Goal: Task Accomplishment & Management: Manage account settings

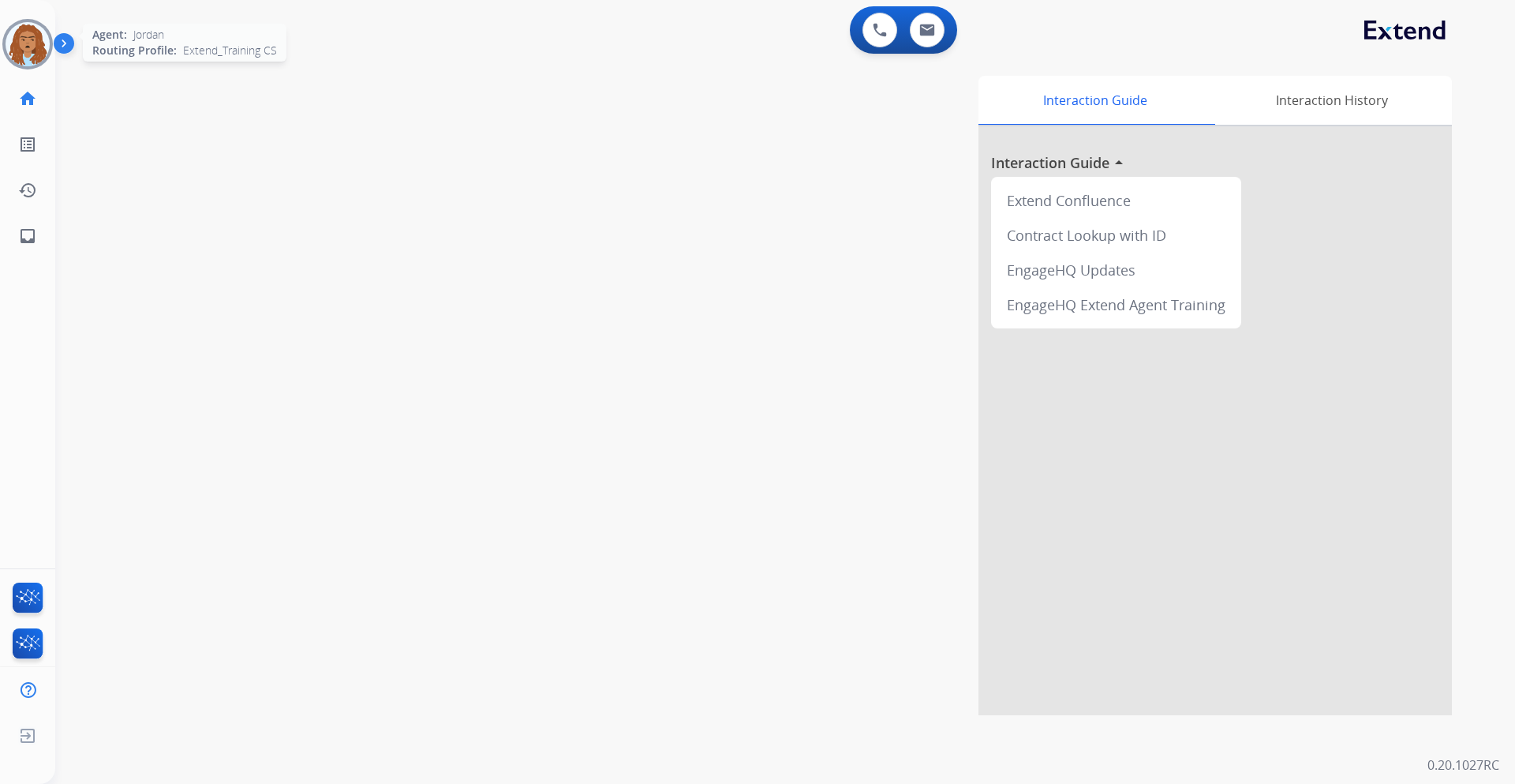
click at [10, 46] on img at bounding box center [28, 44] width 44 height 44
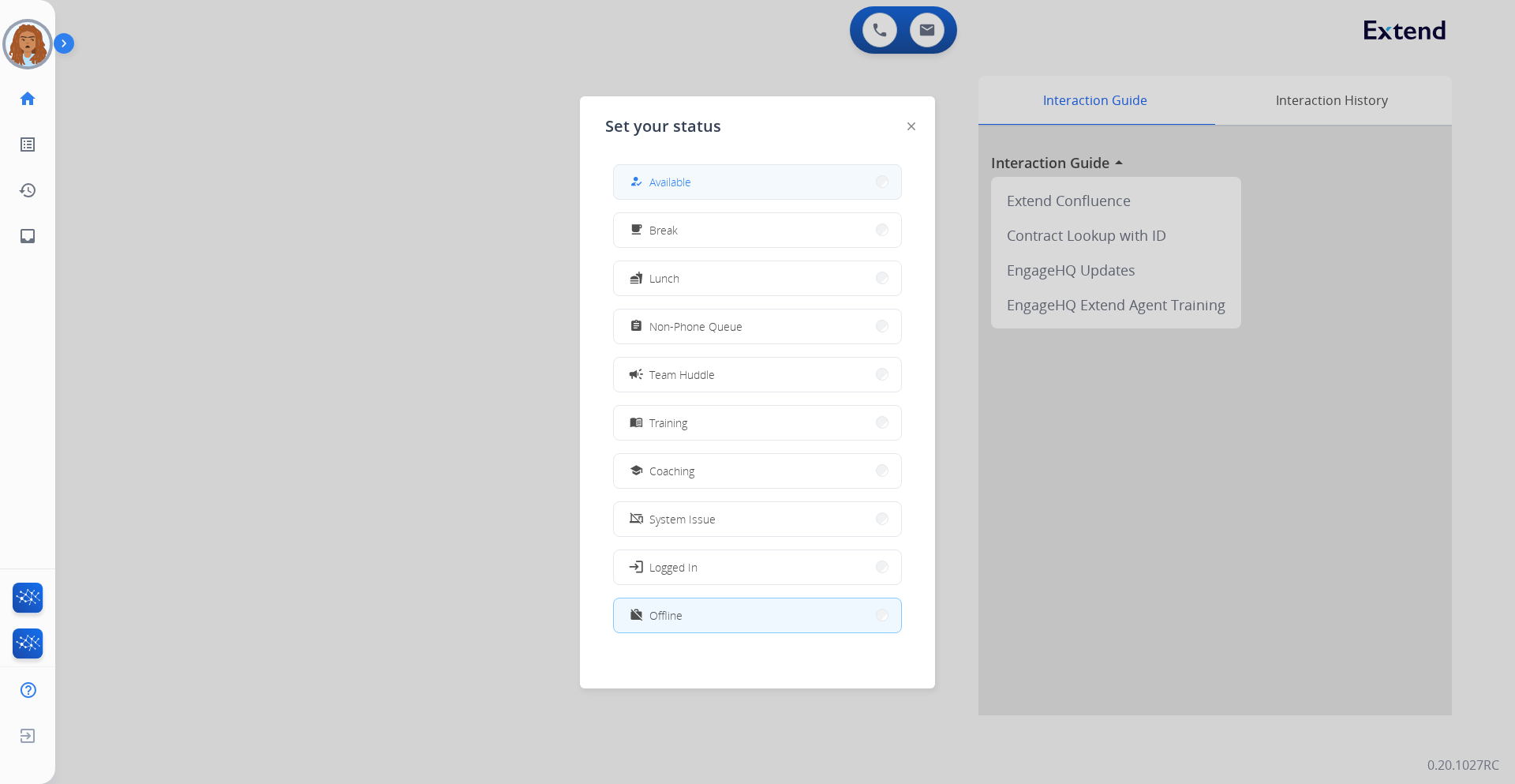
click at [661, 175] on span "Available" at bounding box center [670, 182] width 42 height 17
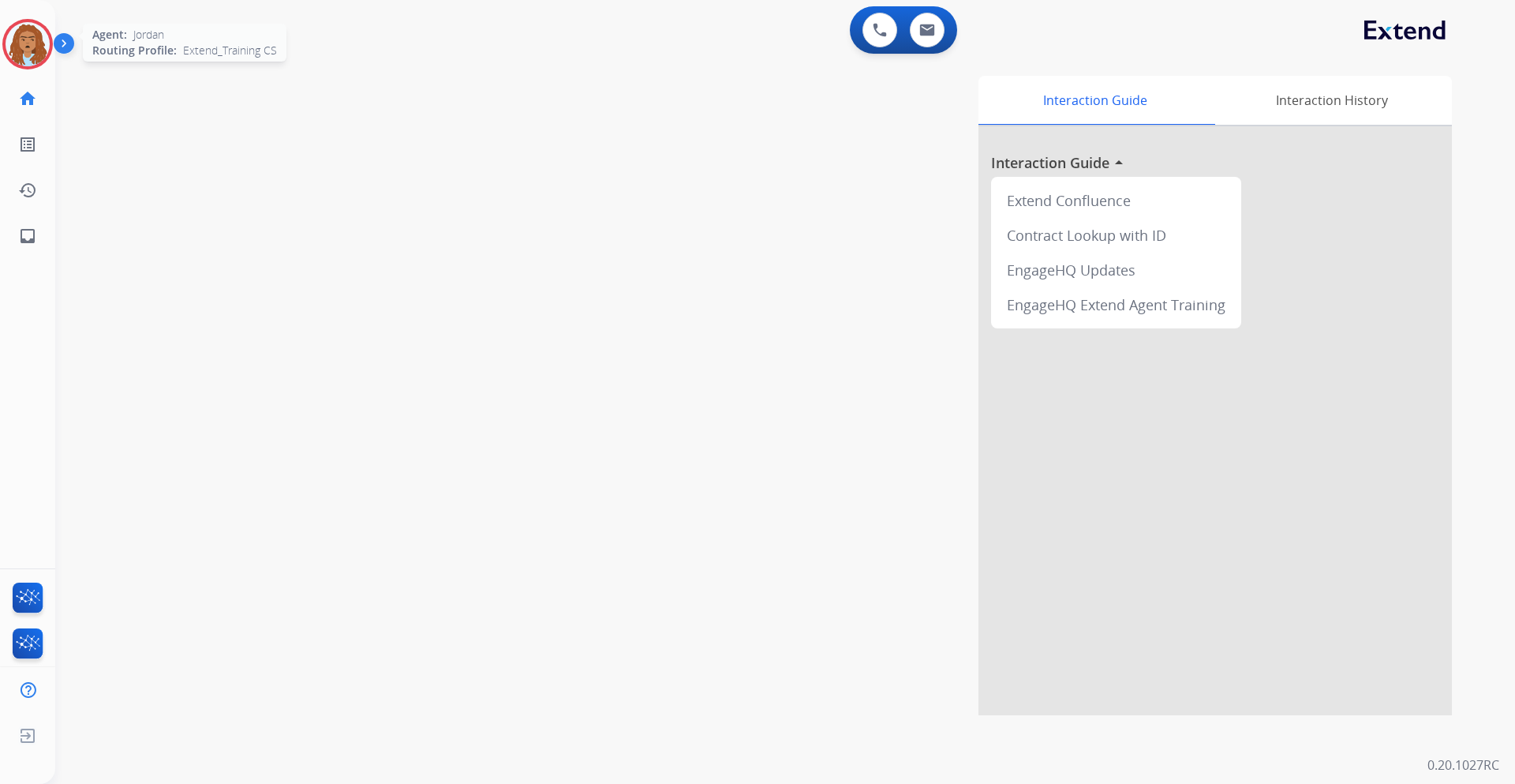
click at [31, 41] on img at bounding box center [28, 44] width 44 height 44
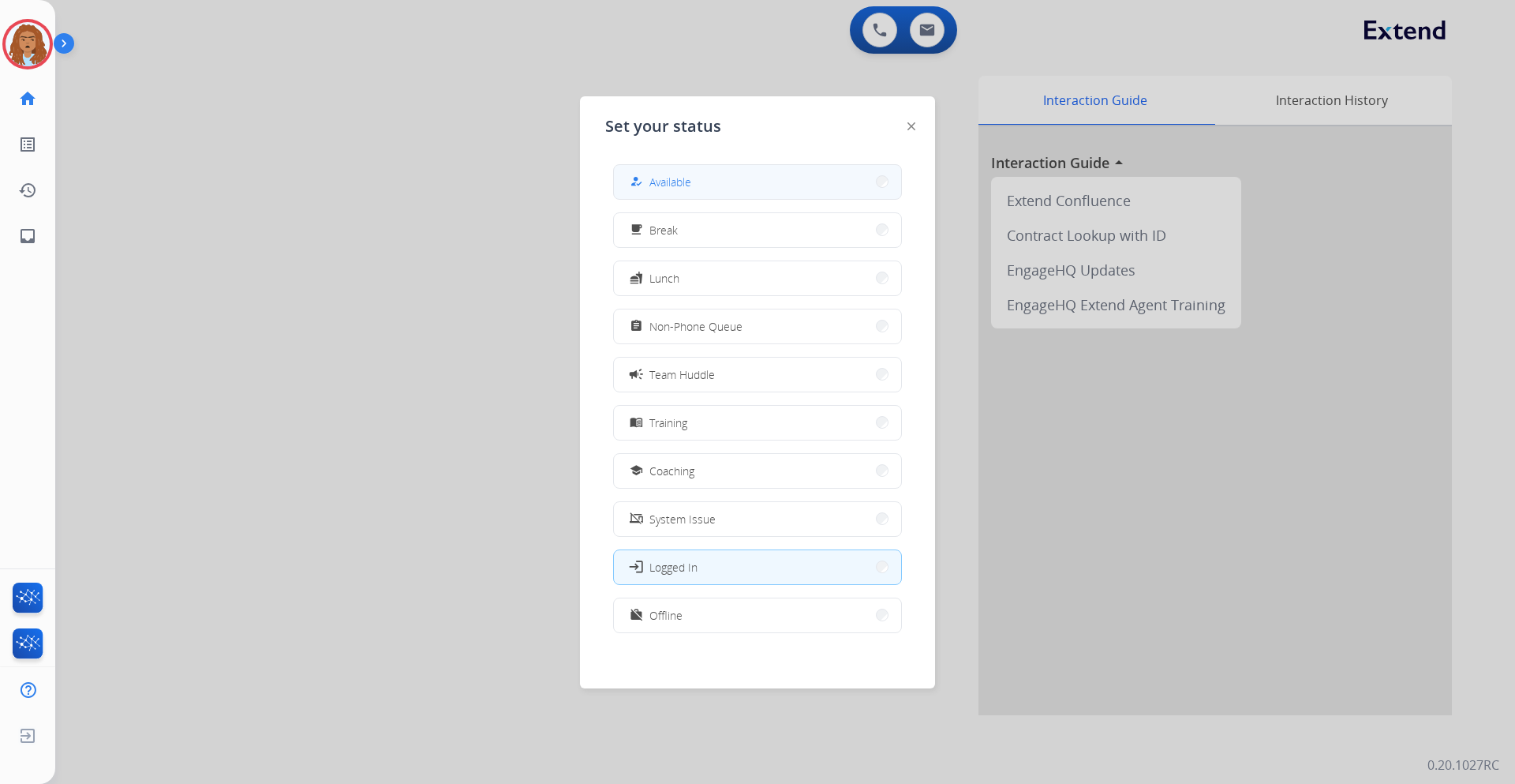
click at [769, 191] on button "how_to_reg Available" at bounding box center [757, 182] width 287 height 34
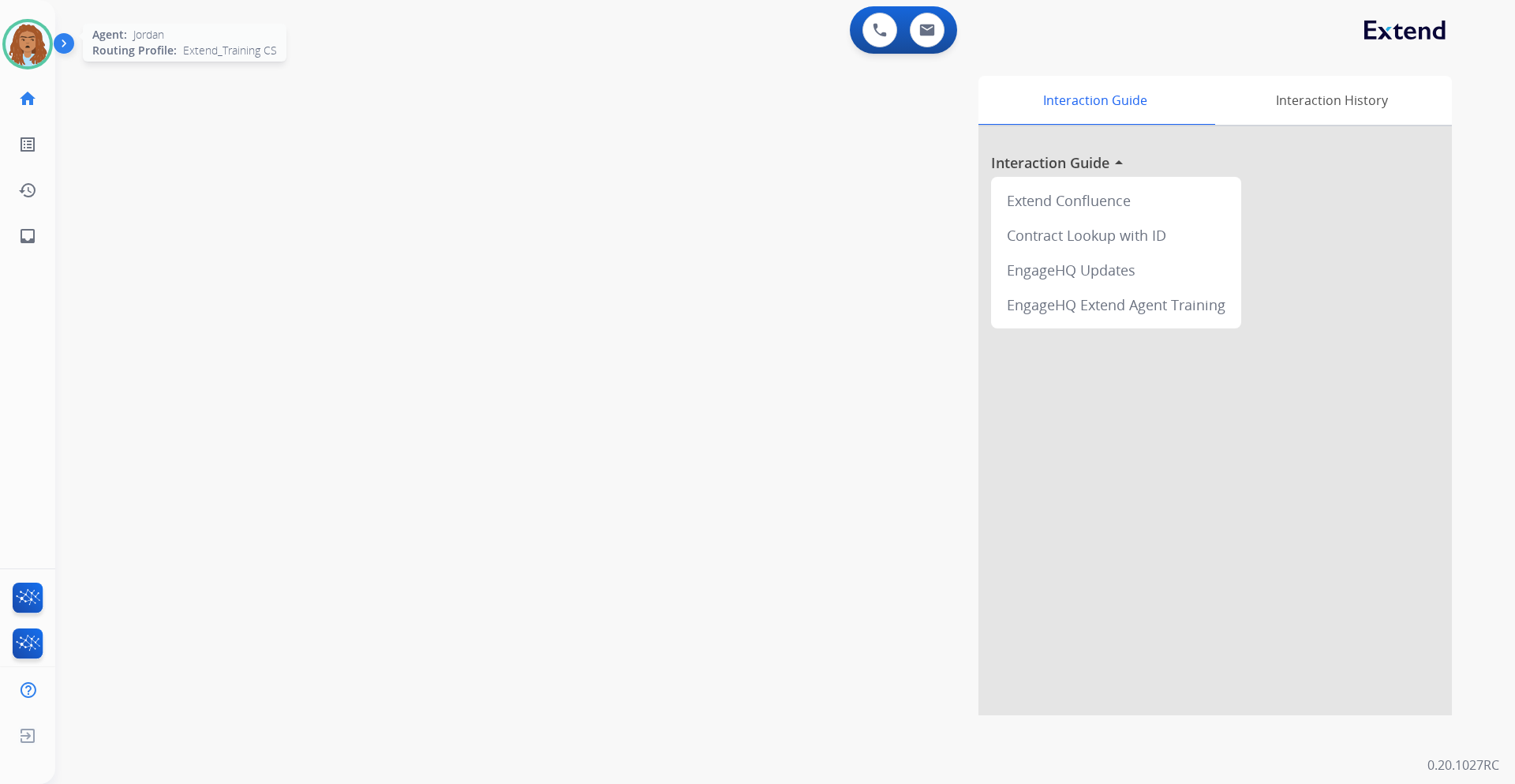
click at [25, 24] on img at bounding box center [28, 44] width 44 height 44
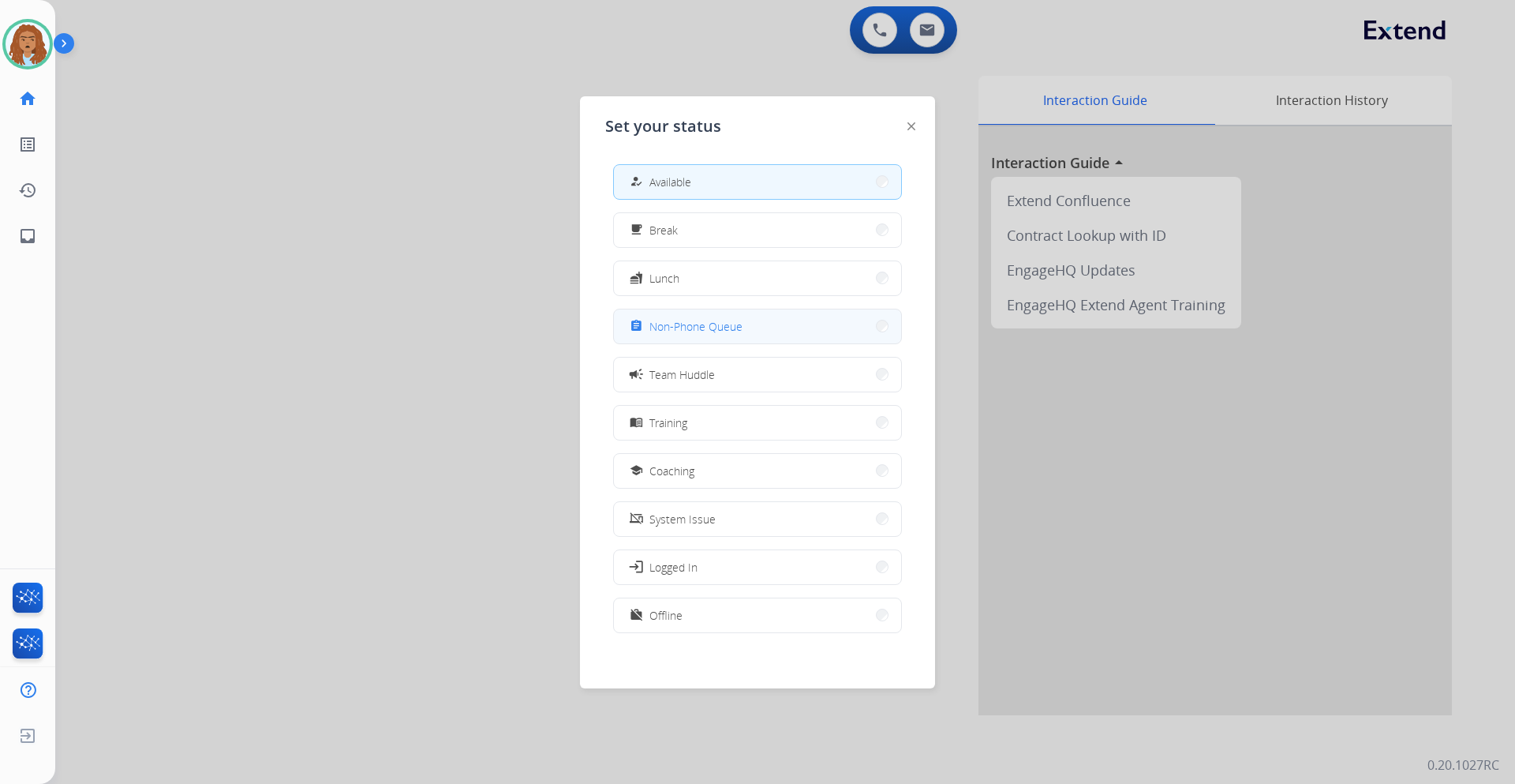
click at [732, 337] on button "assignment Non-Phone Queue" at bounding box center [757, 326] width 287 height 34
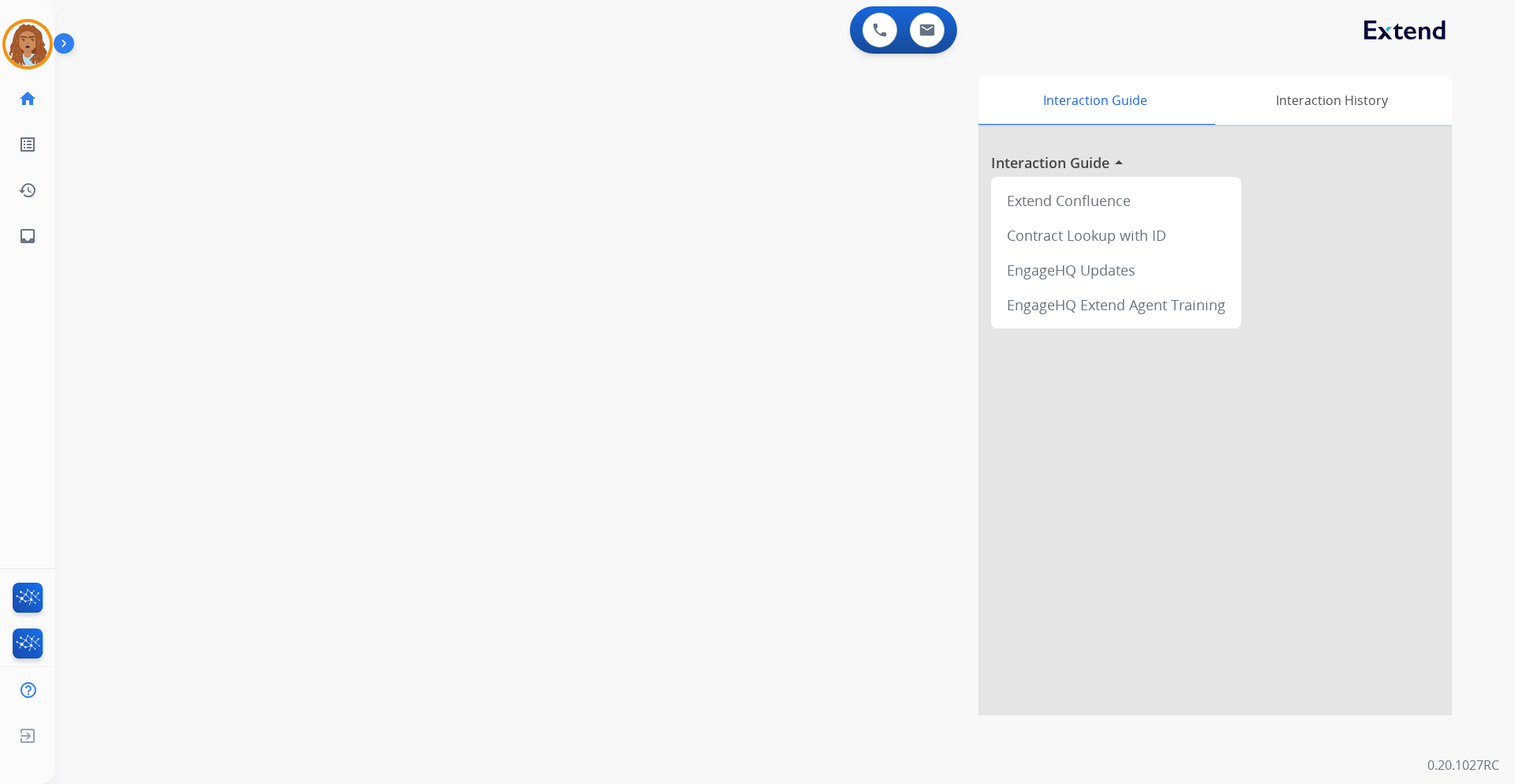
click at [56, 49] on img at bounding box center [67, 46] width 27 height 30
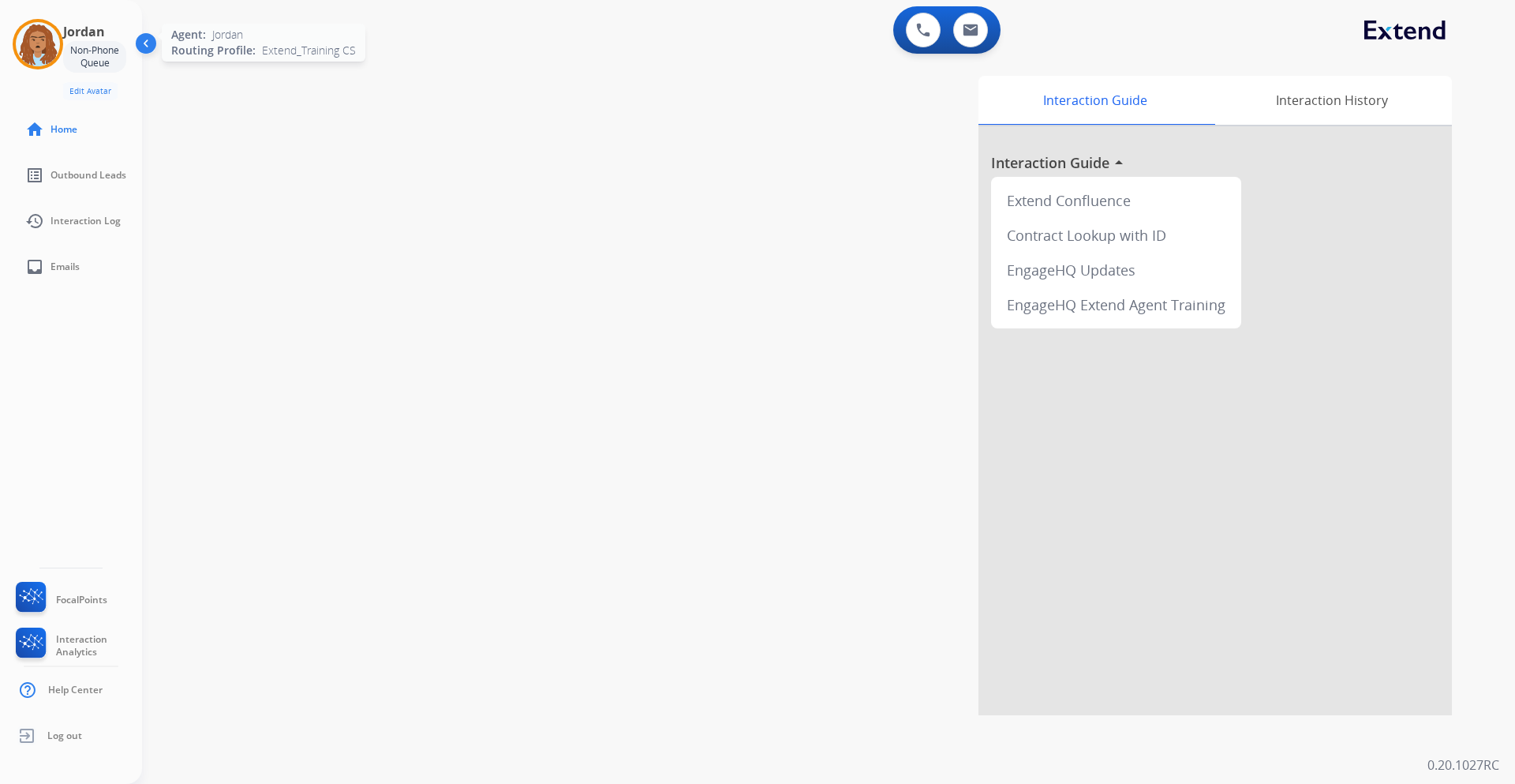
drag, startPoint x: 43, startPoint y: 23, endPoint x: 51, endPoint y: 26, distance: 8.5
click at [43, 24] on img at bounding box center [38, 44] width 44 height 44
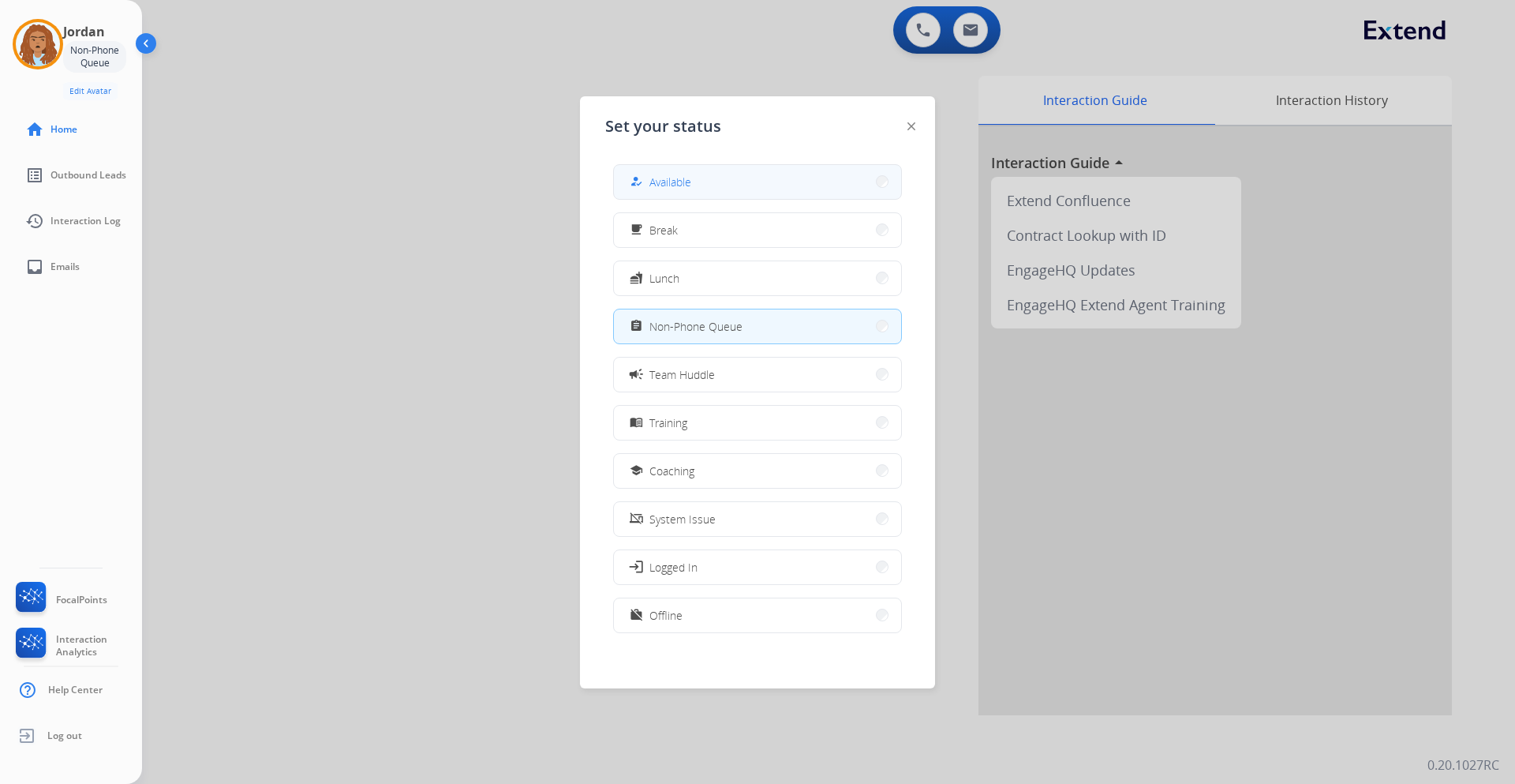
click at [614, 172] on div "how_to_reg Available" at bounding box center [757, 182] width 289 height 35
click at [678, 186] on span "Available" at bounding box center [670, 182] width 42 height 17
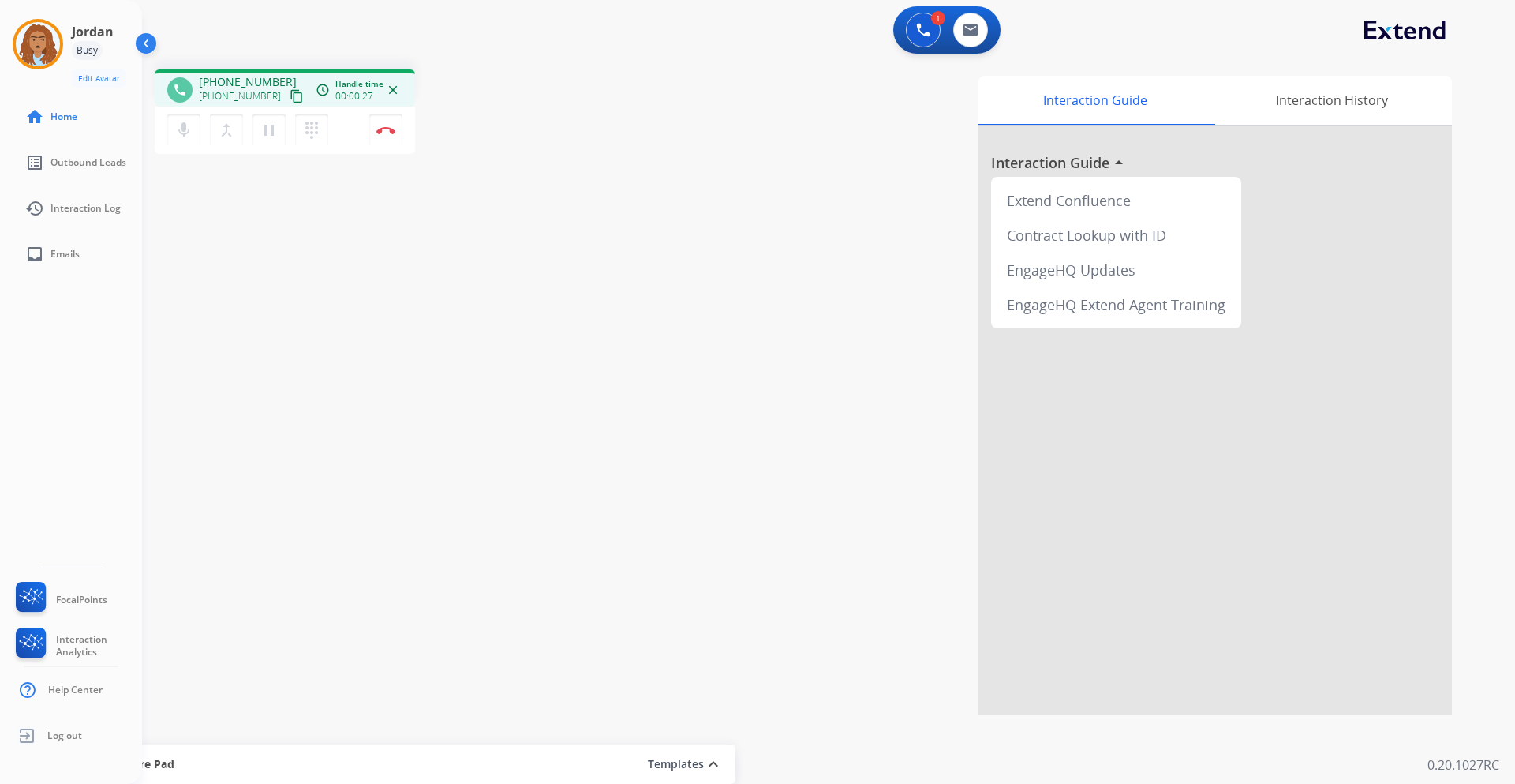
click at [146, 41] on img at bounding box center [148, 46] width 30 height 30
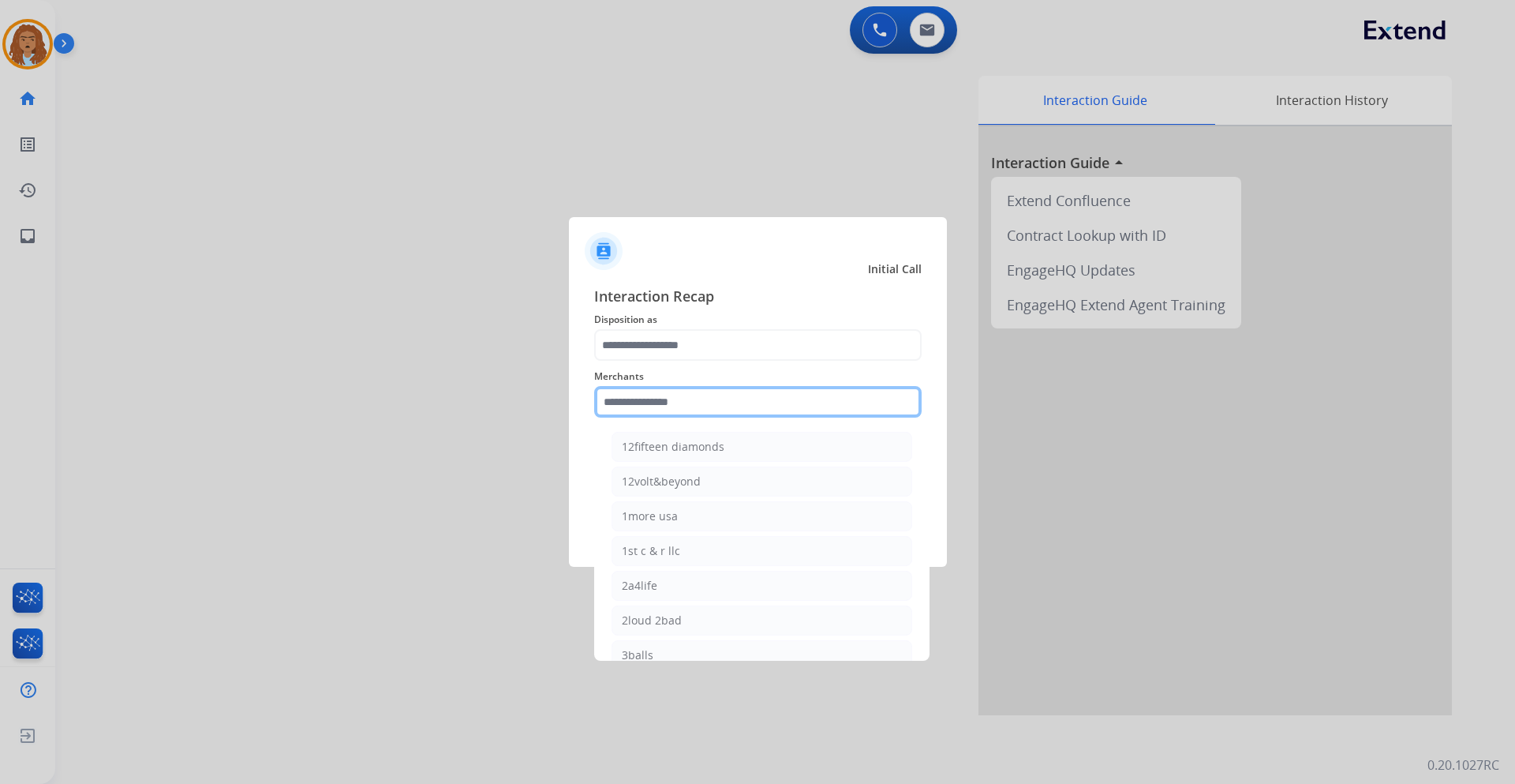
click at [723, 404] on input "text" at bounding box center [758, 401] width 328 height 31
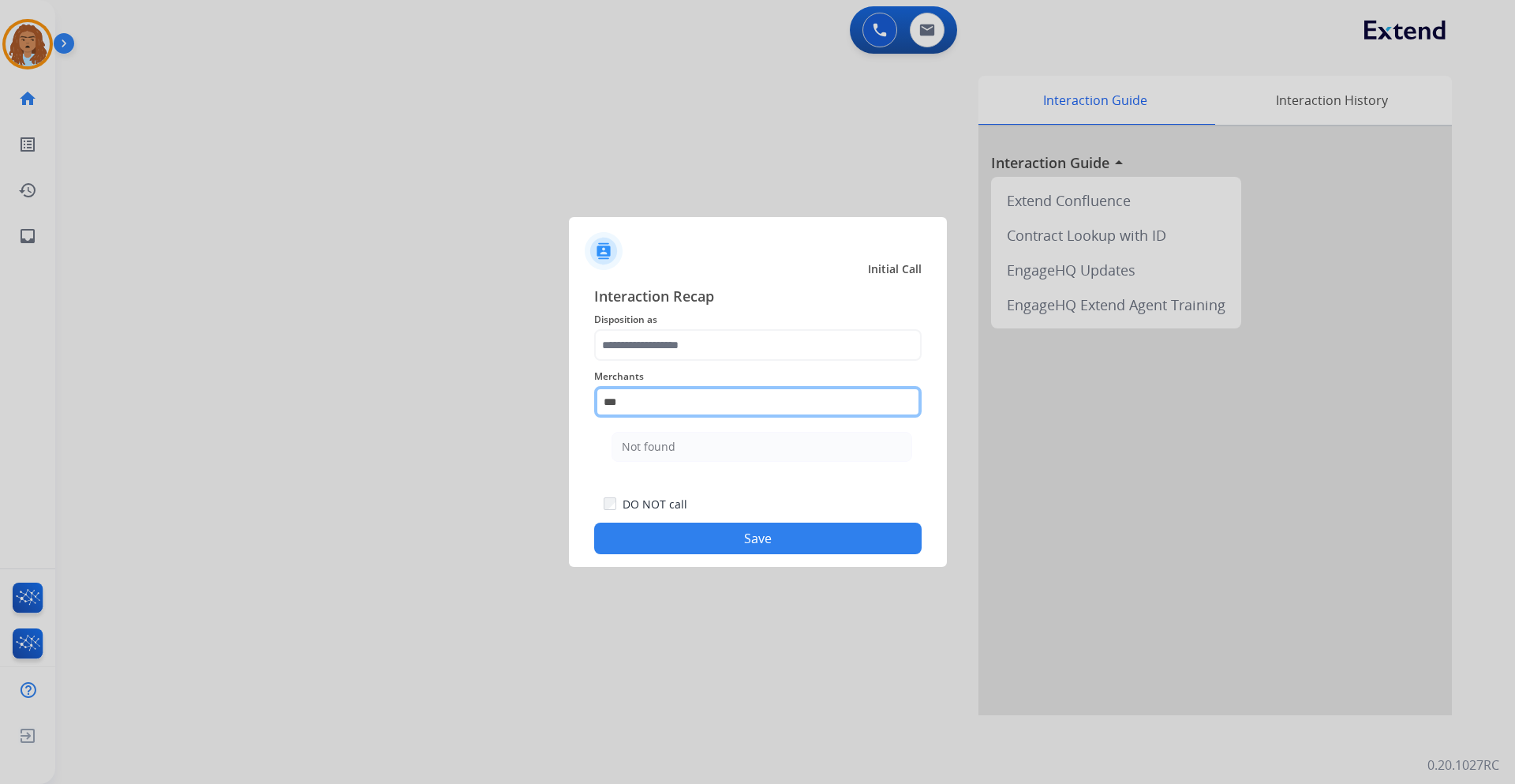
type input "***"
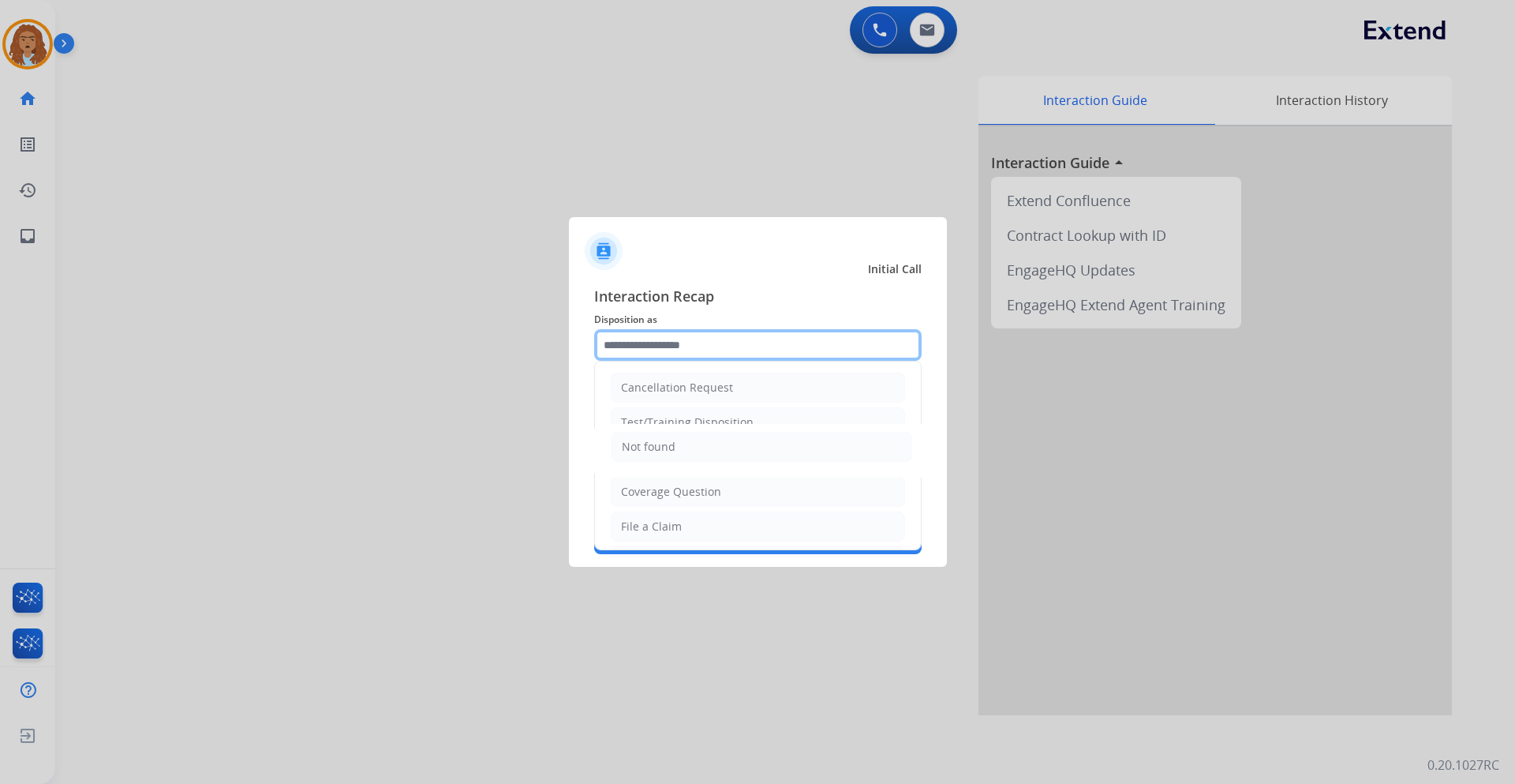
click at [647, 347] on input "text" at bounding box center [758, 344] width 328 height 31
click at [653, 444] on li "Claim Update" at bounding box center [758, 457] width 294 height 30
click at [670, 343] on input "**********" at bounding box center [758, 344] width 328 height 31
drag, startPoint x: 689, startPoint y: 351, endPoint x: 416, endPoint y: 341, distance: 273.2
click at [0, 341] on app-contact-recap-modal "**********" at bounding box center [0, 392] width 0 height 784
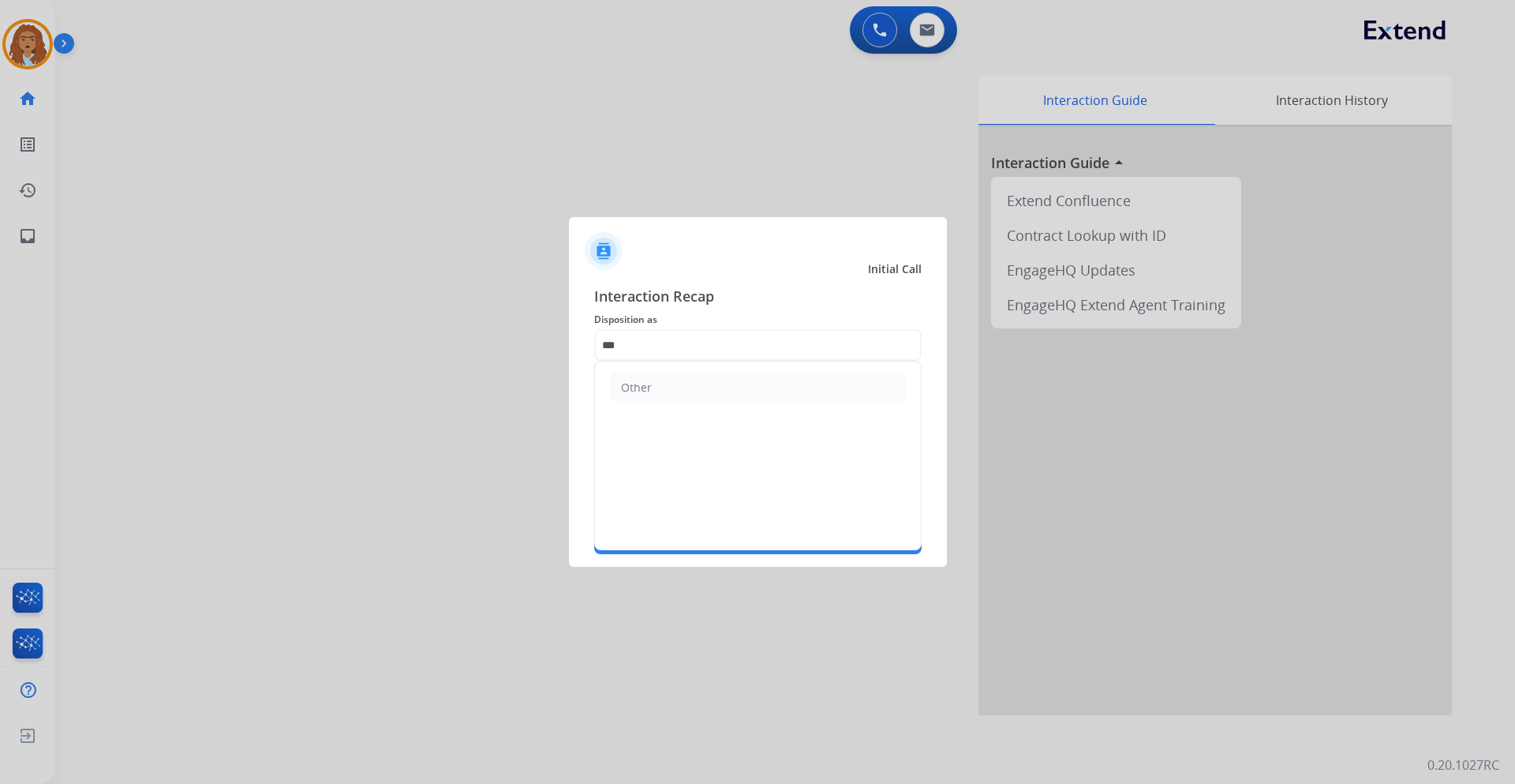
click at [675, 389] on li "Other" at bounding box center [758, 388] width 294 height 30
type input "*****"
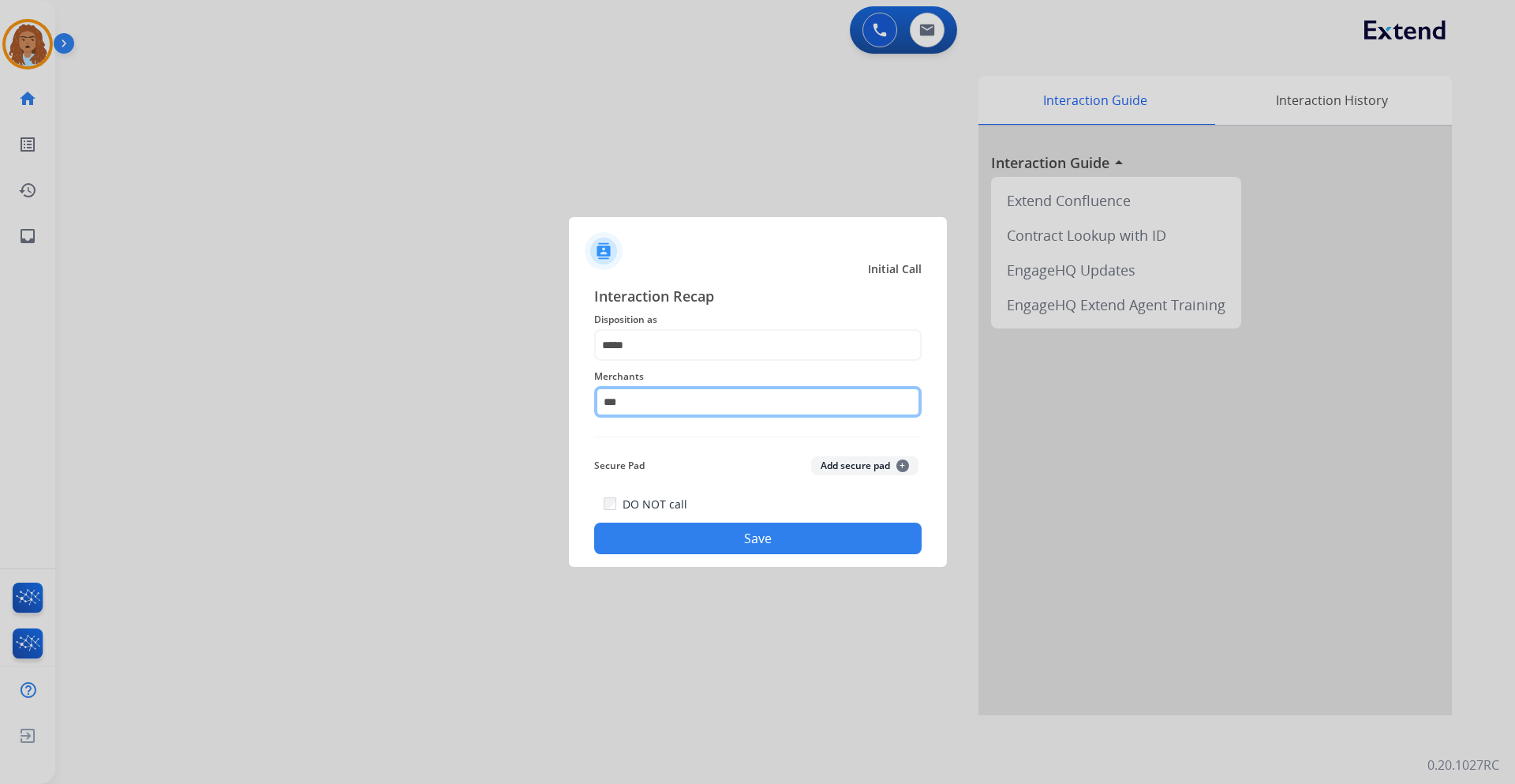
click at [642, 395] on input "***" at bounding box center [758, 401] width 328 height 31
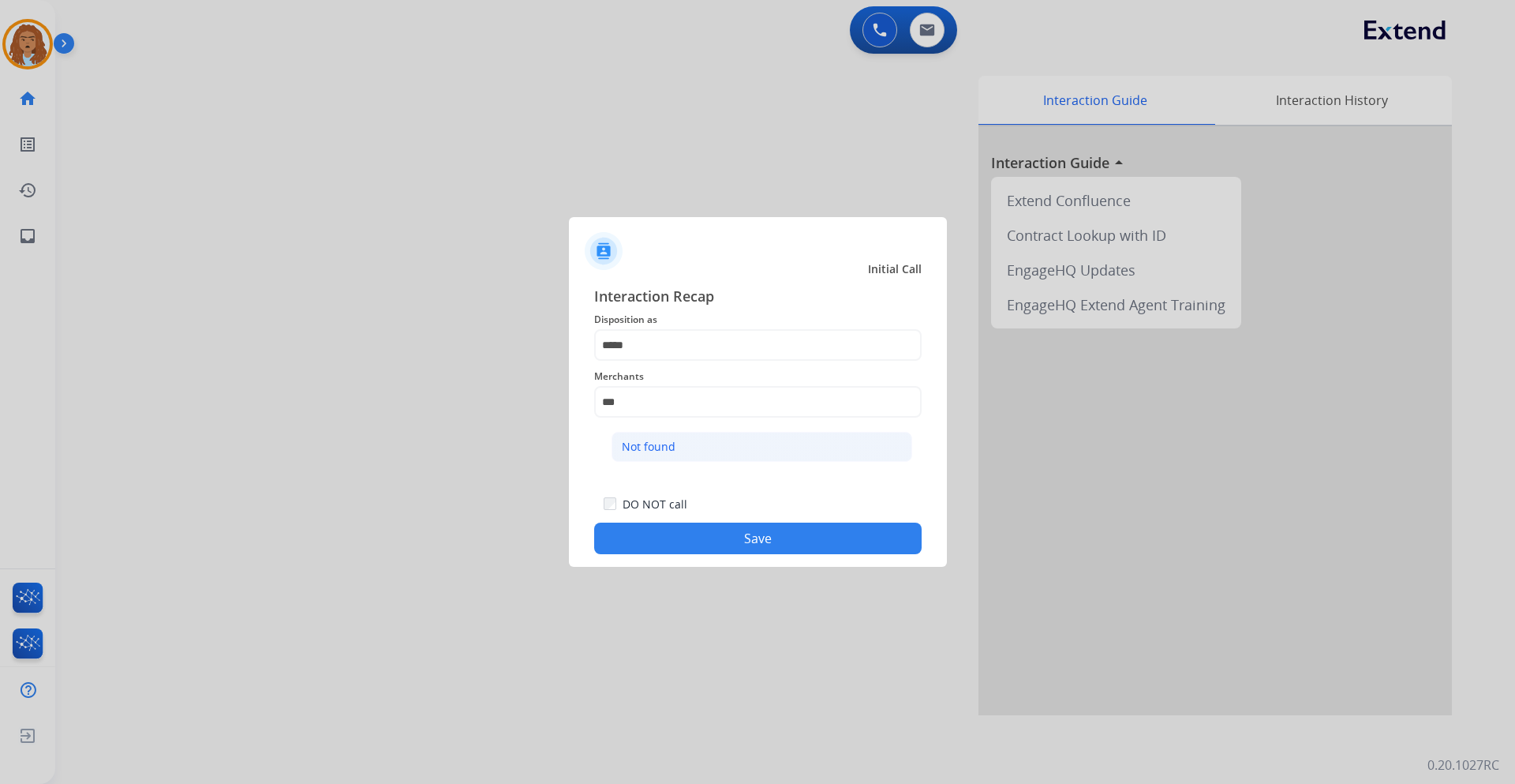
click at [649, 444] on div "Not found" at bounding box center [649, 447] width 54 height 16
type input "*********"
click at [760, 536] on button "Save" at bounding box center [758, 538] width 328 height 31
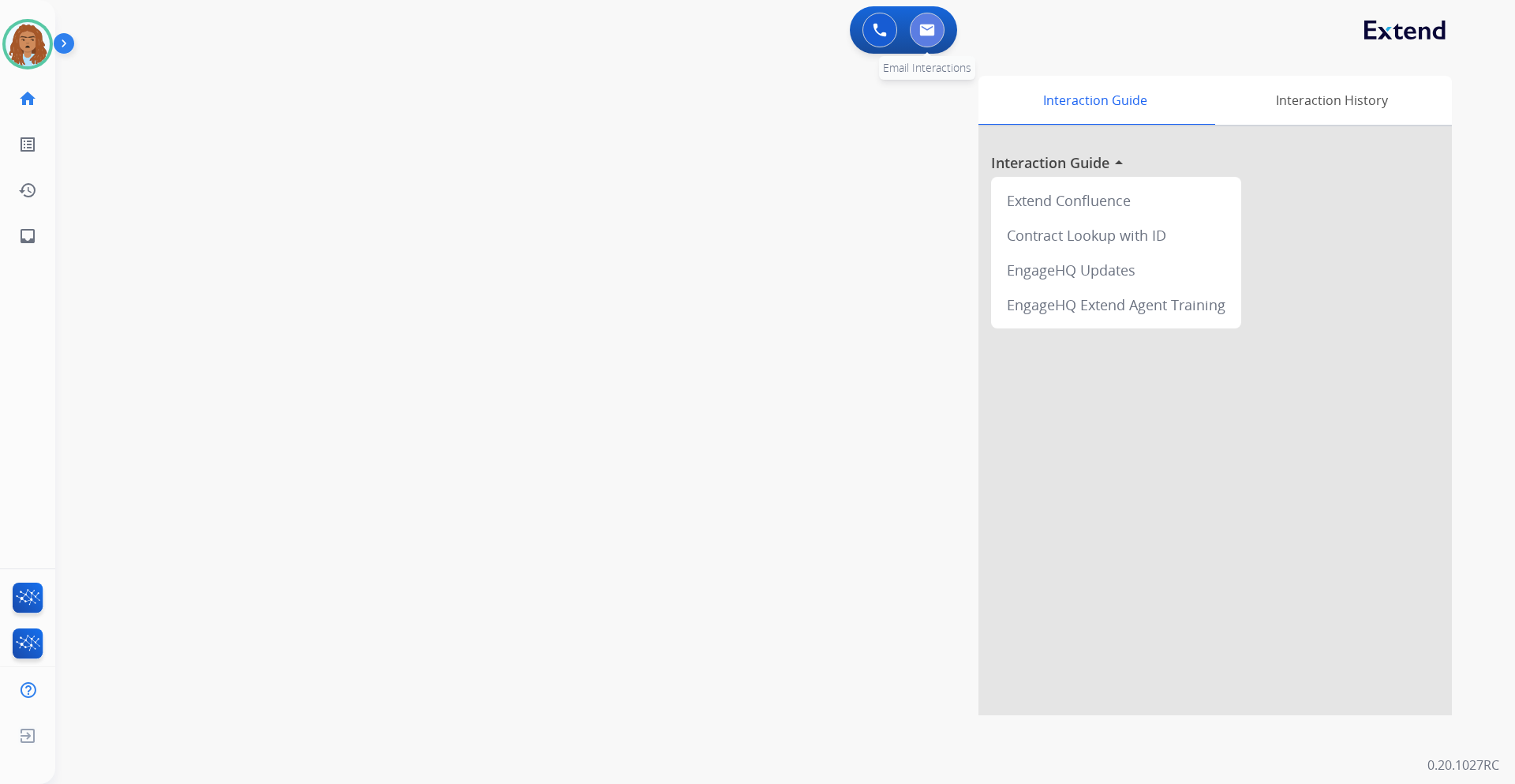
click at [934, 41] on button at bounding box center [927, 30] width 35 height 35
select select "**********"
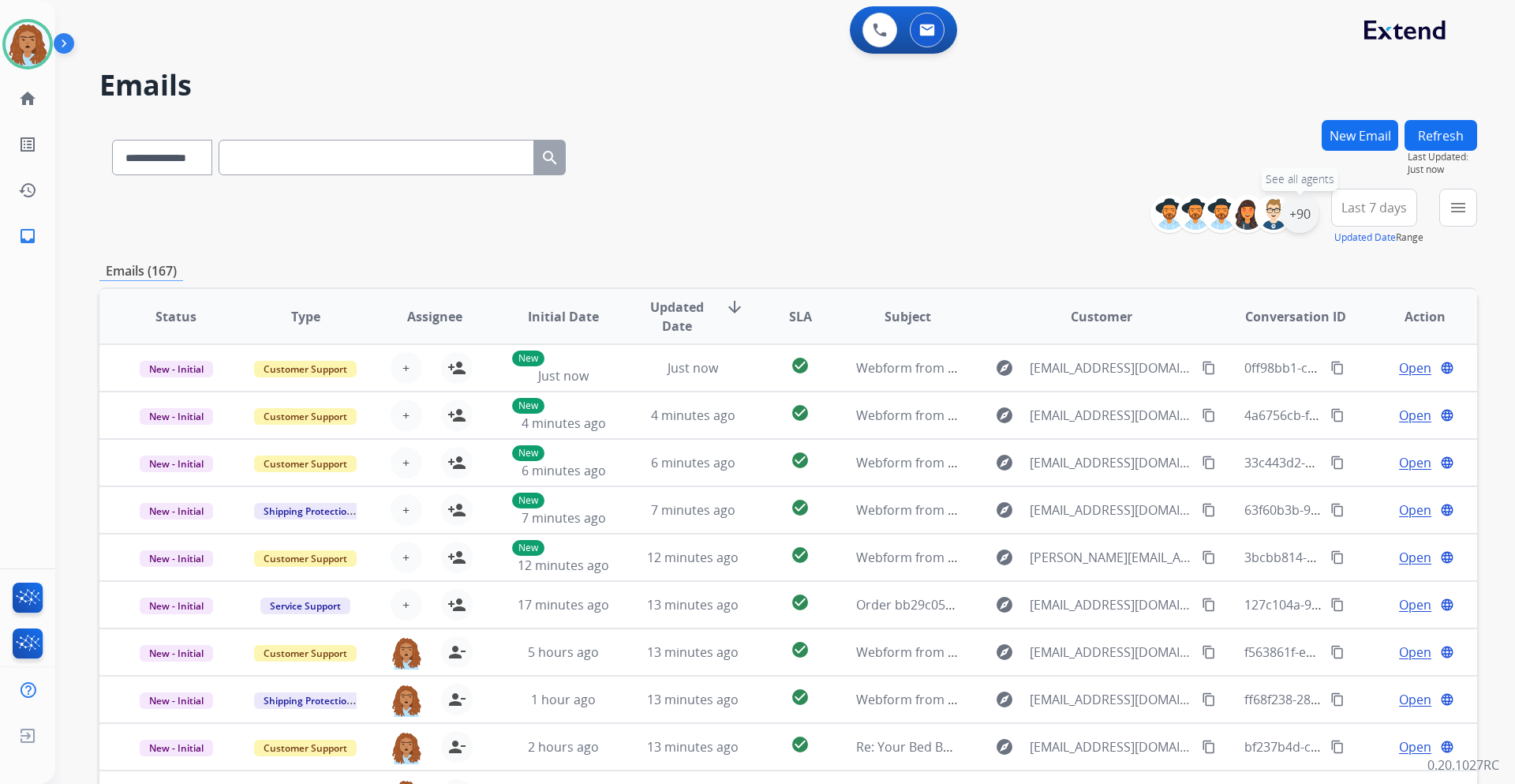
click at [1299, 217] on div "+90" at bounding box center [1299, 213] width 38 height 38
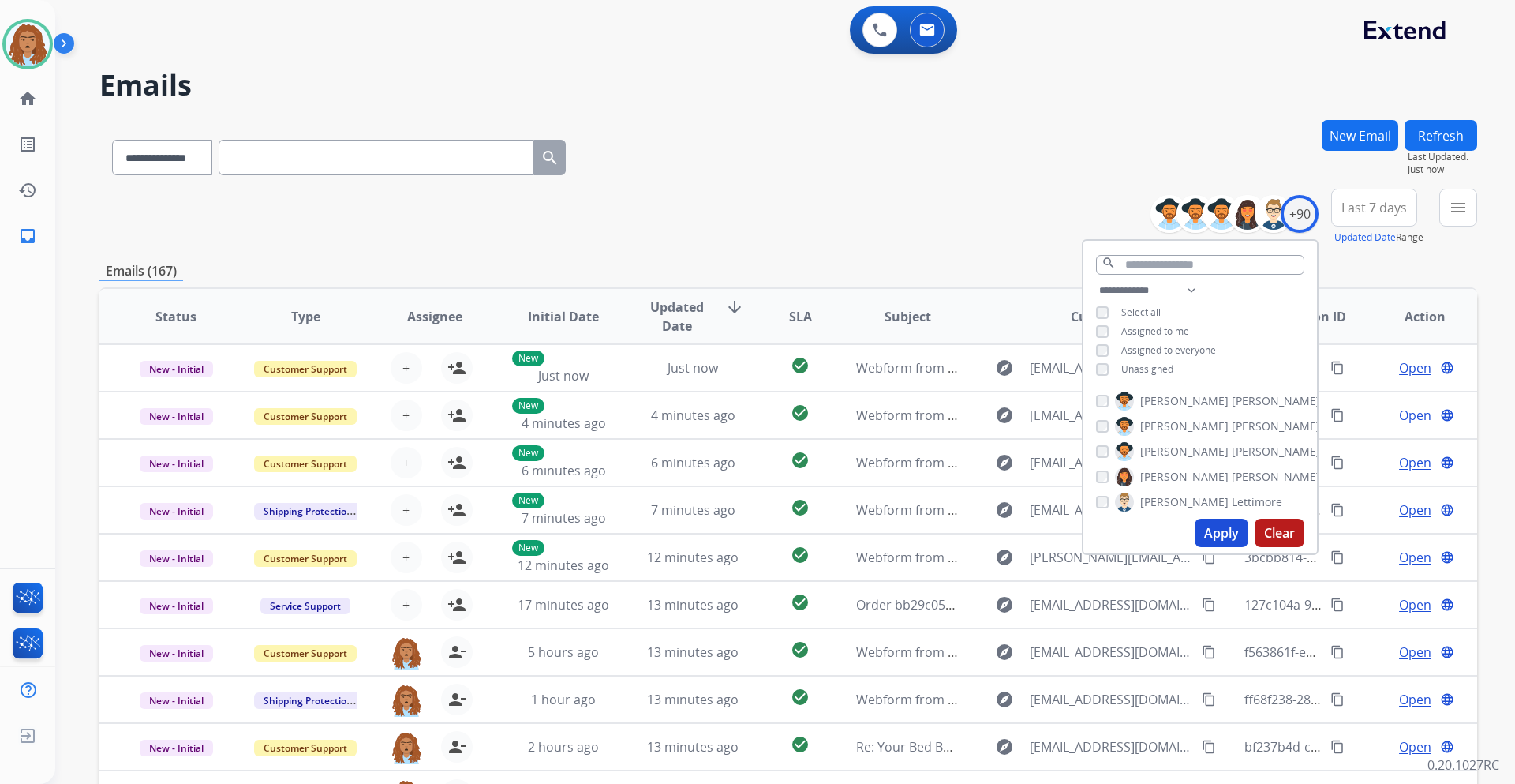
click at [1215, 534] on button "Apply" at bounding box center [1222, 533] width 54 height 29
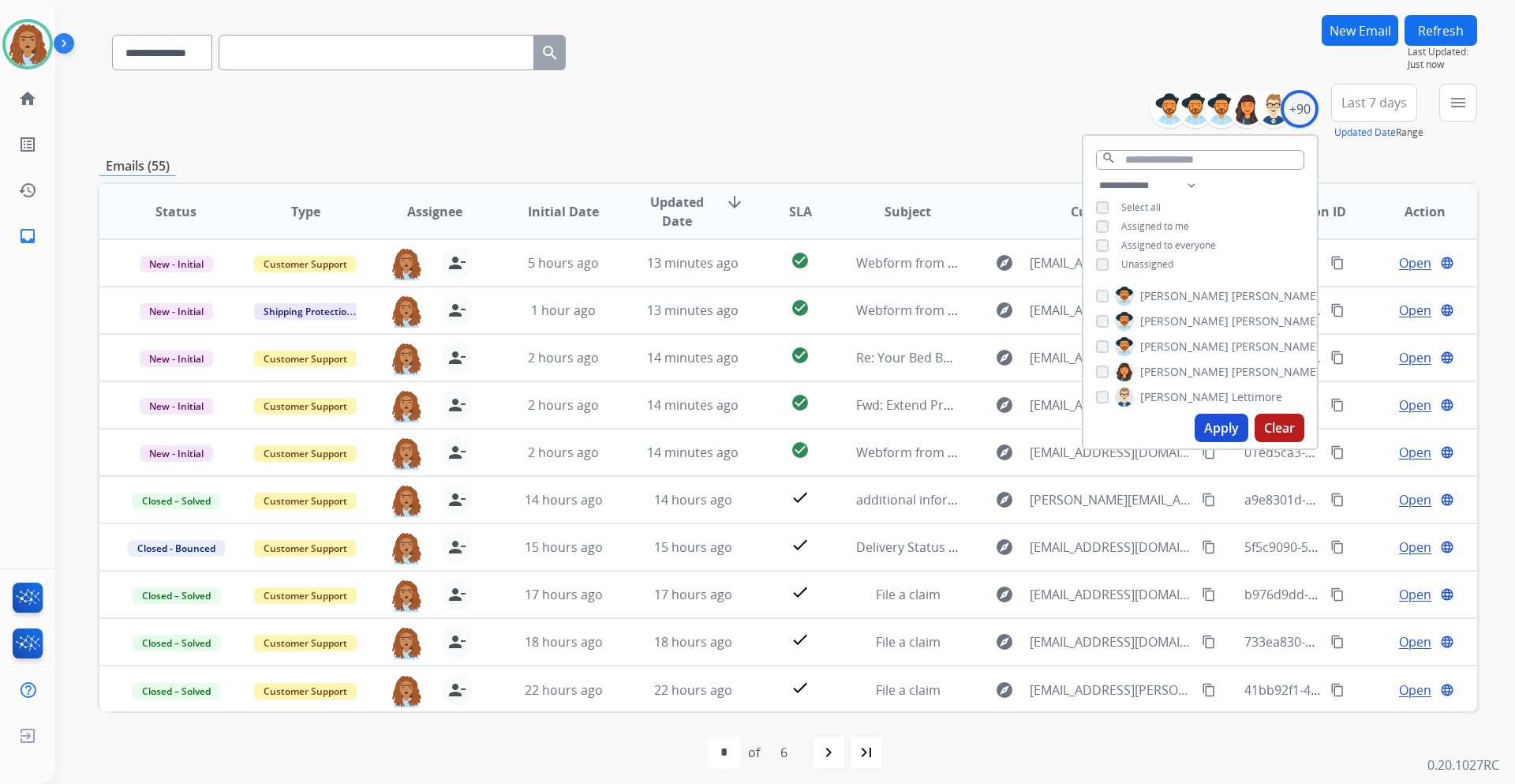
scroll to position [115, 0]
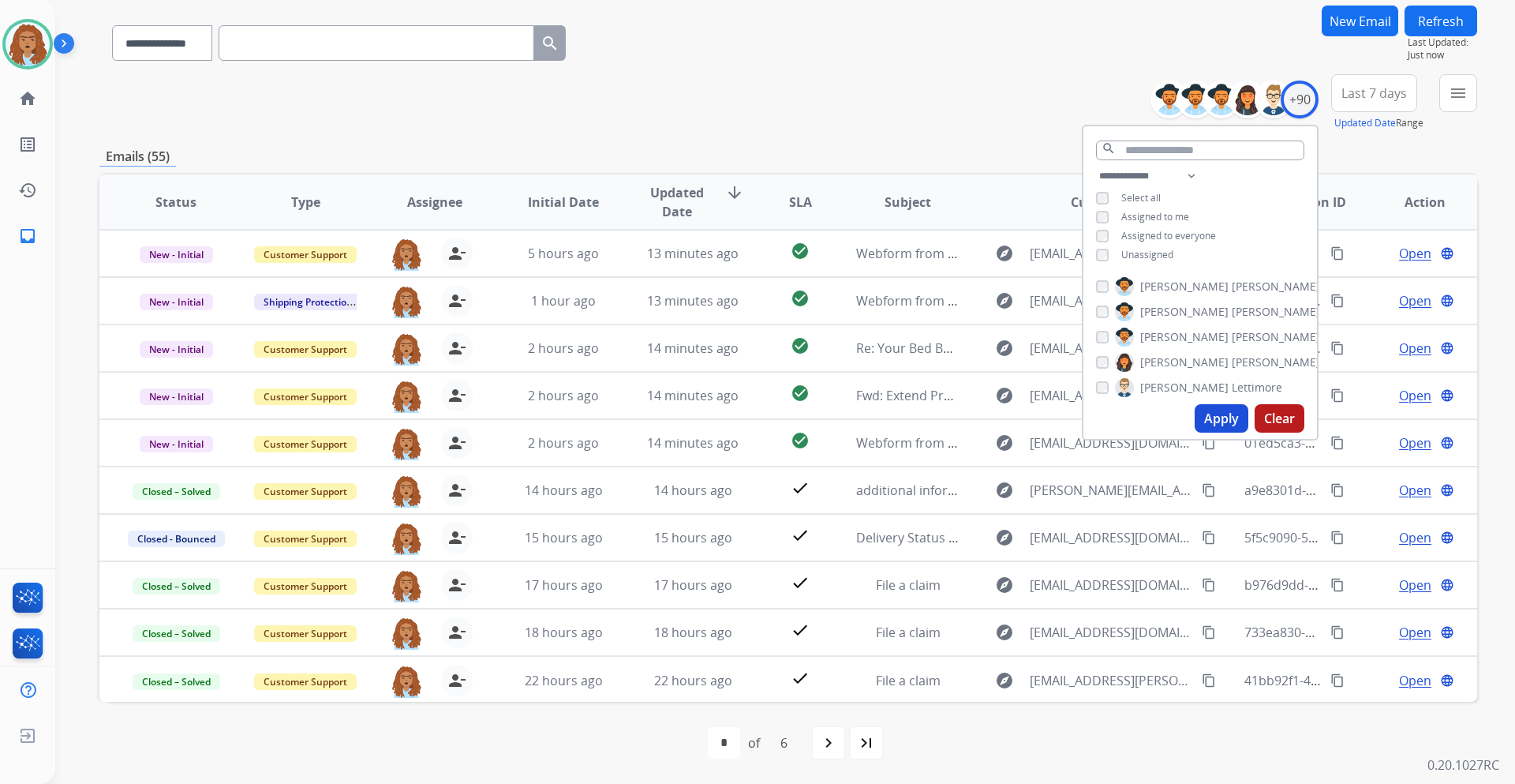
click at [814, 21] on div "**********" at bounding box center [788, 40] width 1378 height 68
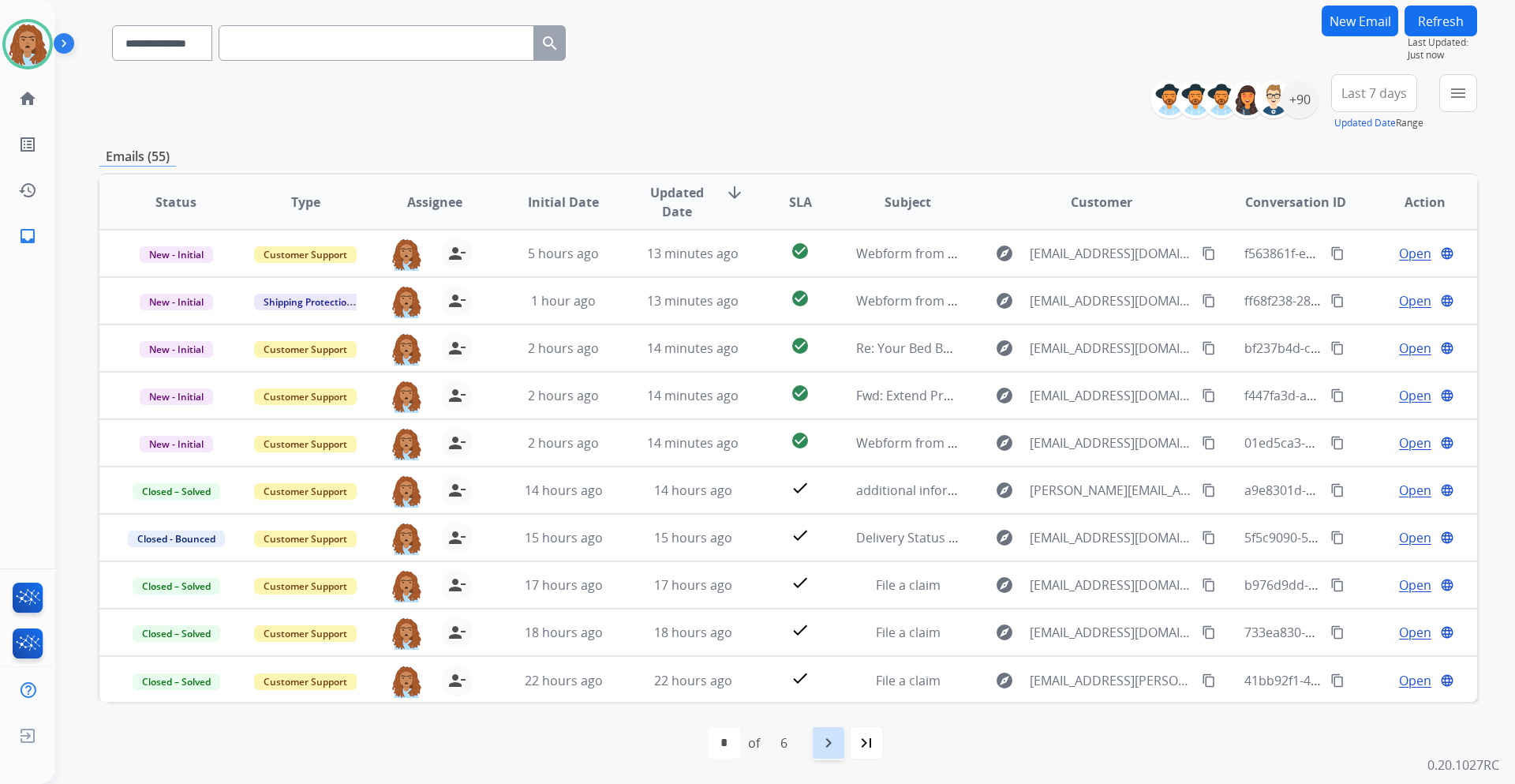
click at [821, 738] on mat-icon "navigate_next" at bounding box center [829, 743] width 19 height 19
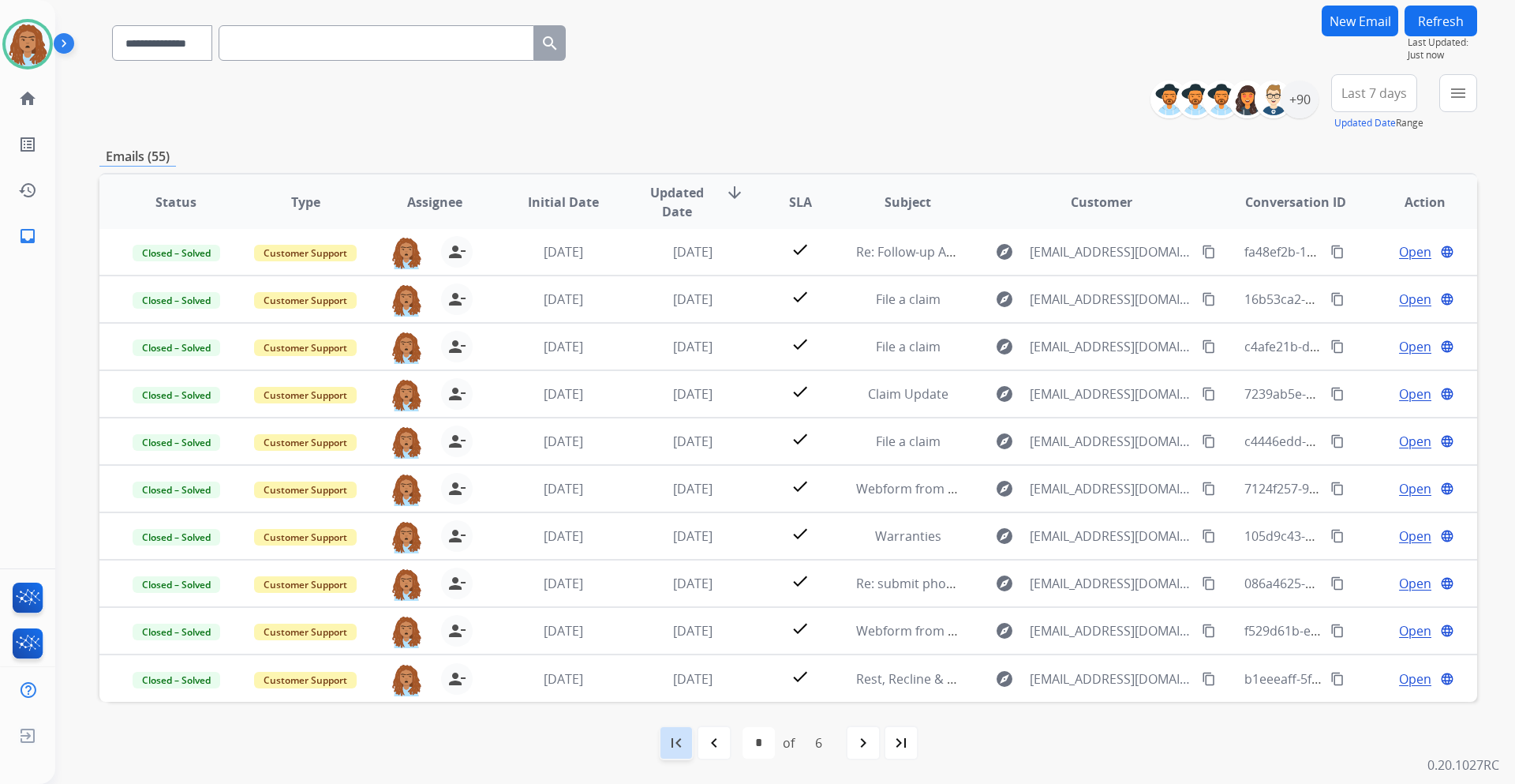
click at [682, 750] on mat-icon "first_page" at bounding box center [676, 743] width 19 height 19
select select "*"
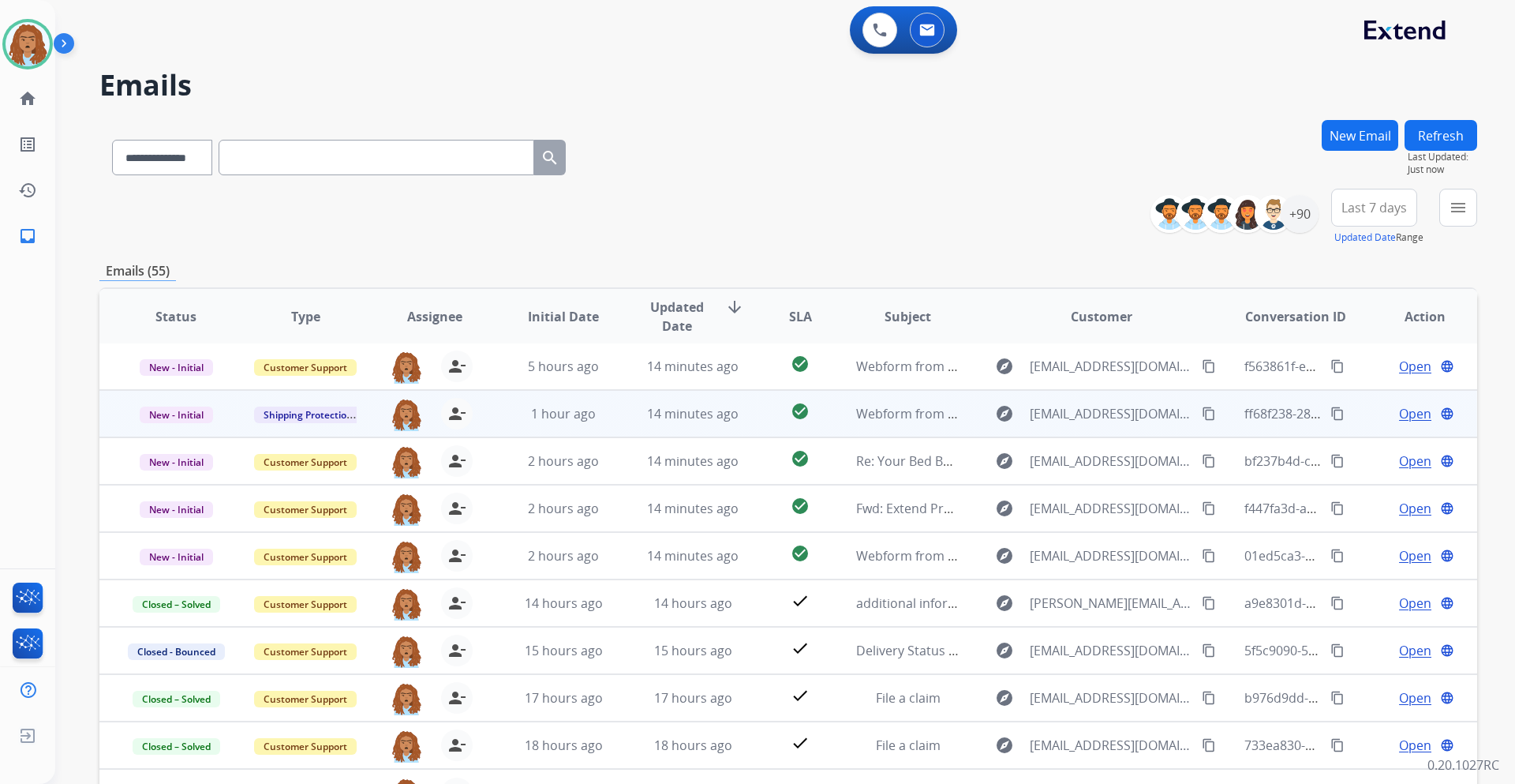
click at [1400, 417] on span "Open" at bounding box center [1416, 413] width 32 height 19
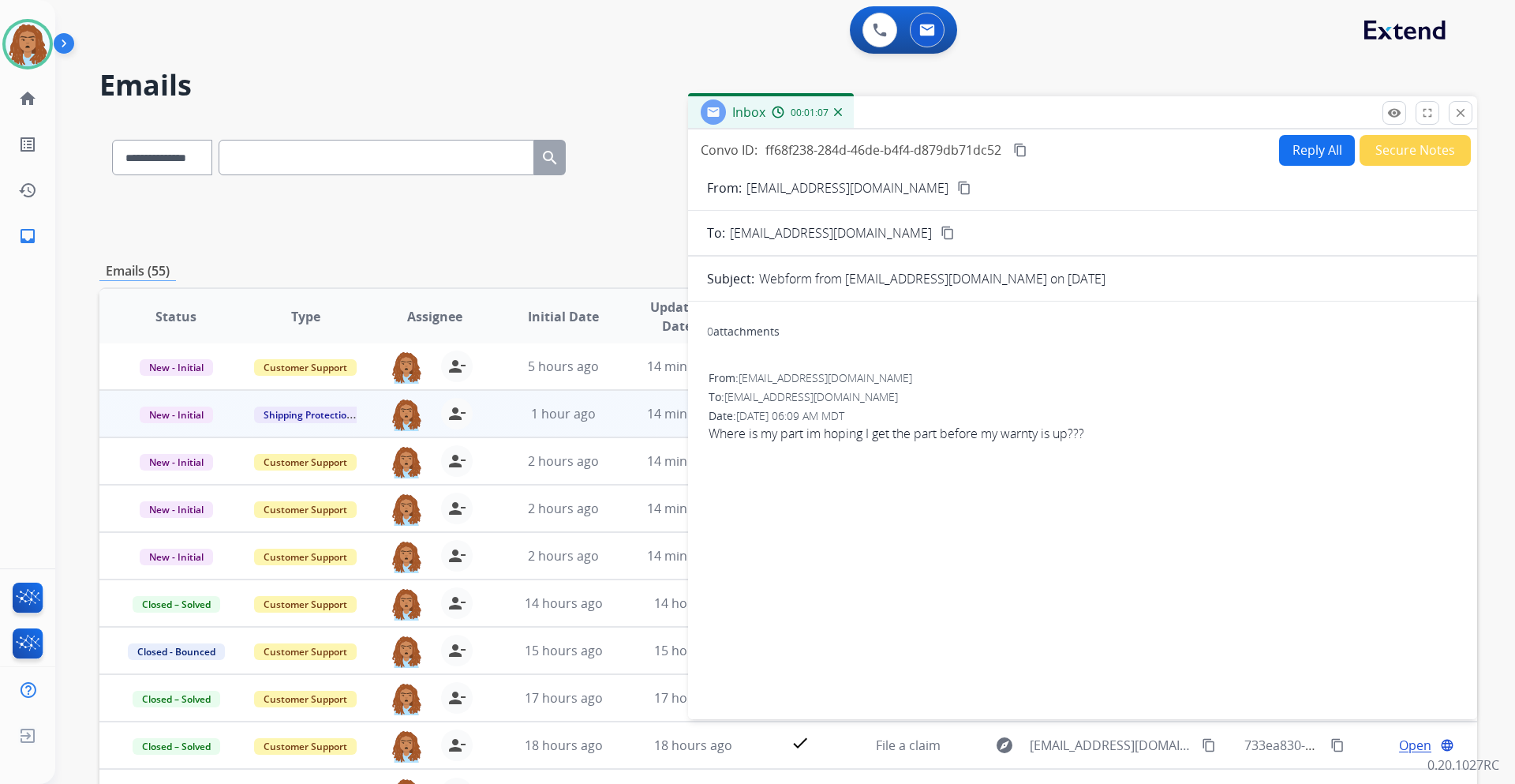
click at [958, 191] on mat-icon "content_copy" at bounding box center [964, 187] width 14 height 14
click at [1299, 139] on button "Reply All" at bounding box center [1318, 150] width 76 height 31
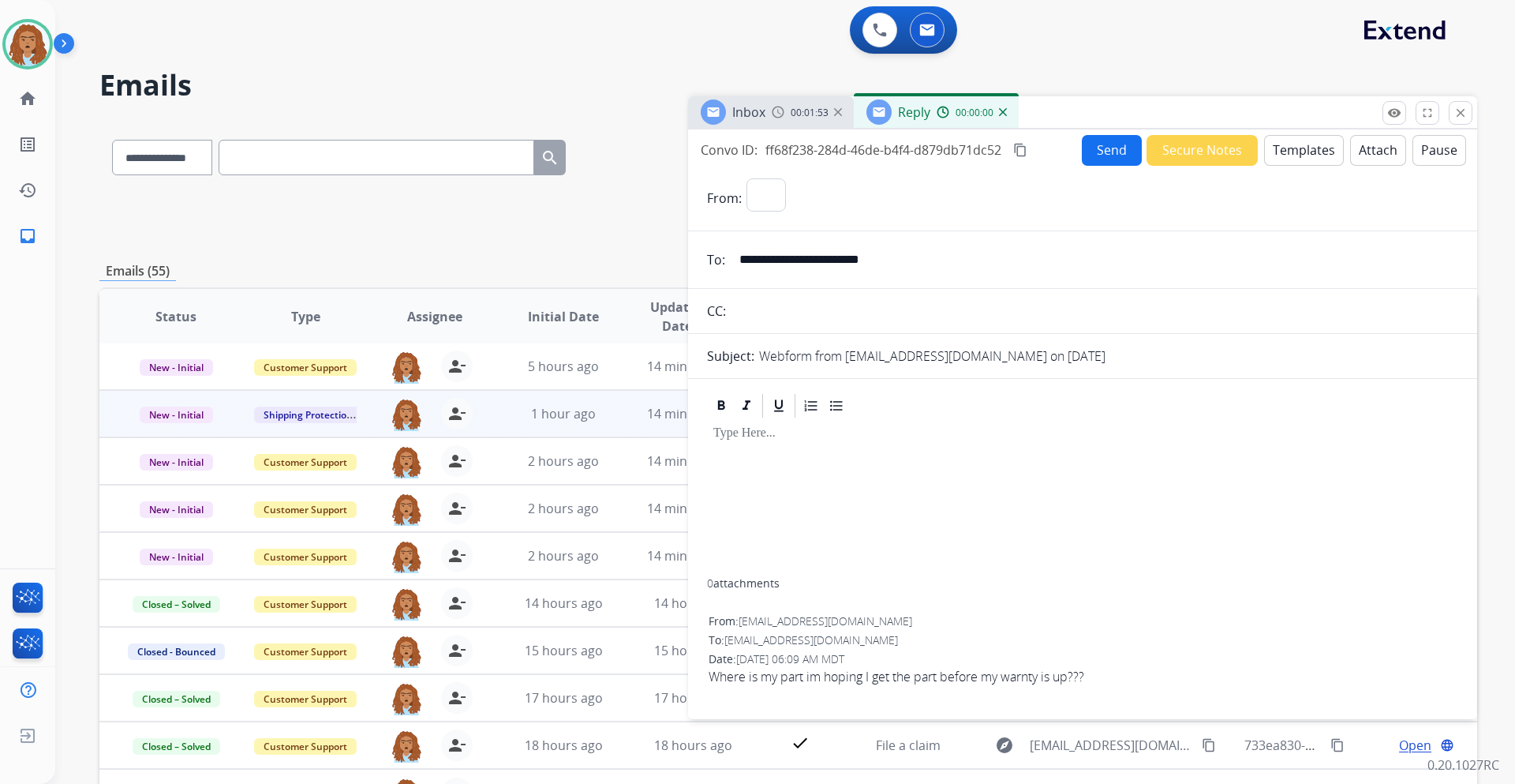
select select "**********"
click at [1298, 142] on button "Templates" at bounding box center [1304, 150] width 80 height 31
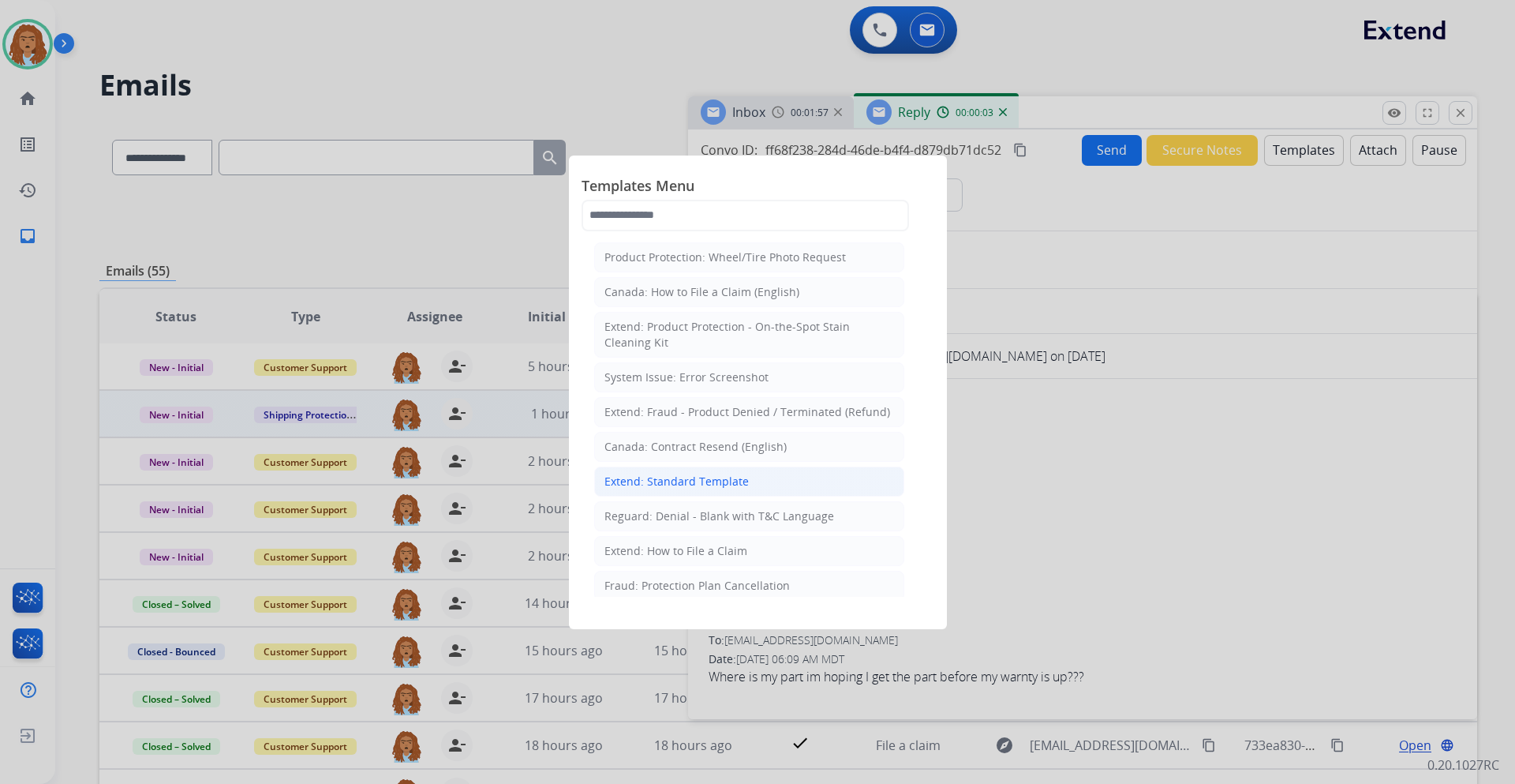
click at [655, 483] on div "Extend: Standard Template" at bounding box center [676, 481] width 144 height 16
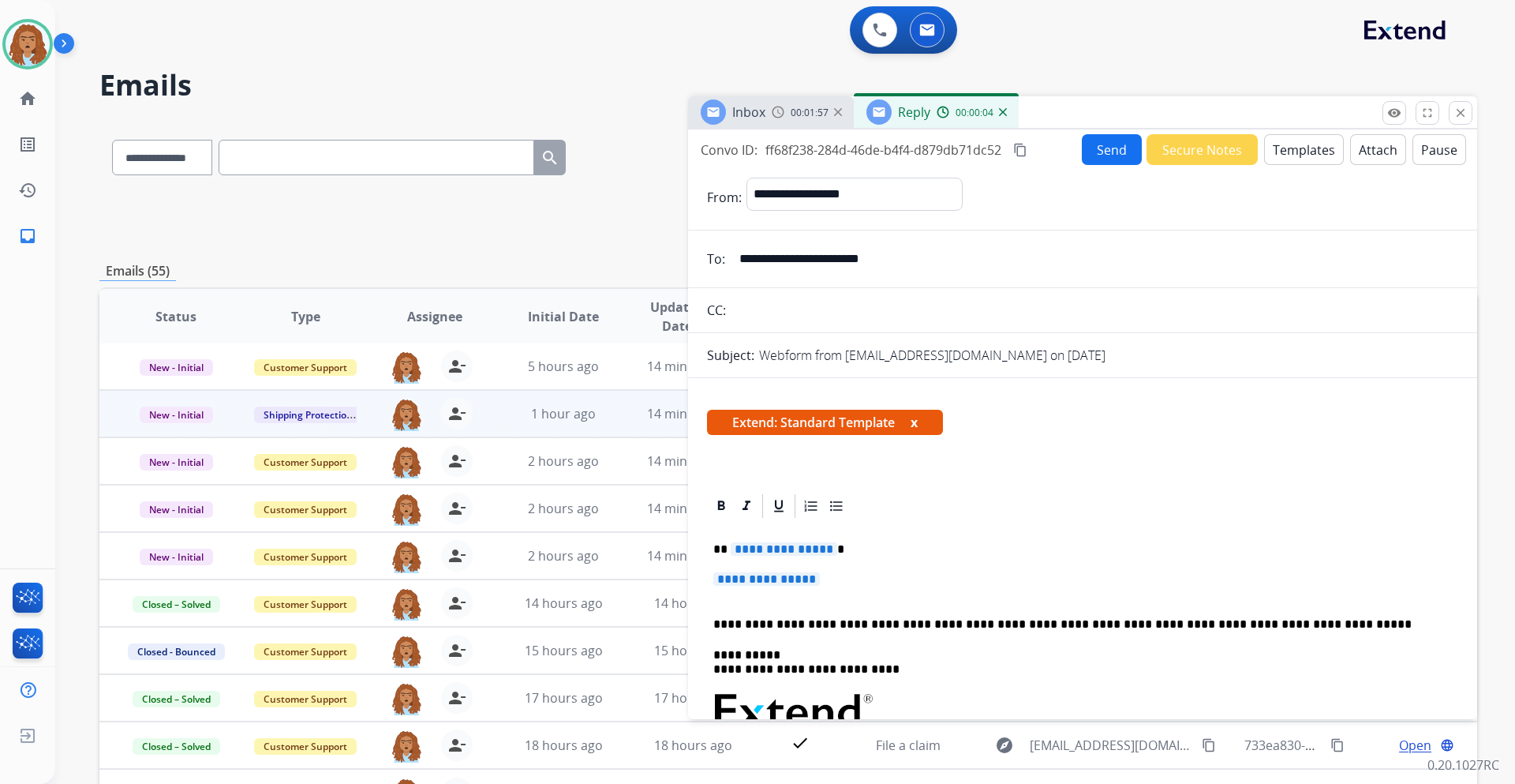
click at [816, 550] on span "**********" at bounding box center [784, 549] width 106 height 13
click at [768, 580] on span "**********" at bounding box center [766, 579] width 106 height 13
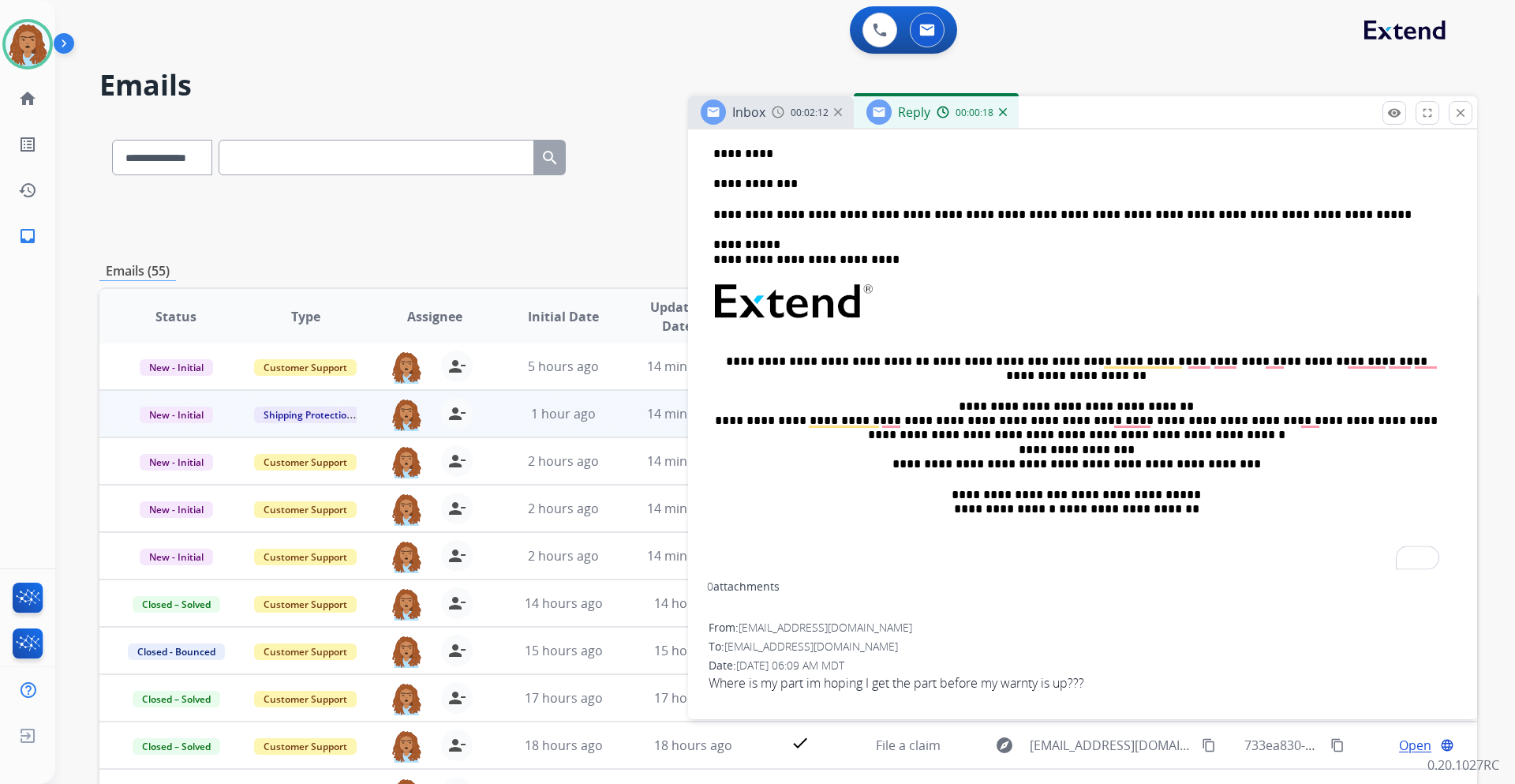
scroll to position [1, 0]
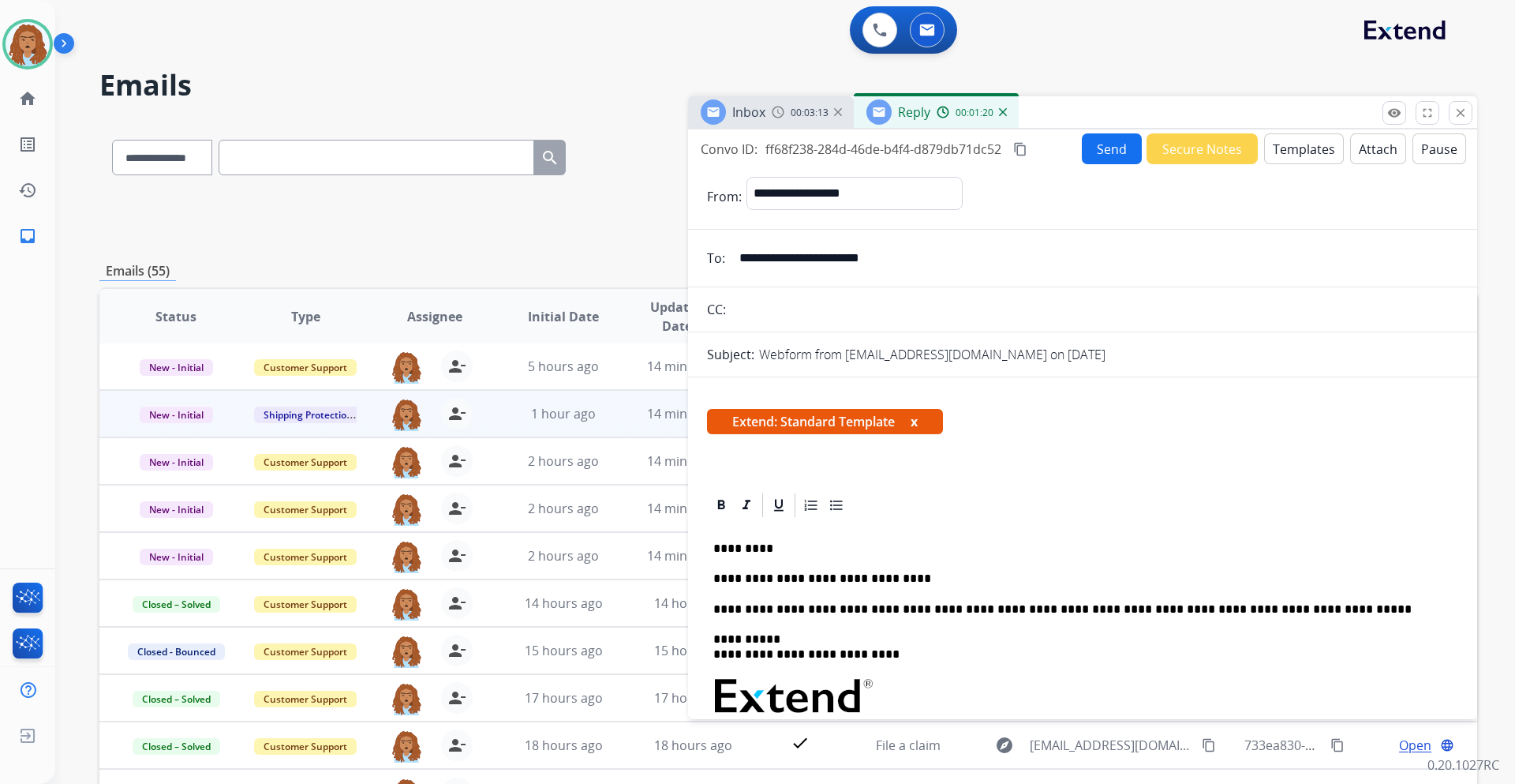
click at [914, 575] on p "**********" at bounding box center [1076, 578] width 726 height 14
click at [1107, 149] on button "Send" at bounding box center [1112, 148] width 60 height 31
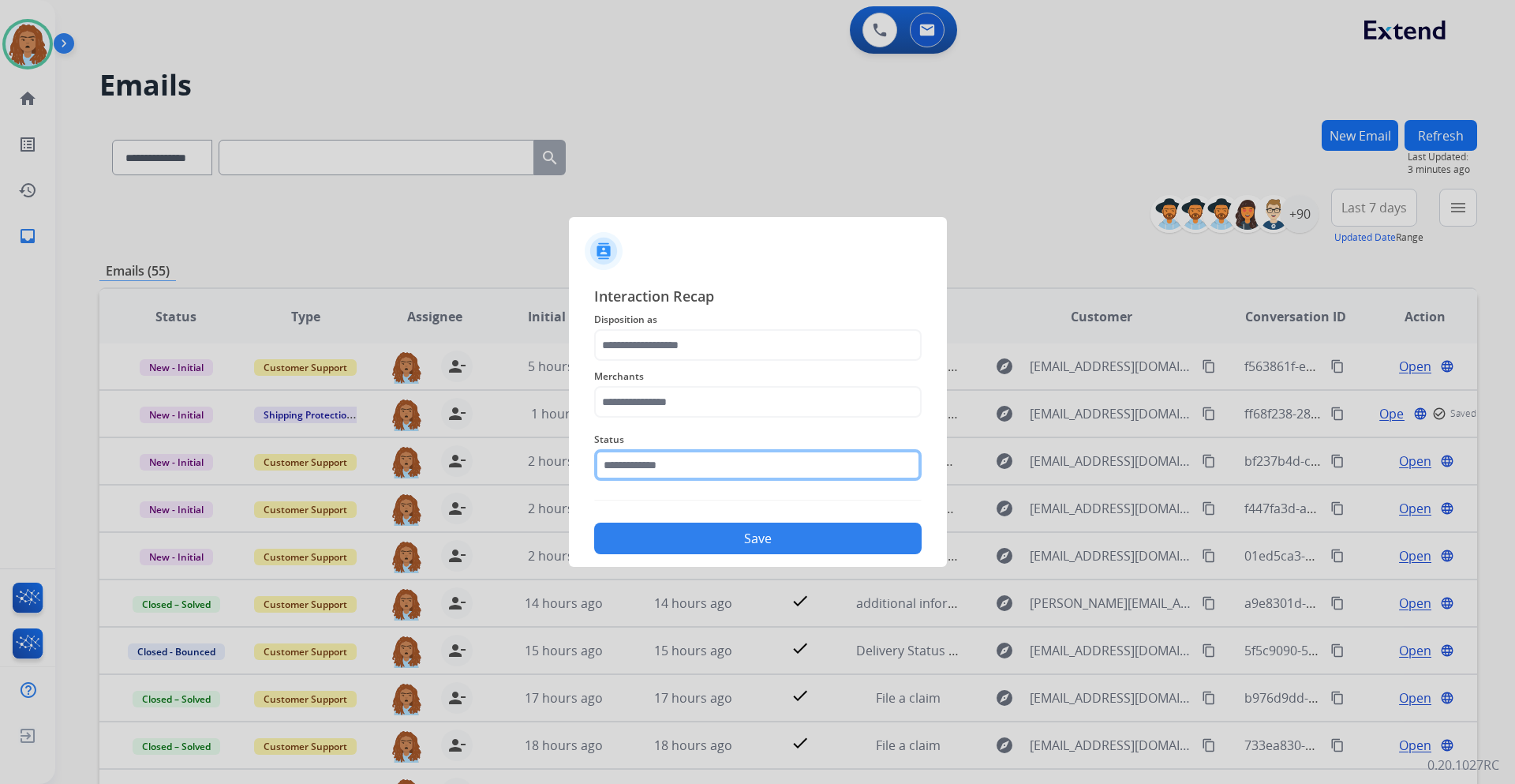
click at [669, 475] on input "text" at bounding box center [758, 464] width 328 height 31
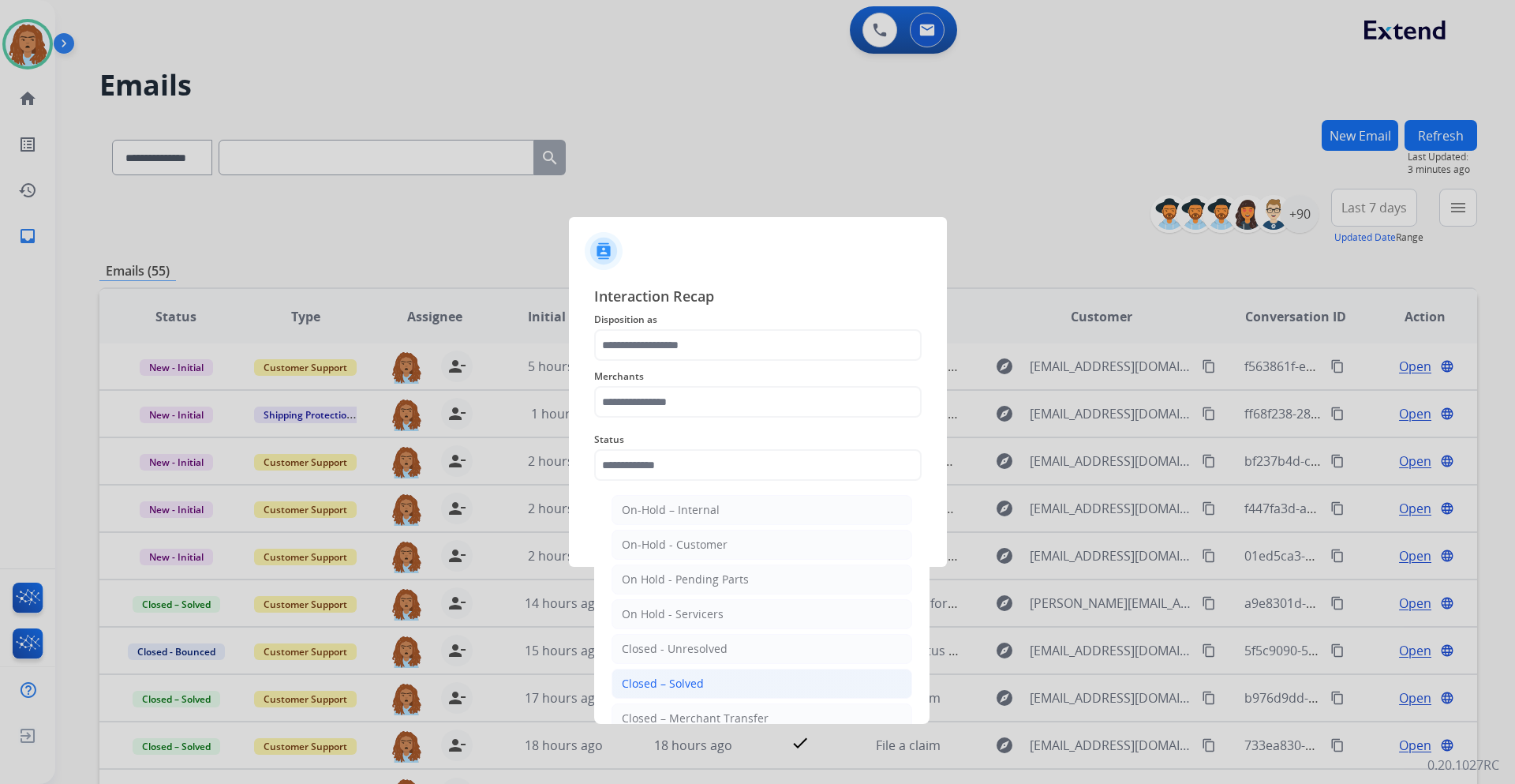
click at [685, 686] on div "Closed – Solved" at bounding box center [663, 683] width 82 height 16
type input "**********"
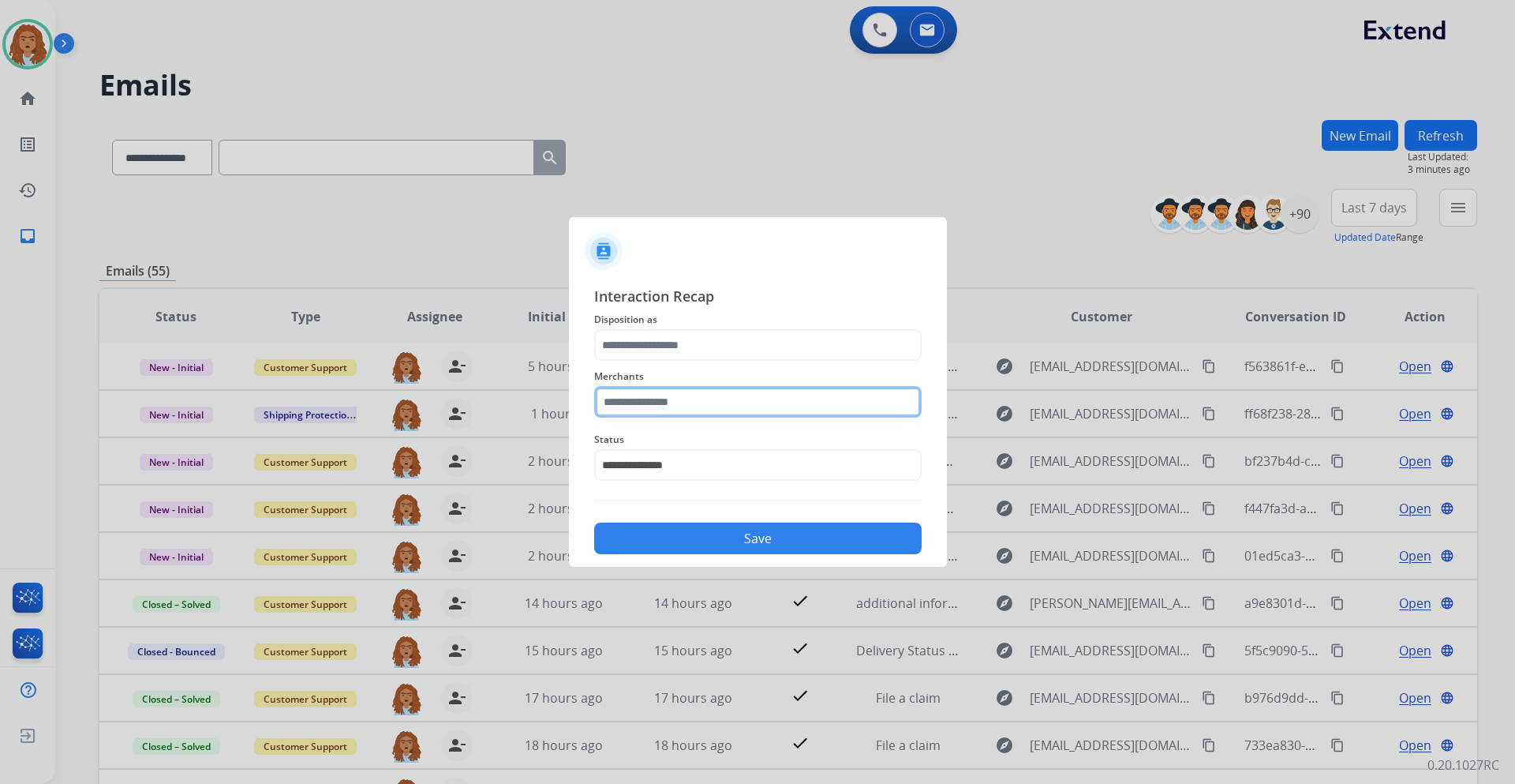
click at [674, 407] on input "text" at bounding box center [758, 401] width 328 height 31
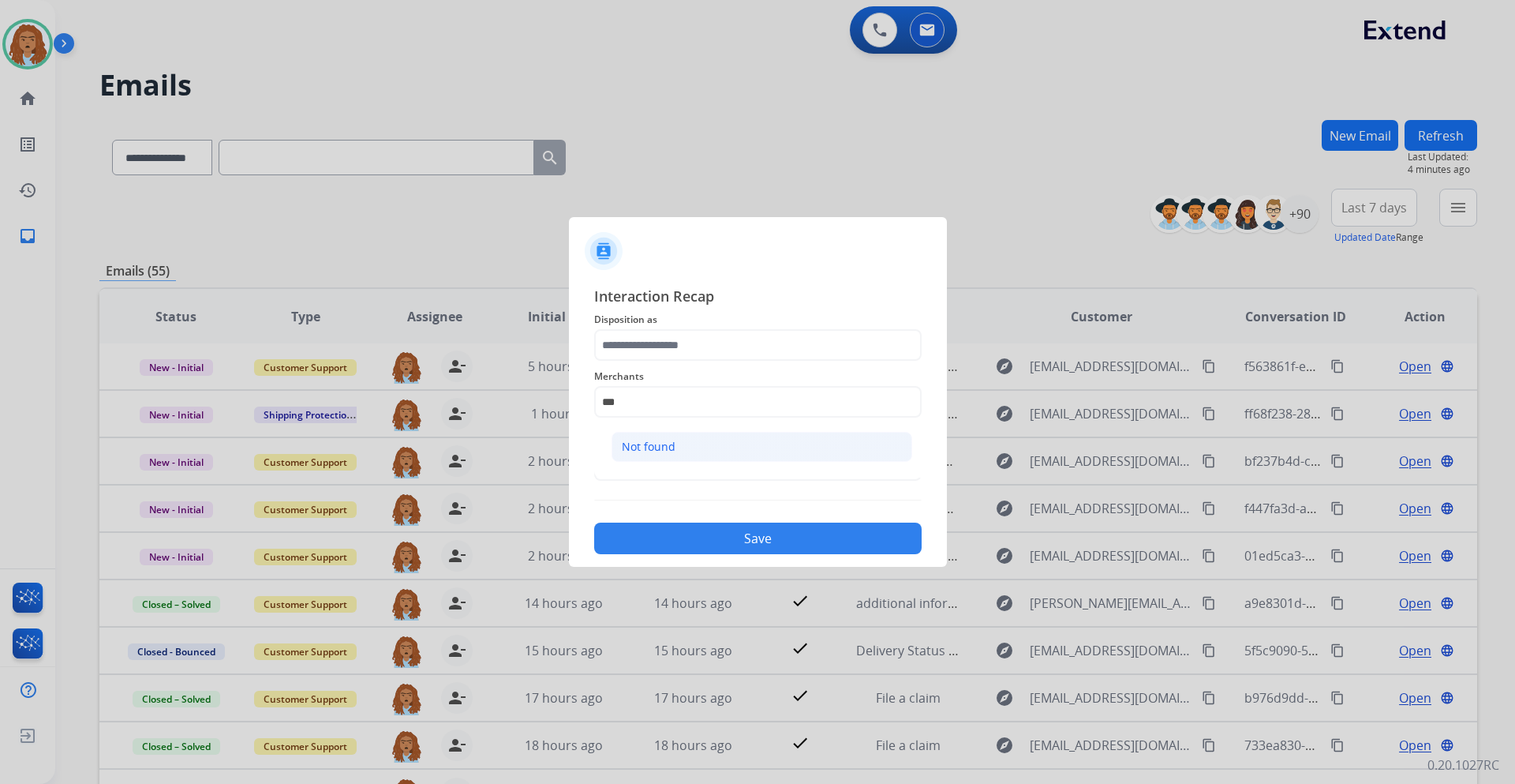
click at [674, 439] on div "Not found" at bounding box center [649, 447] width 54 height 16
type input "*********"
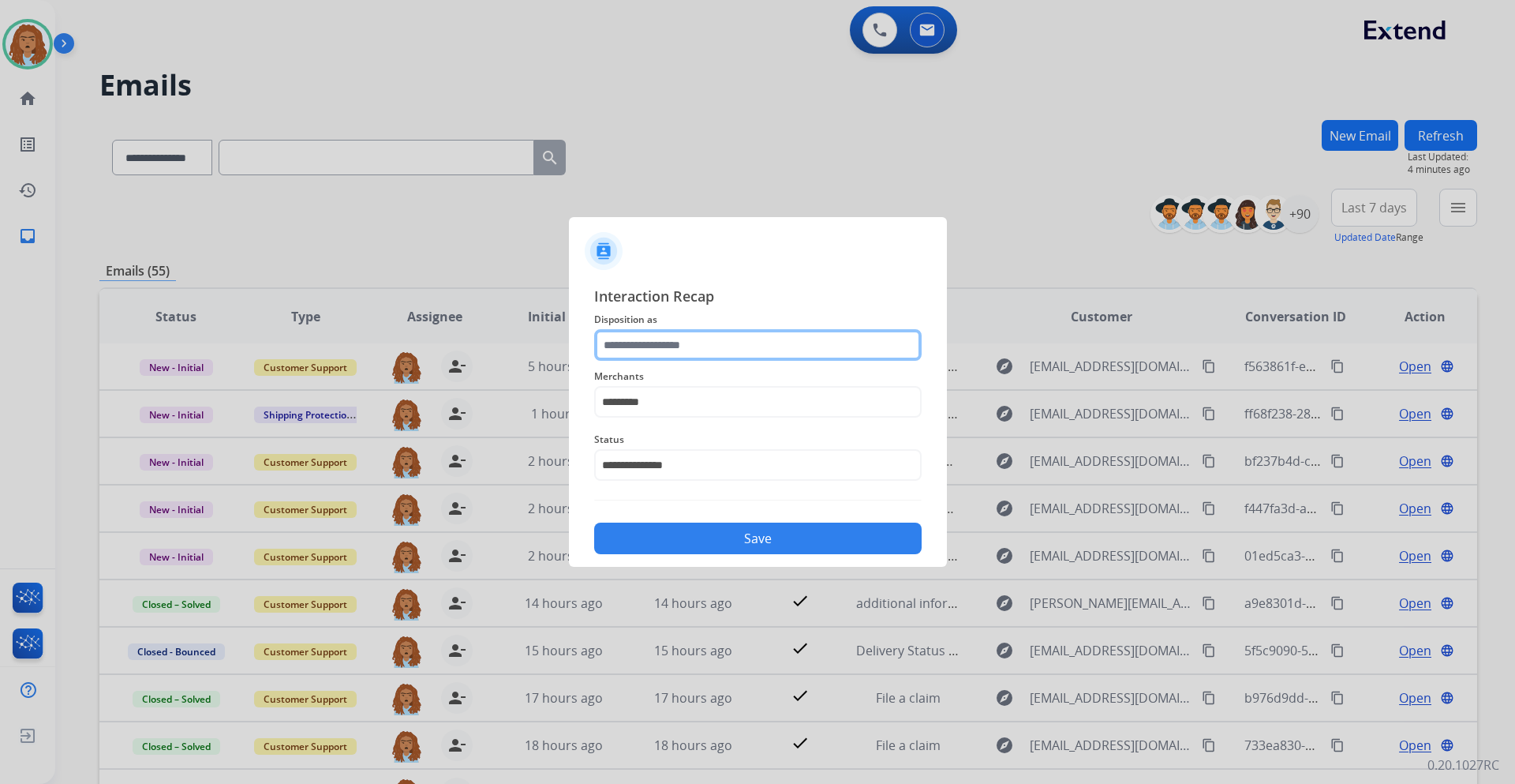
click at [771, 337] on input "text" at bounding box center [758, 344] width 328 height 31
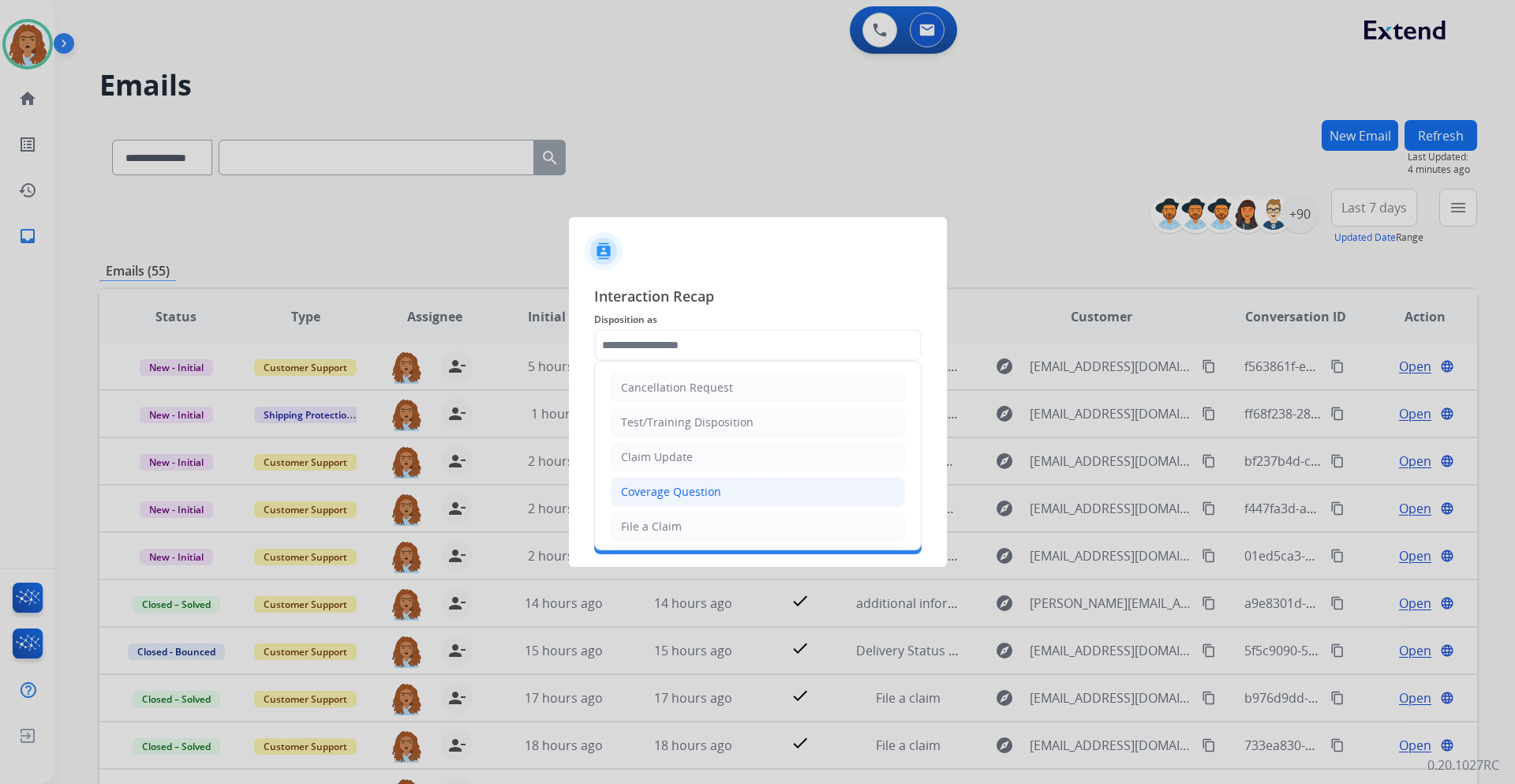
click at [680, 484] on div "Coverage Question" at bounding box center [671, 491] width 100 height 16
type input "**********"
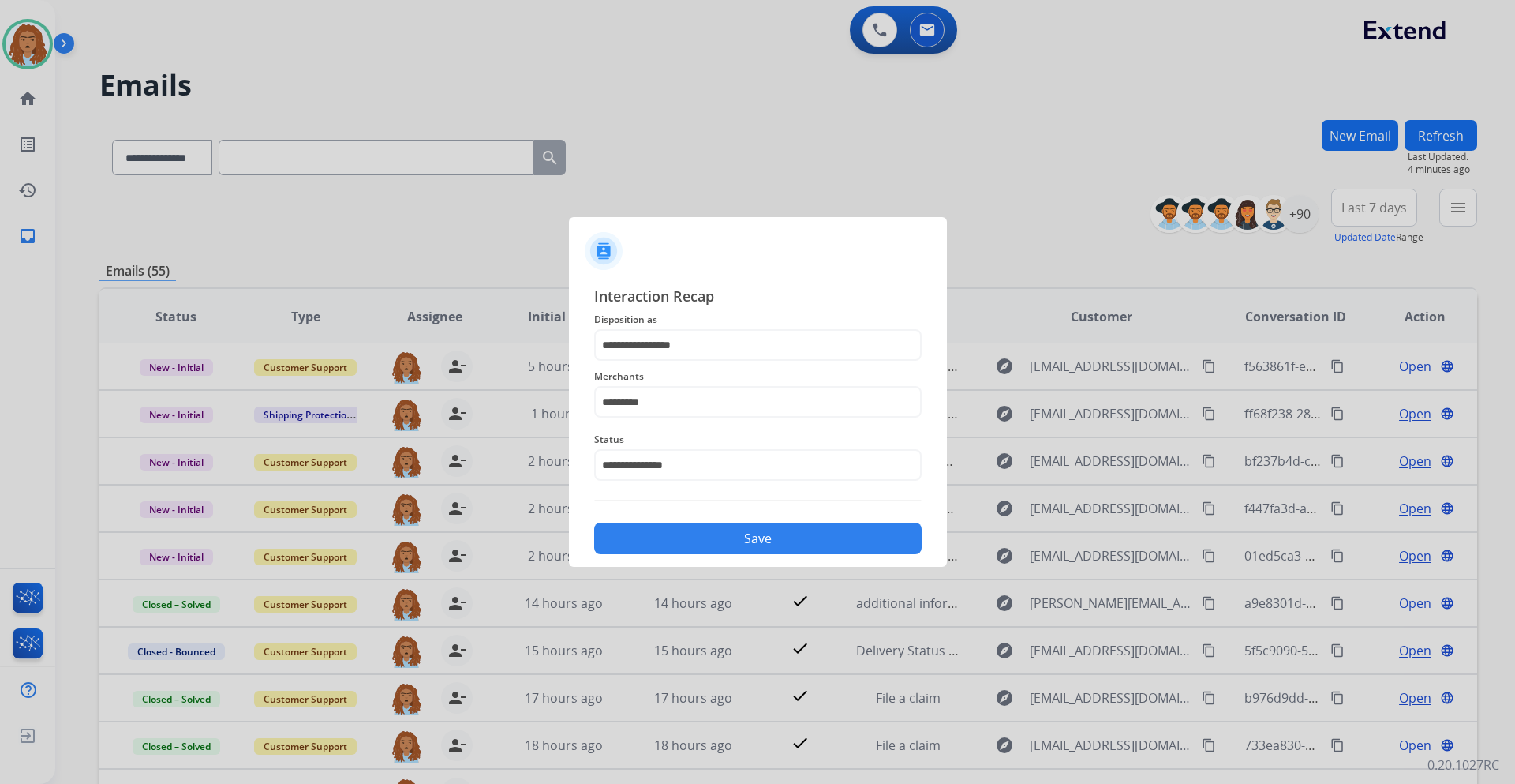
click at [698, 531] on button "Save" at bounding box center [758, 538] width 328 height 31
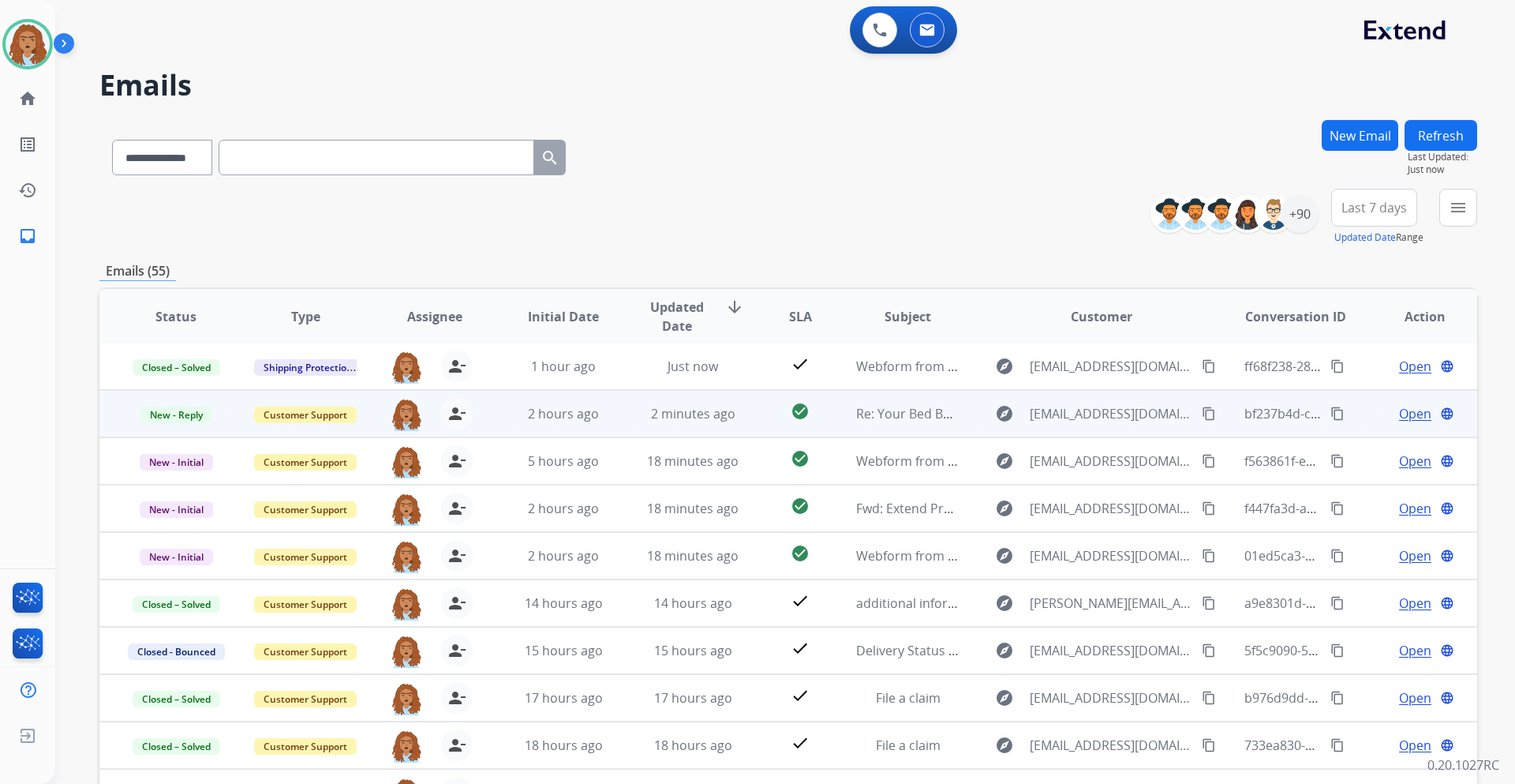
click at [1399, 412] on span "Open" at bounding box center [1416, 413] width 32 height 19
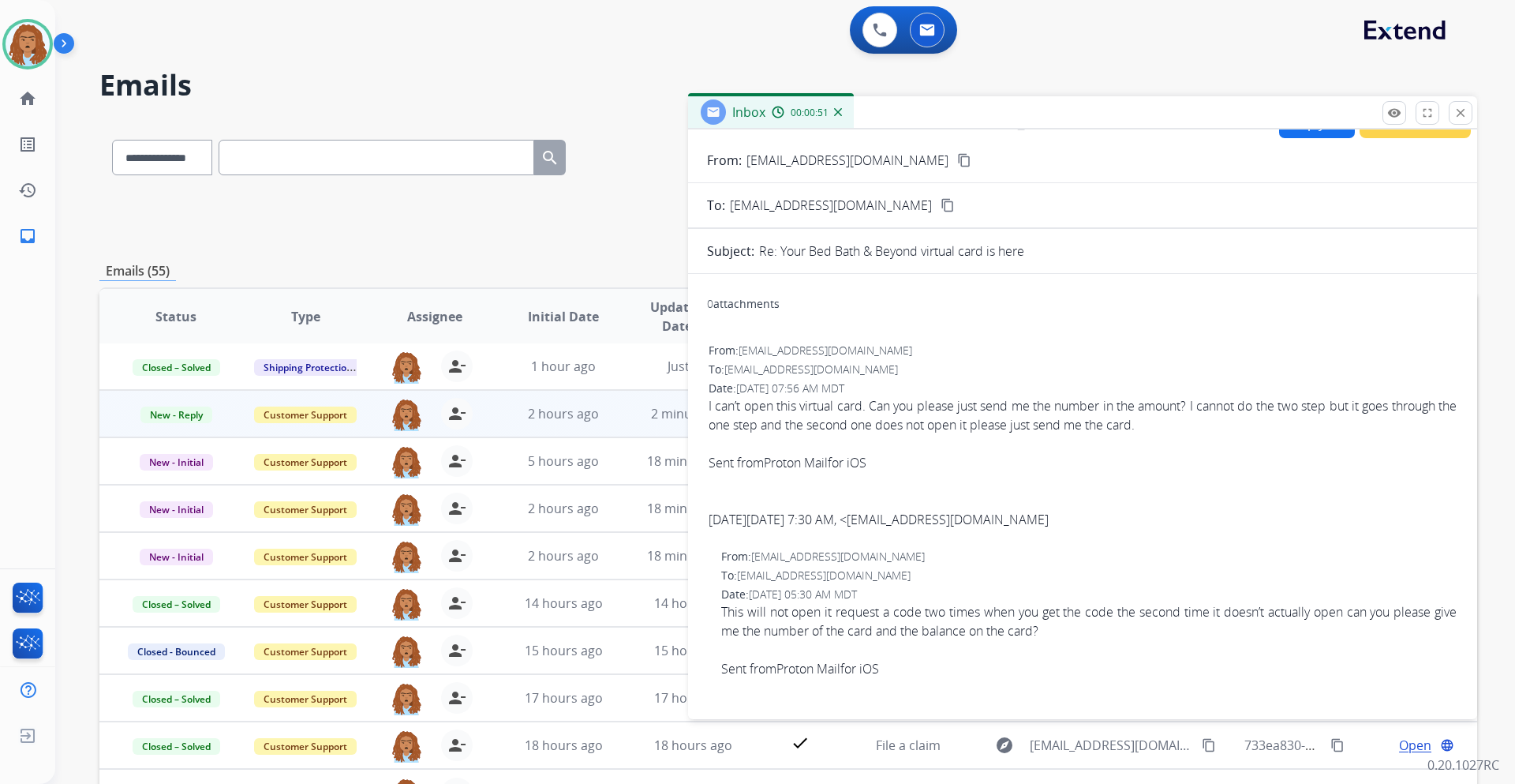
scroll to position [0, 0]
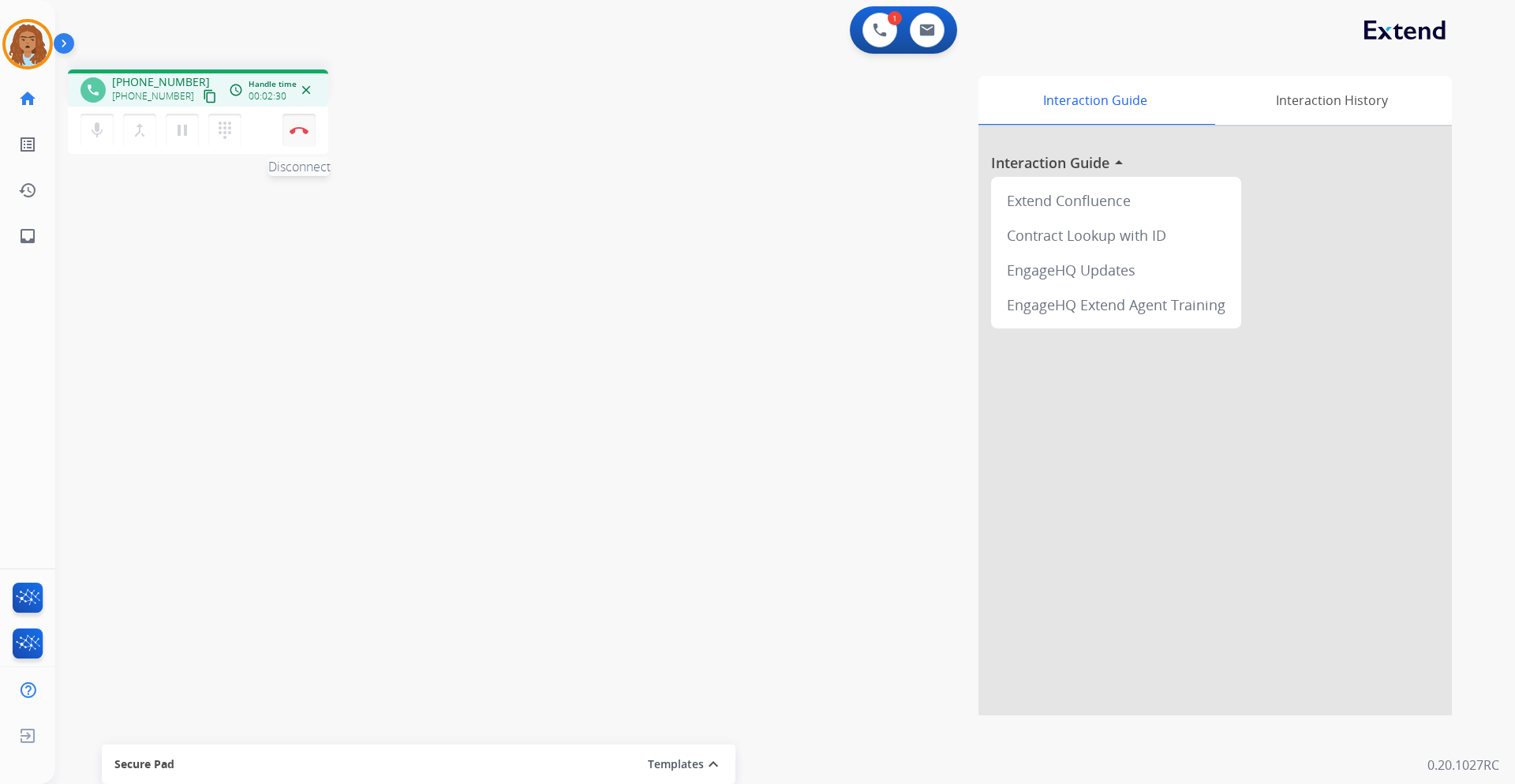
click at [300, 136] on button "Disconnect" at bounding box center [298, 130] width 33 height 33
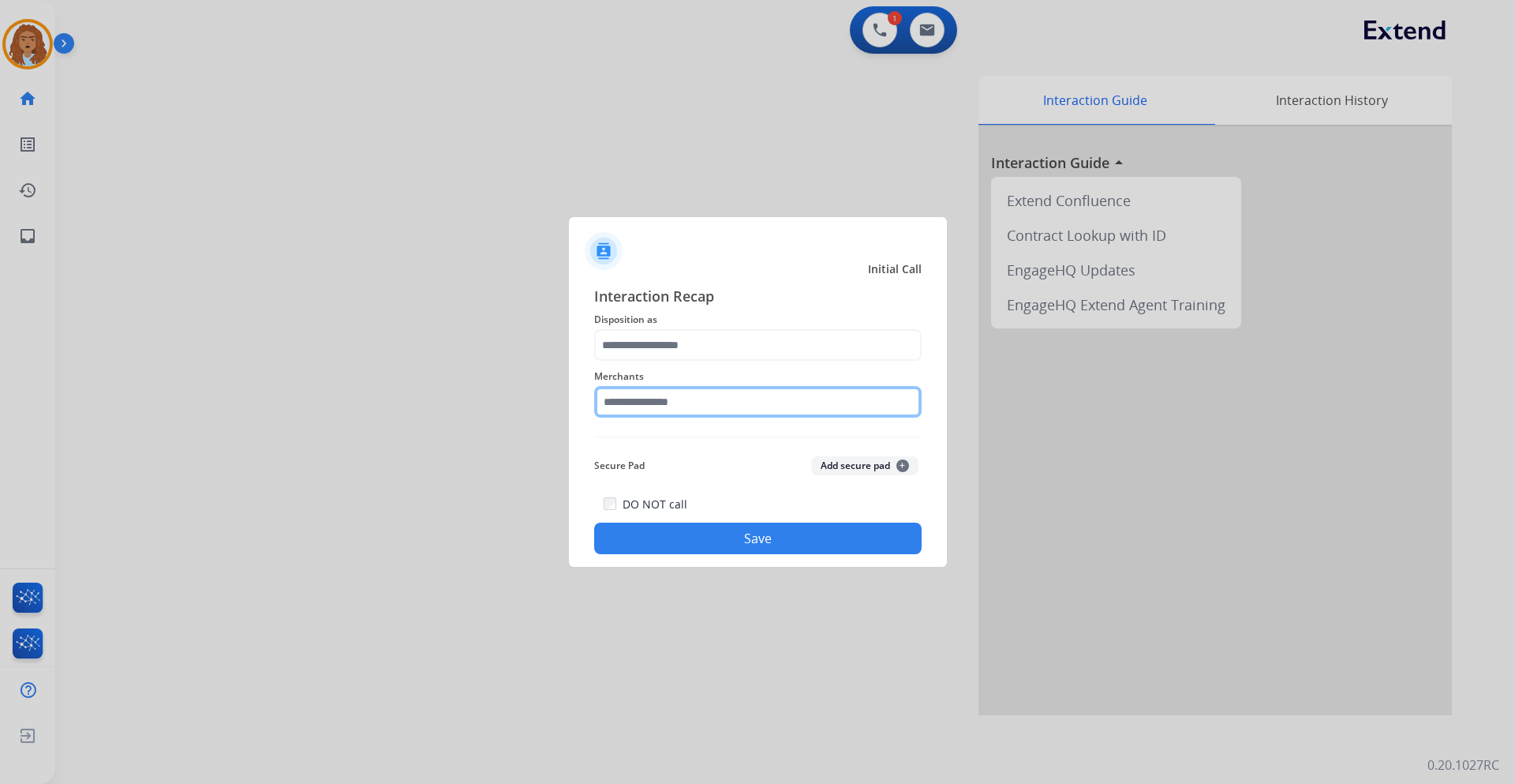
click at [646, 405] on input "text" at bounding box center [758, 401] width 328 height 31
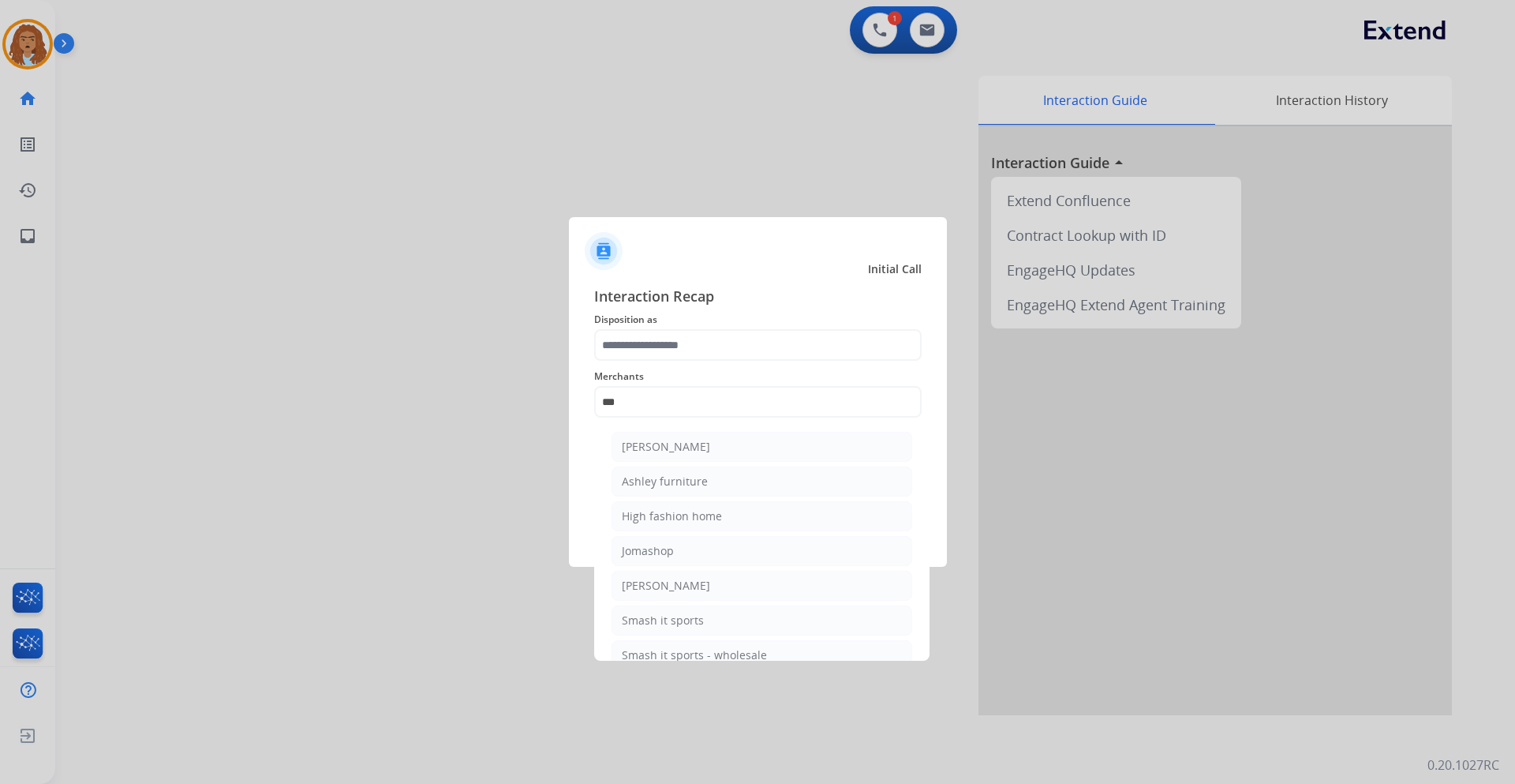
click at [714, 478] on li "Ashley furniture" at bounding box center [762, 481] width 301 height 30
type input "**********"
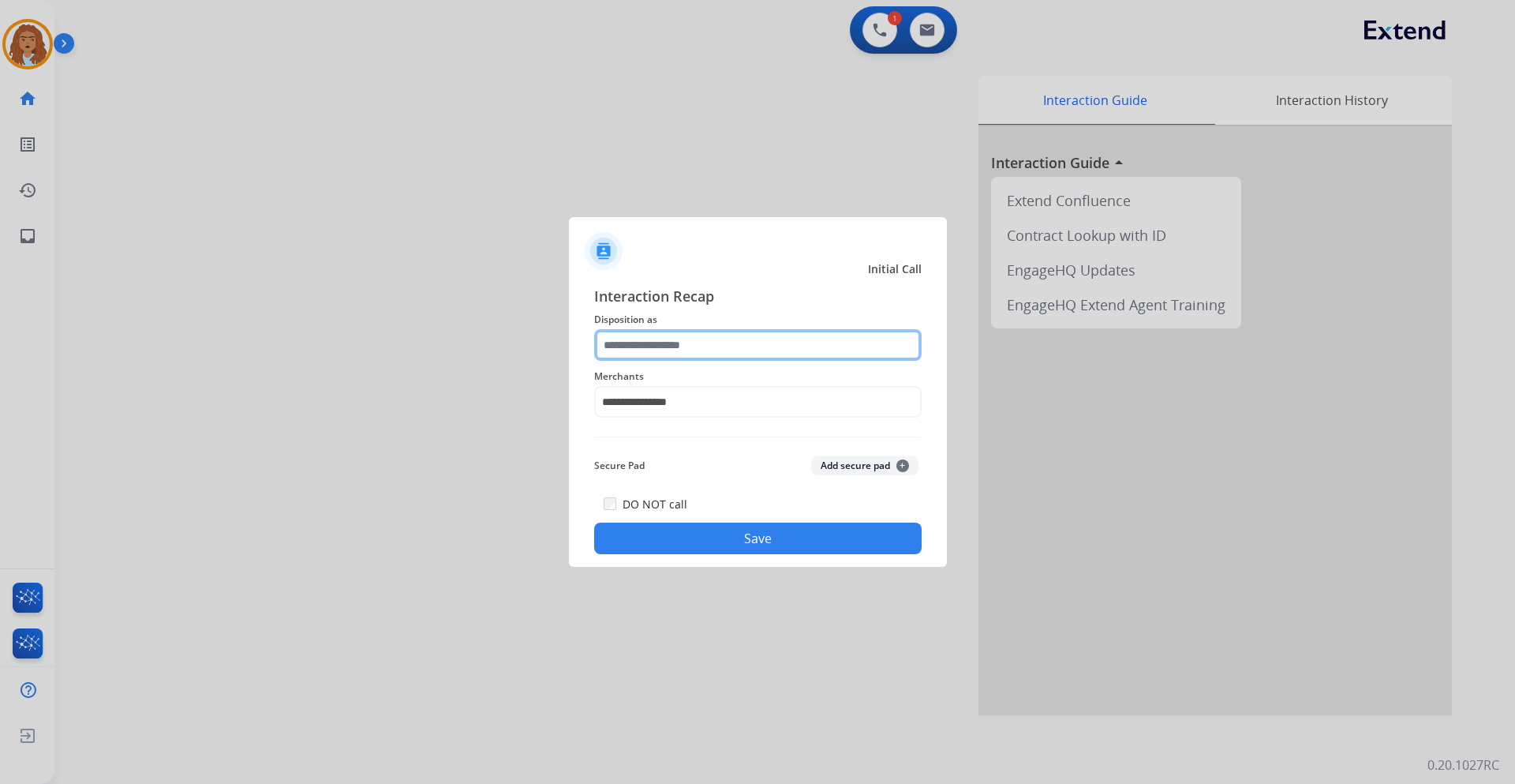
click at [727, 352] on input "text" at bounding box center [758, 344] width 328 height 31
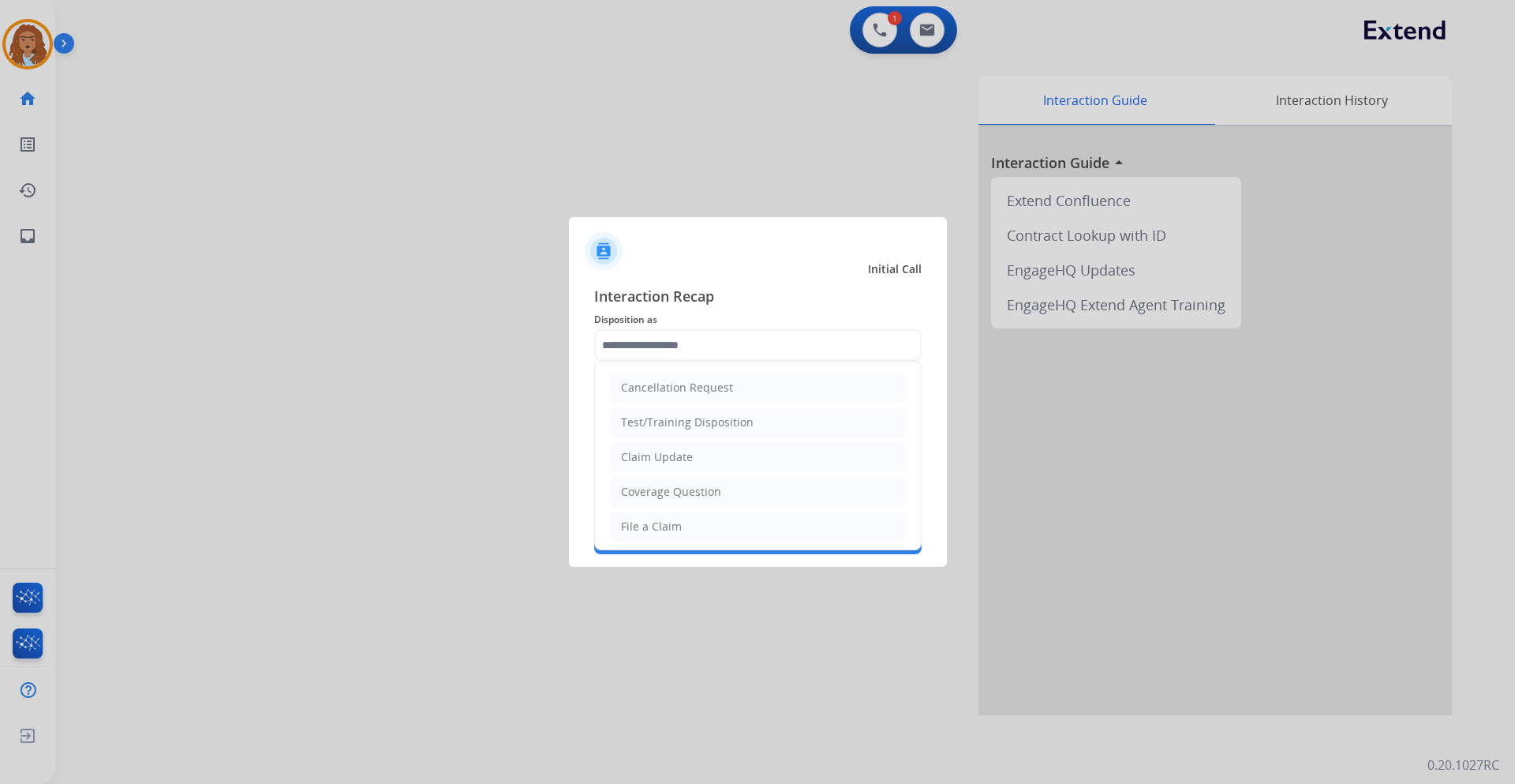
click at [699, 458] on li "Claim Update" at bounding box center [758, 457] width 294 height 30
type input "**********"
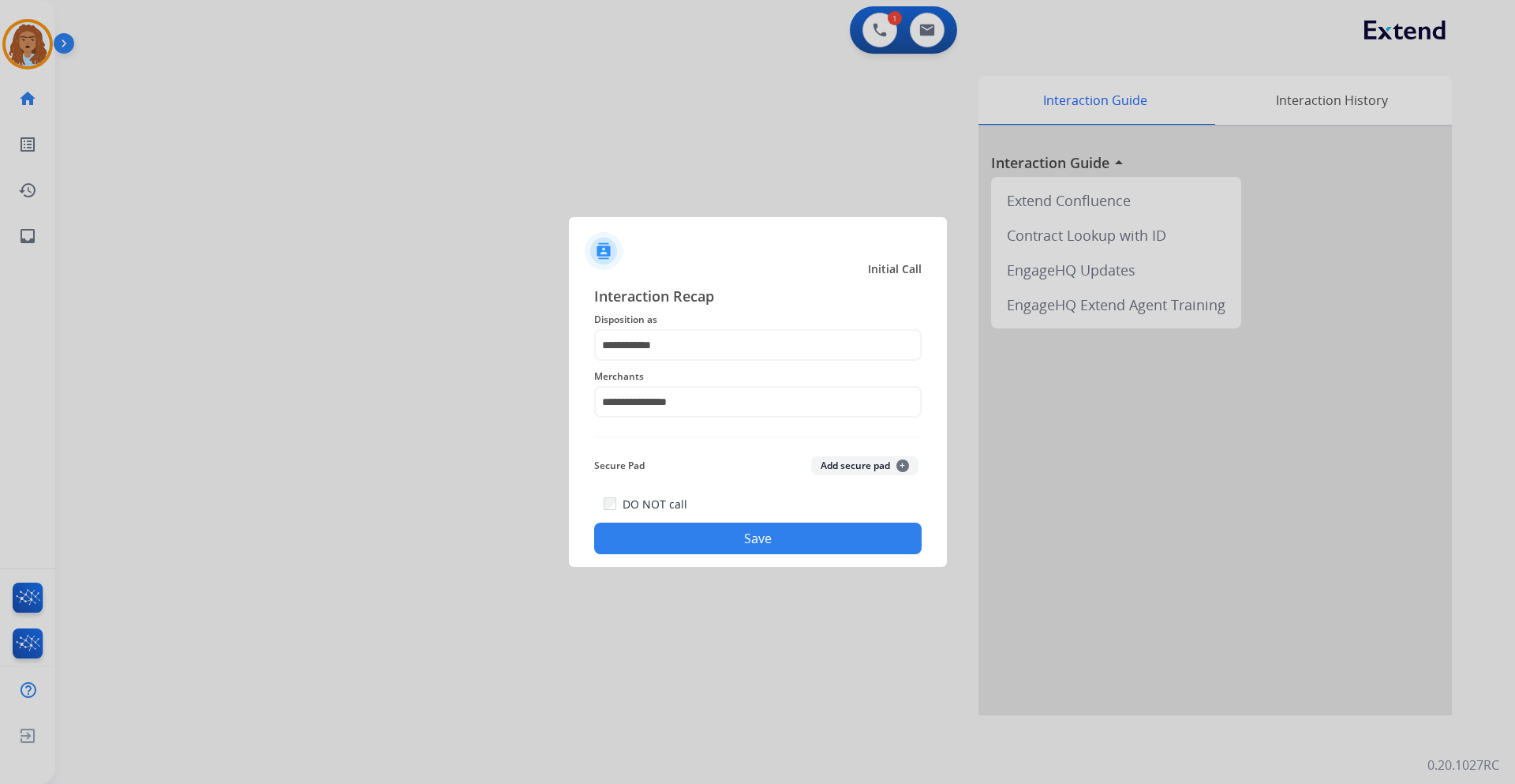
click at [702, 527] on button "Save" at bounding box center [758, 538] width 328 height 31
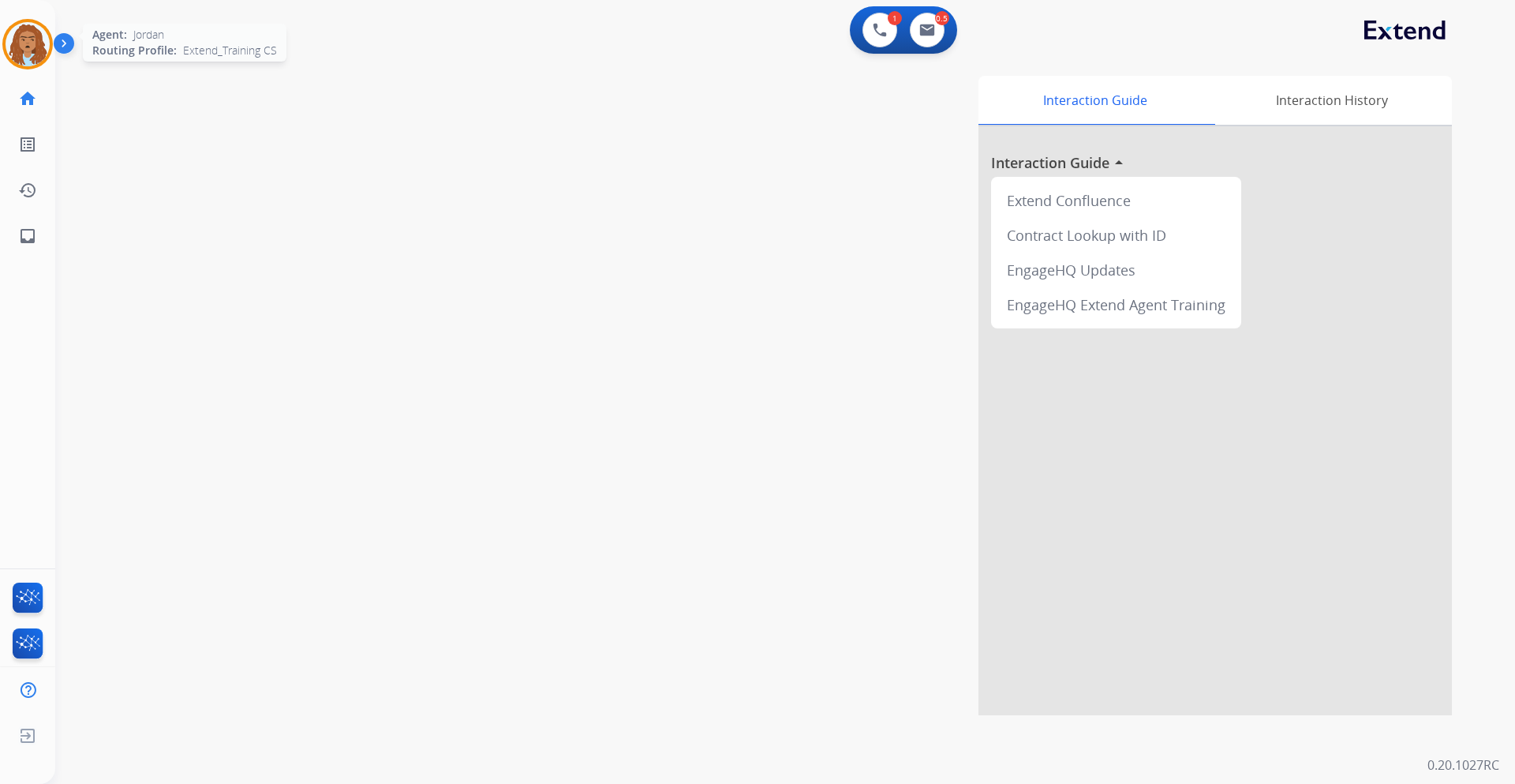
click at [48, 55] on div at bounding box center [28, 44] width 51 height 51
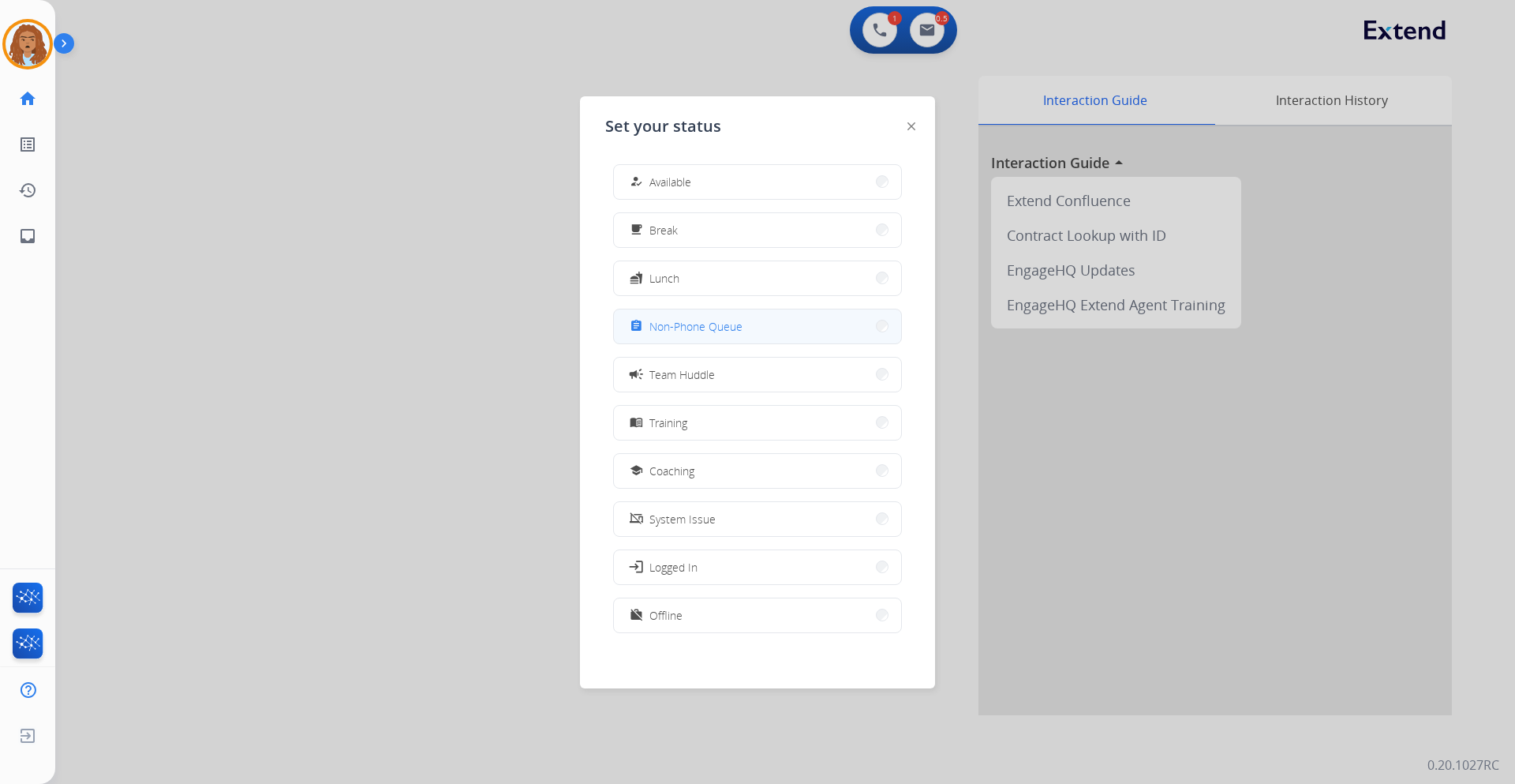
click at [685, 326] on span "Non-Phone Queue" at bounding box center [696, 326] width 93 height 17
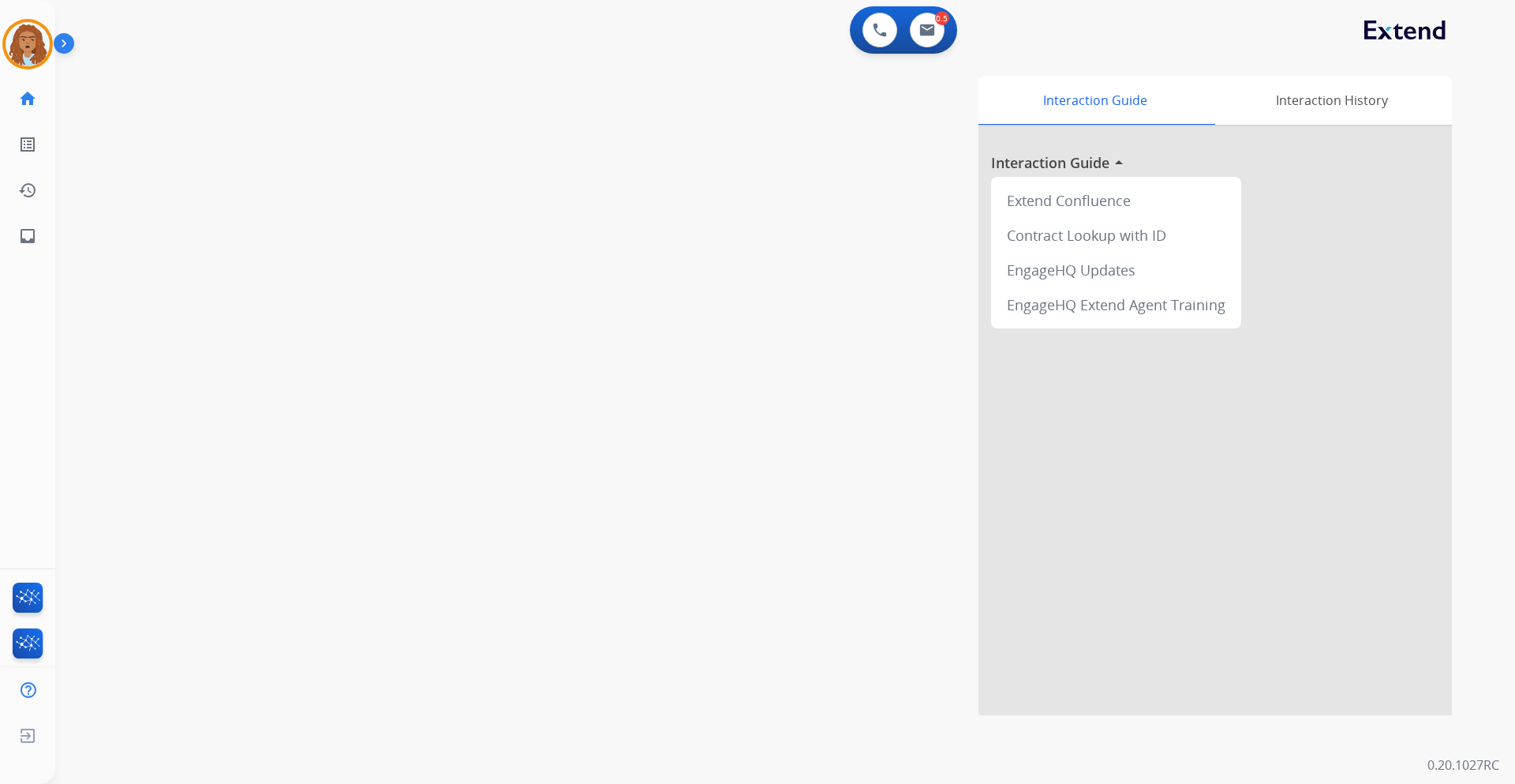
click at [954, 90] on div "Interaction Guide Interaction History Interaction Guide arrow_drop_up Extend Co…" at bounding box center [987, 395] width 930 height 639
click at [937, 43] on button at bounding box center [927, 30] width 35 height 35
select select "**********"
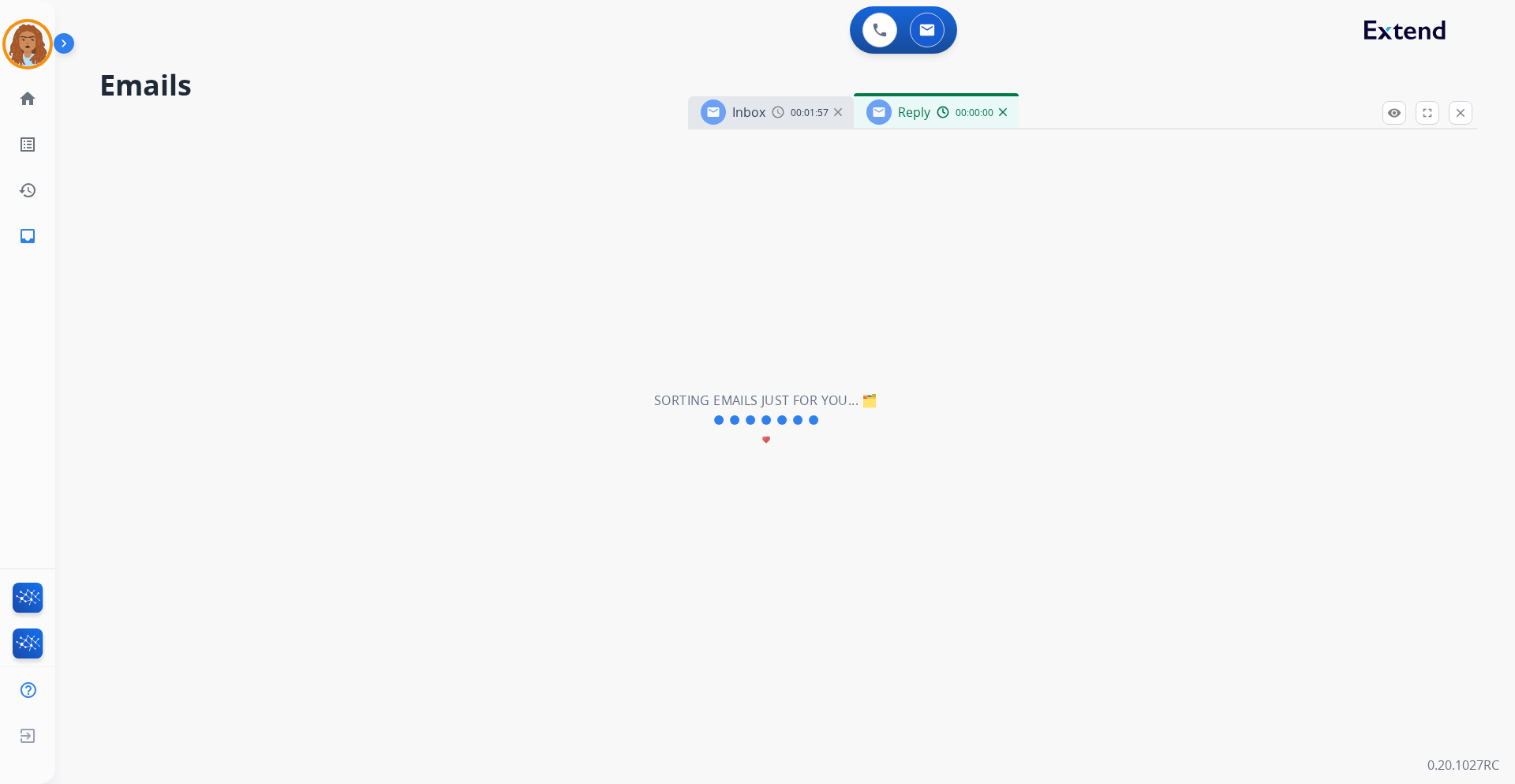
select select "**********"
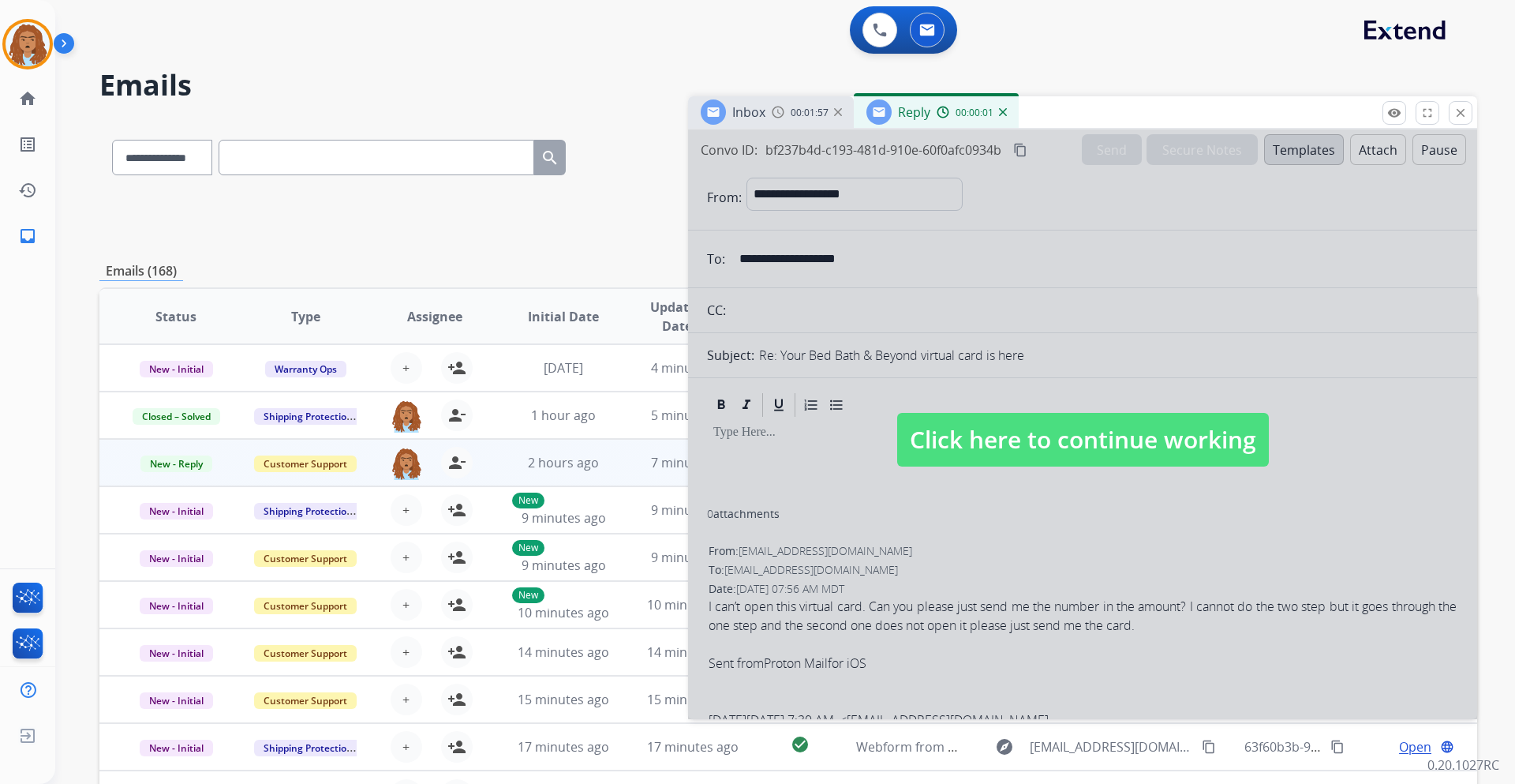
click at [791, 126] on div "Inbox 00:01:57" at bounding box center [771, 111] width 166 height 31
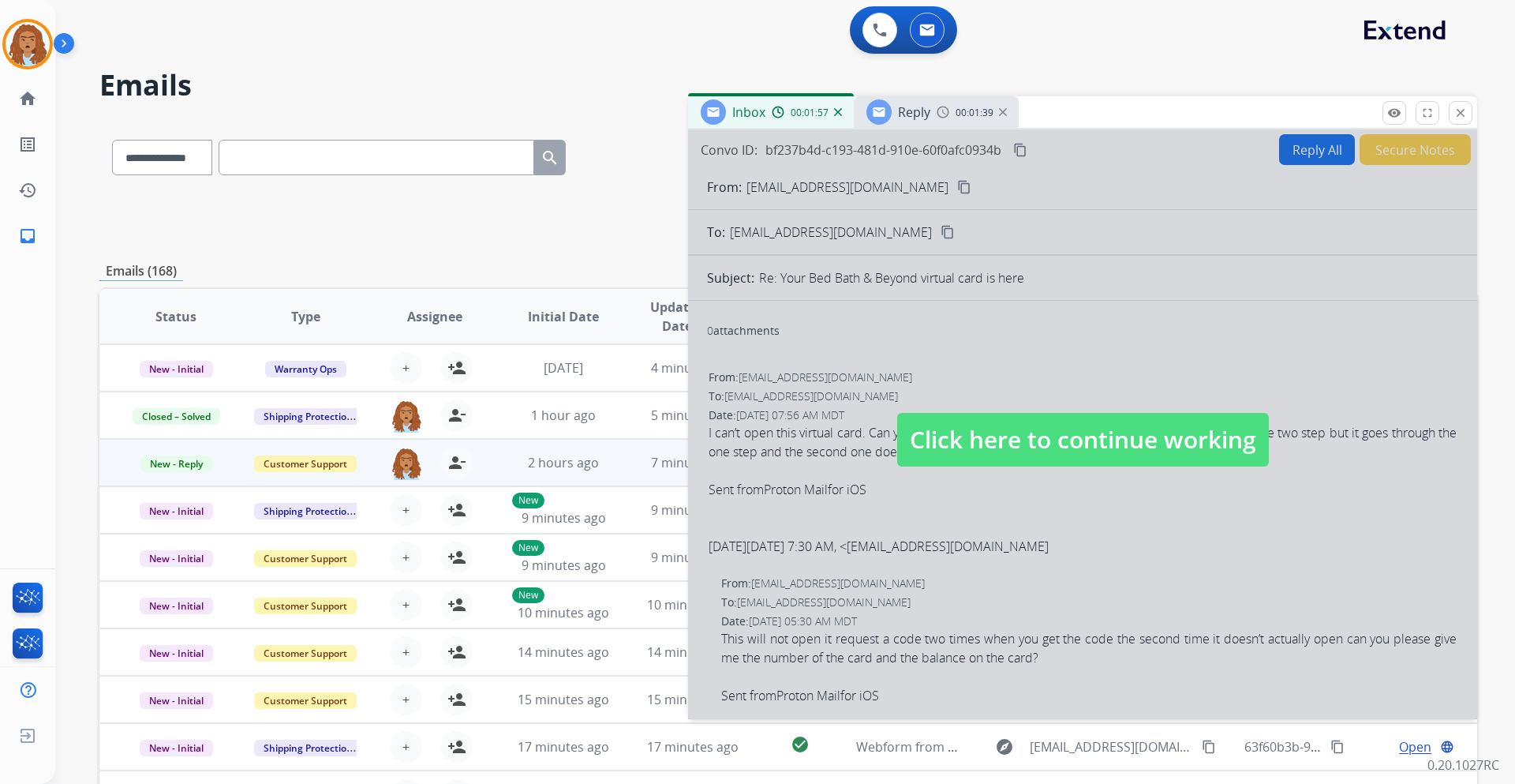
click at [1087, 444] on span "Click here to continue working" at bounding box center [1083, 440] width 372 height 54
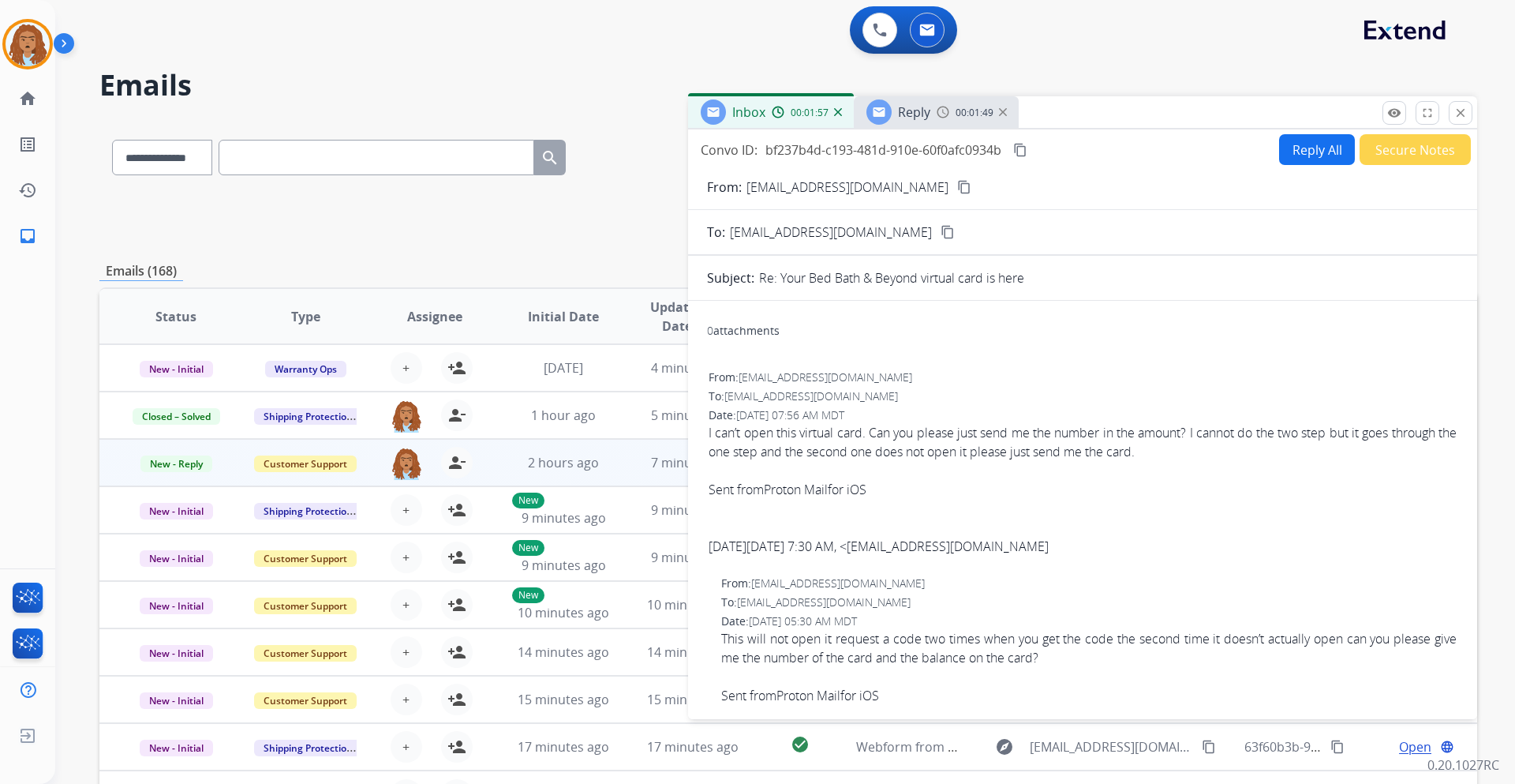
click at [1292, 154] on button "Reply All" at bounding box center [1318, 149] width 76 height 31
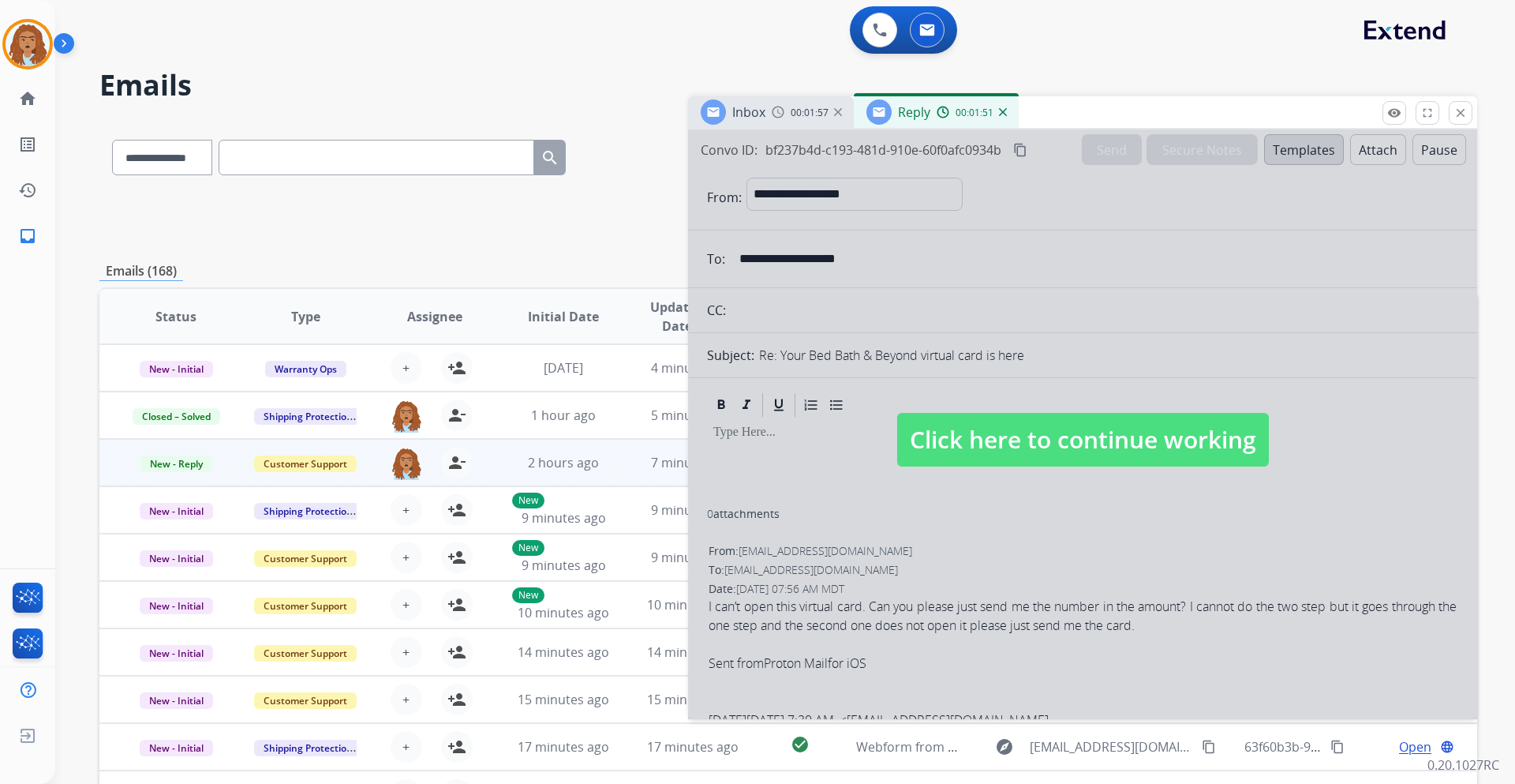
click at [1061, 445] on span "Click here to continue working" at bounding box center [1083, 440] width 372 height 54
select select
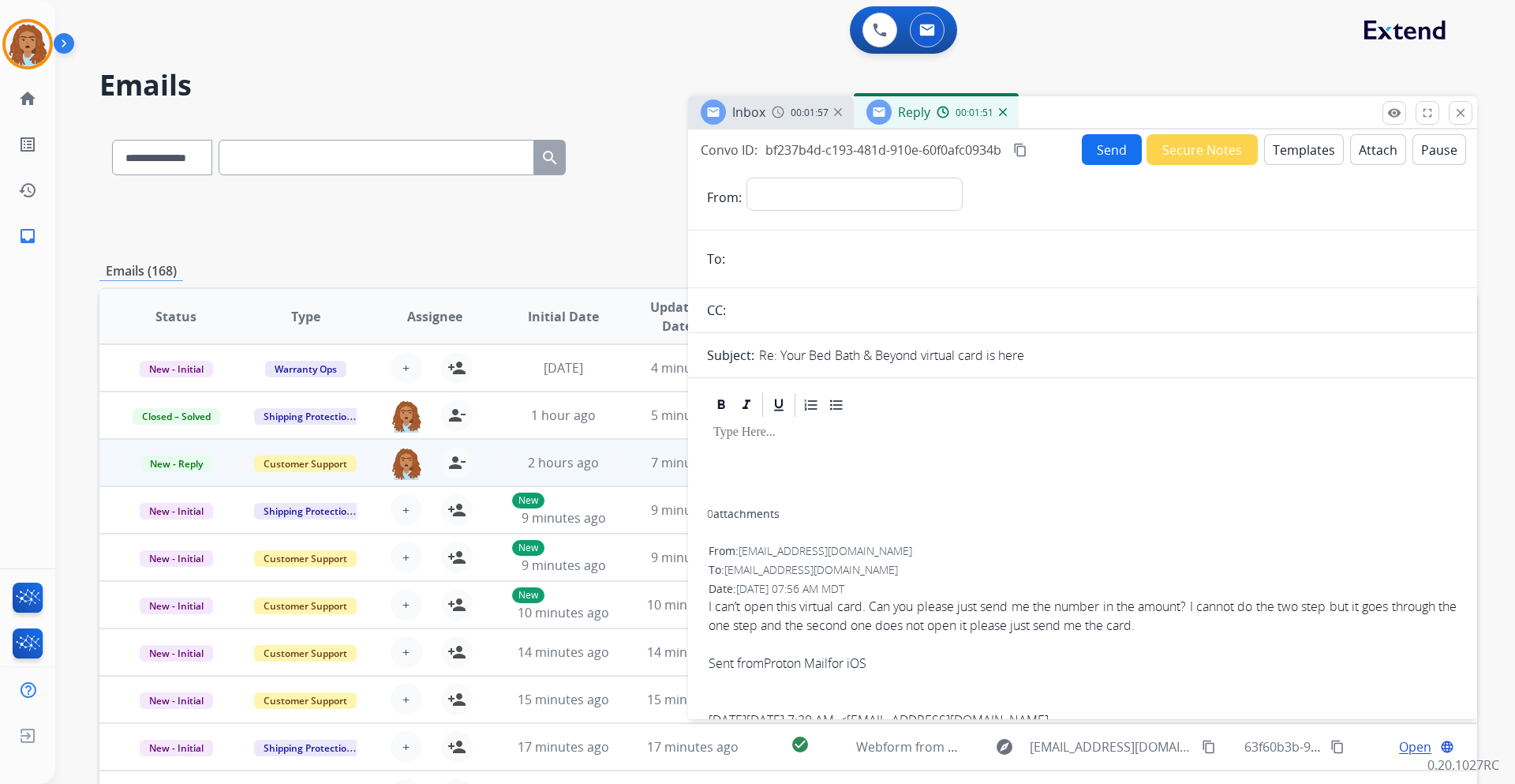
click at [1273, 148] on button "Templates" at bounding box center [1304, 149] width 80 height 31
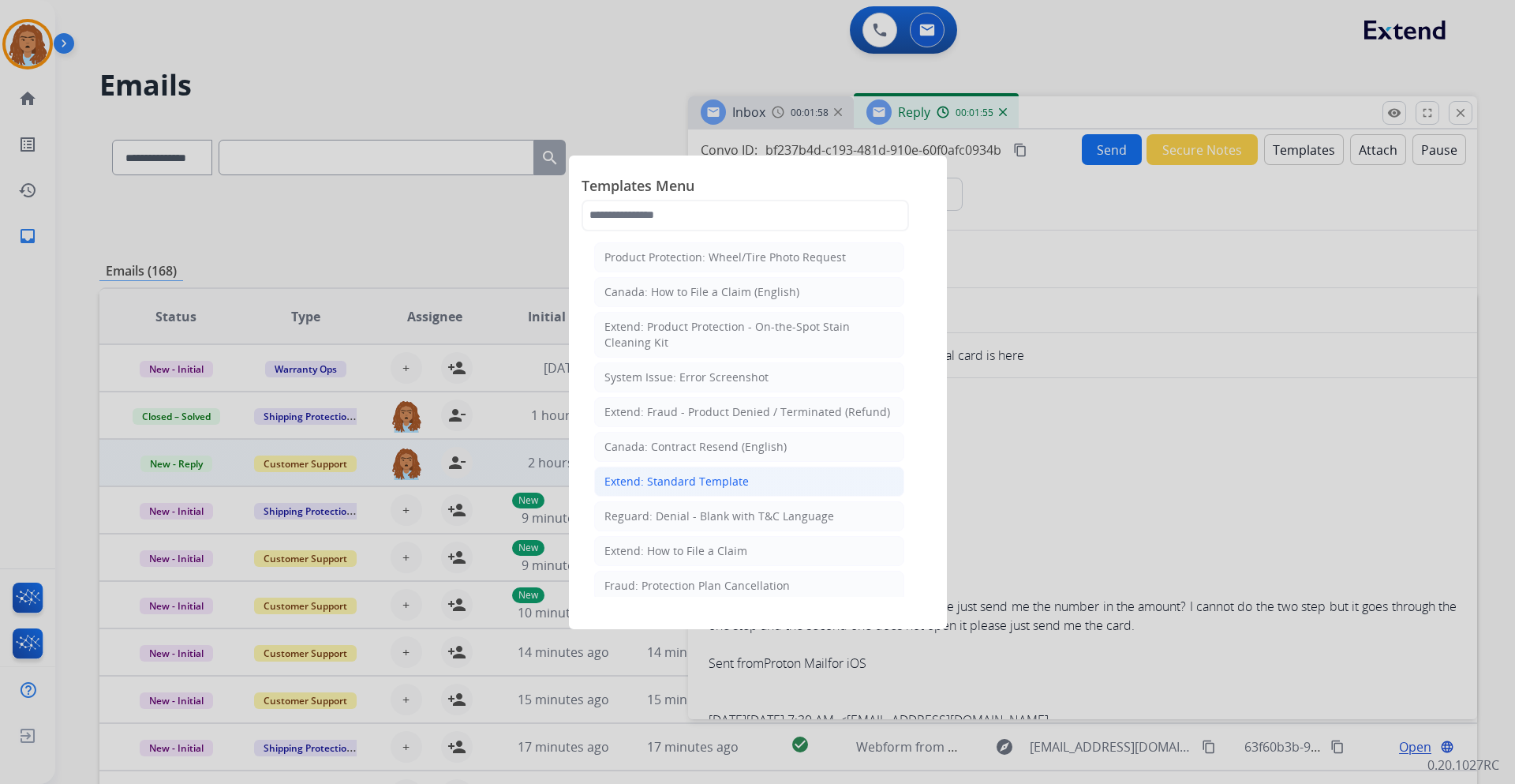
click at [728, 480] on div "Extend: Standard Template" at bounding box center [676, 481] width 144 height 16
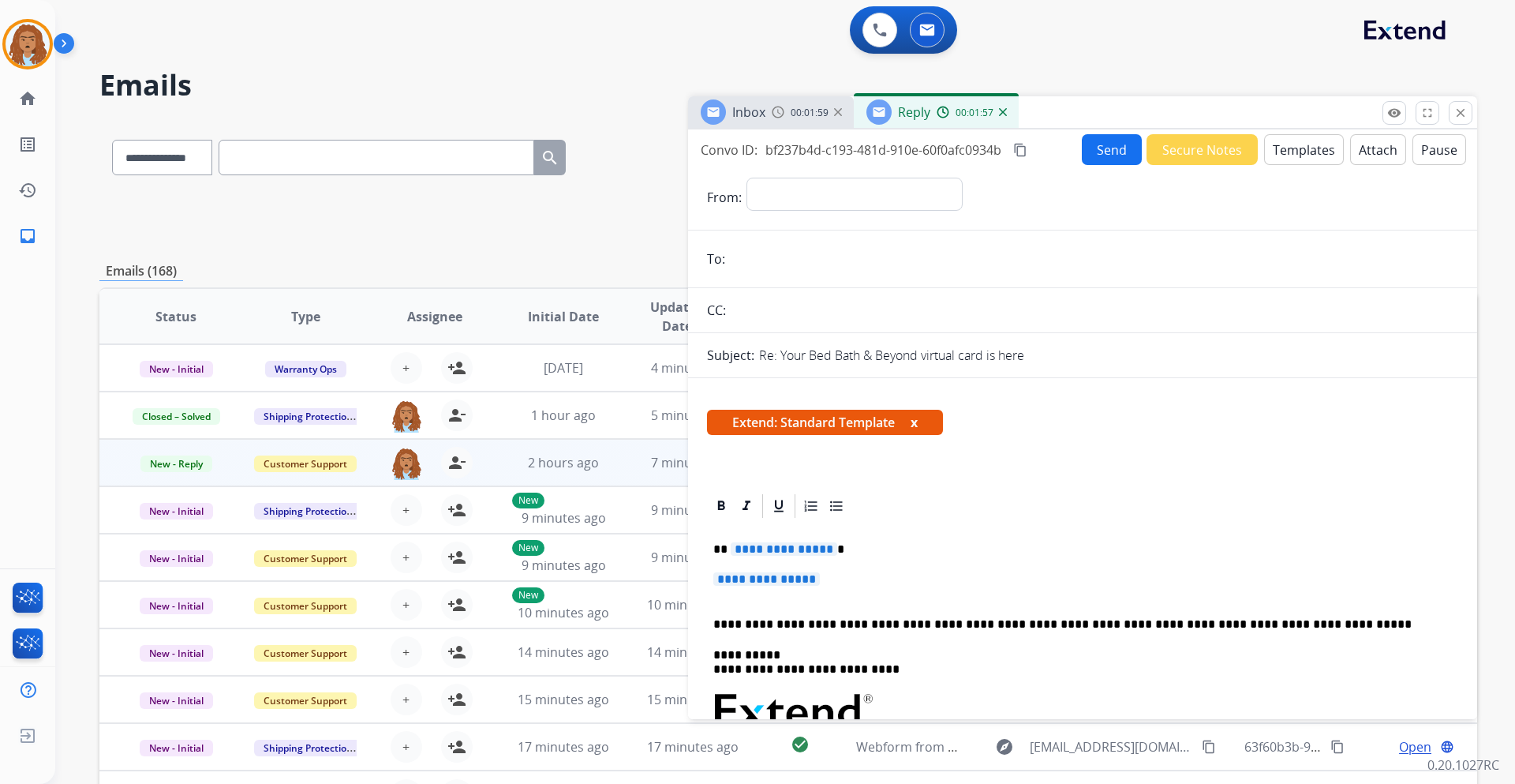
click at [755, 588] on p "**********" at bounding box center [1083, 587] width 739 height 30
click at [776, 585] on span "**********" at bounding box center [766, 579] width 106 height 13
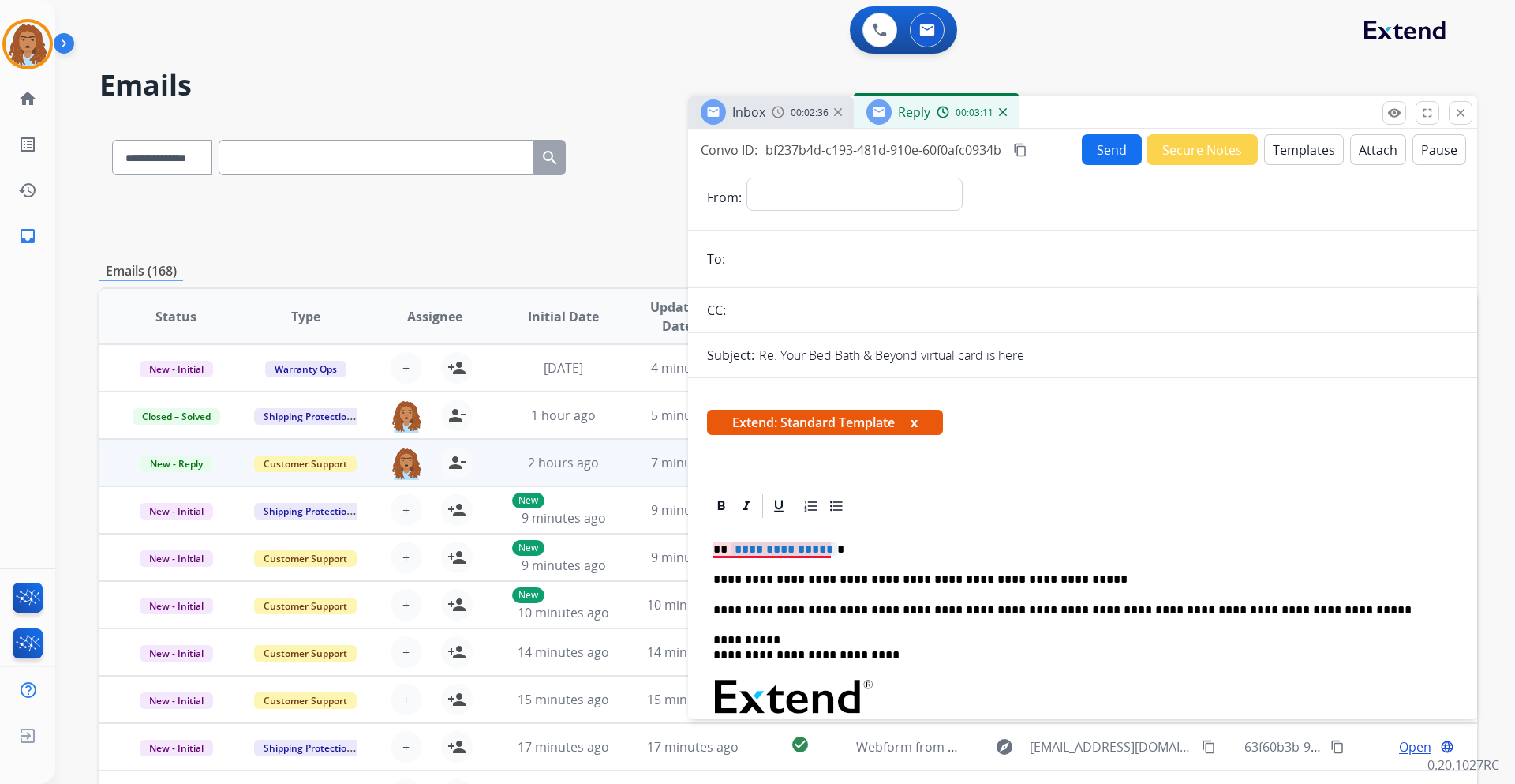
click at [787, 552] on span "**********" at bounding box center [784, 549] width 106 height 13
click at [794, 552] on span "**********" at bounding box center [784, 549] width 106 height 13
click at [1055, 581] on p "**********" at bounding box center [1076, 579] width 726 height 14
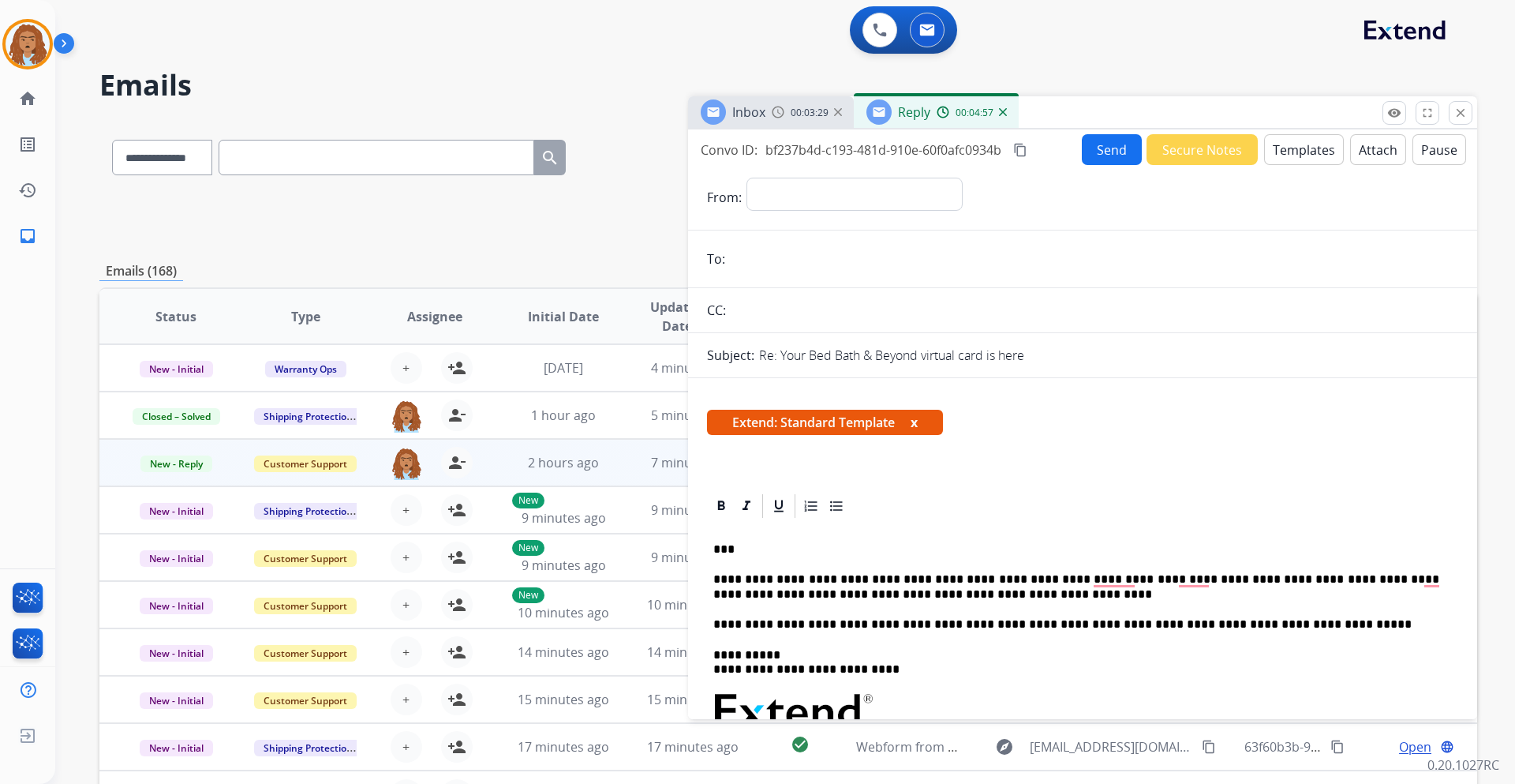
click at [847, 261] on input "email" at bounding box center [1094, 258] width 728 height 31
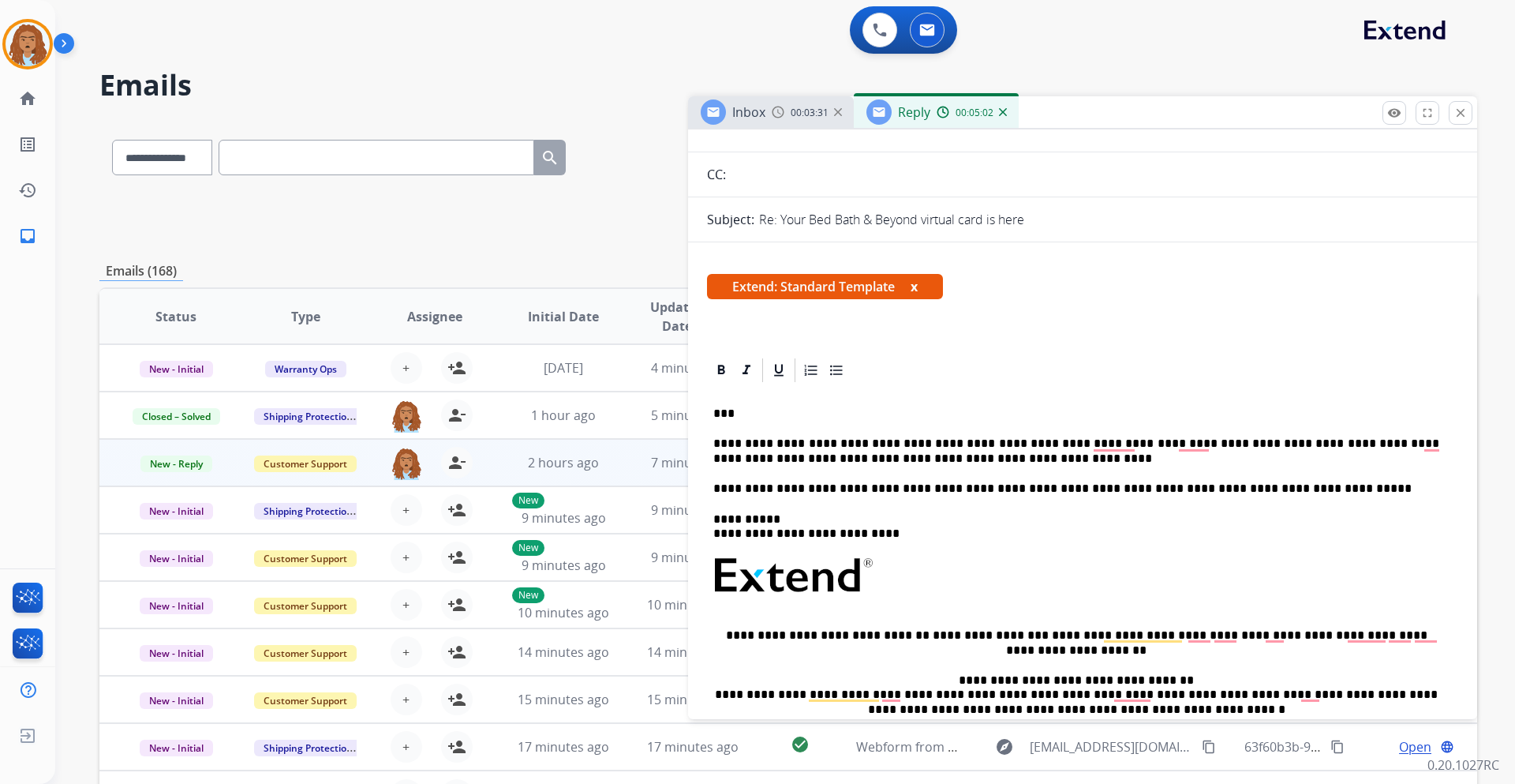
scroll to position [395, 0]
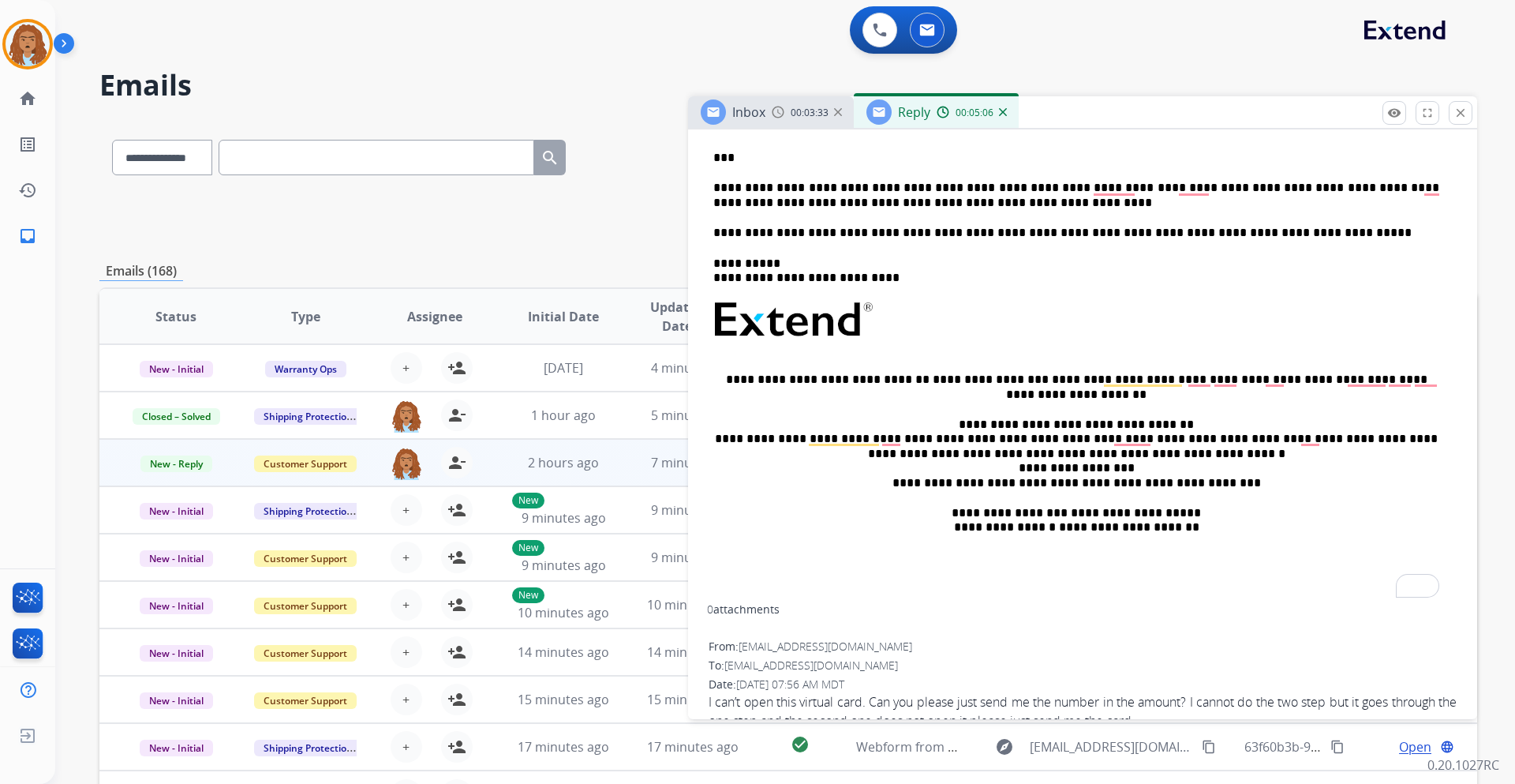
click at [857, 644] on span "[EMAIL_ADDRESS][DOMAIN_NAME]" at bounding box center [825, 646] width 174 height 15
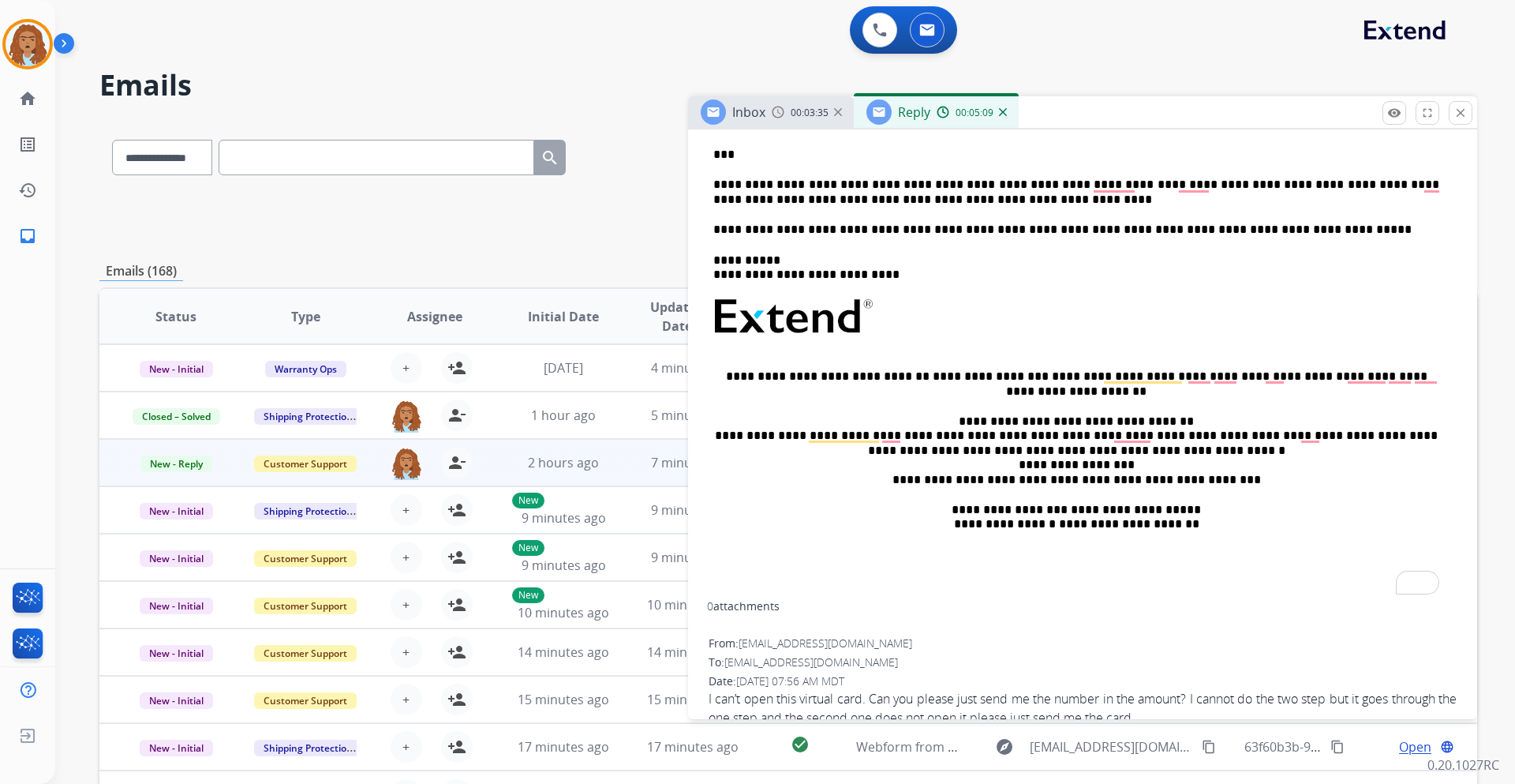
click at [846, 643] on span "[EMAIL_ADDRESS][DOMAIN_NAME]" at bounding box center [825, 643] width 174 height 15
click at [857, 642] on span "[EMAIL_ADDRESS][DOMAIN_NAME]" at bounding box center [825, 643] width 174 height 15
click at [858, 640] on div "From: Amimlitsch@proton.me" at bounding box center [1083, 643] width 749 height 16
click at [860, 642] on div "From: Amimlitsch@proton.me" at bounding box center [1083, 643] width 749 height 16
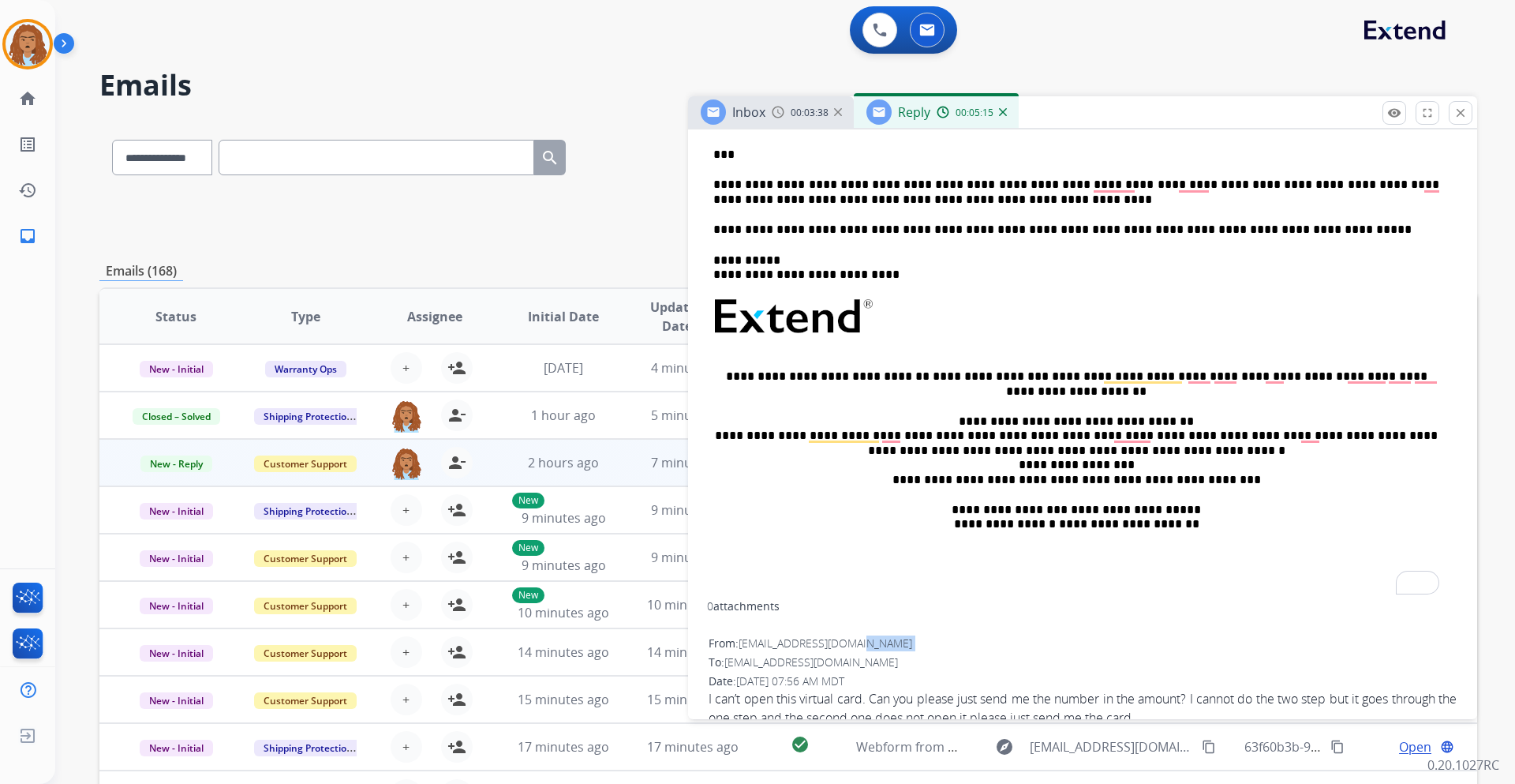
click at [841, 658] on div "To: support@extend.com" at bounding box center [1083, 662] width 749 height 16
click at [848, 642] on span "[EMAIL_ADDRESS][DOMAIN_NAME]" at bounding box center [825, 643] width 174 height 15
click at [849, 642] on span "[EMAIL_ADDRESS][DOMAIN_NAME]" at bounding box center [825, 643] width 174 height 15
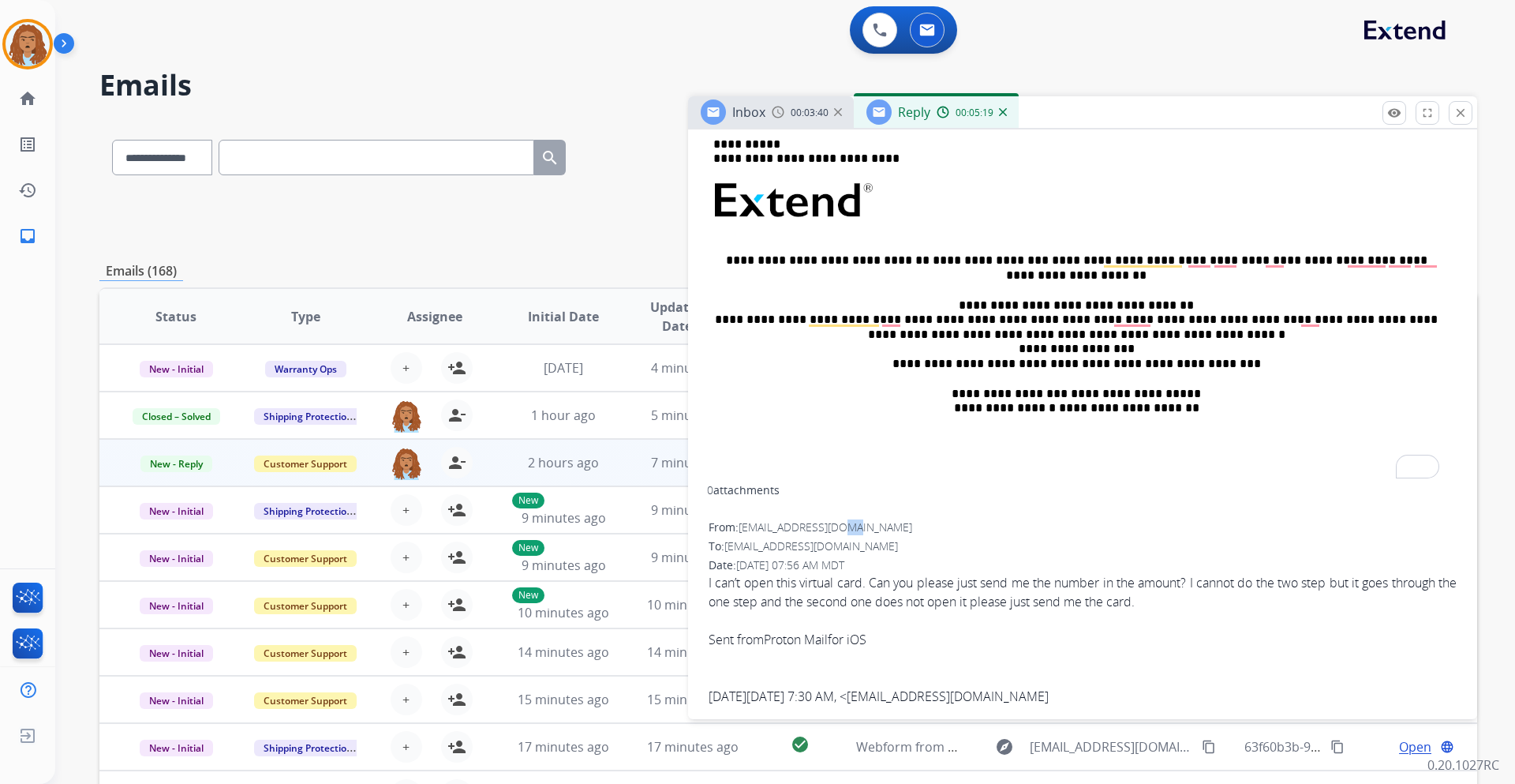
scroll to position [476, 0]
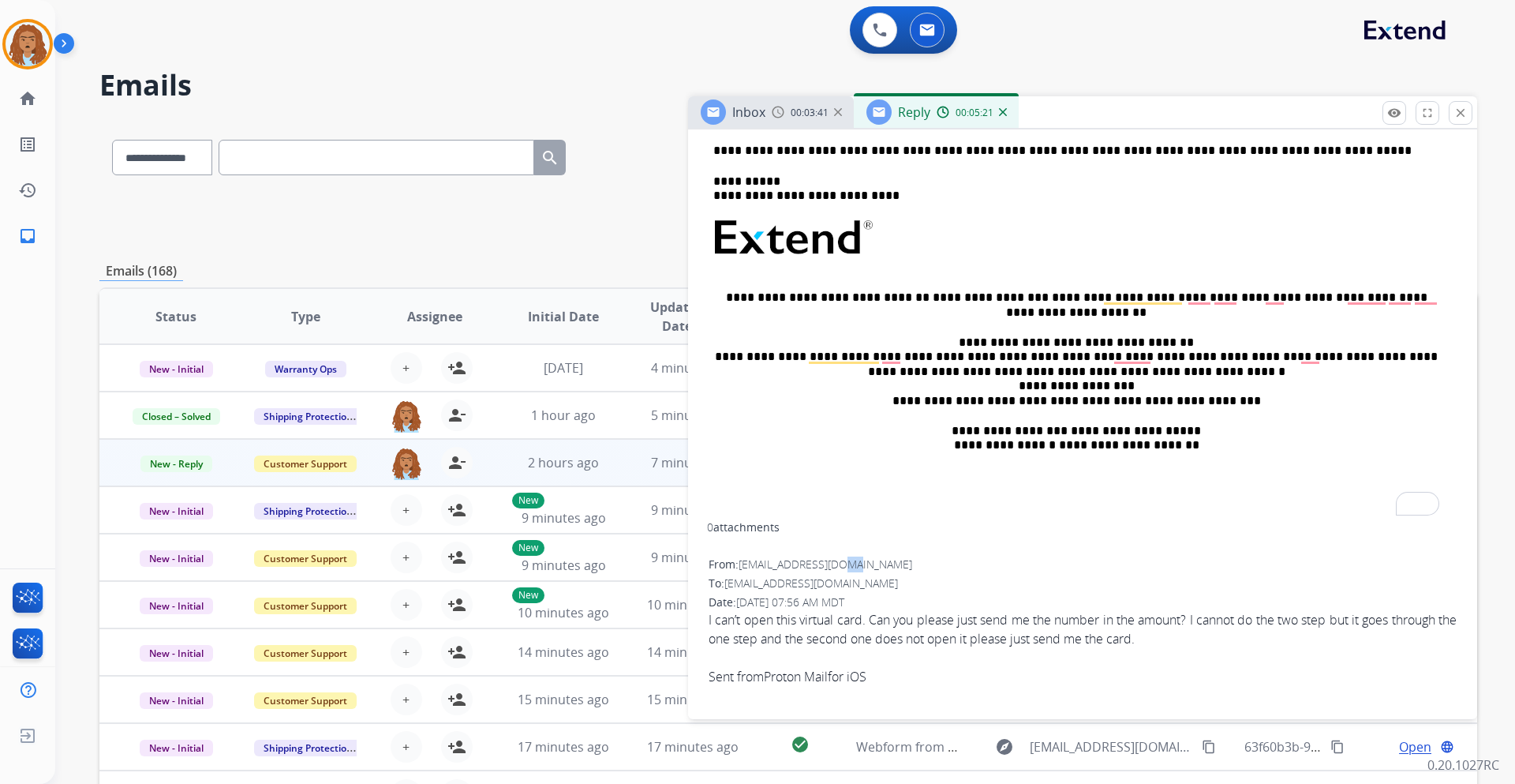
click at [858, 556] on div "From: Amimlitsch@proton.me" at bounding box center [1083, 564] width 749 height 16
drag, startPoint x: 854, startPoint y: 561, endPoint x: 744, endPoint y: 566, distance: 110.1
click at [744, 566] on span "[EMAIL_ADDRESS][DOMAIN_NAME]" at bounding box center [825, 564] width 174 height 15
click at [857, 561] on span "[EMAIL_ADDRESS][DOMAIN_NAME]" at bounding box center [825, 564] width 174 height 15
drag, startPoint x: 859, startPoint y: 563, endPoint x: 741, endPoint y: 567, distance: 118.1
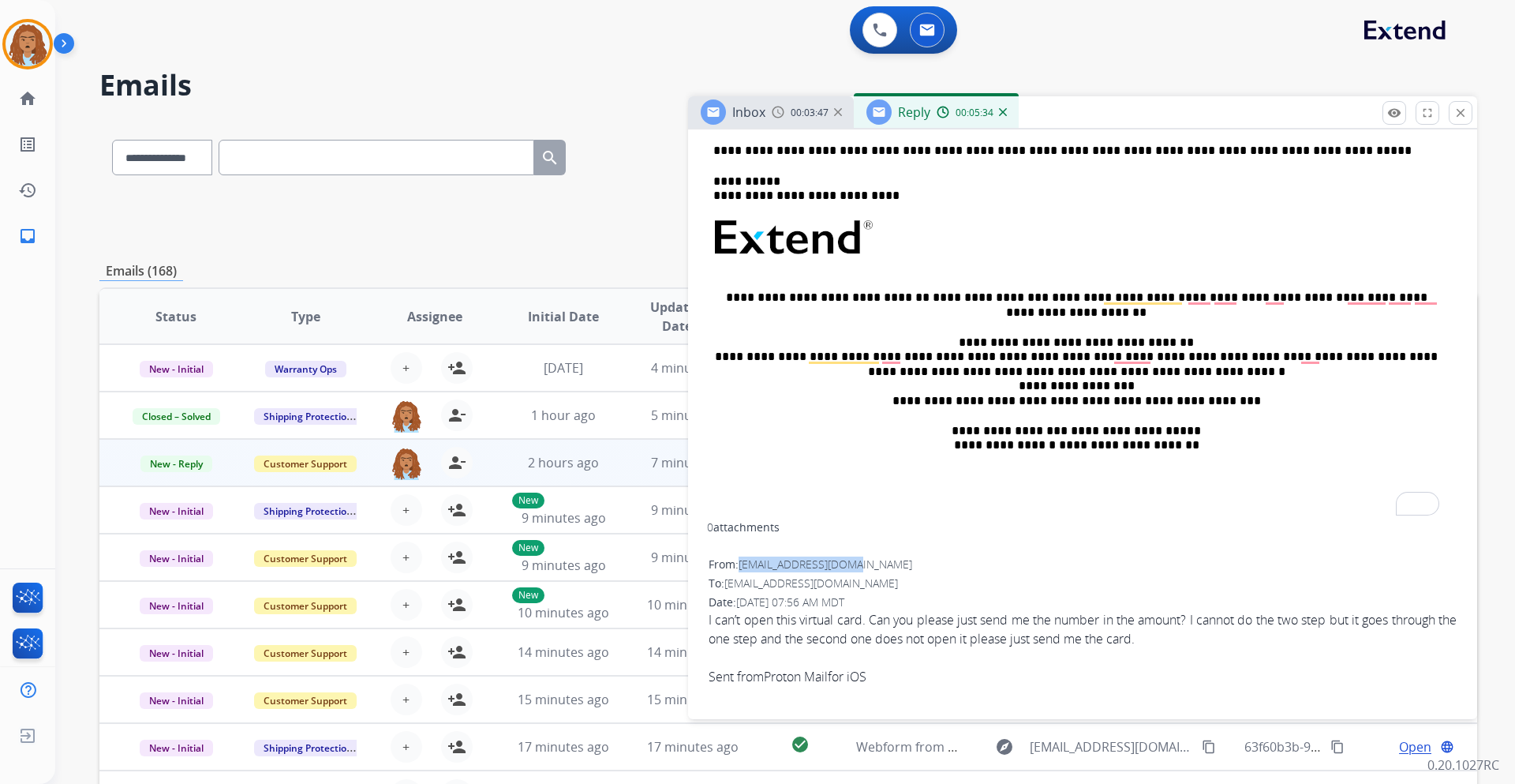
click at [741, 567] on div "From: Amimlitsch@proton.me" at bounding box center [1083, 564] width 749 height 16
copy span "[EMAIL_ADDRESS][DOMAIN_NAME]"
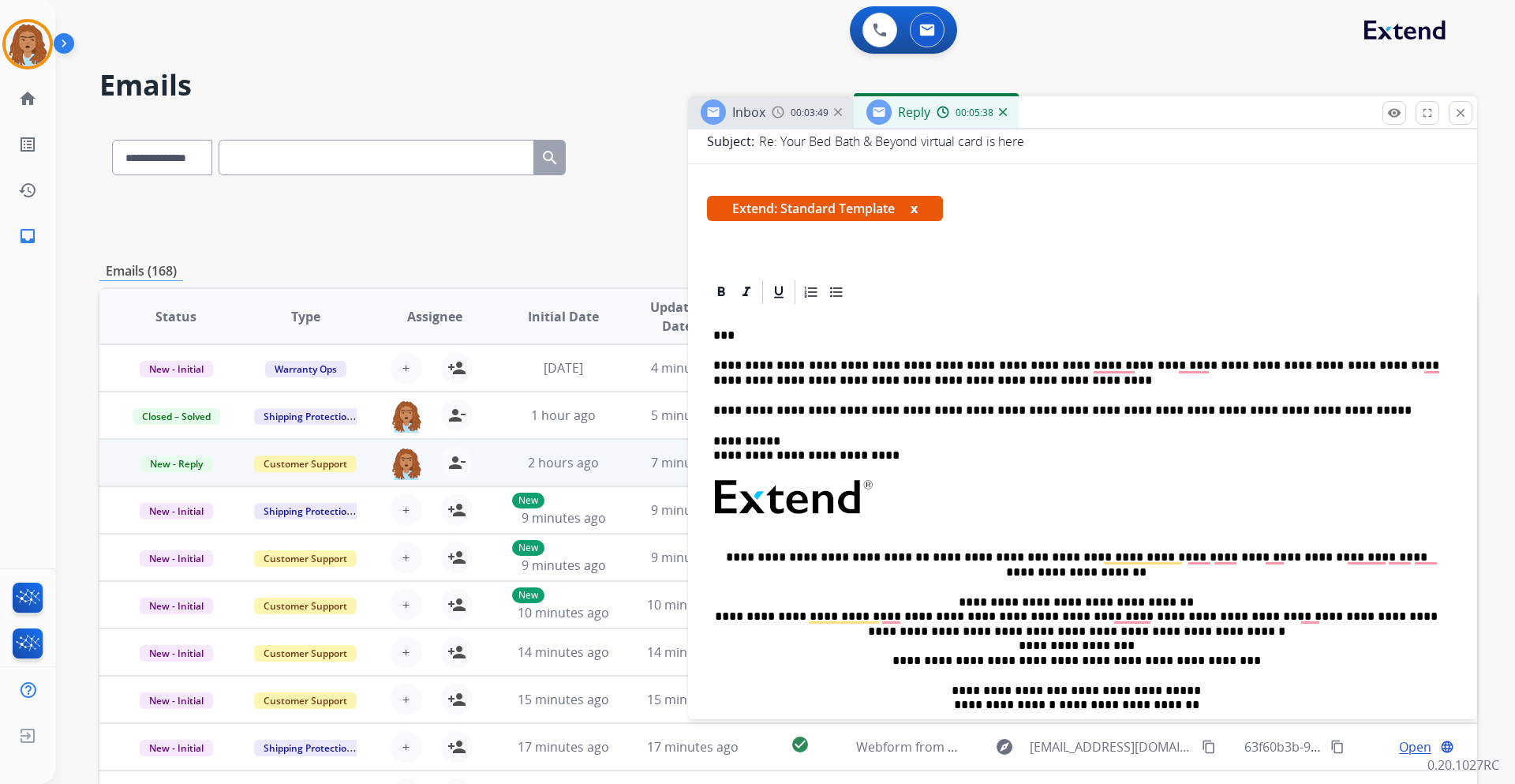
scroll to position [0, 0]
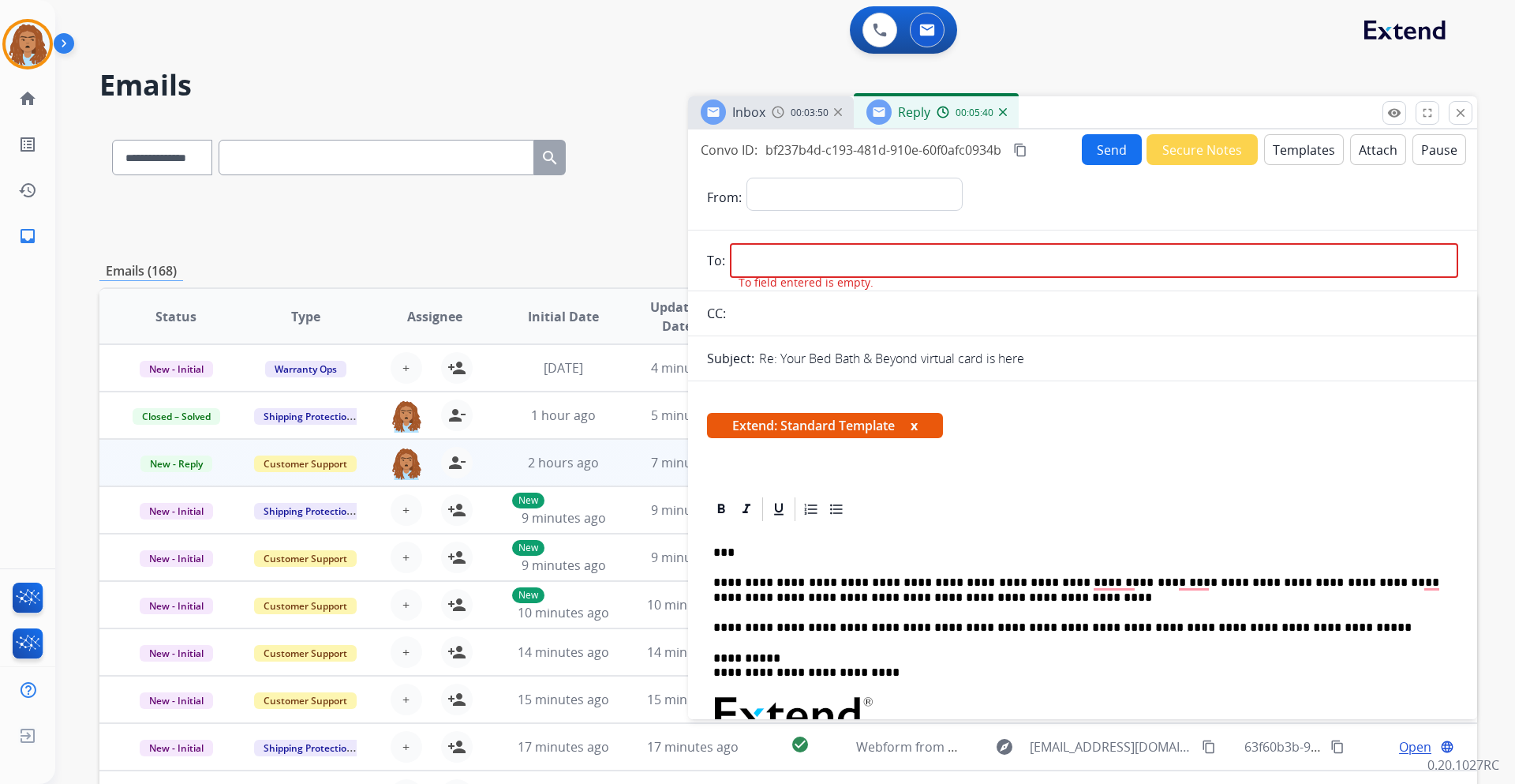
drag, startPoint x: 753, startPoint y: 266, endPoint x: 736, endPoint y: 266, distance: 17.0
click at [753, 266] on input "email" at bounding box center [1094, 260] width 728 height 35
paste input "**********"
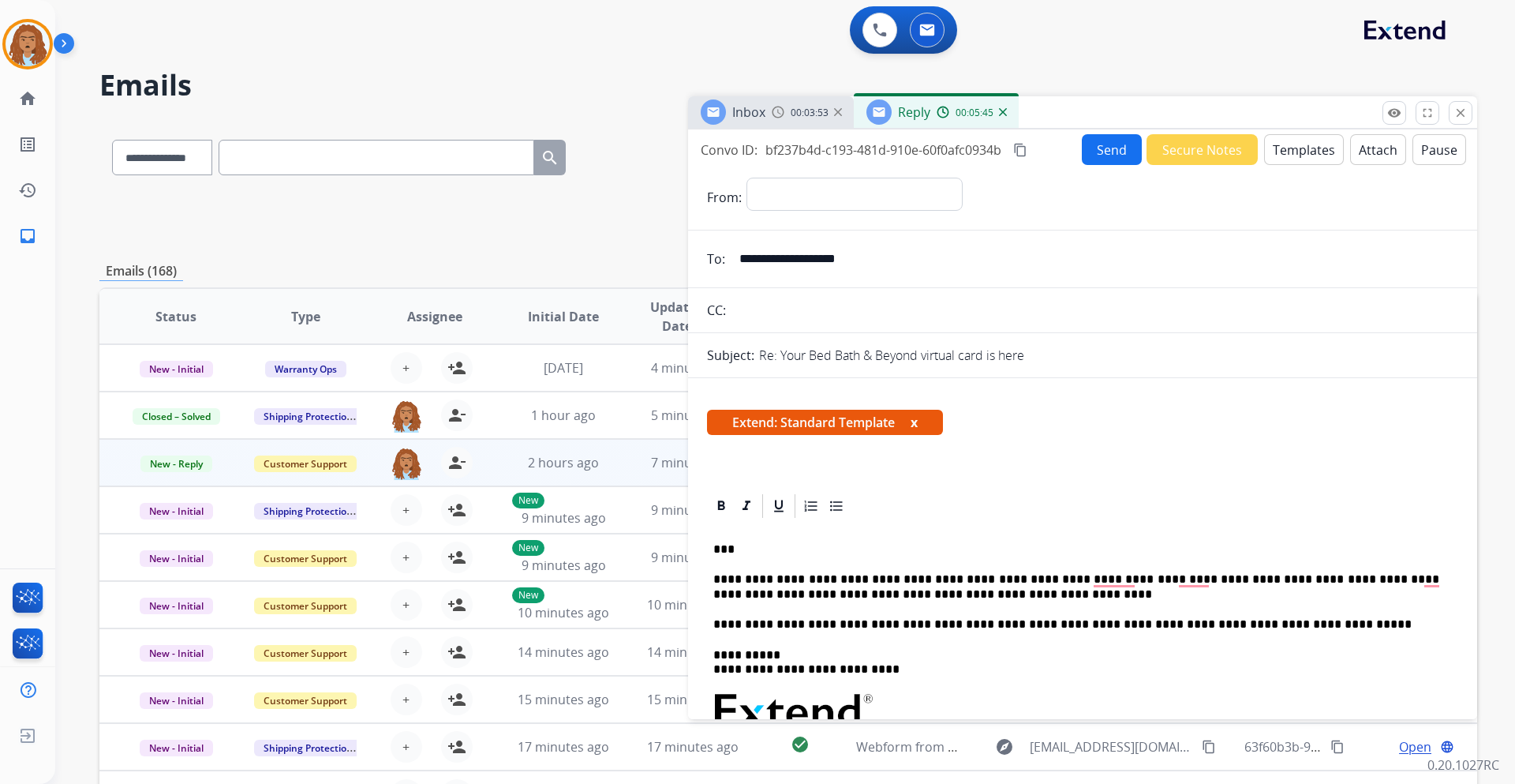
type input "**********"
click at [794, 202] on select "**********" at bounding box center [854, 193] width 215 height 31
select select "**********"
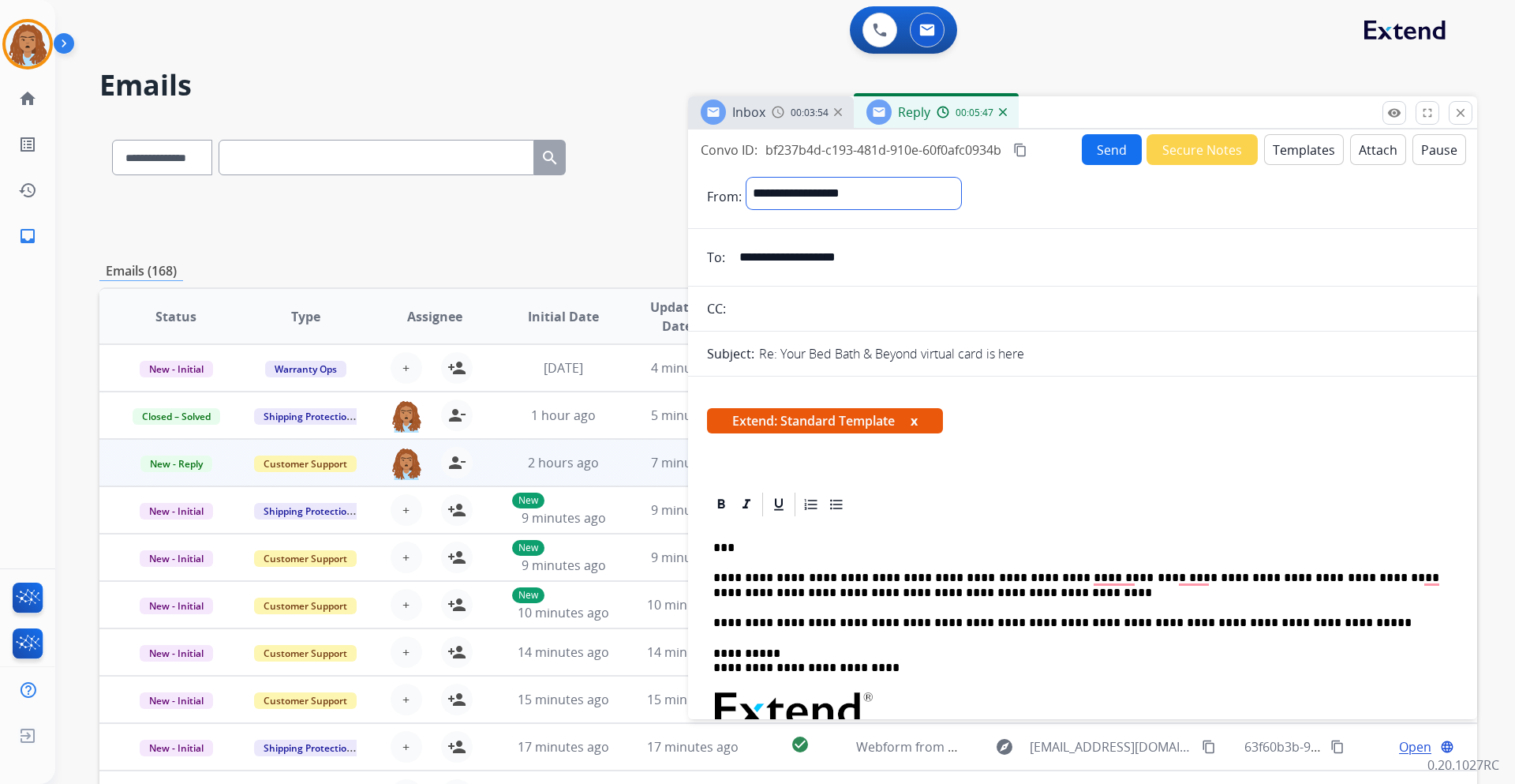
click at [747, 178] on select "**********" at bounding box center [854, 193] width 215 height 31
click at [1102, 156] on button "Send" at bounding box center [1112, 149] width 60 height 31
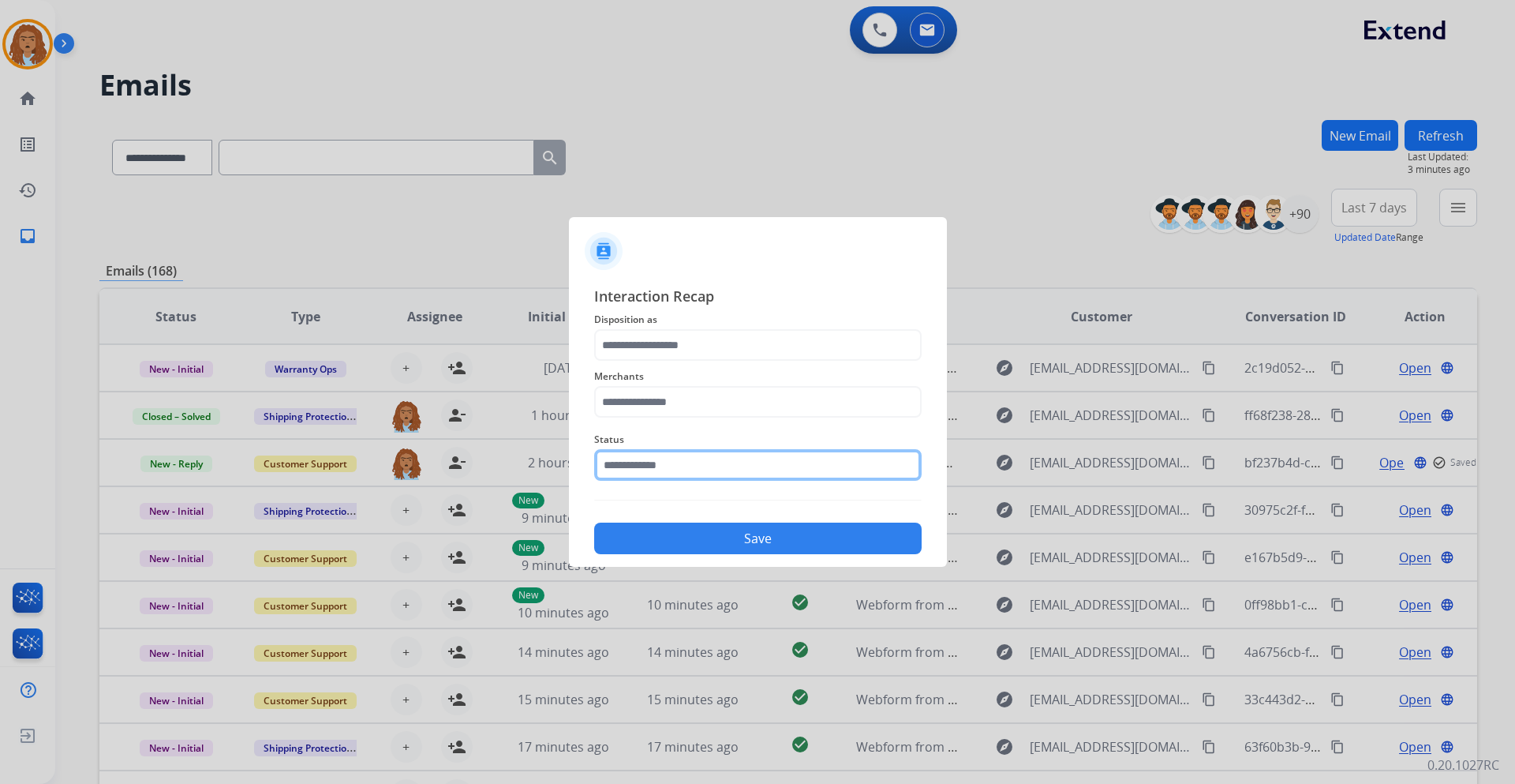
click at [671, 464] on input "text" at bounding box center [758, 464] width 328 height 31
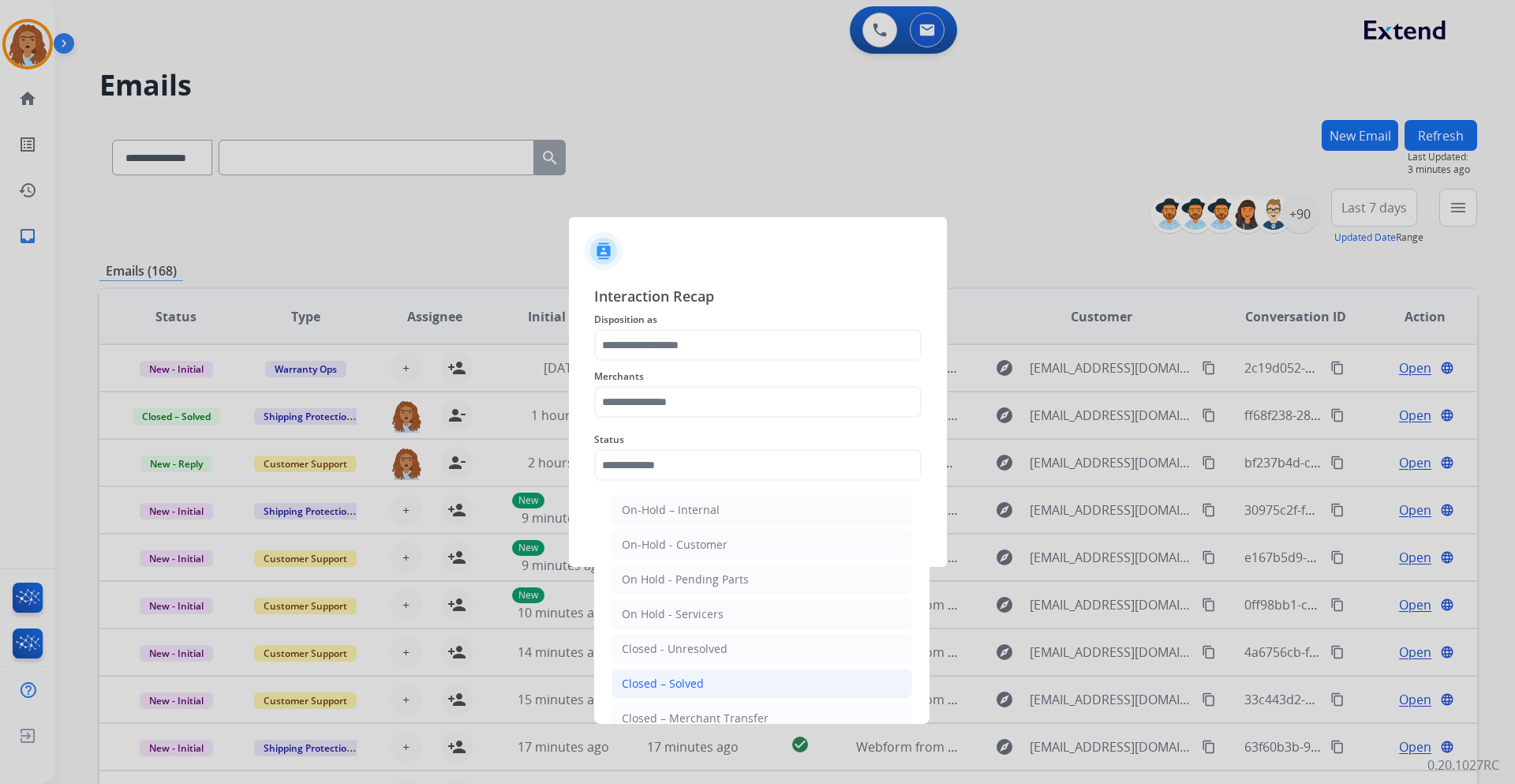
click at [686, 679] on div "Closed – Solved" at bounding box center [663, 683] width 82 height 16
type input "**********"
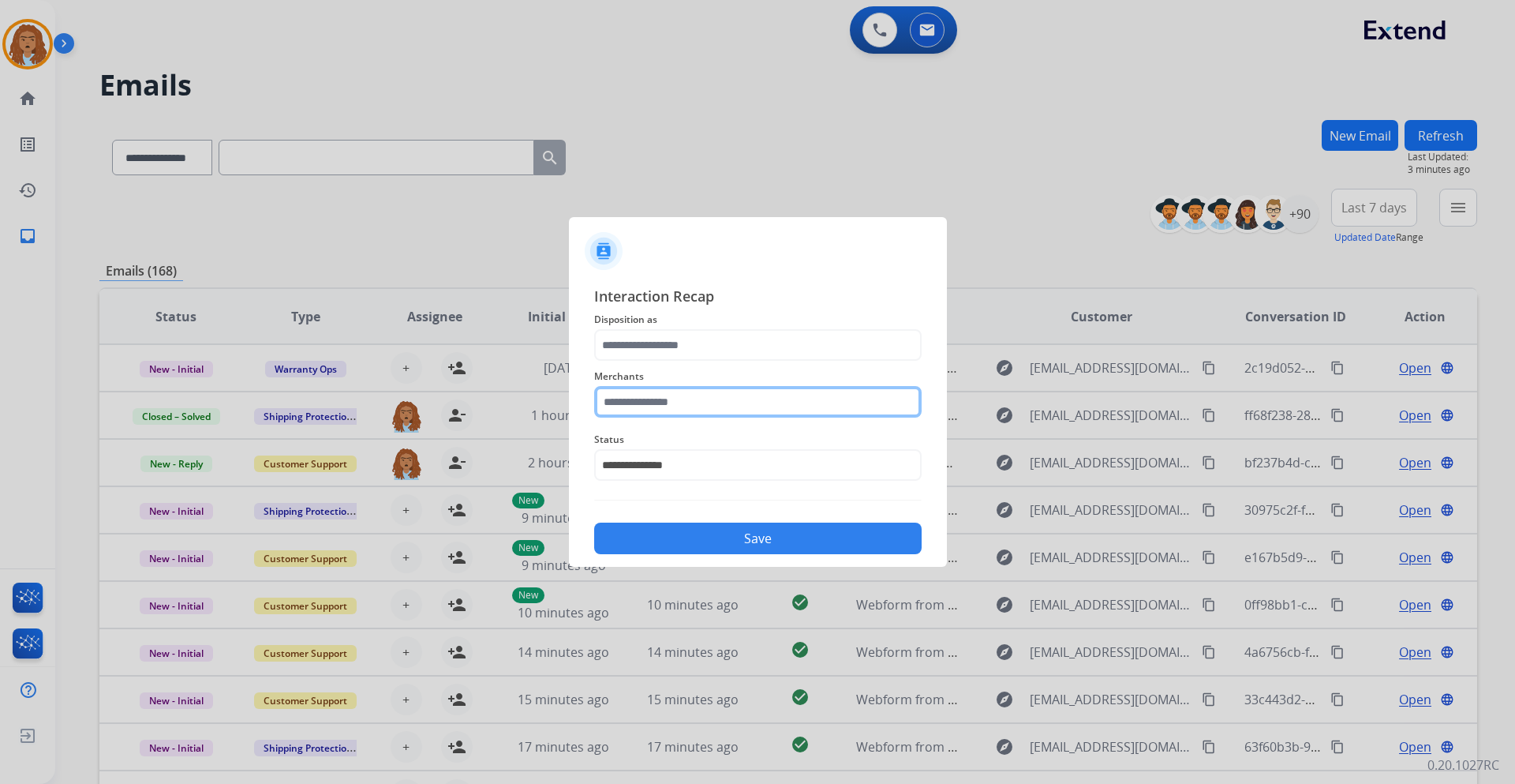
click at [693, 417] on input "text" at bounding box center [758, 401] width 328 height 31
click at [710, 451] on li "Not found" at bounding box center [762, 447] width 301 height 30
type input "*********"
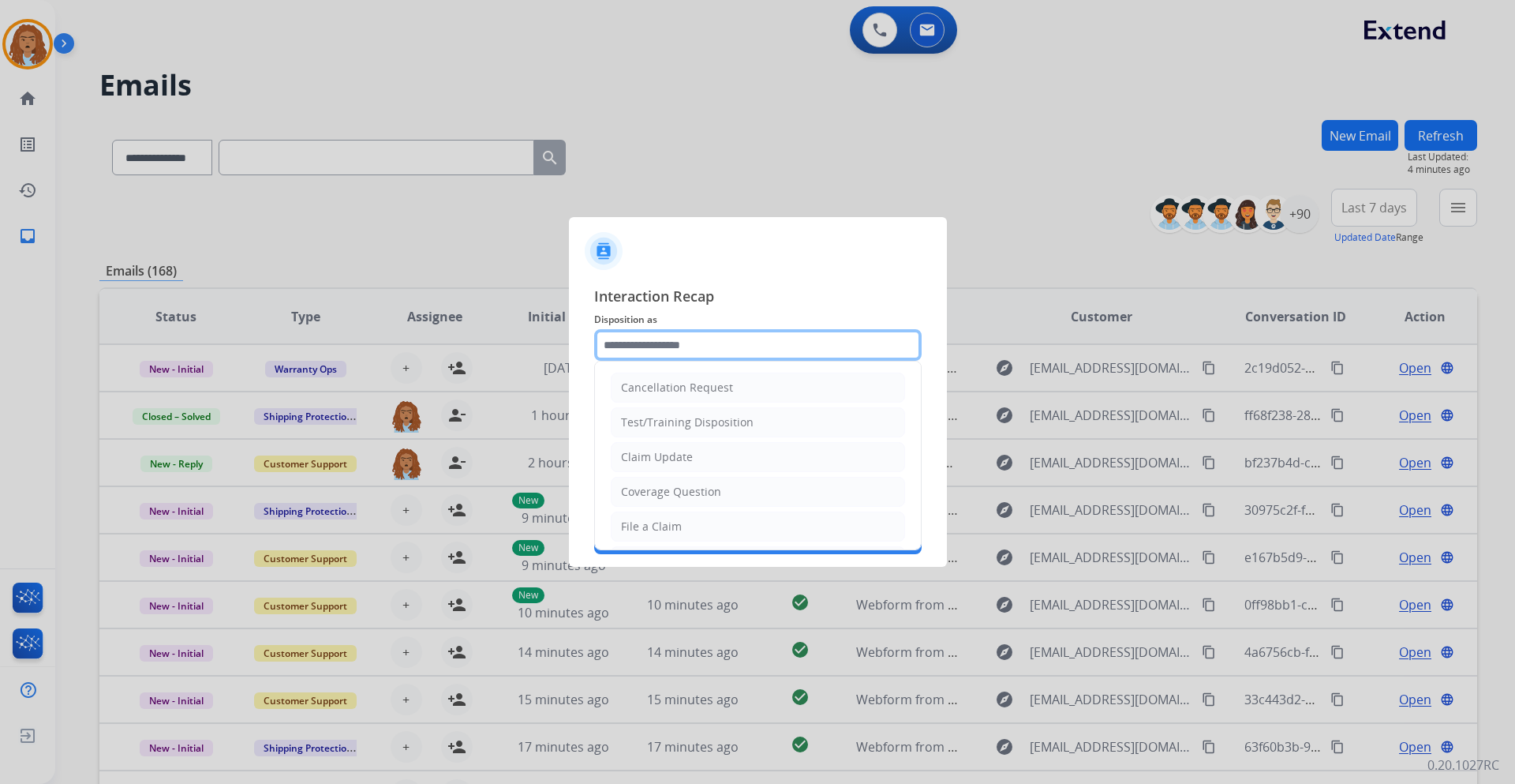
click at [695, 352] on input "text" at bounding box center [758, 344] width 328 height 31
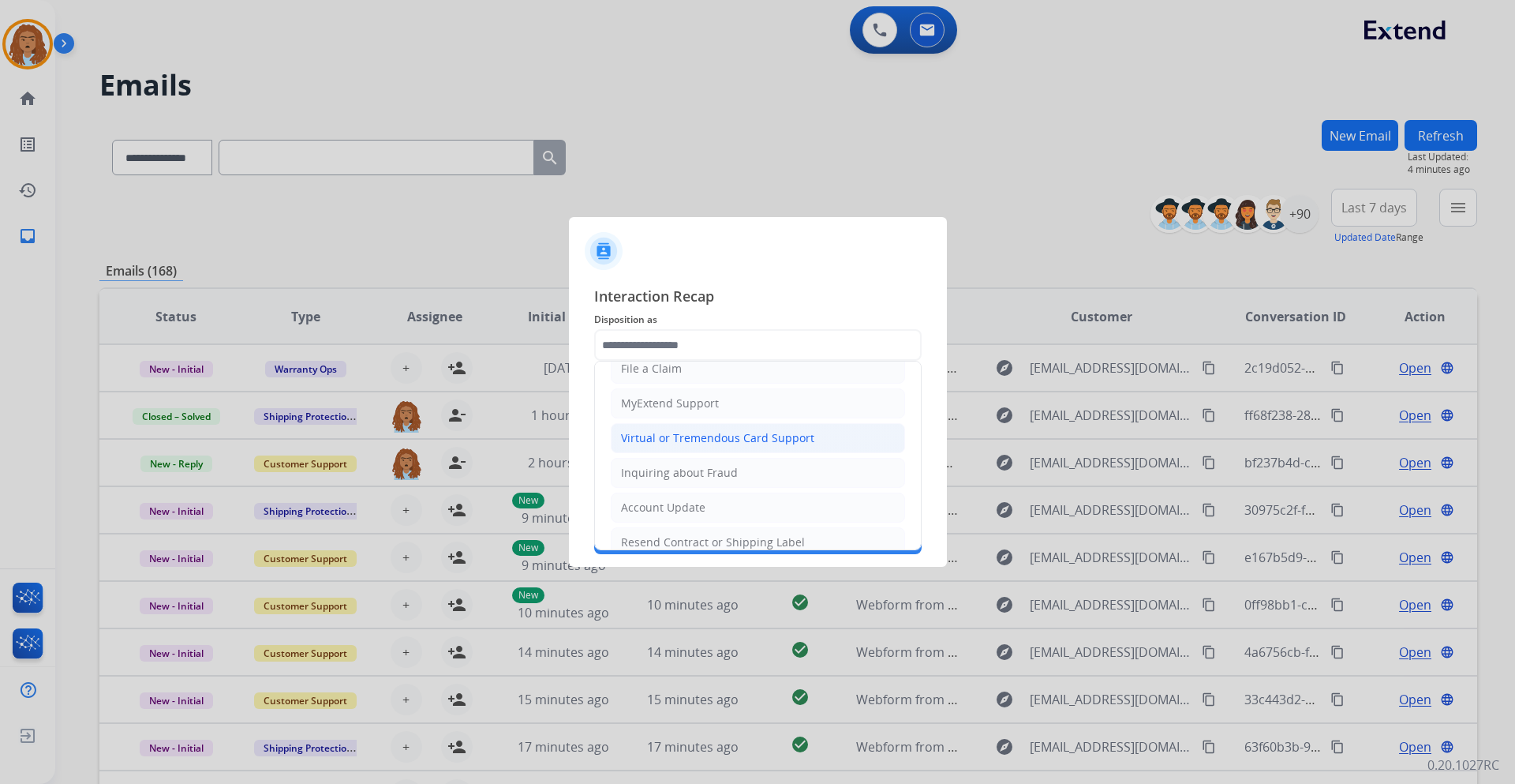
click at [712, 444] on div "Virtual or Tremendous Card Support" at bounding box center [717, 438] width 193 height 16
type input "**********"
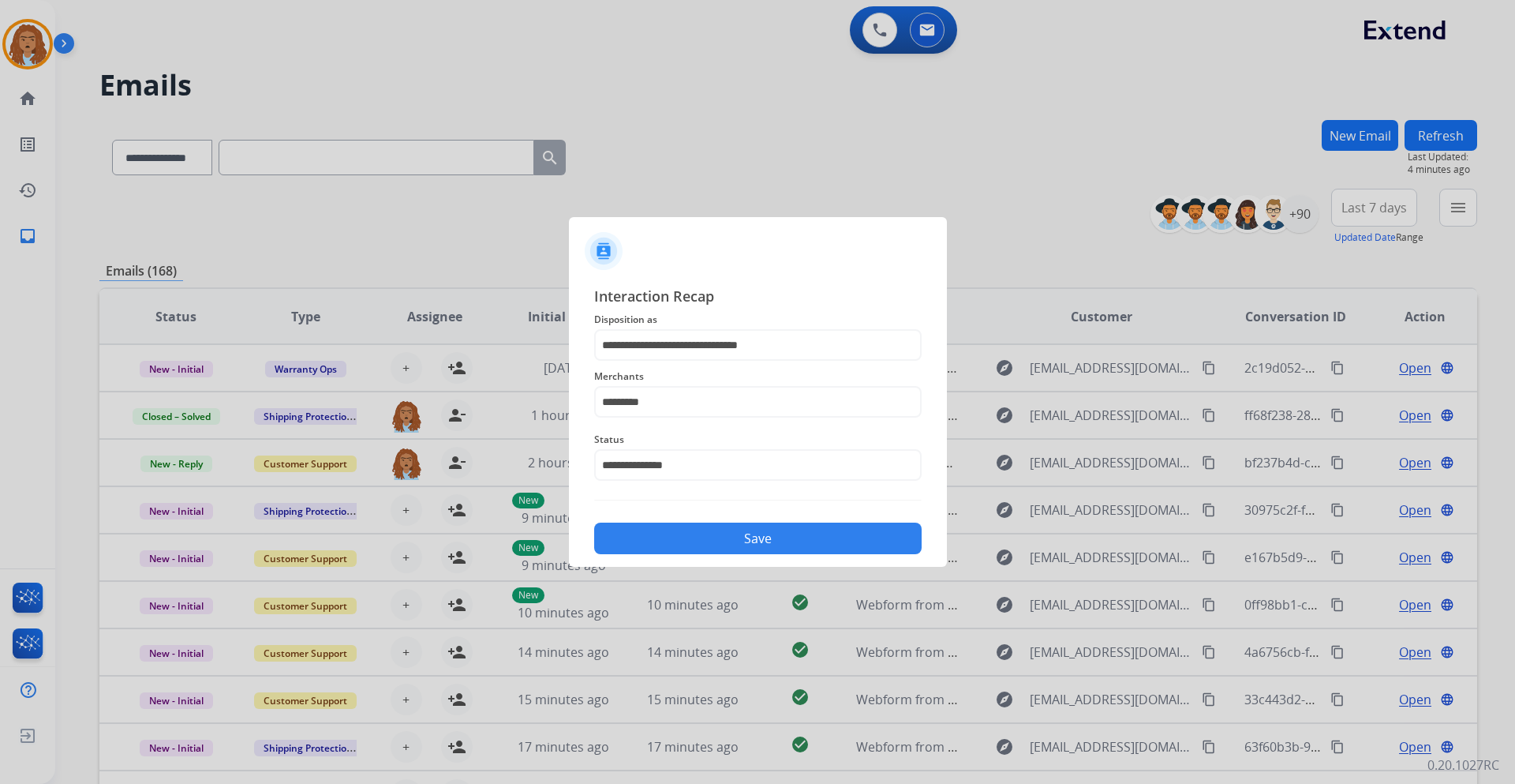
drag, startPoint x: 749, startPoint y: 534, endPoint x: 766, endPoint y: 556, distance: 27.8
click at [762, 541] on button "Save" at bounding box center [758, 538] width 328 height 31
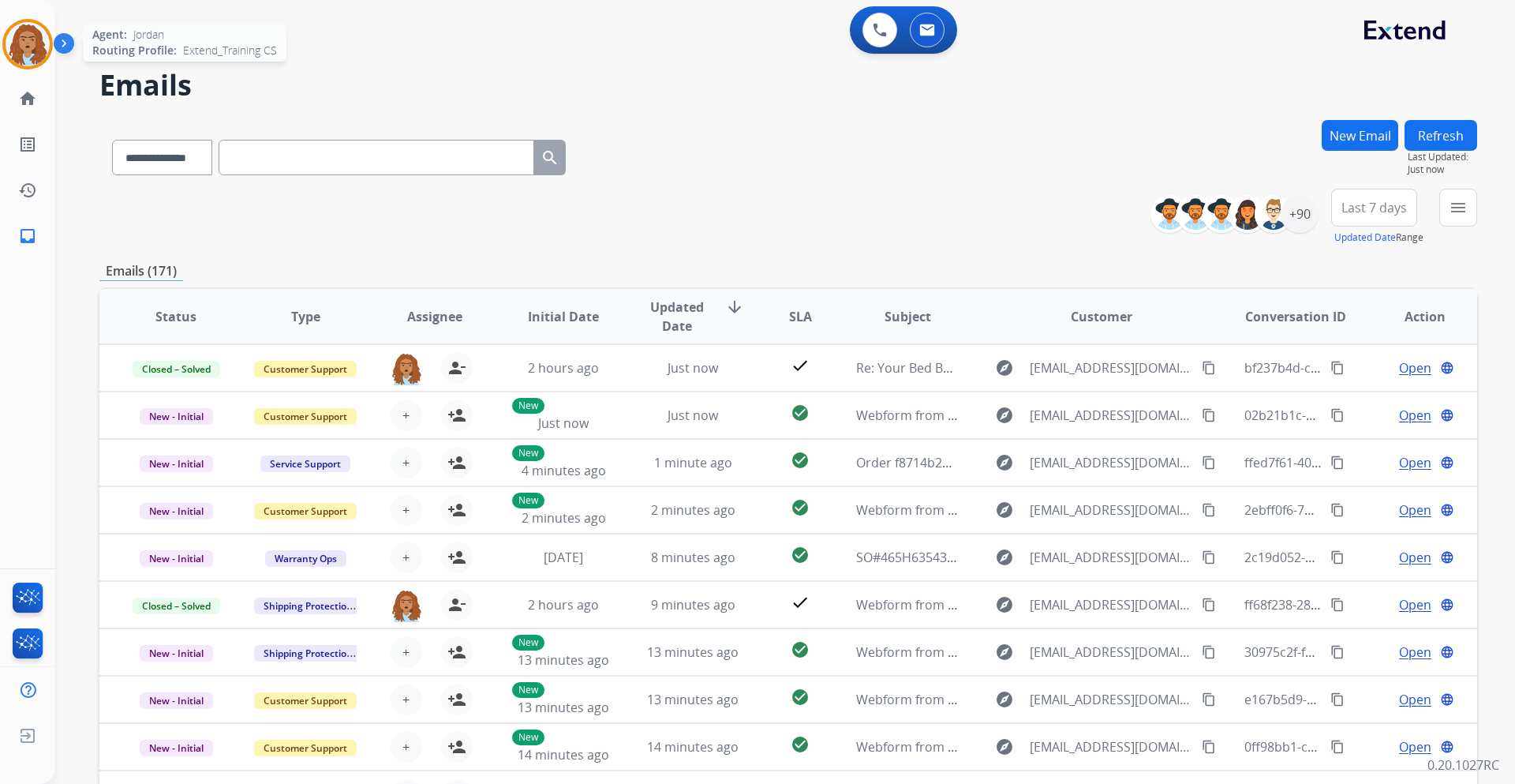
click at [33, 46] on img at bounding box center [28, 44] width 44 height 44
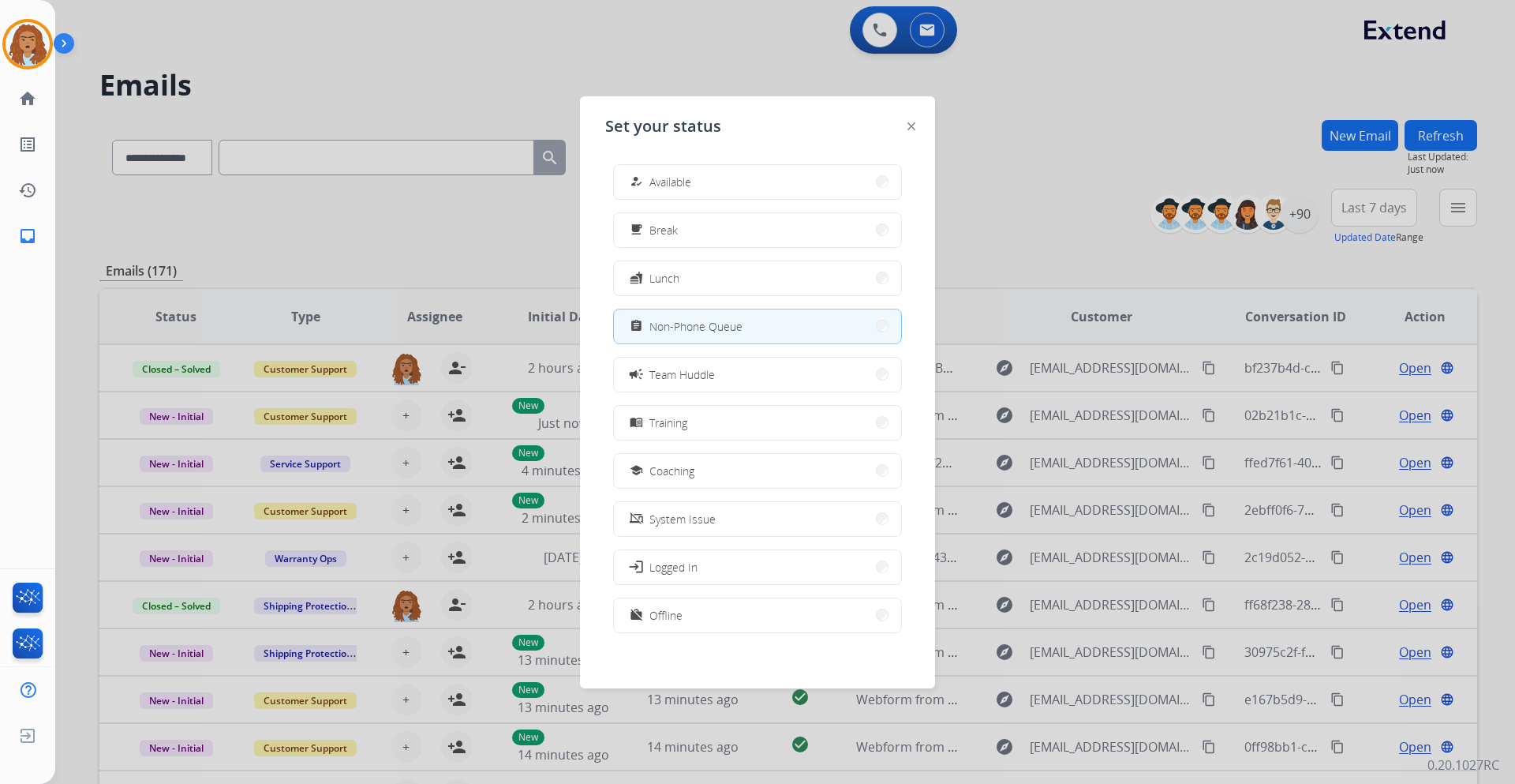
click at [766, 210] on div "how_to_reg Available free_breakfast Break fastfood Lunch assignment Non-Phone Q…" at bounding box center [757, 400] width 304 height 497
click at [760, 222] on button "free_breakfast Break" at bounding box center [757, 230] width 287 height 34
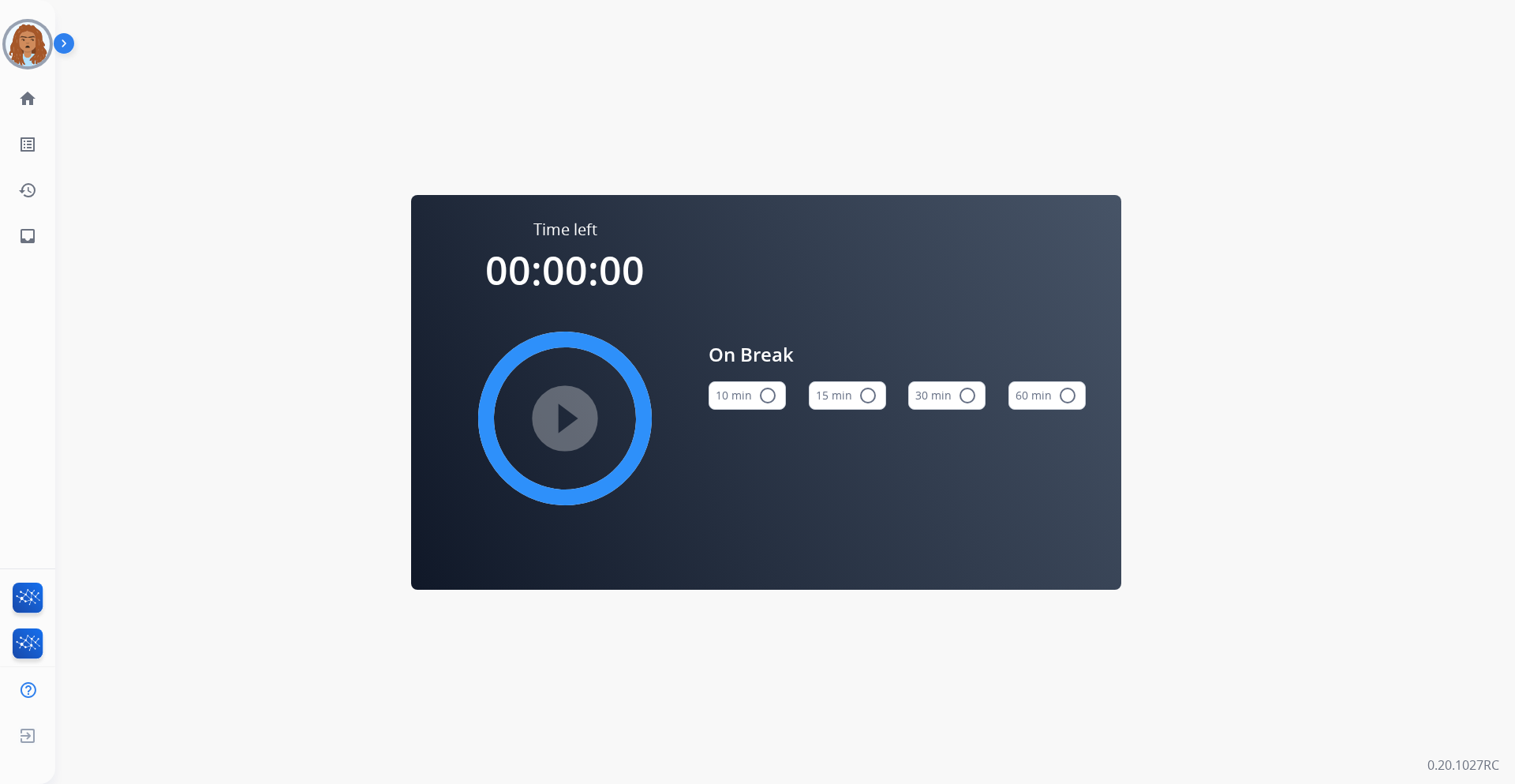
click at [762, 223] on div "On Break 10 min radio_button_unchecked 15 min radio_button_unchecked 30 min rad…" at bounding box center [897, 381] width 377 height 326
click at [24, 53] on img at bounding box center [28, 44] width 44 height 44
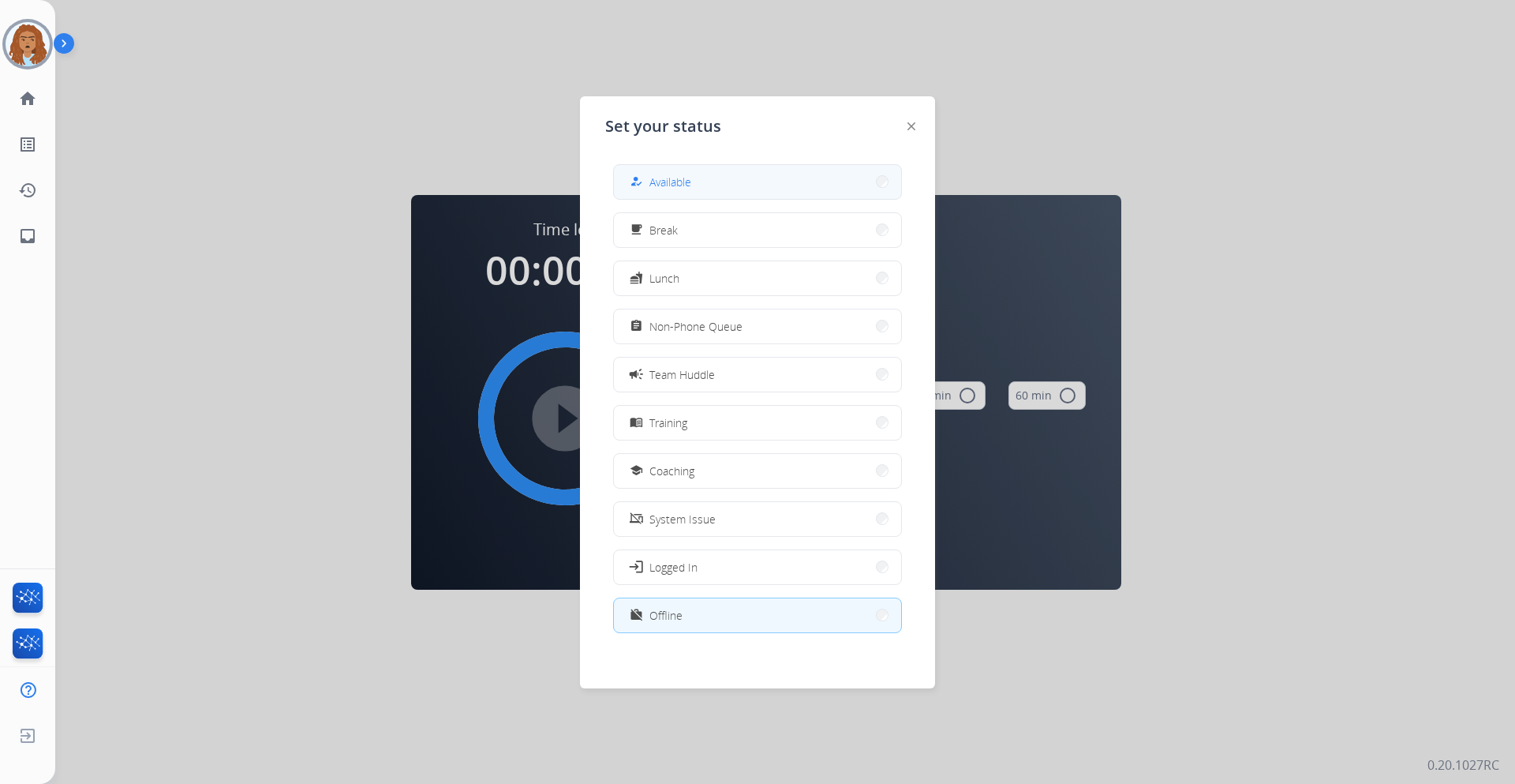
click at [671, 189] on span "Available" at bounding box center [670, 182] width 42 height 17
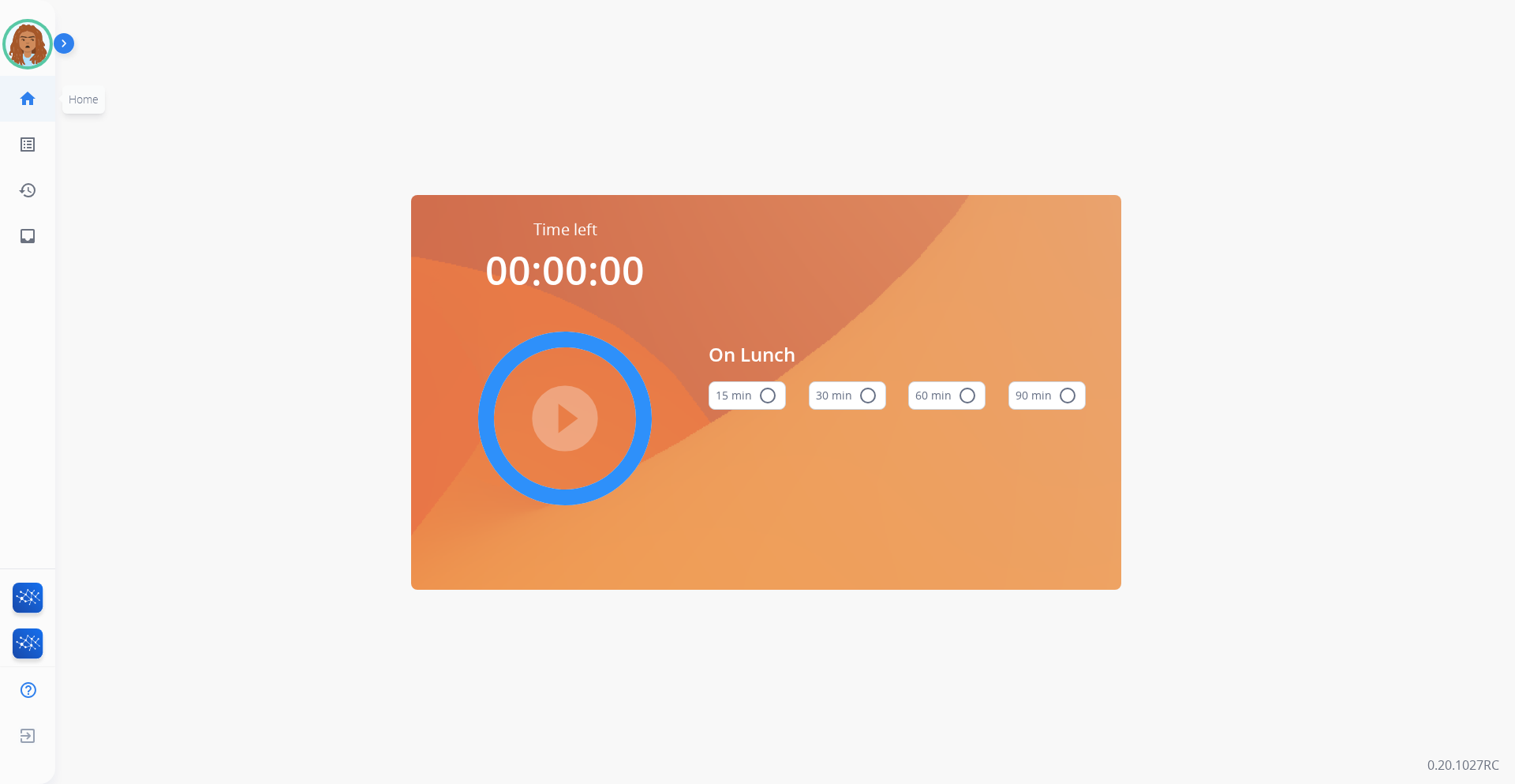
click at [40, 98] on link "home Home" at bounding box center [28, 99] width 44 height 44
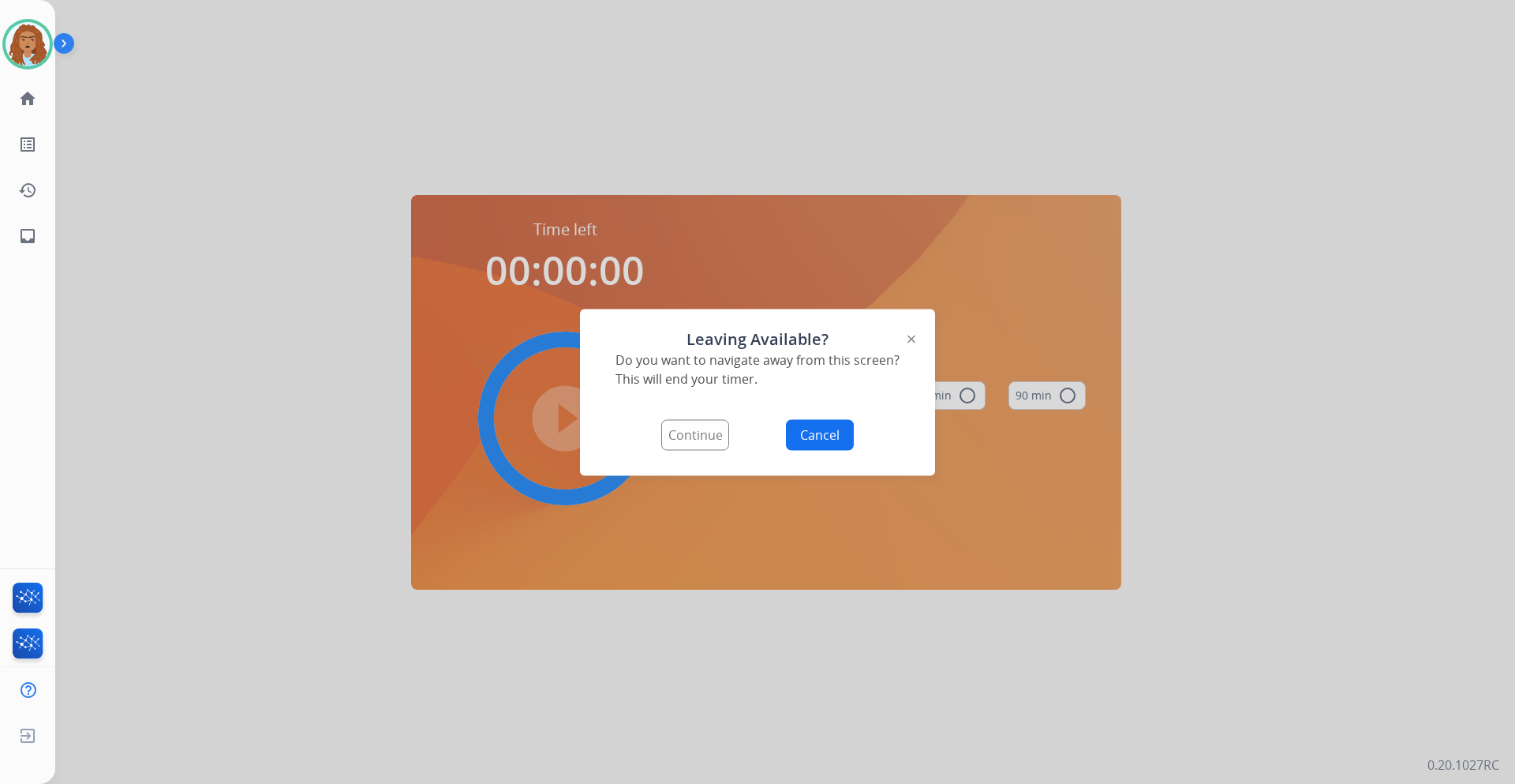
click at [695, 440] on button "Continue" at bounding box center [696, 434] width 68 height 31
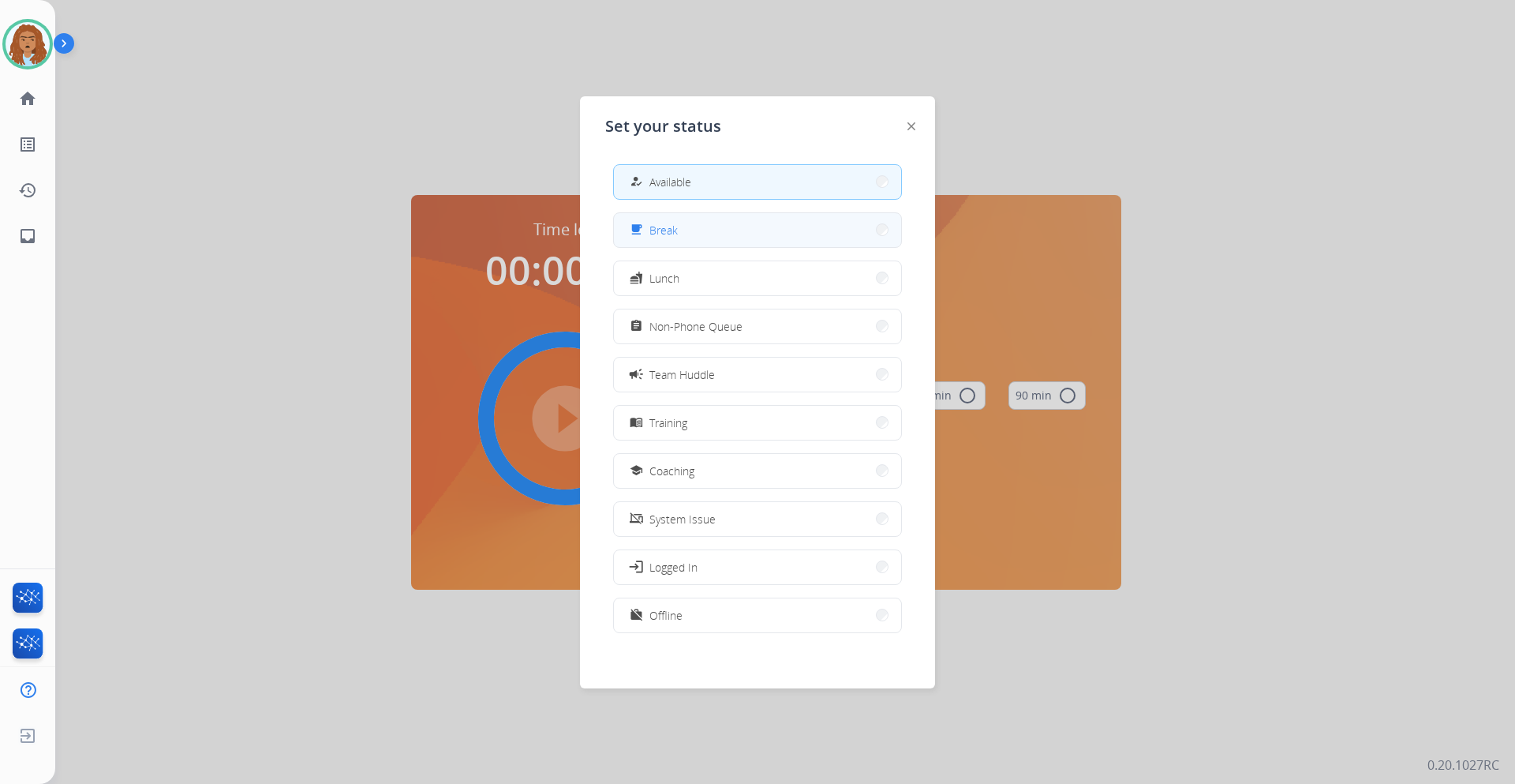
click at [655, 228] on span "Break" at bounding box center [663, 230] width 29 height 17
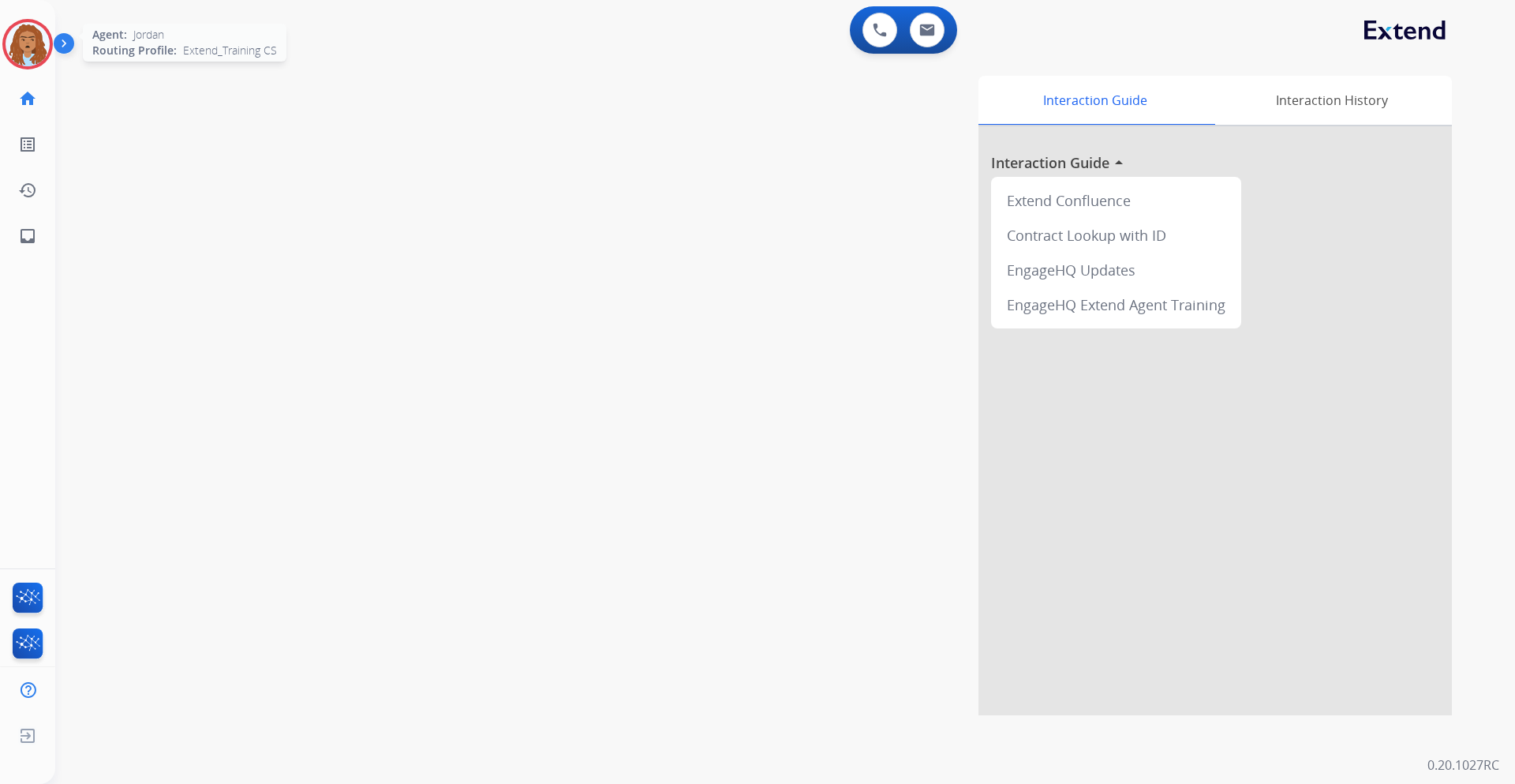
click at [31, 56] on img at bounding box center [28, 44] width 44 height 44
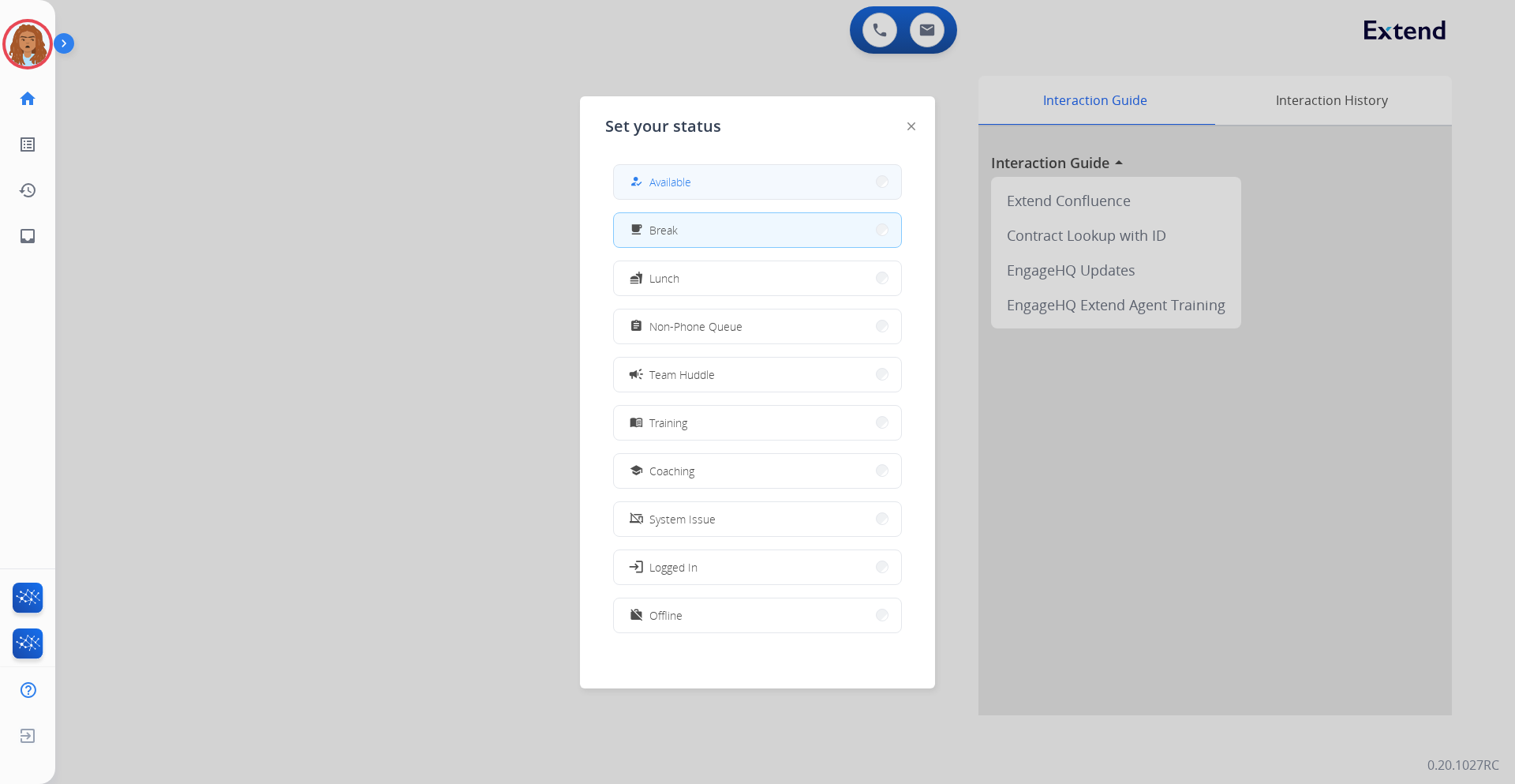
click at [659, 171] on button "how_to_reg Available" at bounding box center [757, 182] width 287 height 34
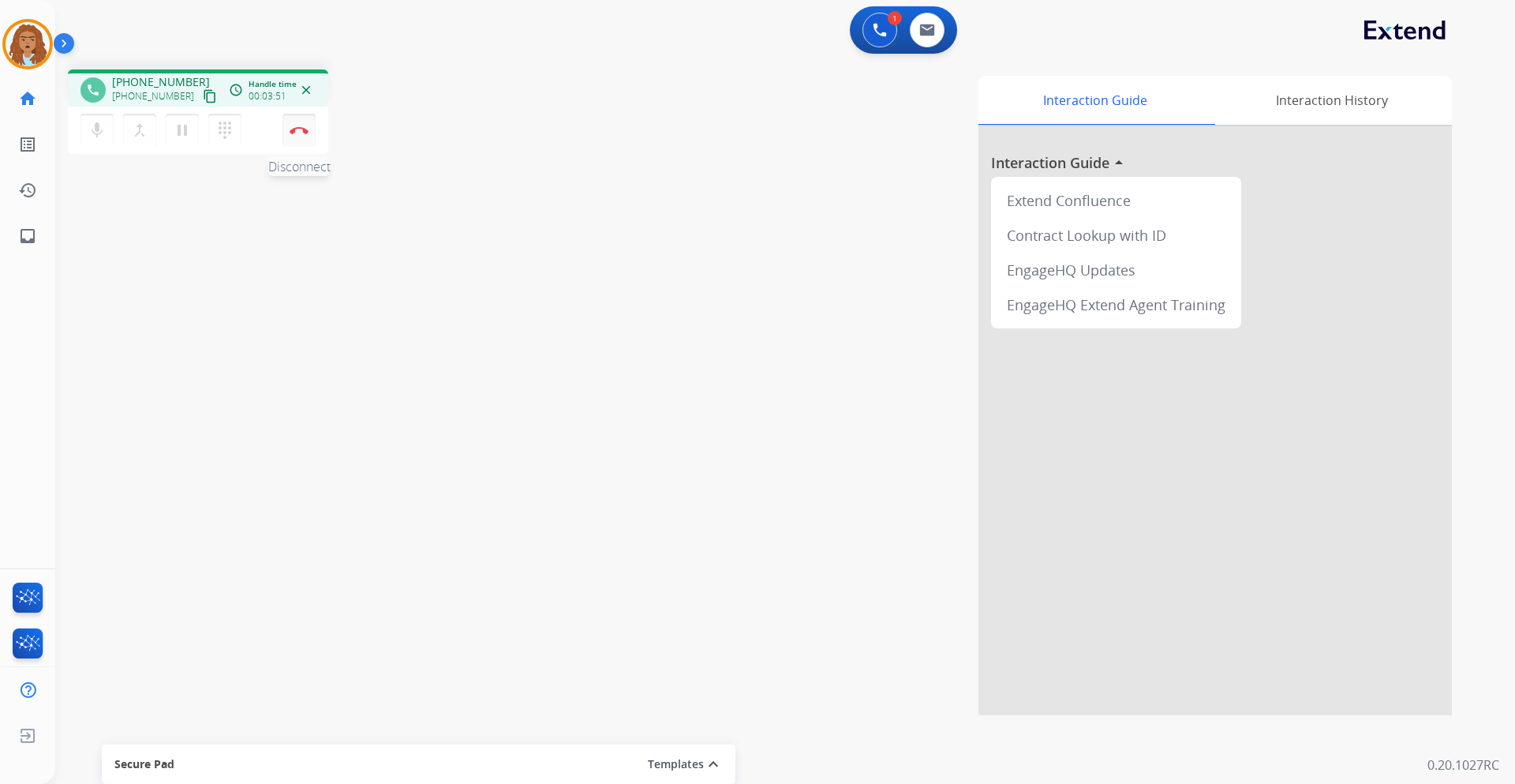
click at [295, 137] on button "Disconnect" at bounding box center [298, 130] width 33 height 33
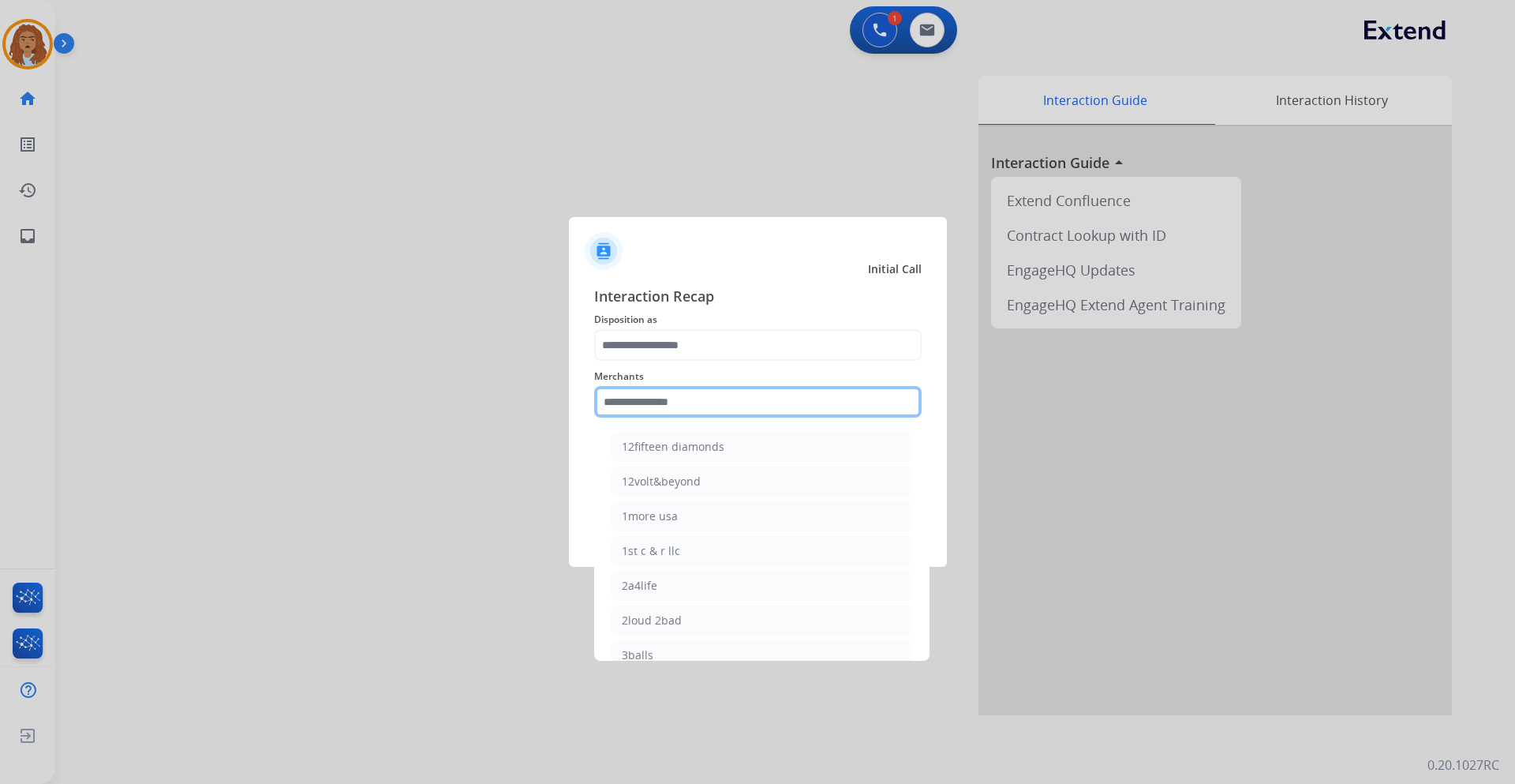
click at [667, 402] on input "text" at bounding box center [758, 401] width 328 height 31
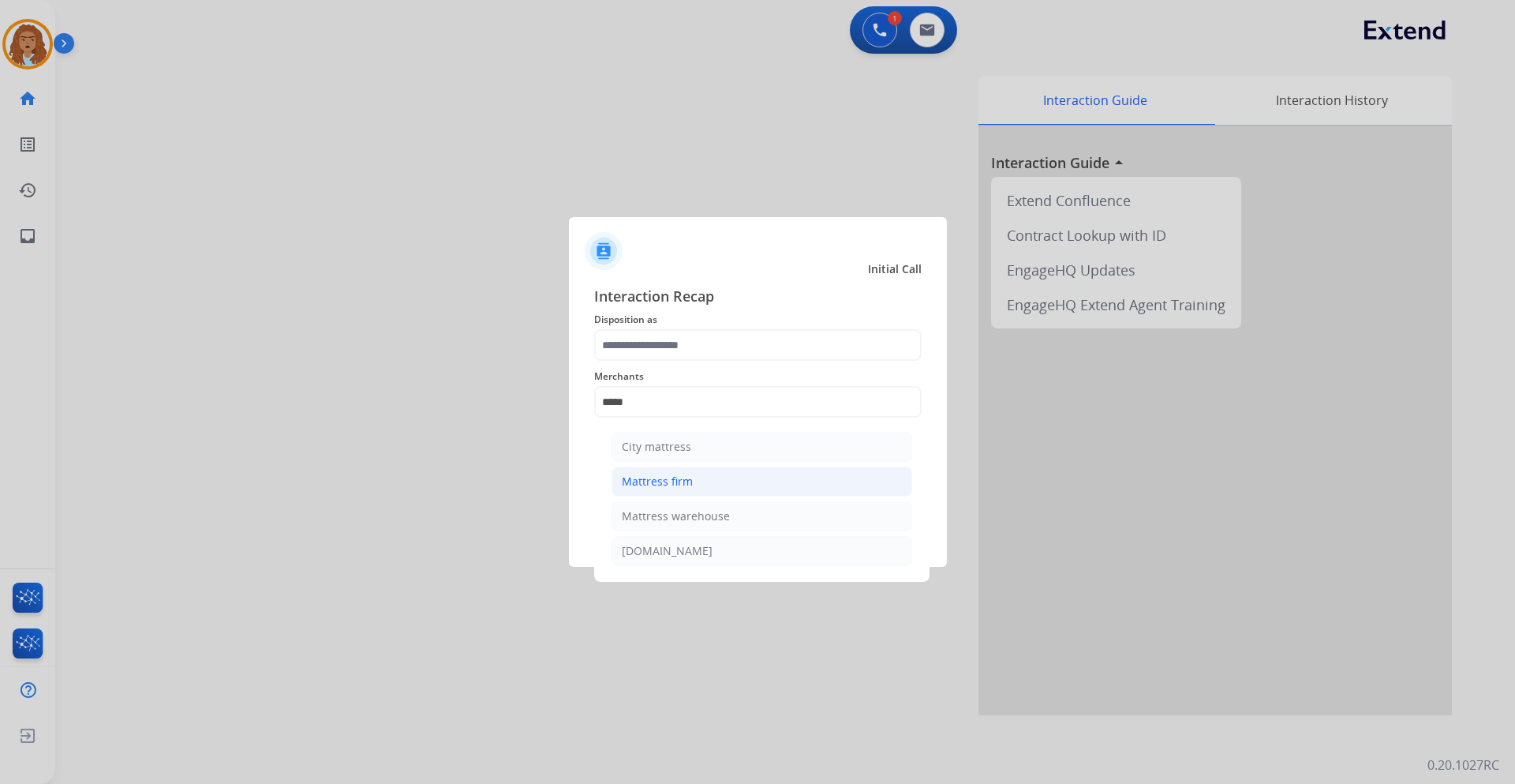
click at [697, 486] on li "Mattress firm" at bounding box center [762, 481] width 301 height 30
type input "**********"
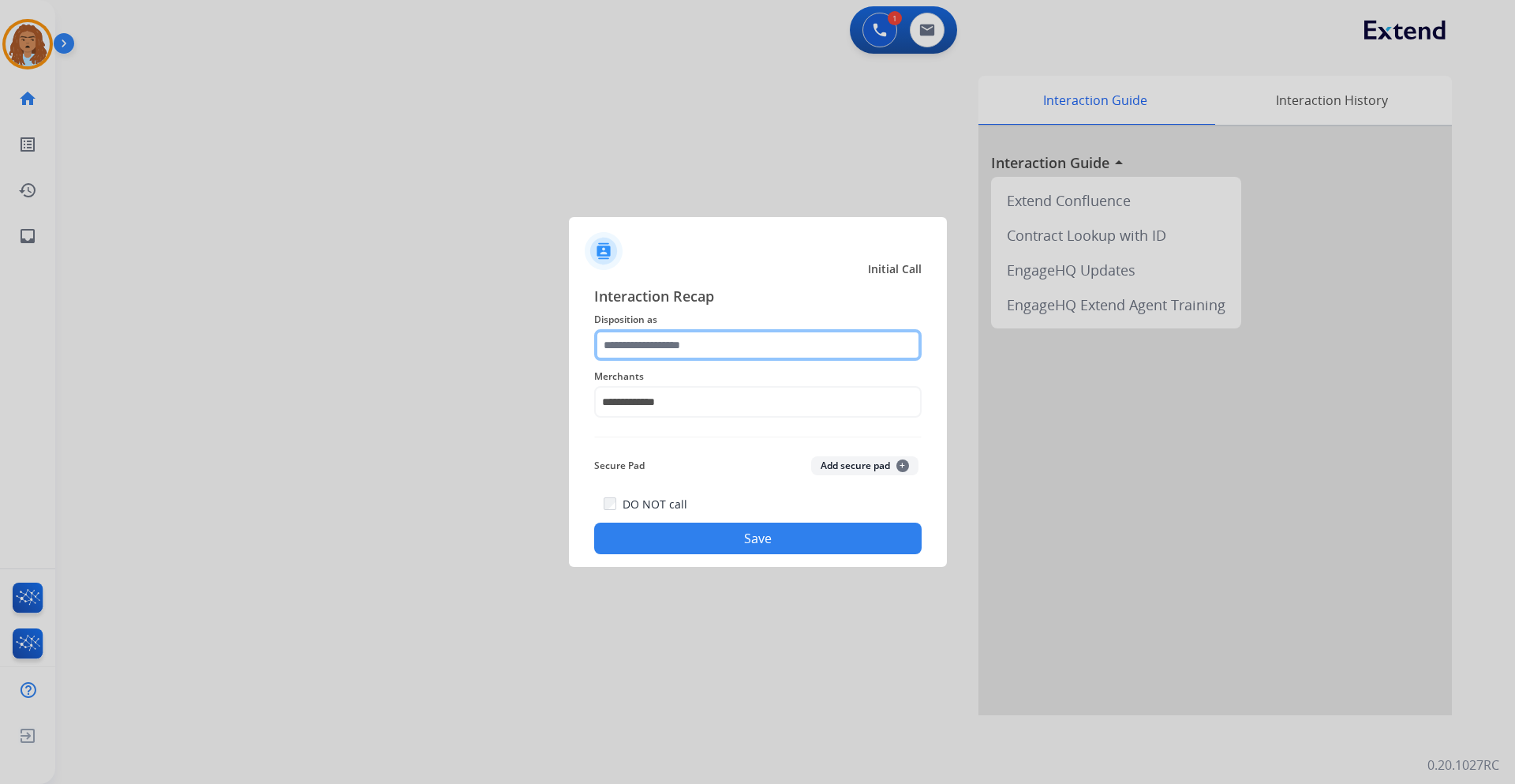
click at [699, 350] on input "text" at bounding box center [758, 344] width 328 height 31
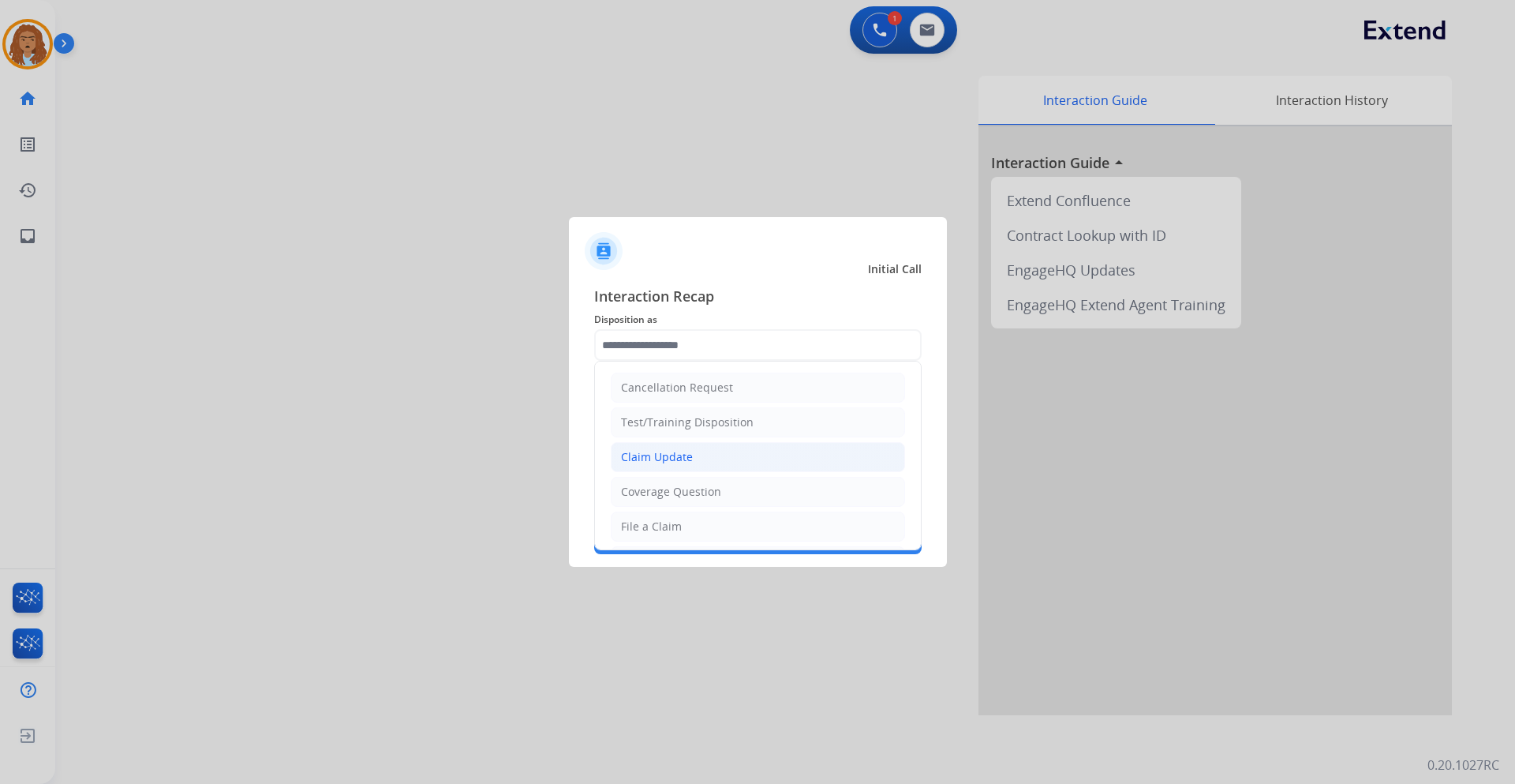
click at [688, 461] on div "Claim Update" at bounding box center [657, 457] width 72 height 16
type input "**********"
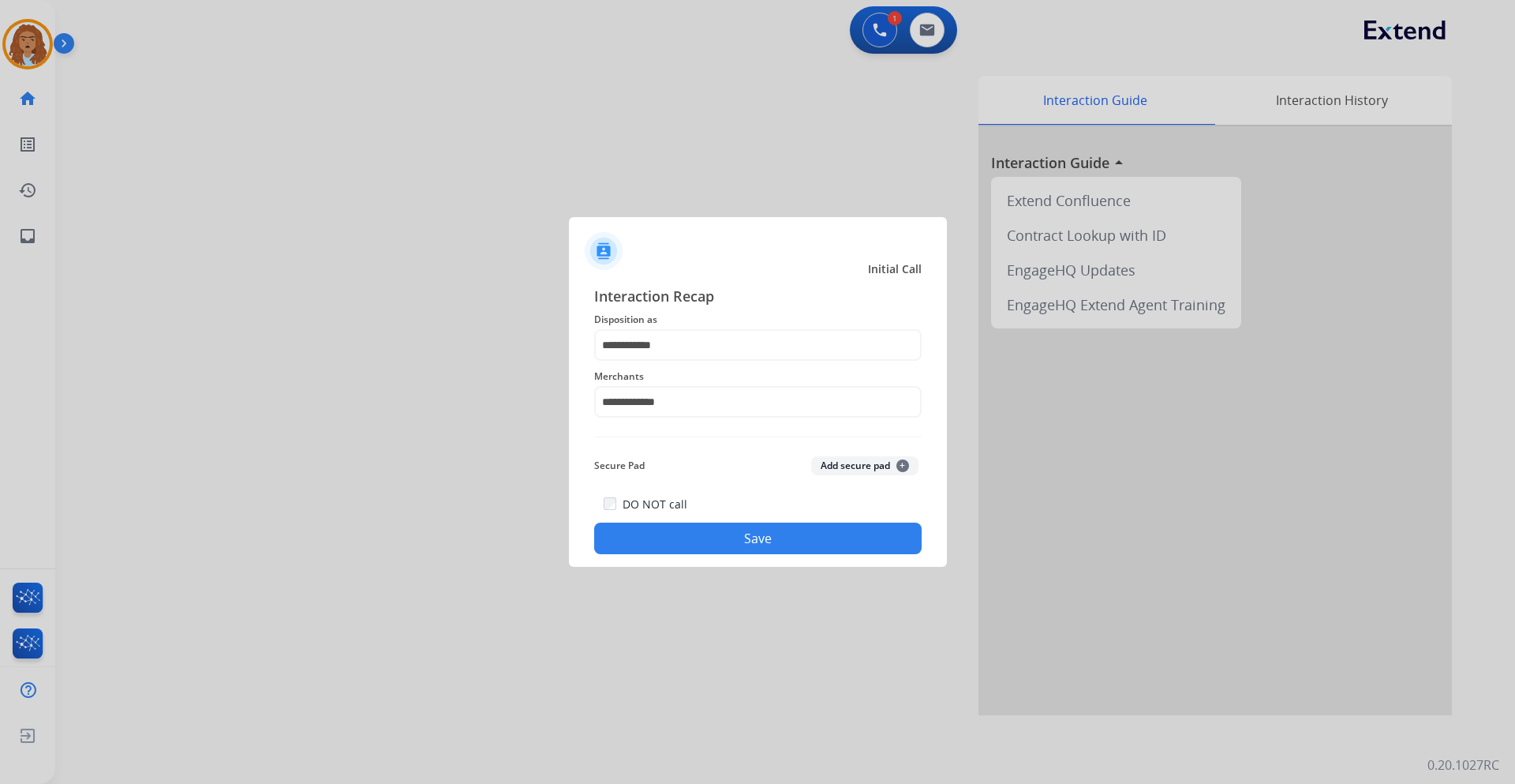
click at [706, 541] on button "Save" at bounding box center [758, 538] width 328 height 31
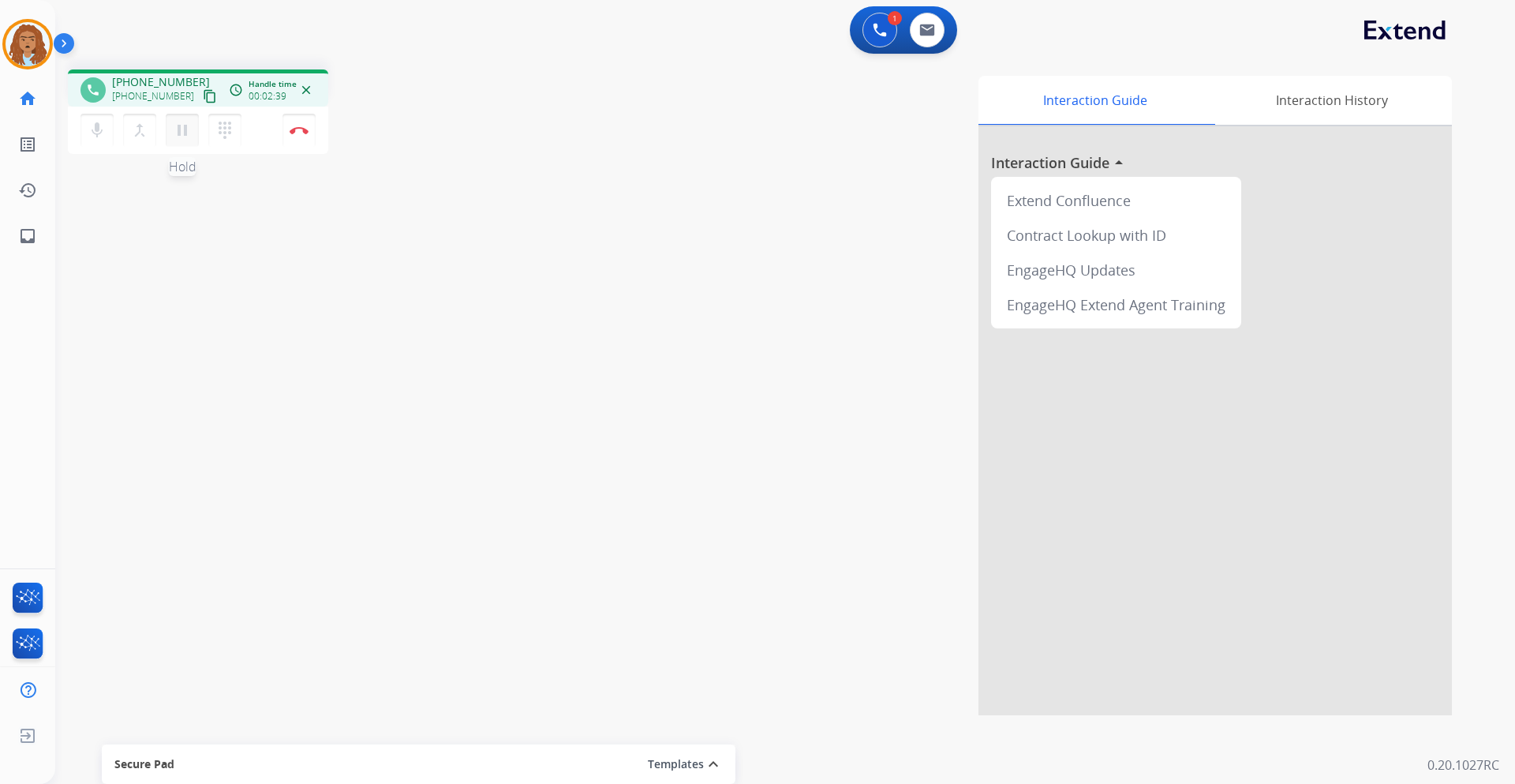
click at [184, 134] on mat-icon "pause" at bounding box center [182, 130] width 19 height 19
click at [185, 137] on mat-icon "play_arrow" at bounding box center [182, 130] width 19 height 19
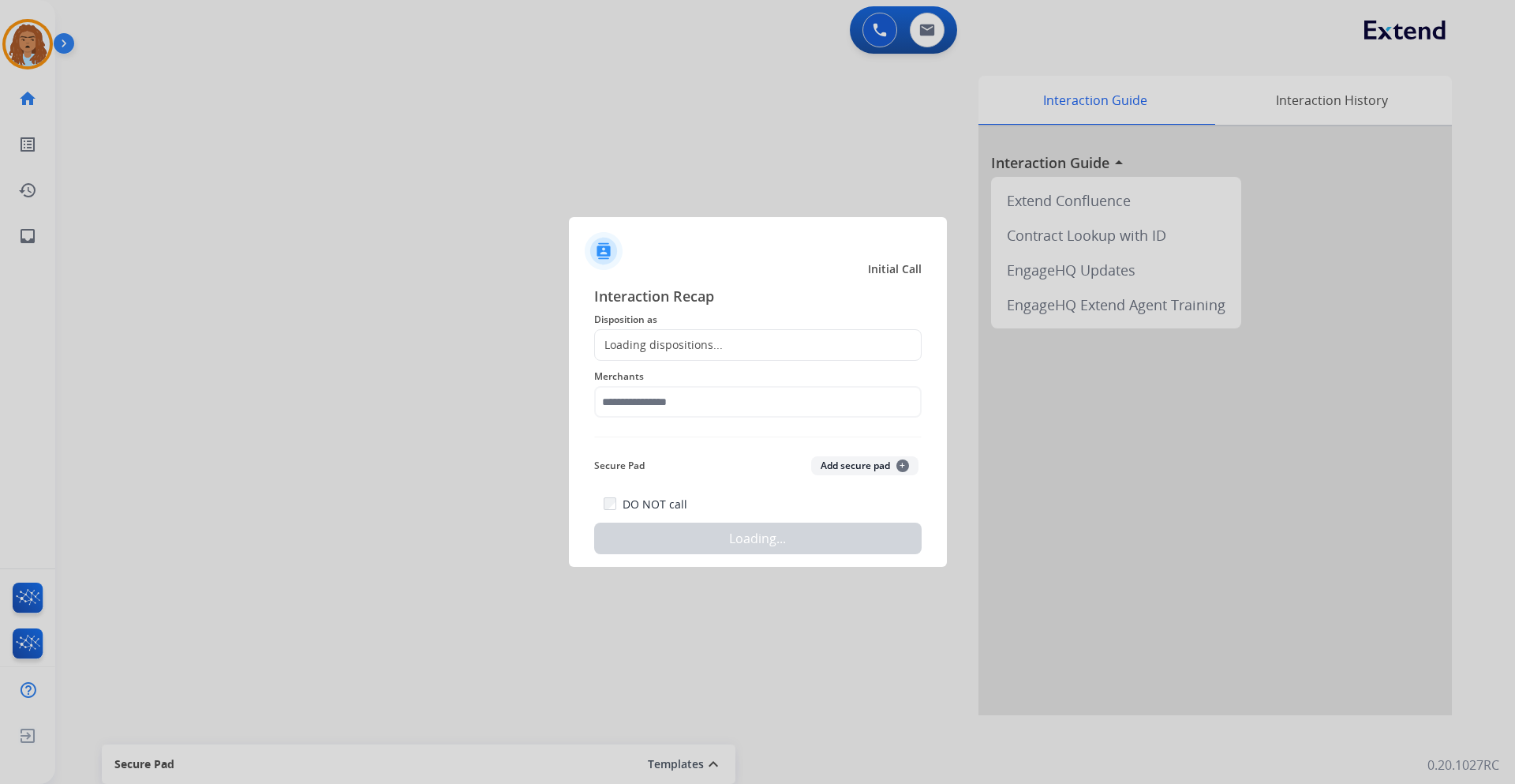
click at [301, 134] on div at bounding box center [757, 392] width 1515 height 784
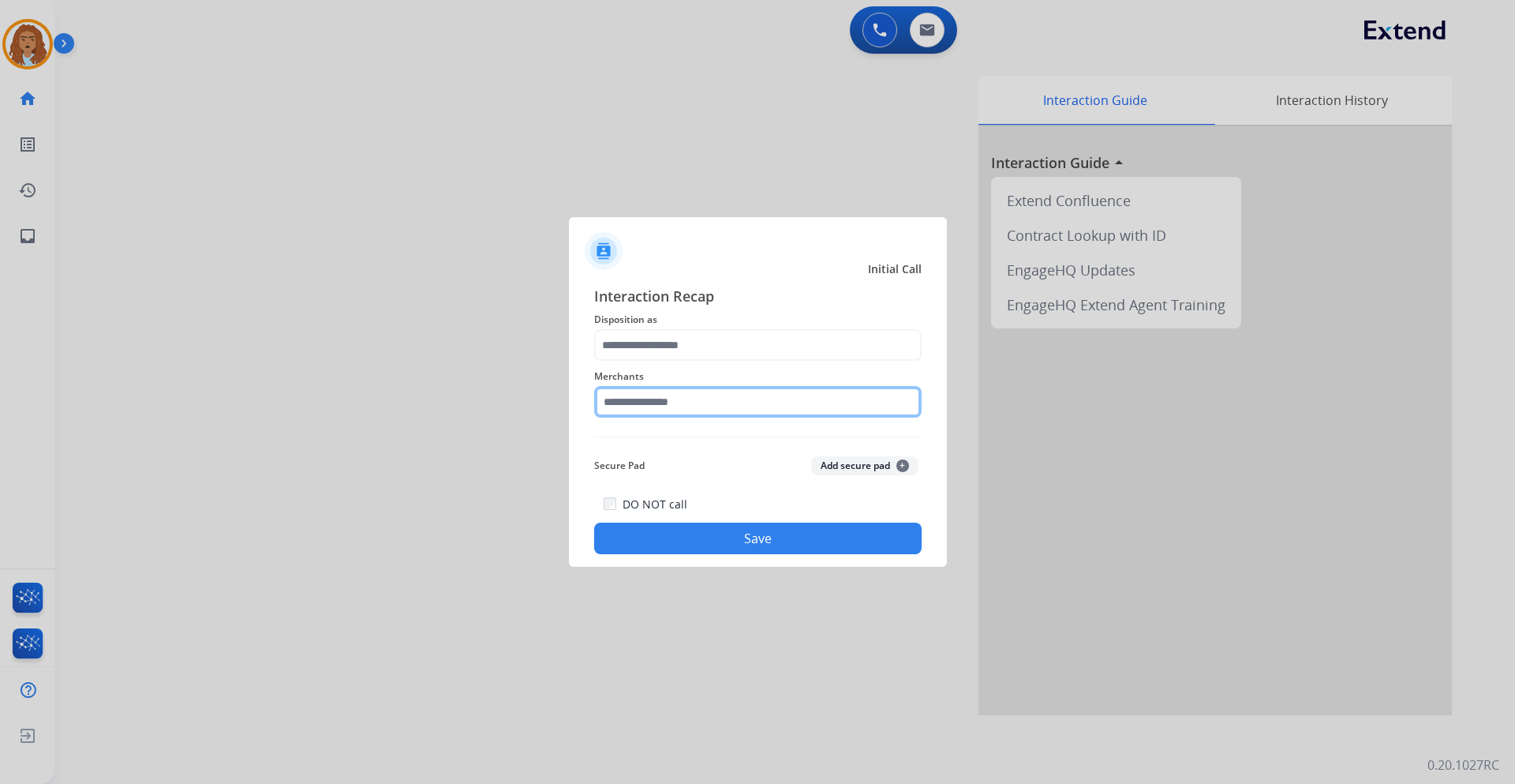
click at [726, 402] on input "text" at bounding box center [758, 401] width 328 height 31
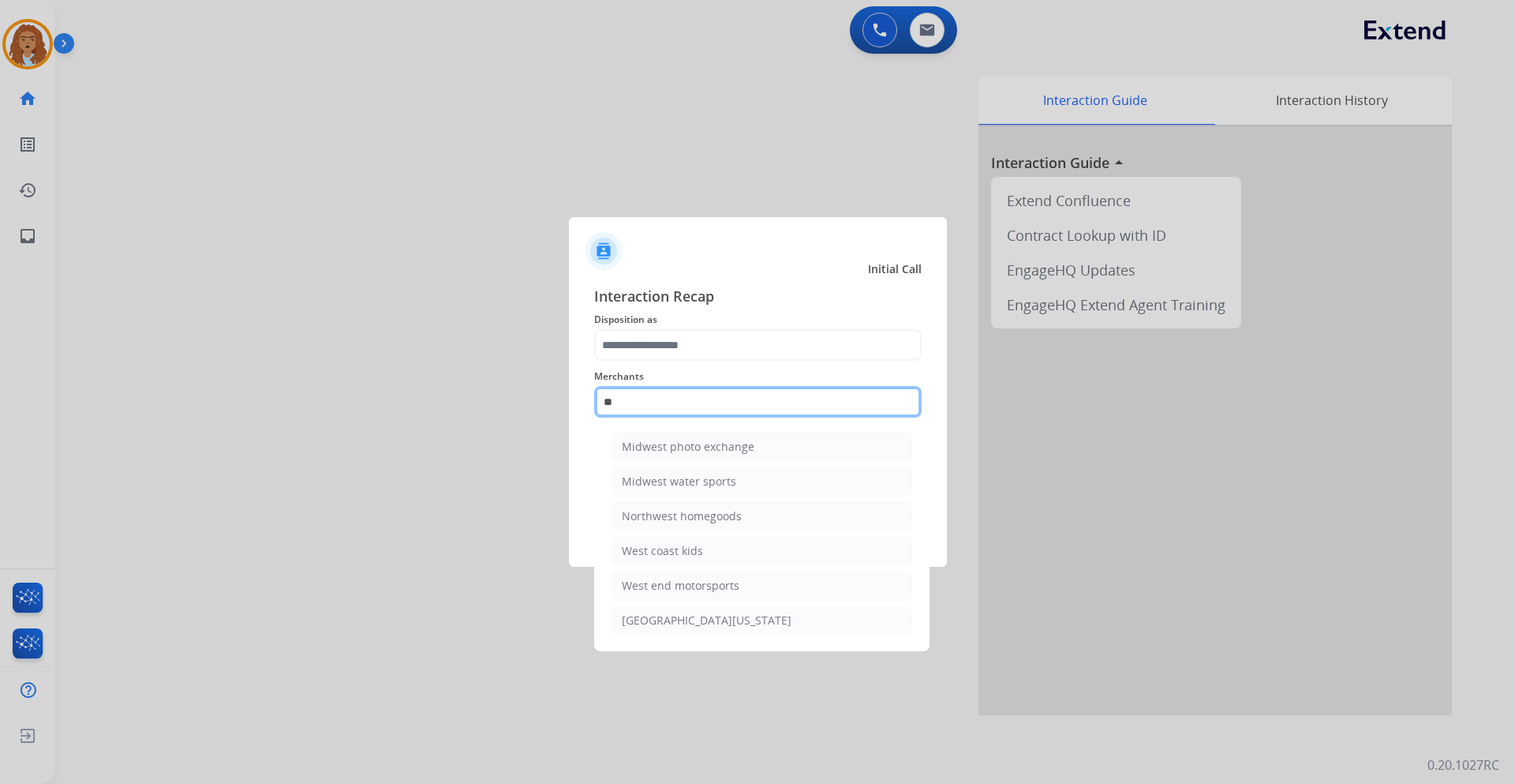
type input "*"
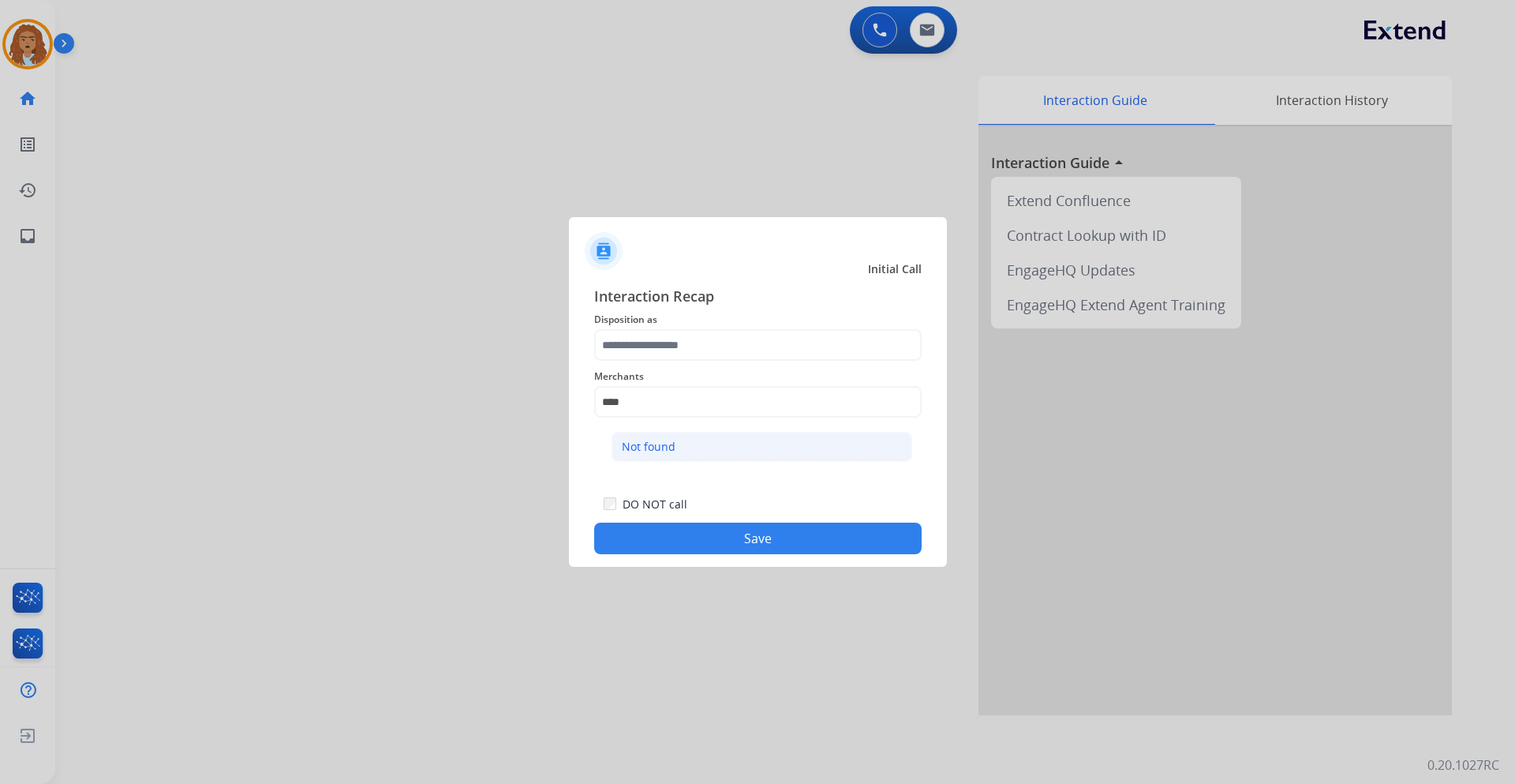
click at [690, 451] on li "Not found" at bounding box center [762, 447] width 301 height 30
type input "*********"
click at [673, 336] on div "Interaction Recap Disposition as Merchants ********* Secure Pad Add secure pad …" at bounding box center [758, 419] width 328 height 269
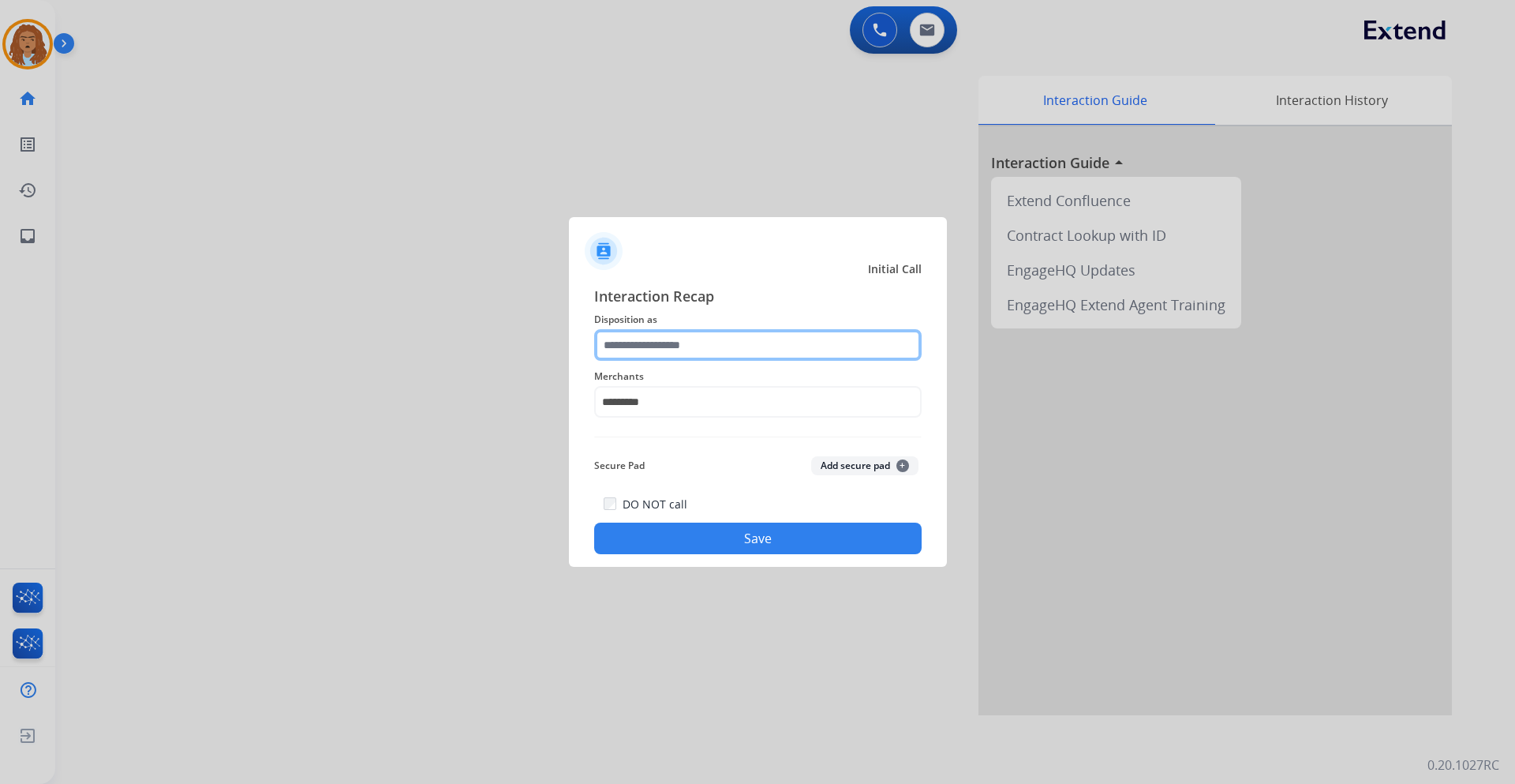
click at [674, 343] on input "text" at bounding box center [758, 344] width 328 height 31
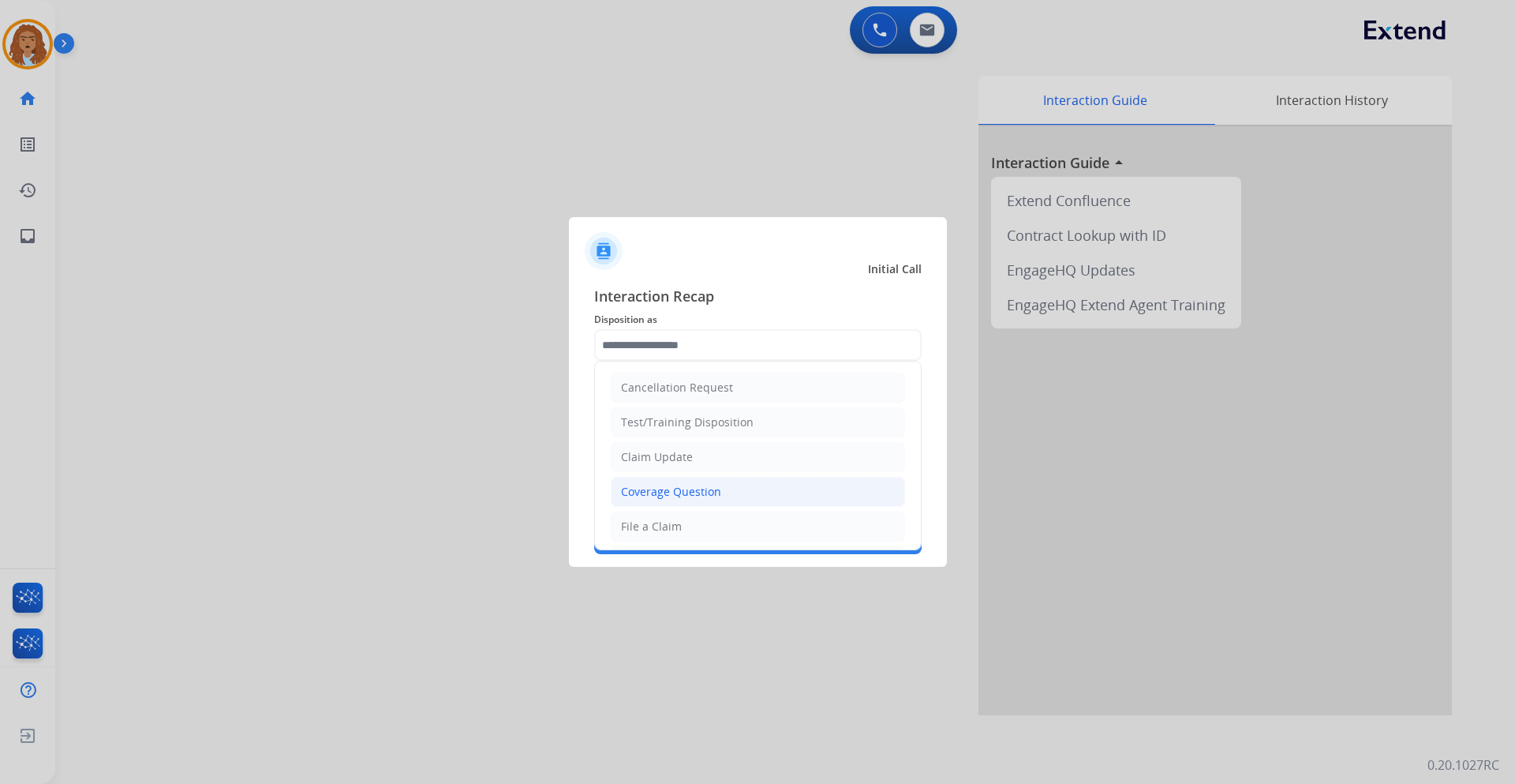
click at [675, 496] on div "Coverage Question" at bounding box center [671, 491] width 100 height 16
type input "**********"
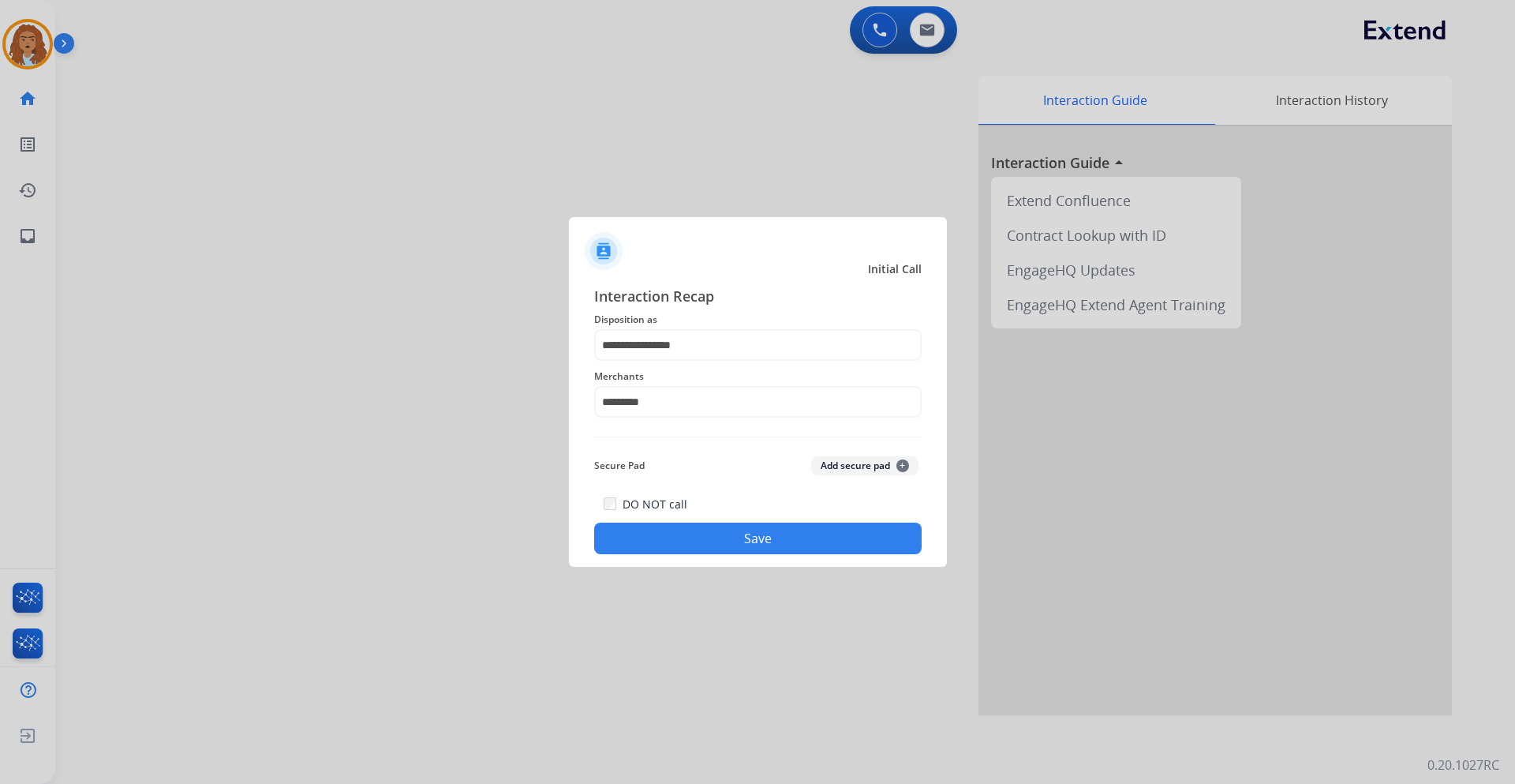
click at [693, 541] on button "Save" at bounding box center [758, 538] width 328 height 31
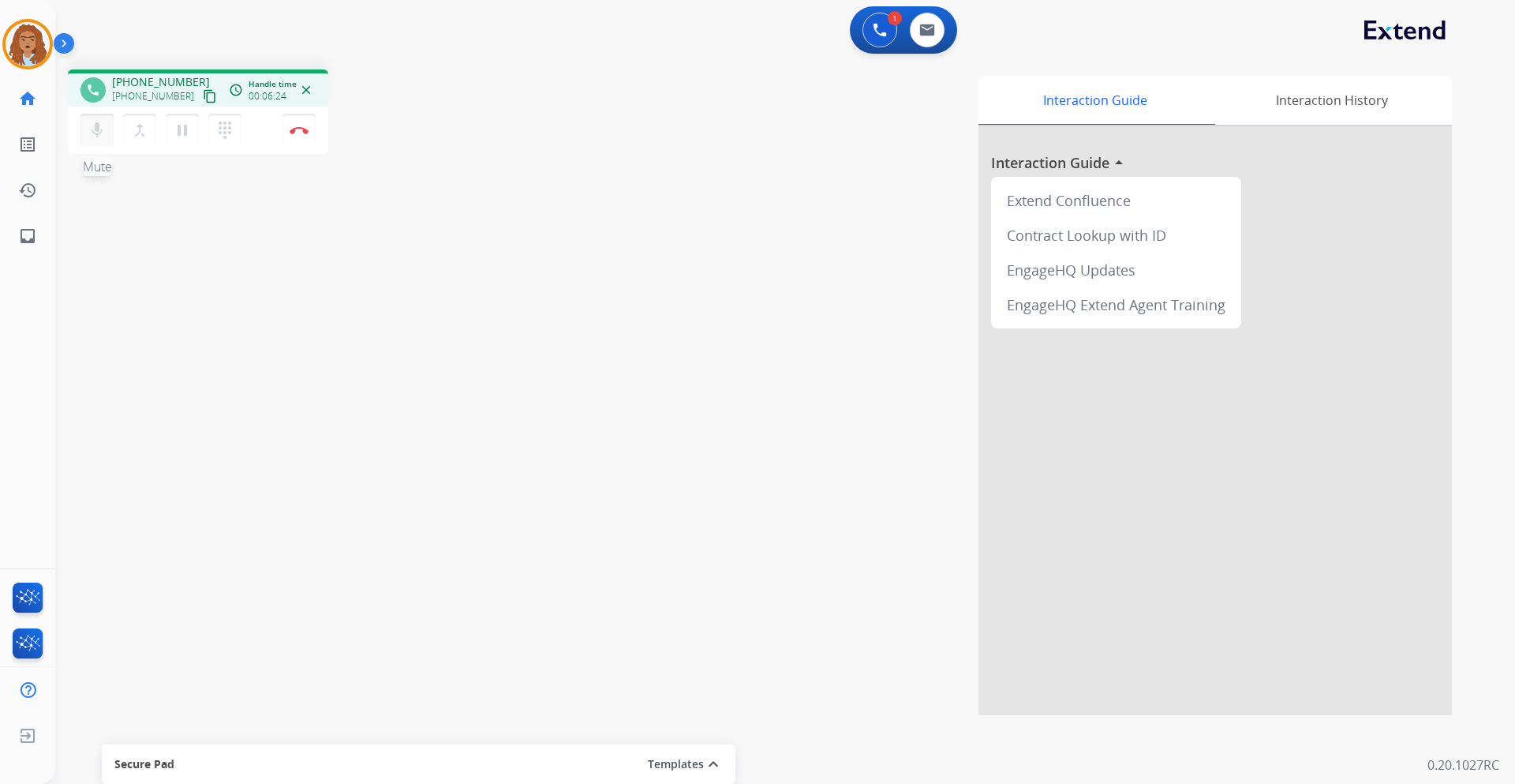
click at [102, 123] on mat-icon "mic" at bounding box center [97, 130] width 19 height 19
click at [94, 138] on mat-icon "mic_off" at bounding box center [97, 130] width 19 height 19
click at [106, 126] on button "mic Mute" at bounding box center [96, 130] width 33 height 33
click at [98, 126] on mat-icon "mic_off" at bounding box center [97, 130] width 19 height 19
click at [97, 126] on mat-icon "mic" at bounding box center [97, 130] width 19 height 19
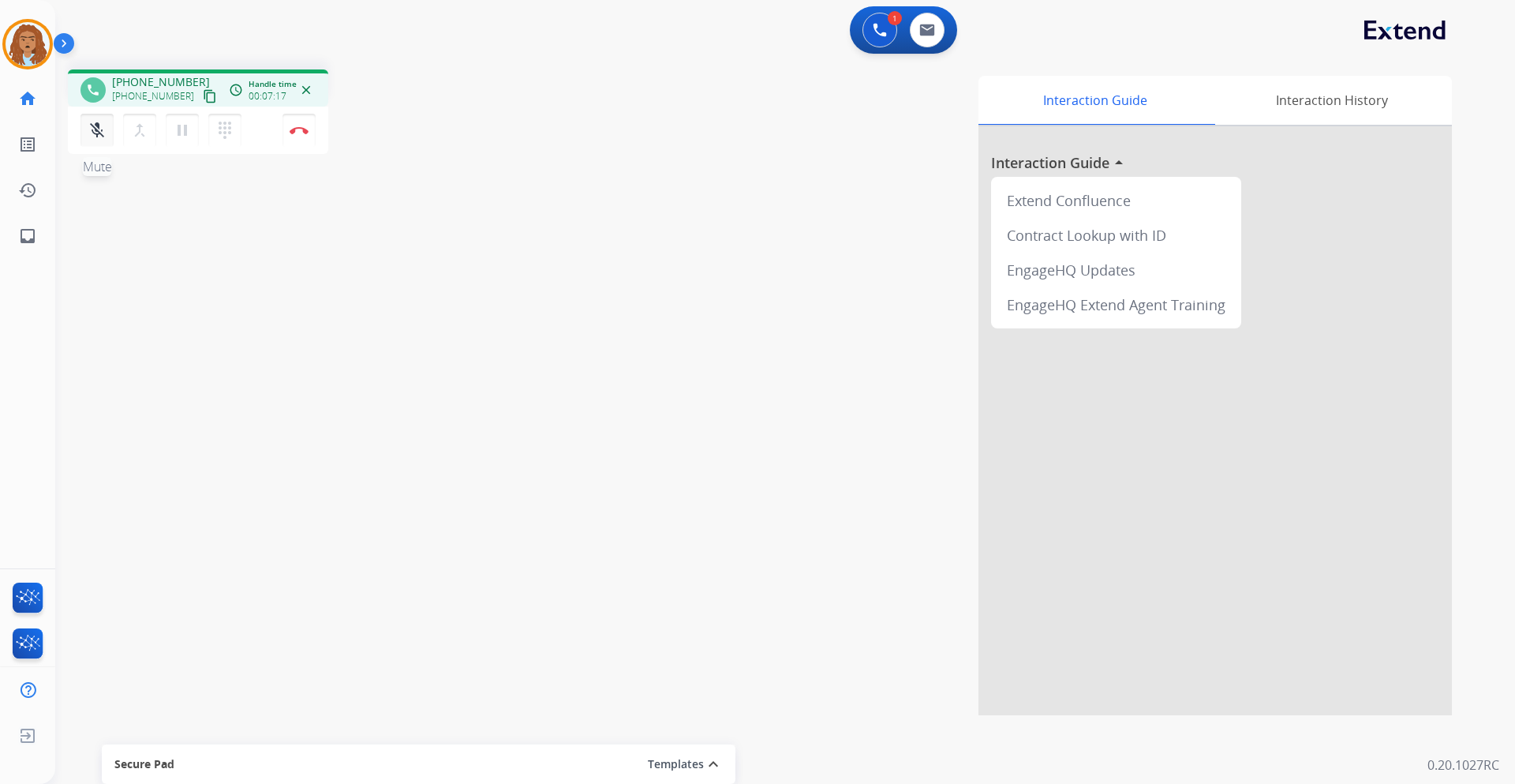
click at [88, 126] on mat-icon "mic_off" at bounding box center [97, 130] width 19 height 19
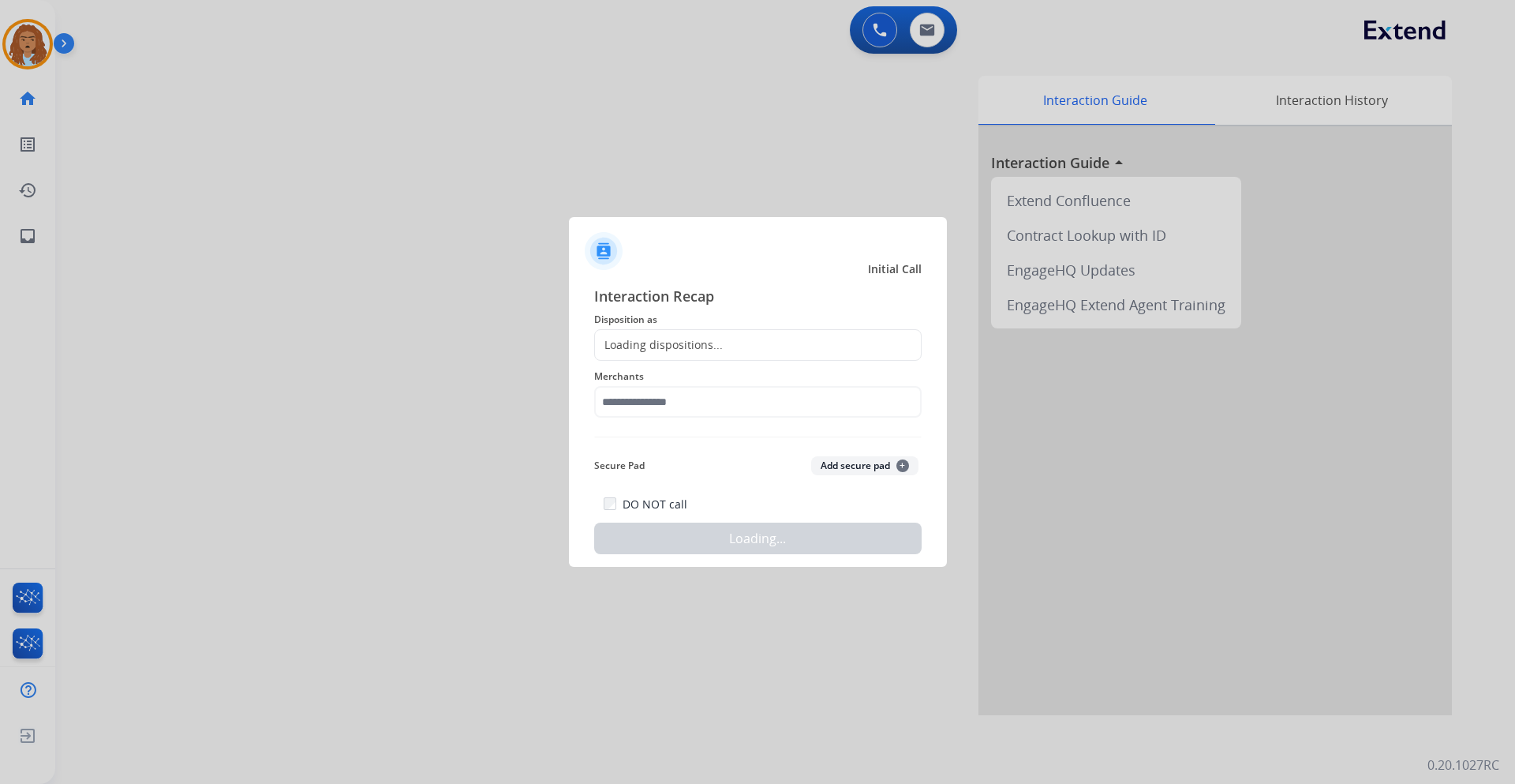
drag, startPoint x: 281, startPoint y: 142, endPoint x: 306, endPoint y: 145, distance: 25.2
click at [306, 145] on div at bounding box center [757, 392] width 1515 height 784
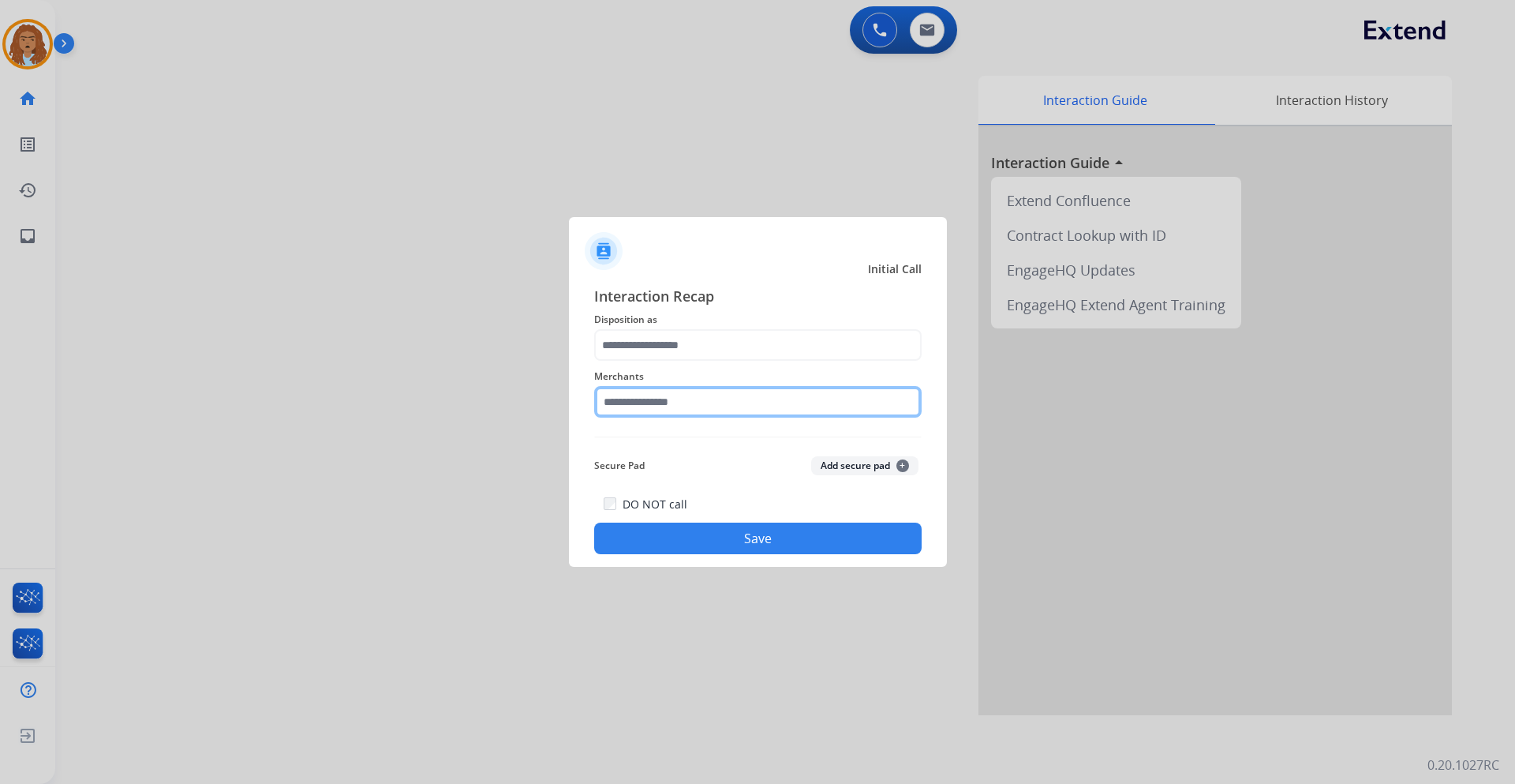
click at [632, 399] on input "text" at bounding box center [758, 401] width 328 height 31
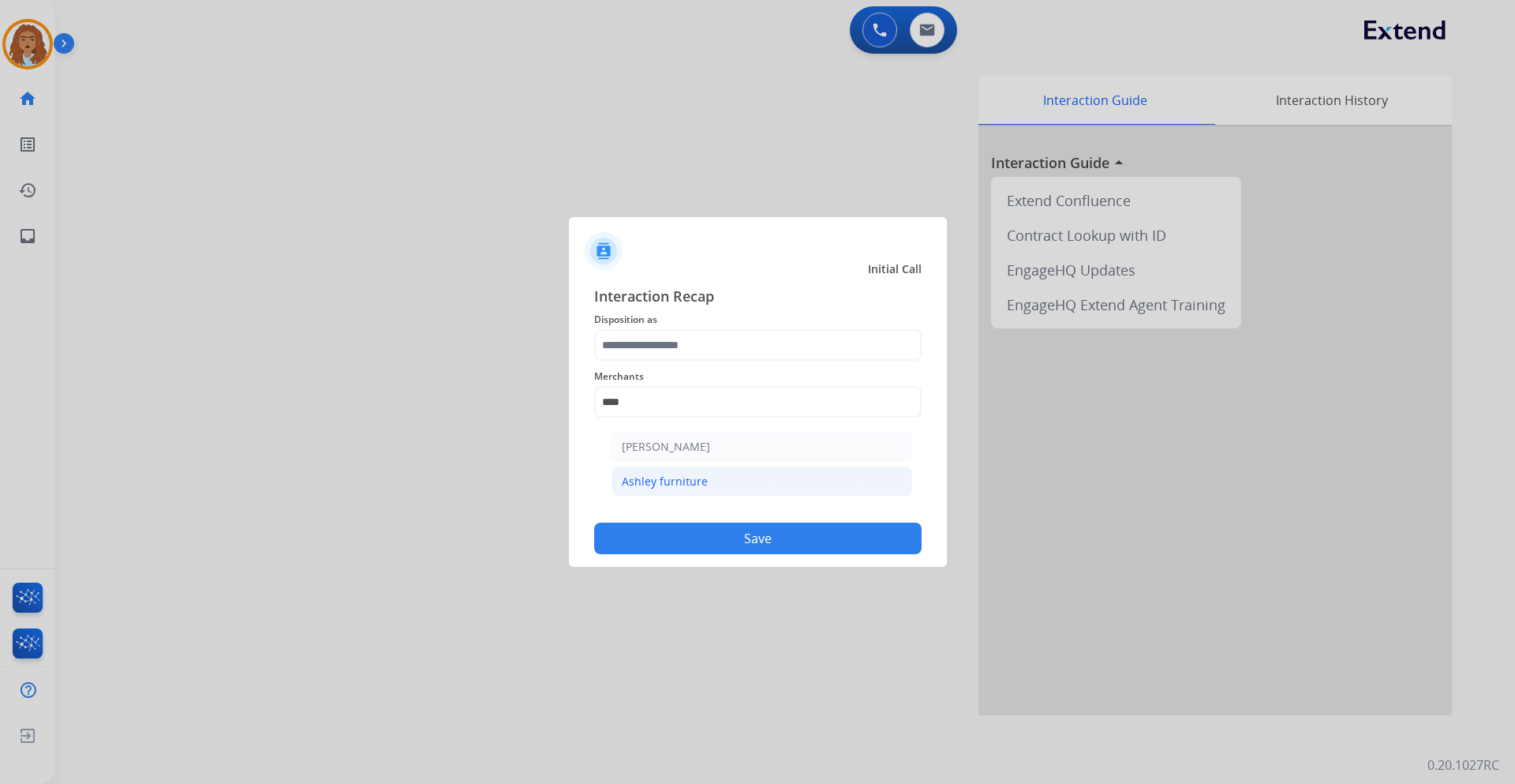
click at [694, 486] on div "Ashley furniture" at bounding box center [665, 481] width 86 height 16
type input "**********"
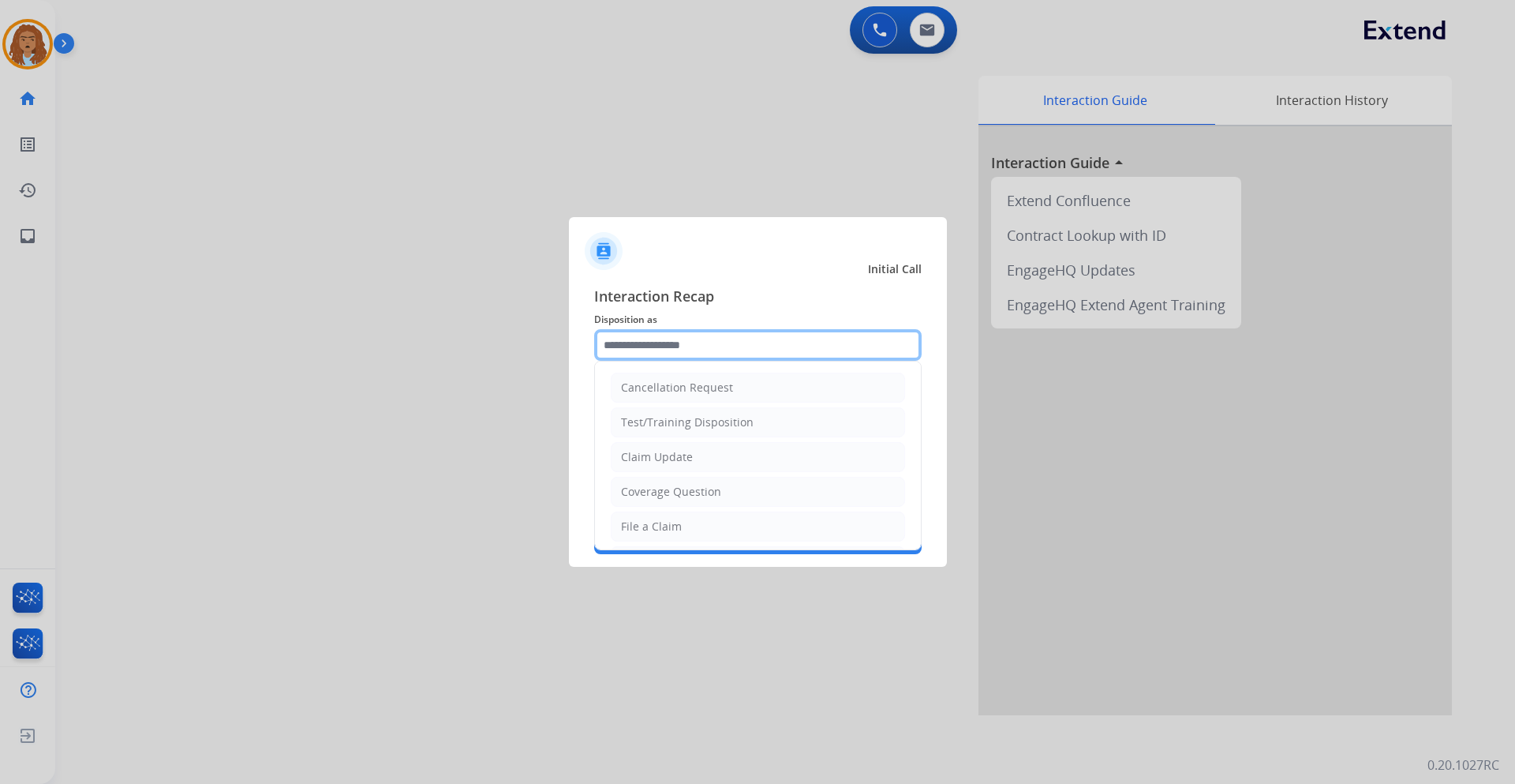
click at [631, 358] on input "text" at bounding box center [758, 344] width 328 height 31
click at [658, 486] on div "Coverage Question" at bounding box center [671, 491] width 100 height 16
type input "**********"
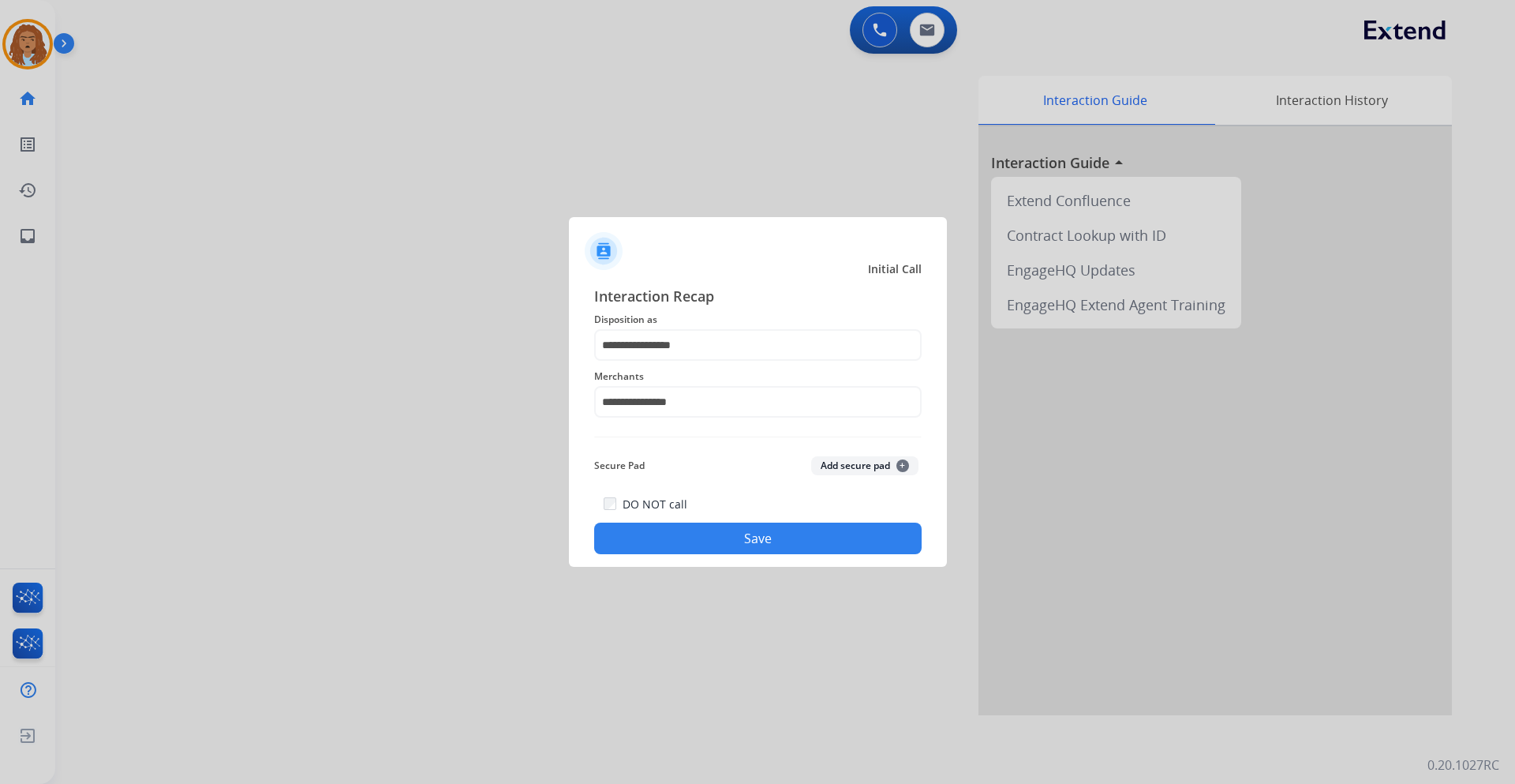
click at [667, 531] on button "Save" at bounding box center [758, 538] width 328 height 31
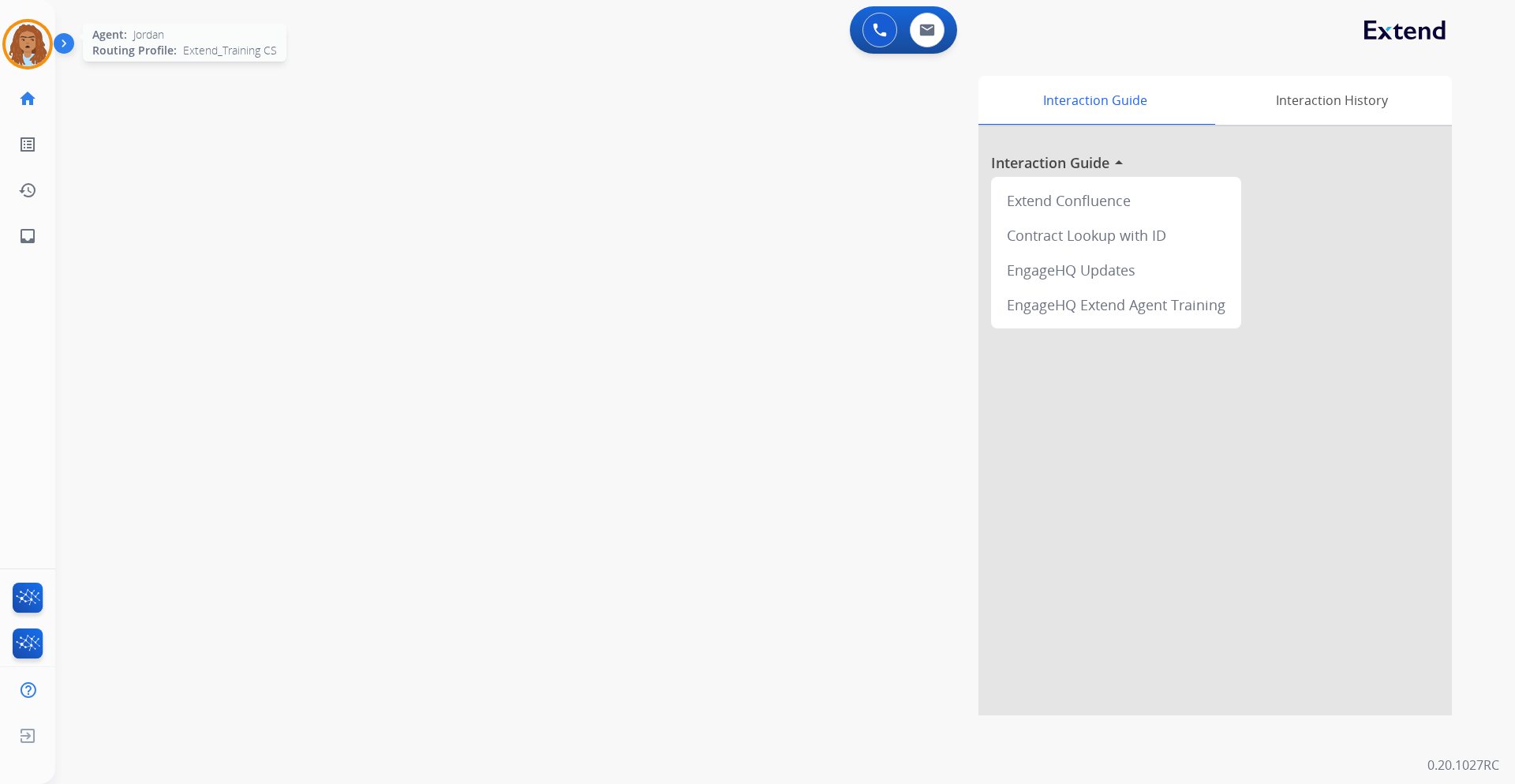
click at [17, 58] on img at bounding box center [28, 44] width 44 height 44
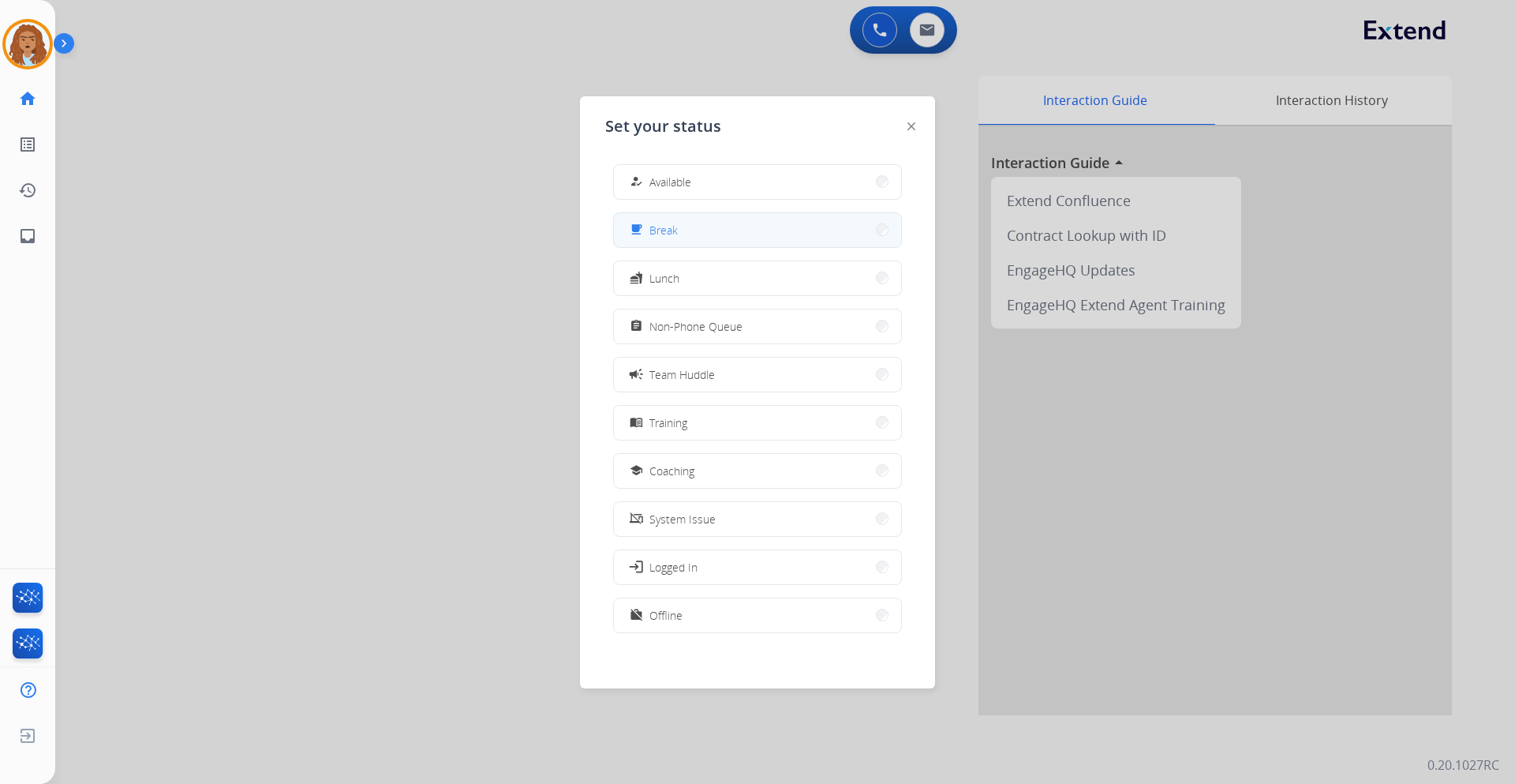
click at [709, 231] on button "free_breakfast Break" at bounding box center [757, 230] width 287 height 34
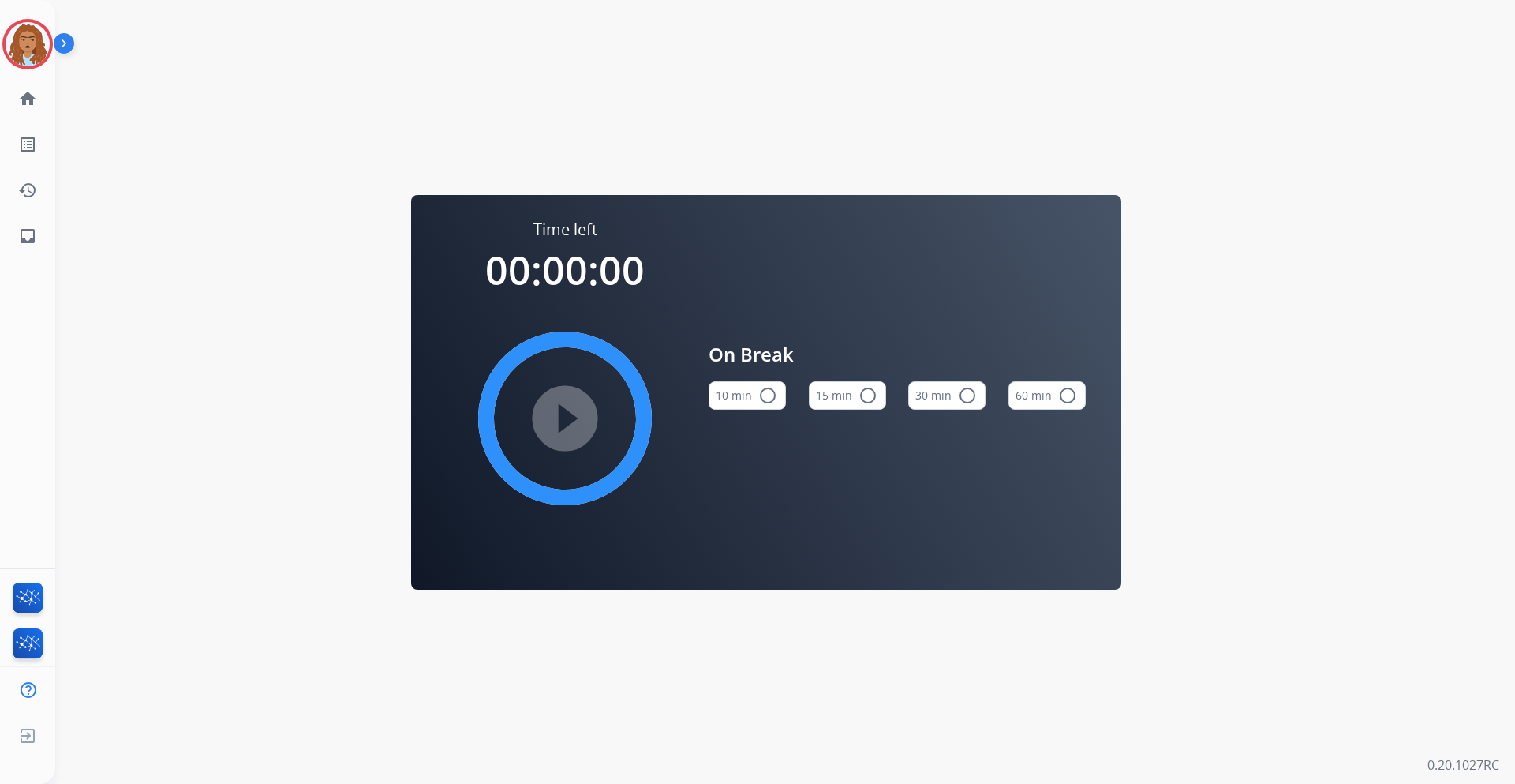
drag, startPoint x: 709, startPoint y: 231, endPoint x: 732, endPoint y: 289, distance: 62.4
click at [710, 248] on div "On Break 10 min radio_button_unchecked 15 min radio_button_unchecked 30 min rad…" at bounding box center [897, 381] width 377 height 326
click at [33, 47] on img at bounding box center [28, 44] width 44 height 44
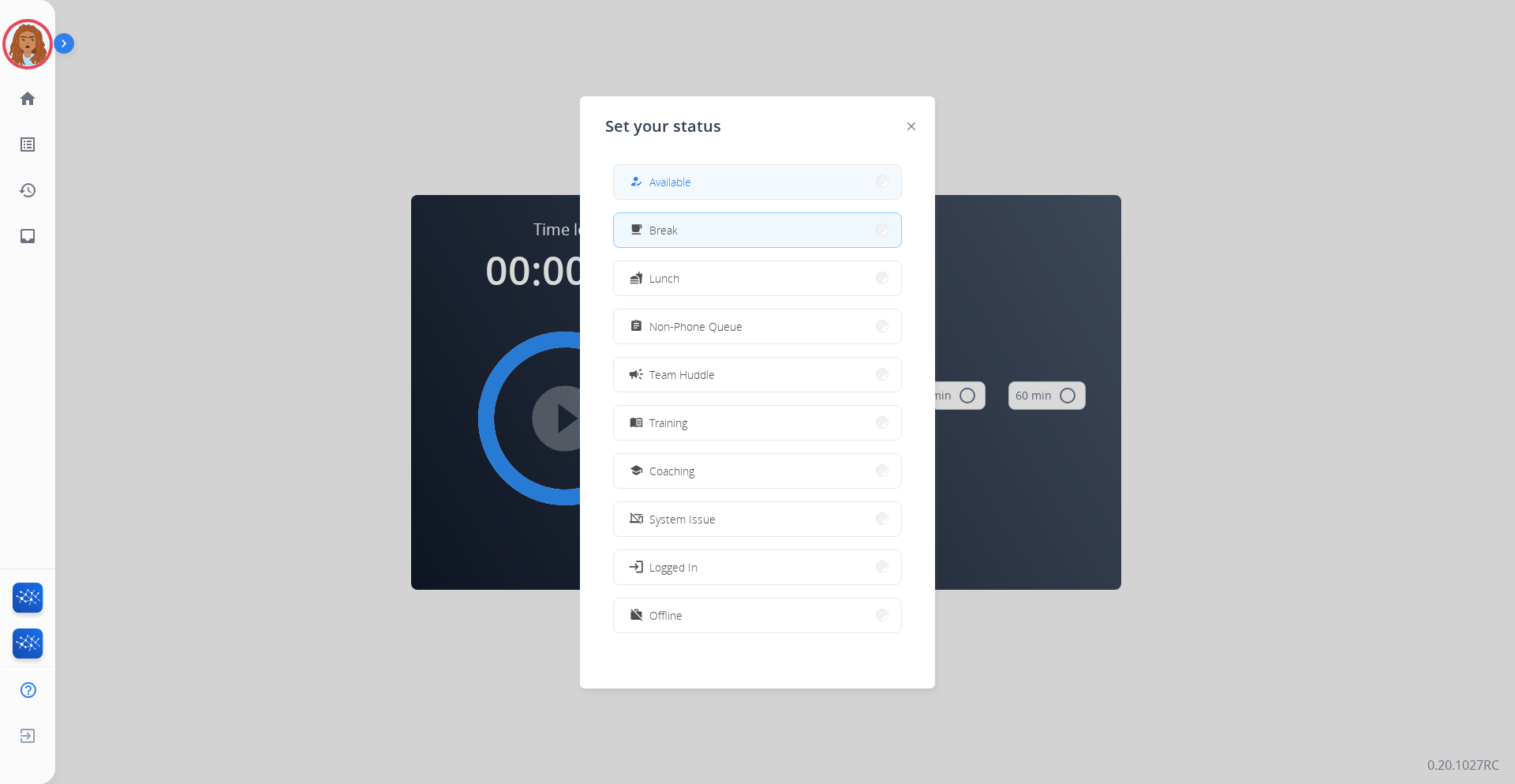
click at [642, 171] on button "how_to_reg Available" at bounding box center [757, 182] width 287 height 34
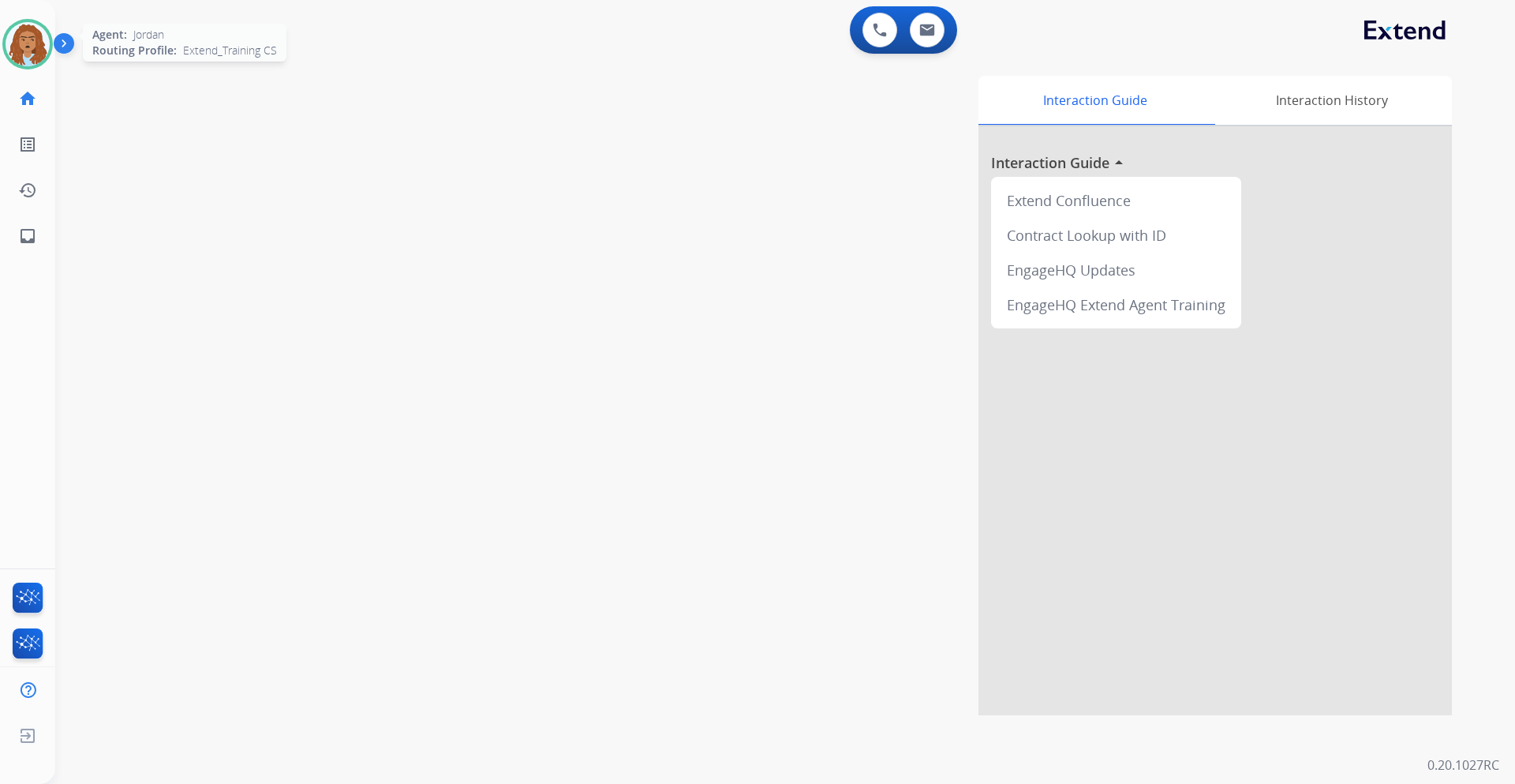
click at [41, 42] on img at bounding box center [28, 44] width 44 height 44
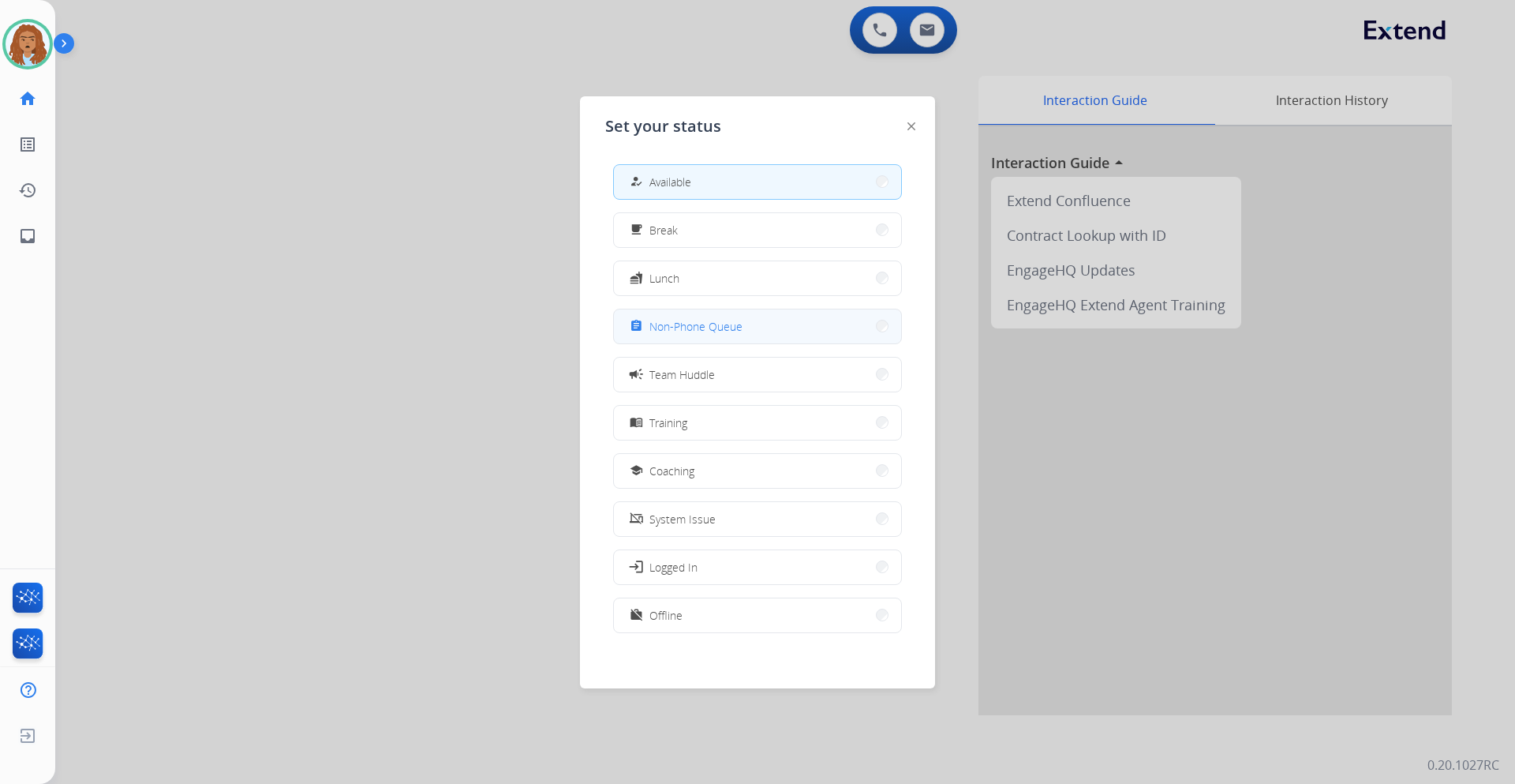
click at [696, 328] on span "Non-Phone Queue" at bounding box center [696, 326] width 93 height 17
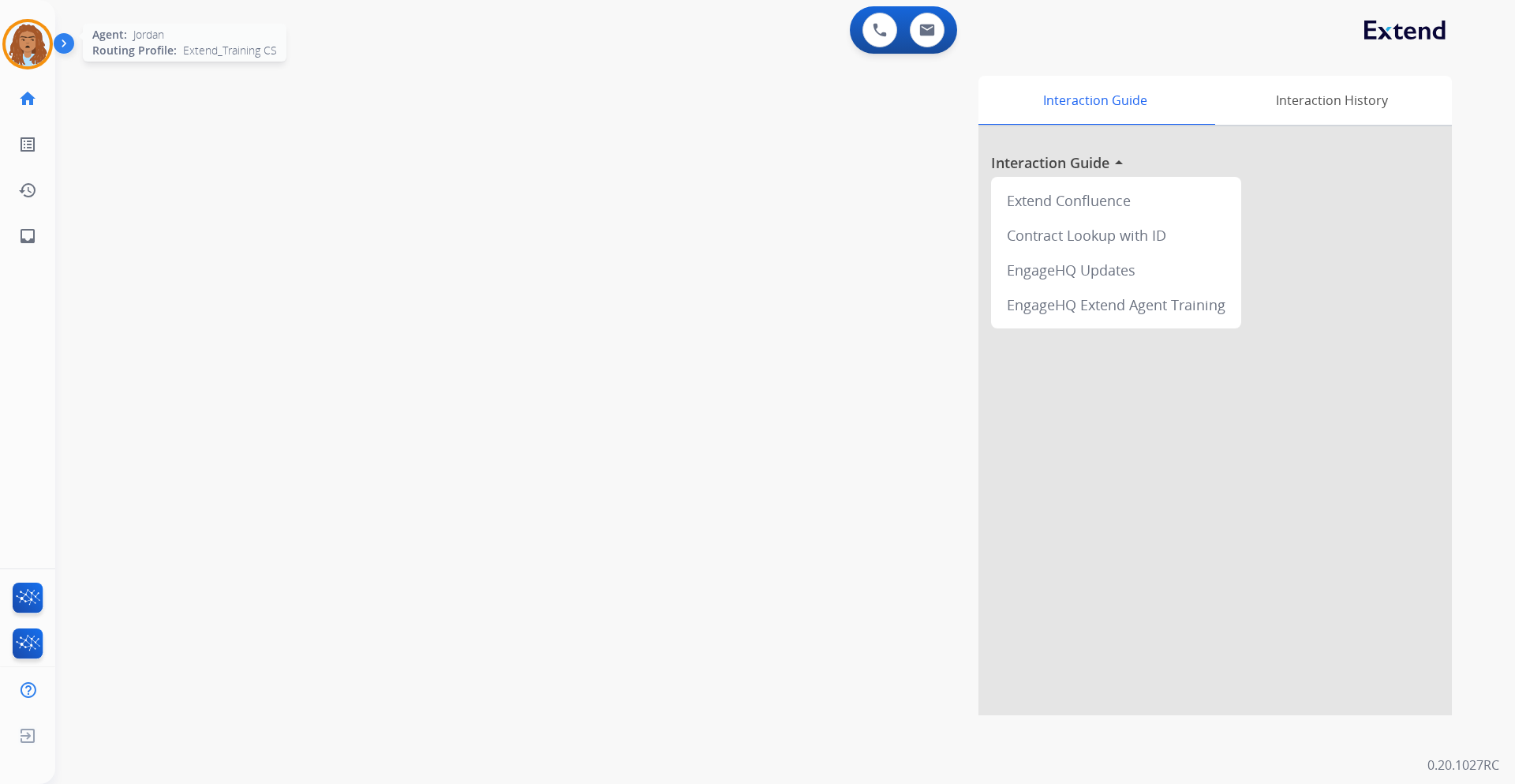
click at [40, 44] on img at bounding box center [28, 44] width 44 height 44
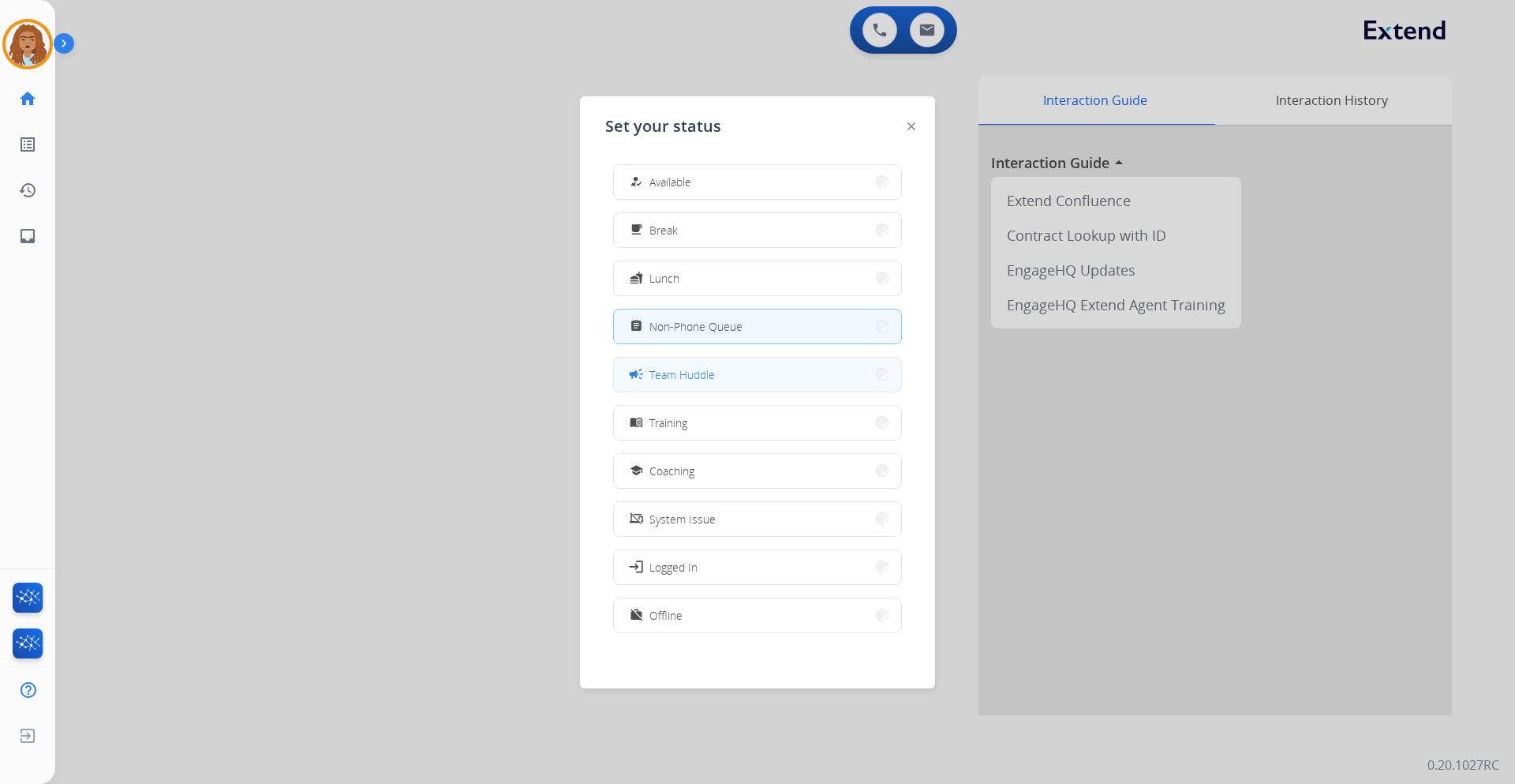
click at [801, 376] on button "campaign Team Huddle" at bounding box center [757, 374] width 287 height 34
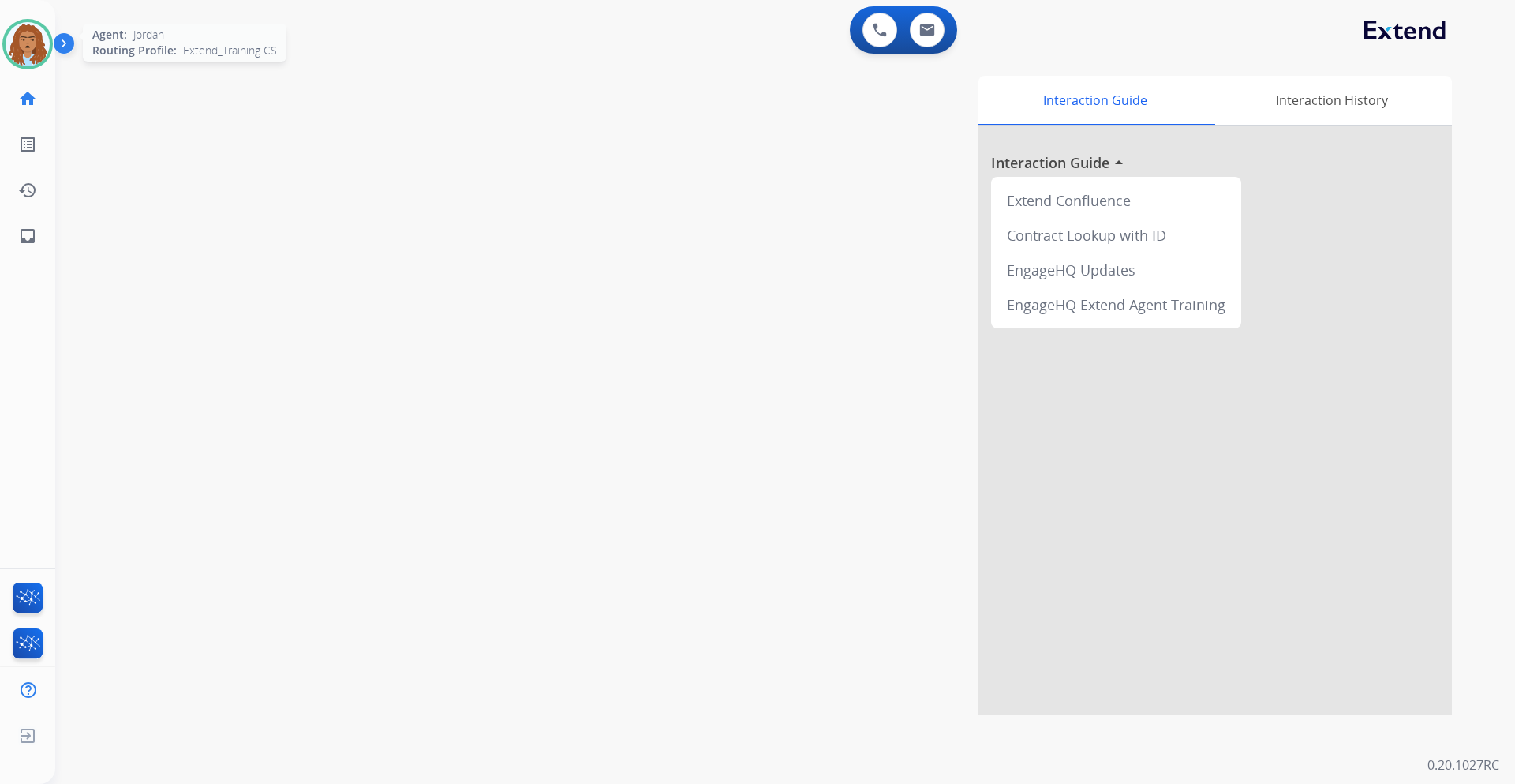
click at [20, 21] on div at bounding box center [28, 44] width 51 height 51
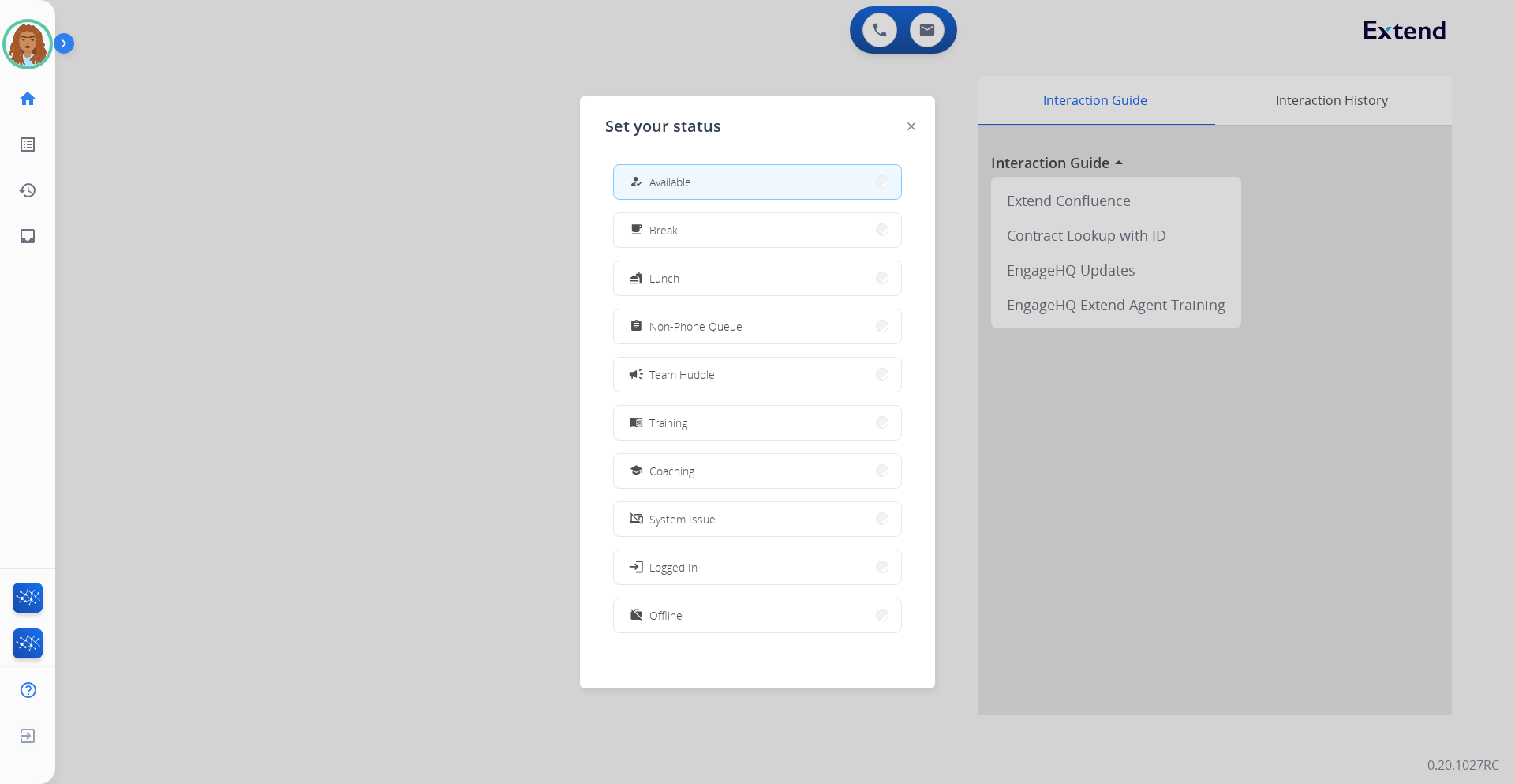
click at [723, 328] on span "Non-Phone Queue" at bounding box center [696, 326] width 93 height 17
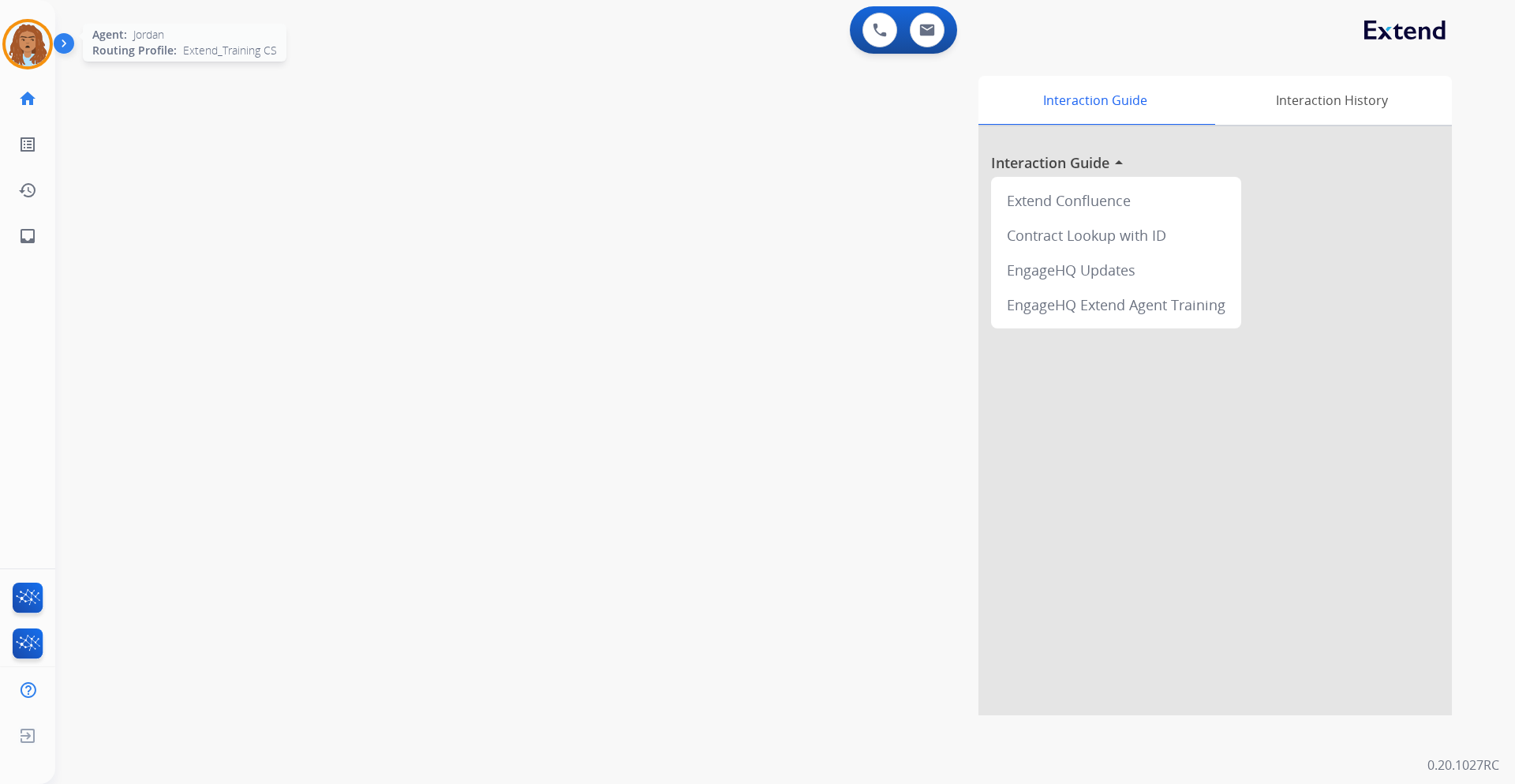
click at [35, 46] on img at bounding box center [28, 44] width 44 height 44
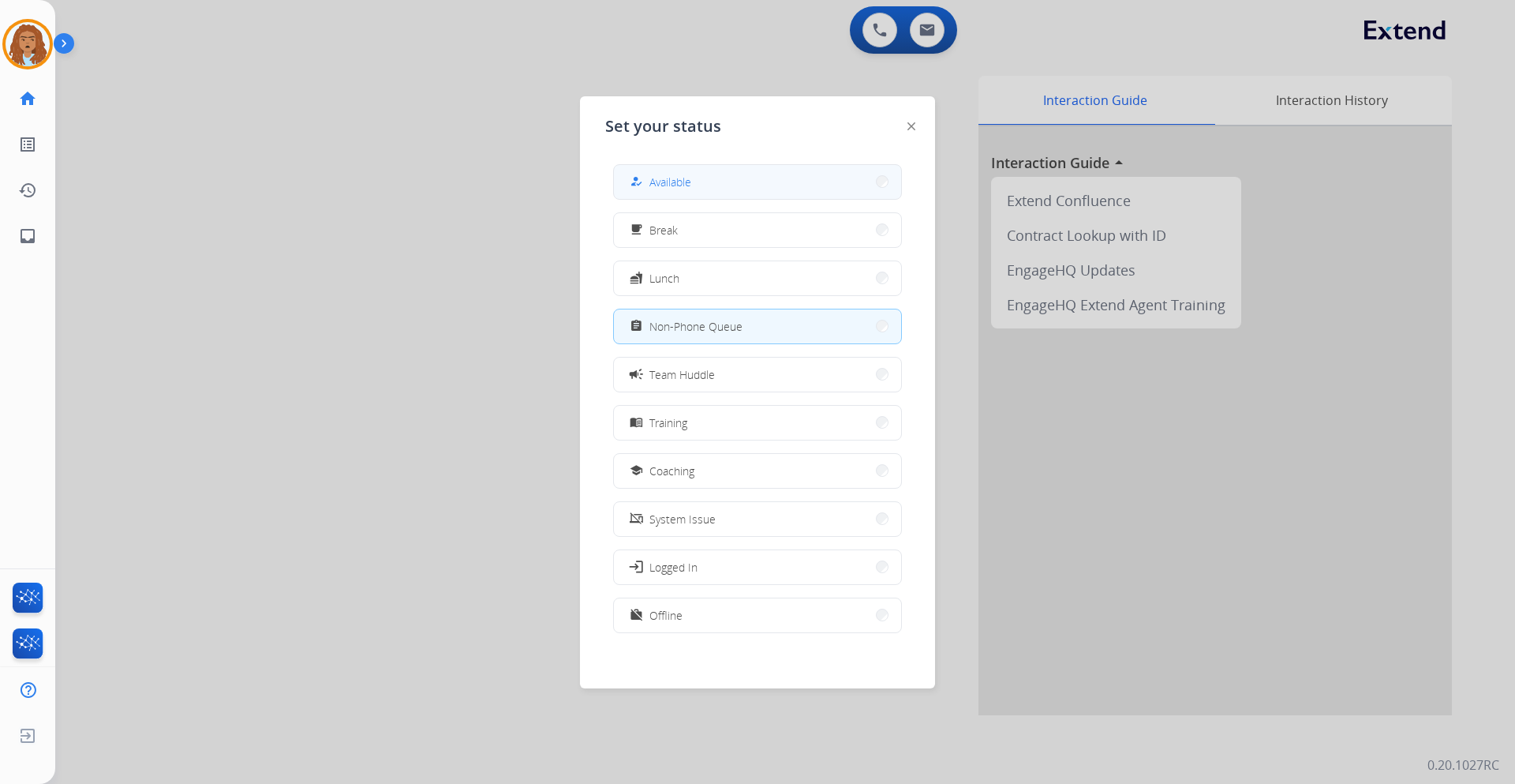
click at [626, 178] on button "how_to_reg Available" at bounding box center [757, 182] width 287 height 34
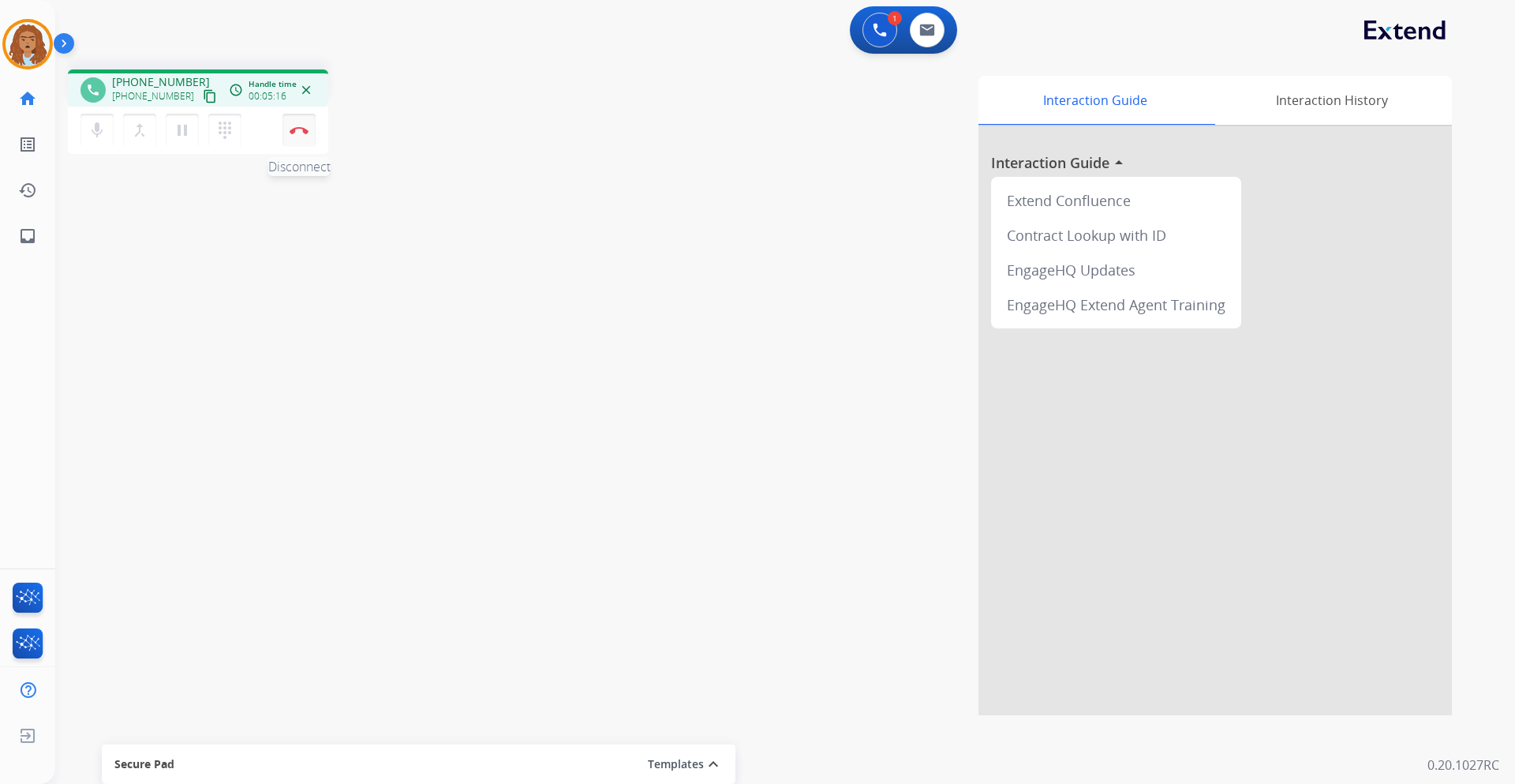
click at [298, 138] on button "Disconnect" at bounding box center [298, 130] width 33 height 33
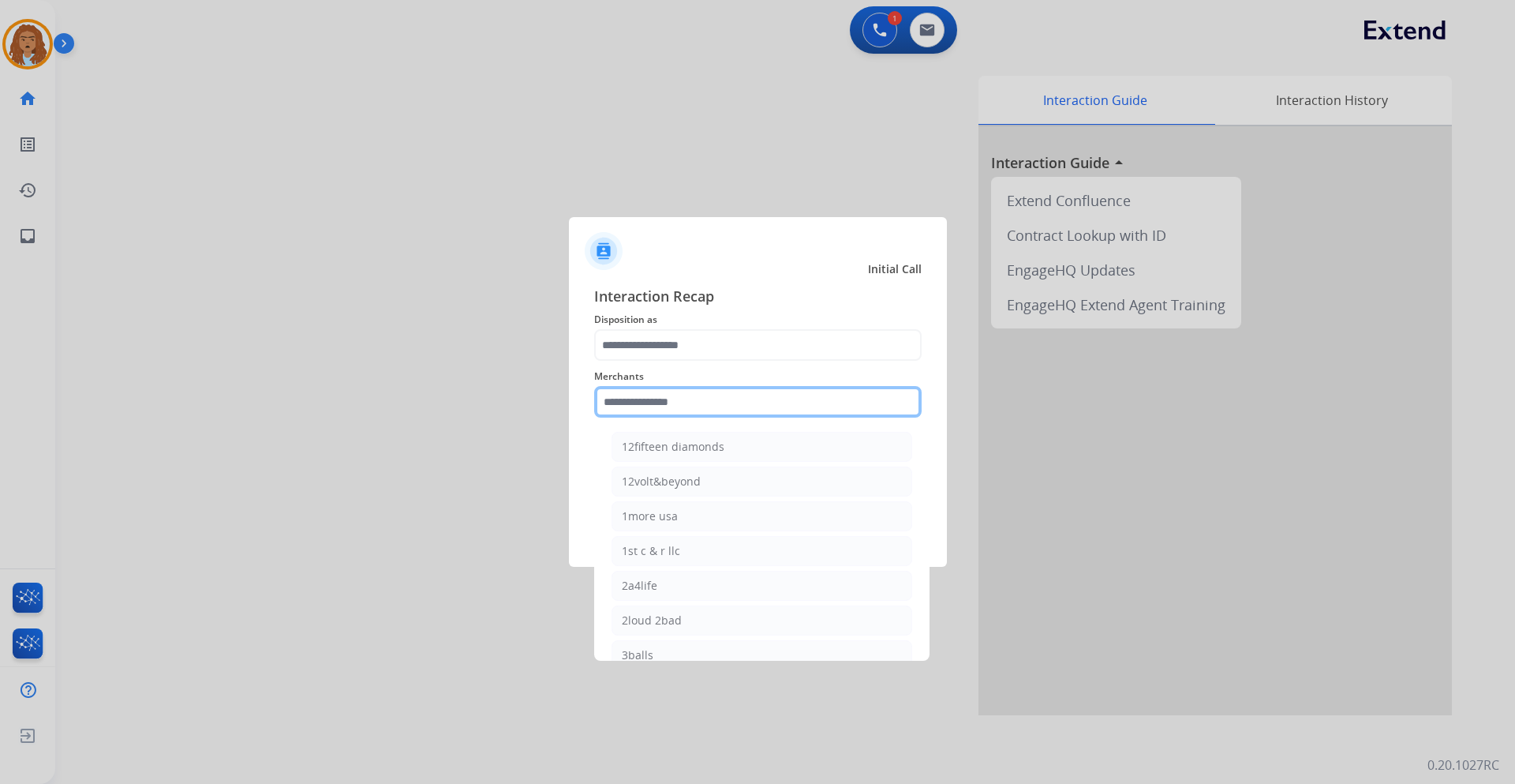
click at [683, 415] on input "text" at bounding box center [758, 401] width 328 height 31
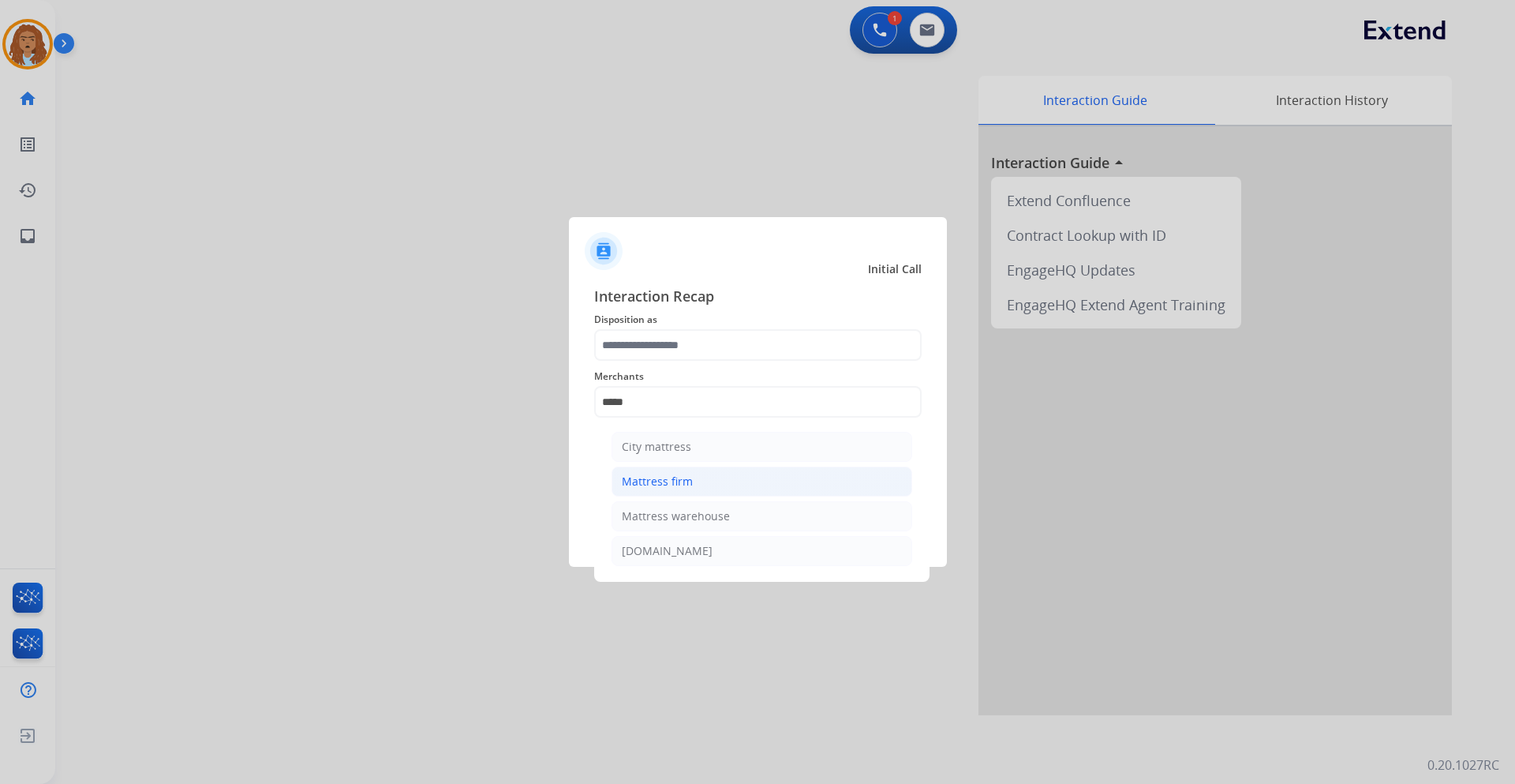
click at [683, 485] on div "Mattress firm" at bounding box center [658, 481] width 71 height 16
type input "**********"
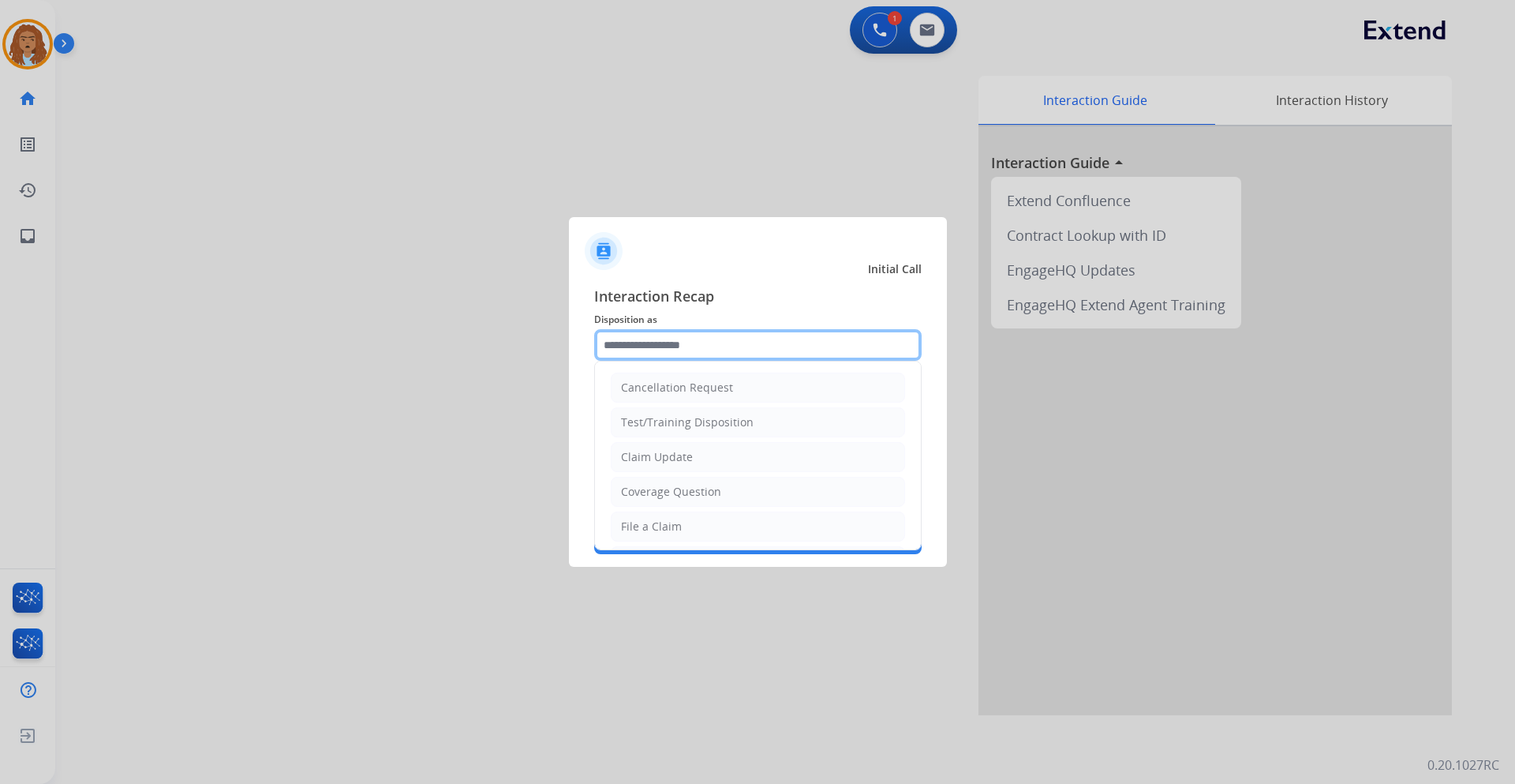
click at [701, 355] on input "text" at bounding box center [758, 344] width 328 height 31
click at [747, 497] on li "Coverage Question" at bounding box center [758, 491] width 294 height 30
type input "**********"
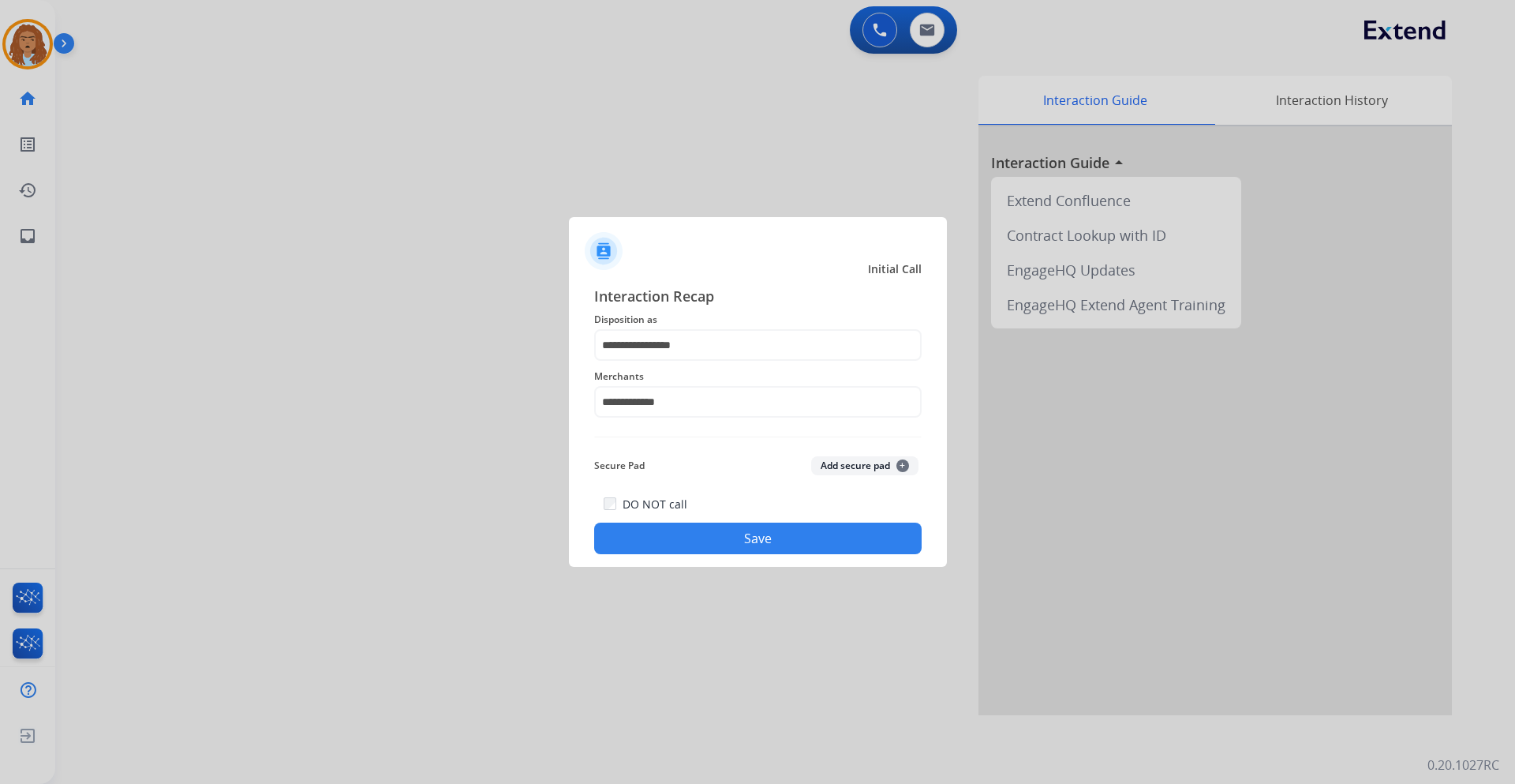
click at [707, 526] on button "Save" at bounding box center [758, 538] width 328 height 31
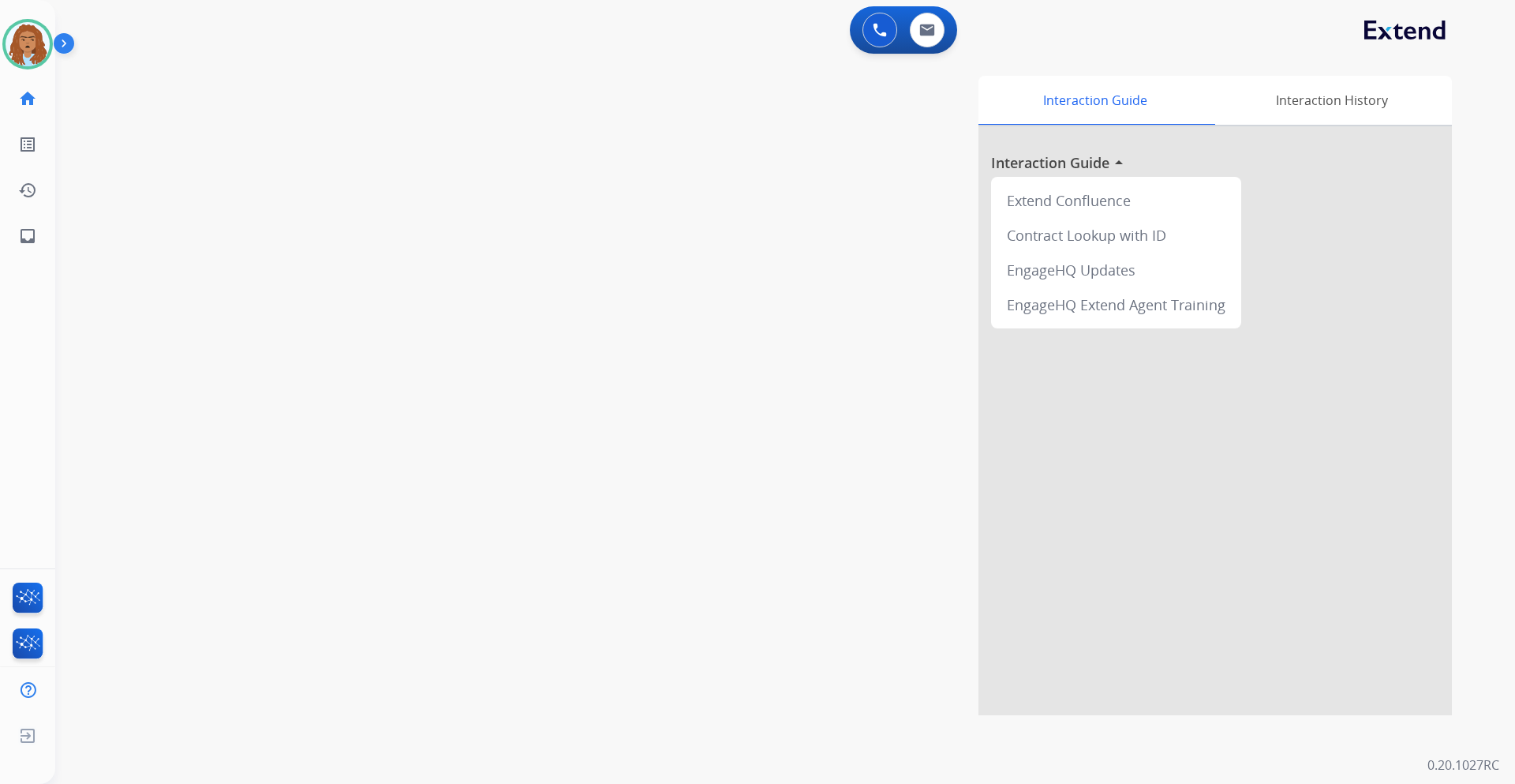
click at [184, 139] on div "swap_horiz Break voice bridge close_fullscreen Connect 3-Way Call merge_type Se…" at bounding box center [766, 385] width 1422 height 658
click at [918, 42] on button at bounding box center [927, 30] width 35 height 35
select select "**********"
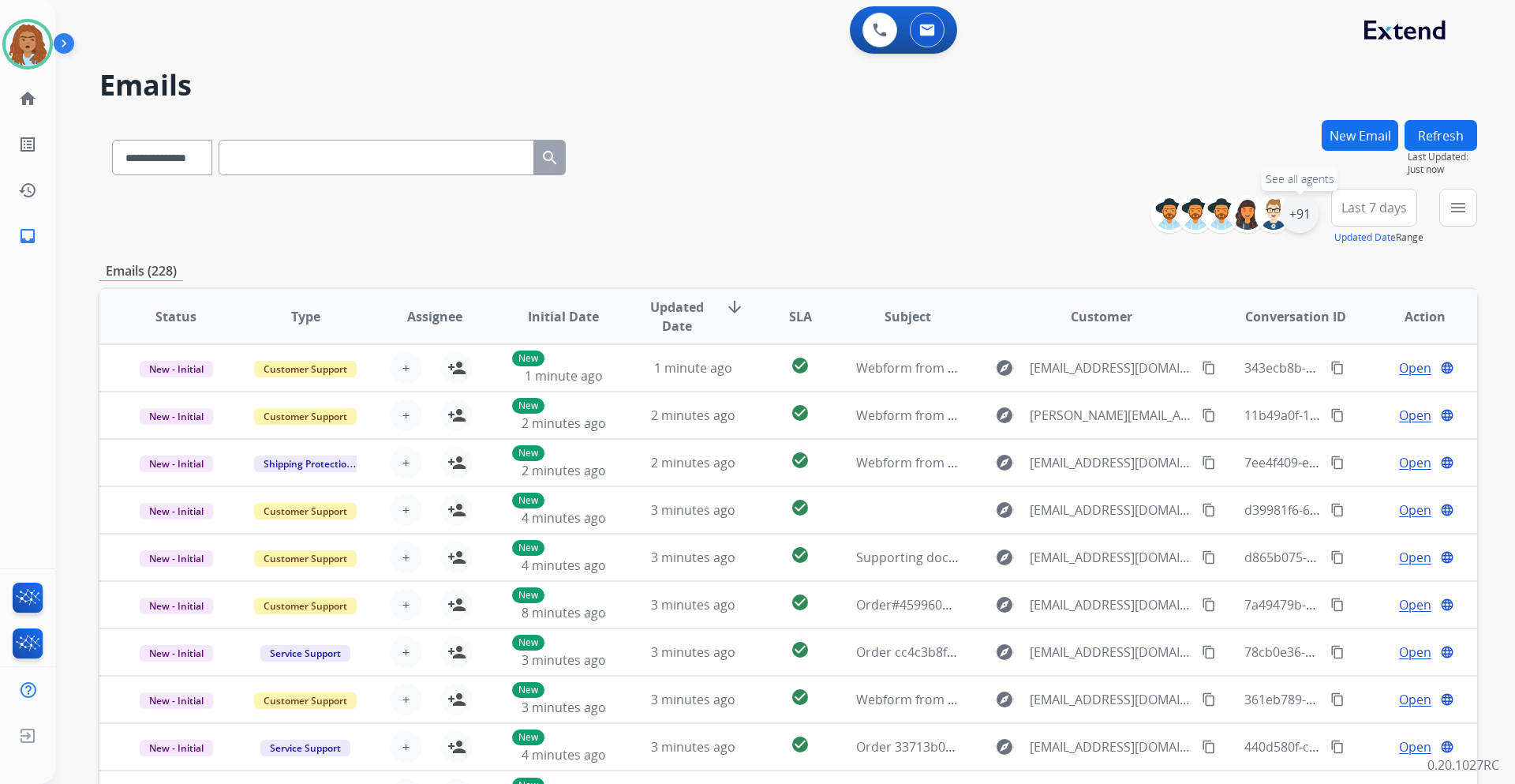
click at [1299, 228] on div "+91" at bounding box center [1299, 213] width 38 height 38
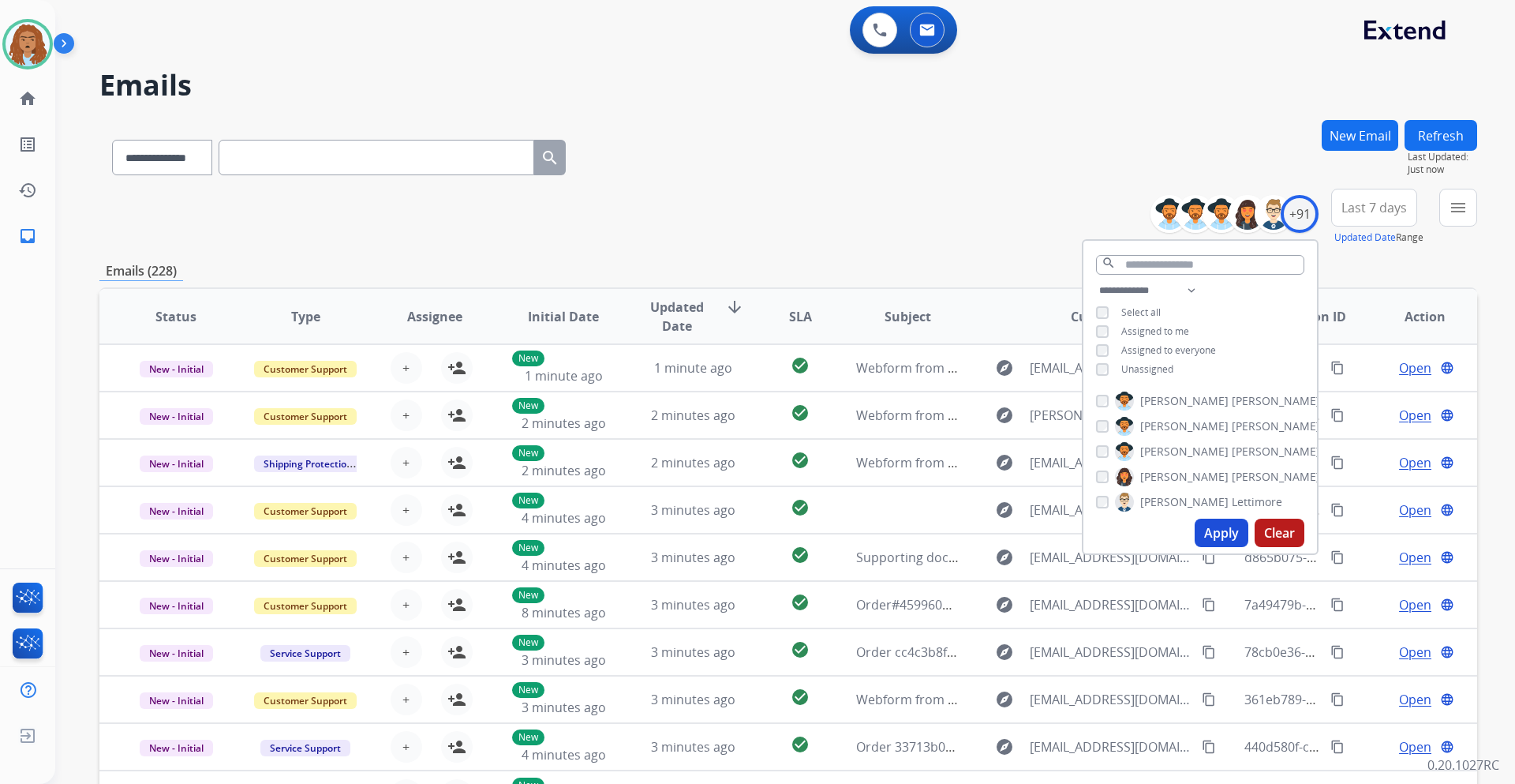
click at [1202, 524] on button "Apply" at bounding box center [1222, 533] width 54 height 29
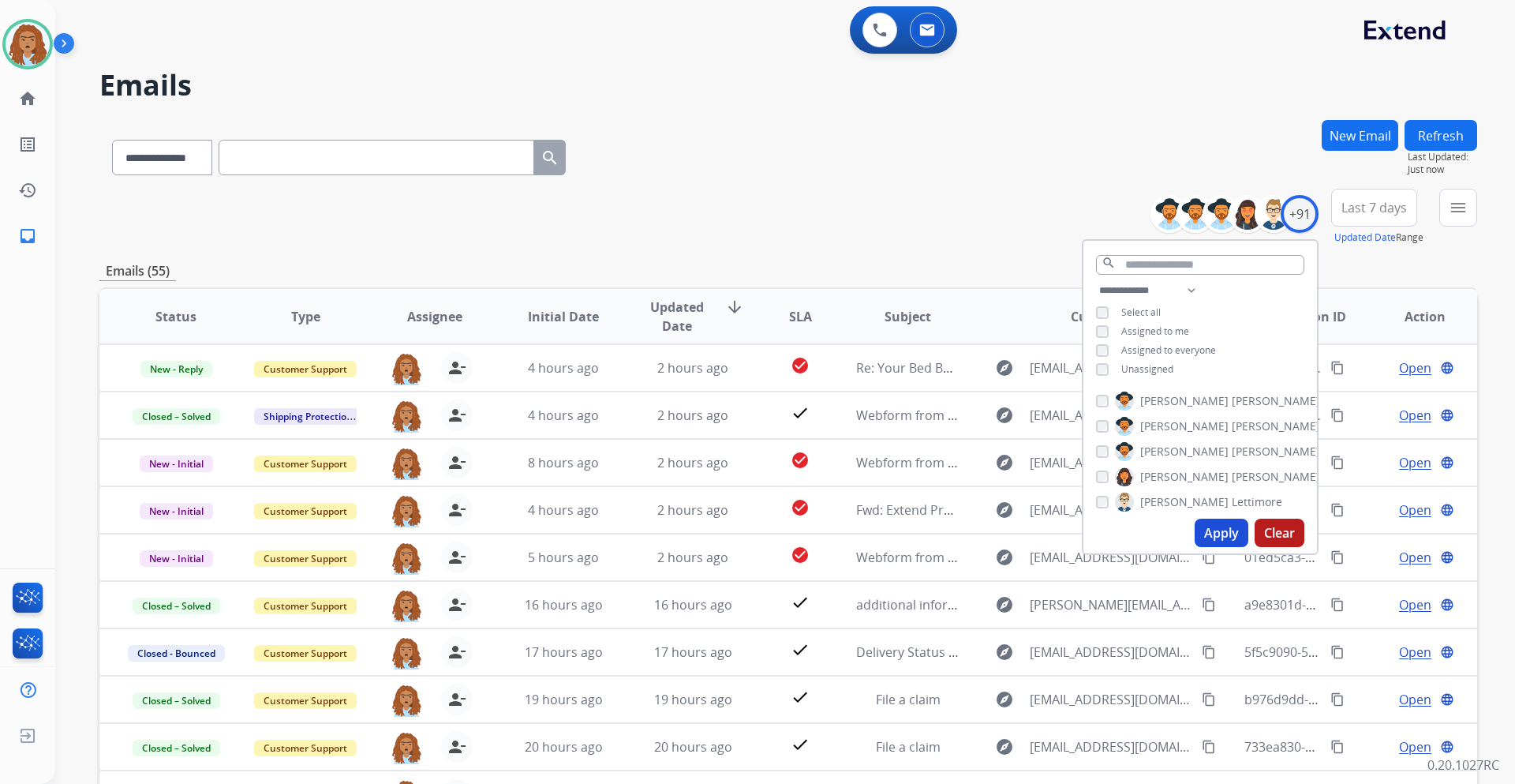
click at [927, 228] on div "**********" at bounding box center [788, 217] width 1378 height 56
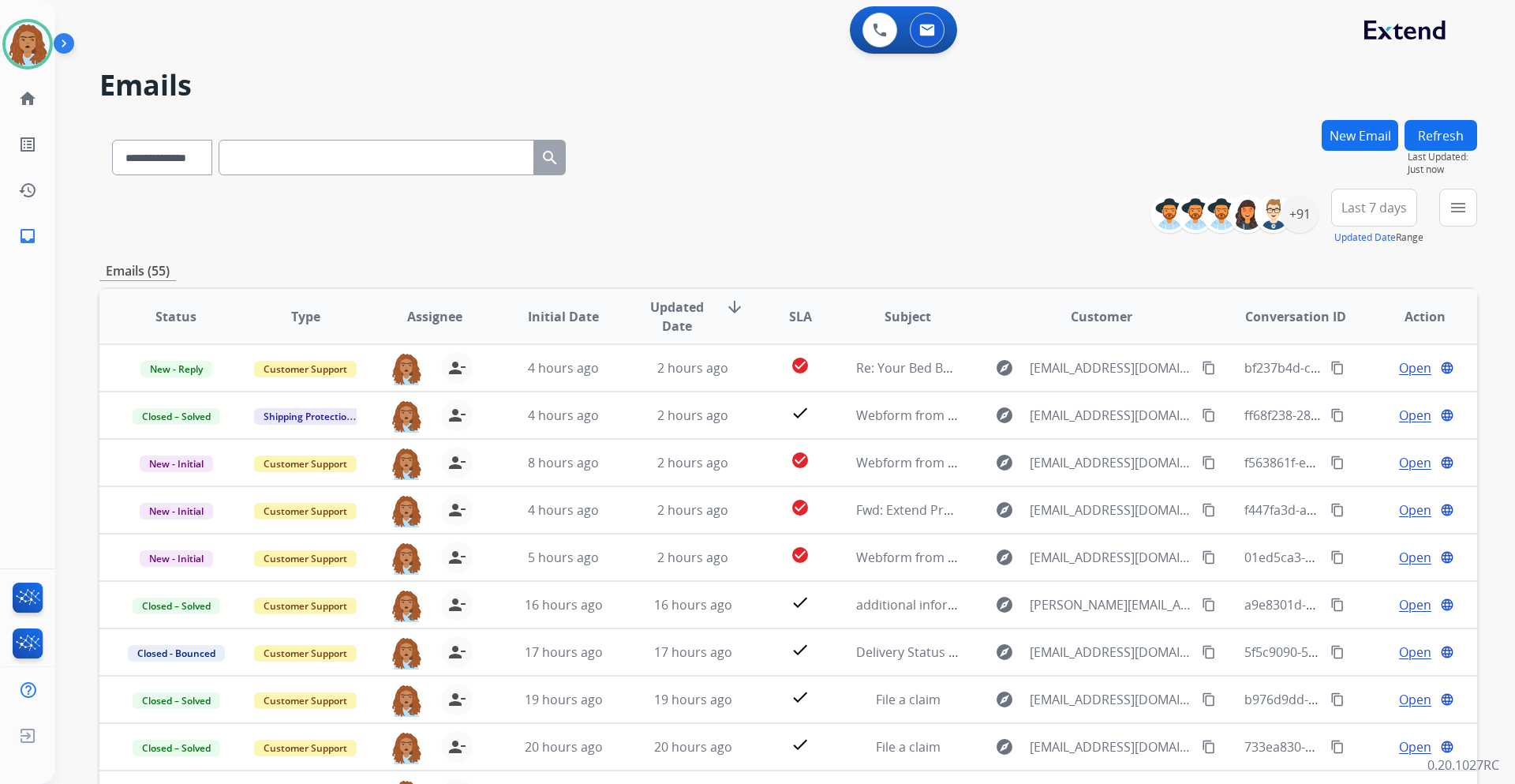
scroll to position [2, 0]
click at [15, 62] on img at bounding box center [28, 44] width 44 height 44
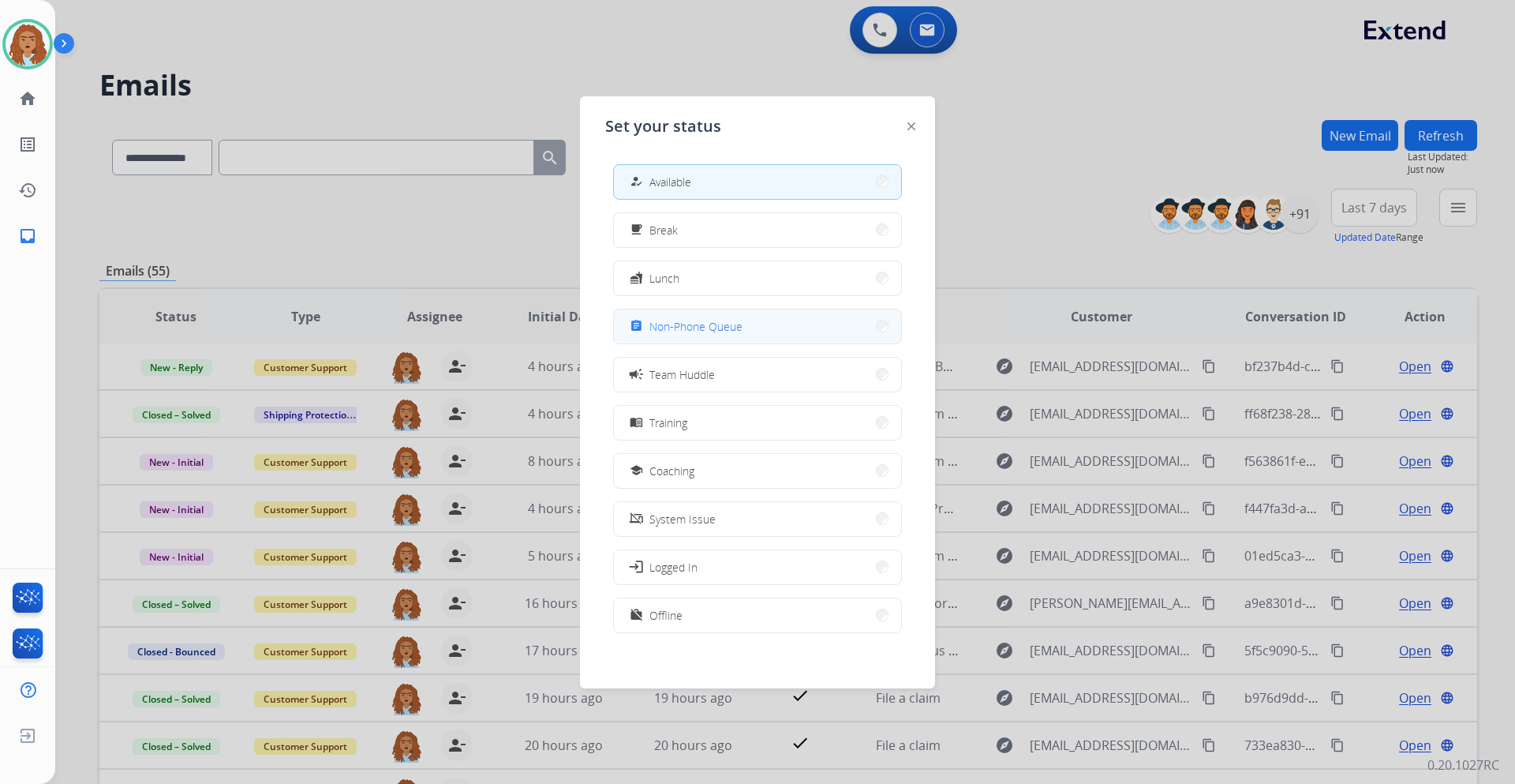
click at [642, 315] on button "assignment Non-Phone Queue" at bounding box center [757, 326] width 287 height 34
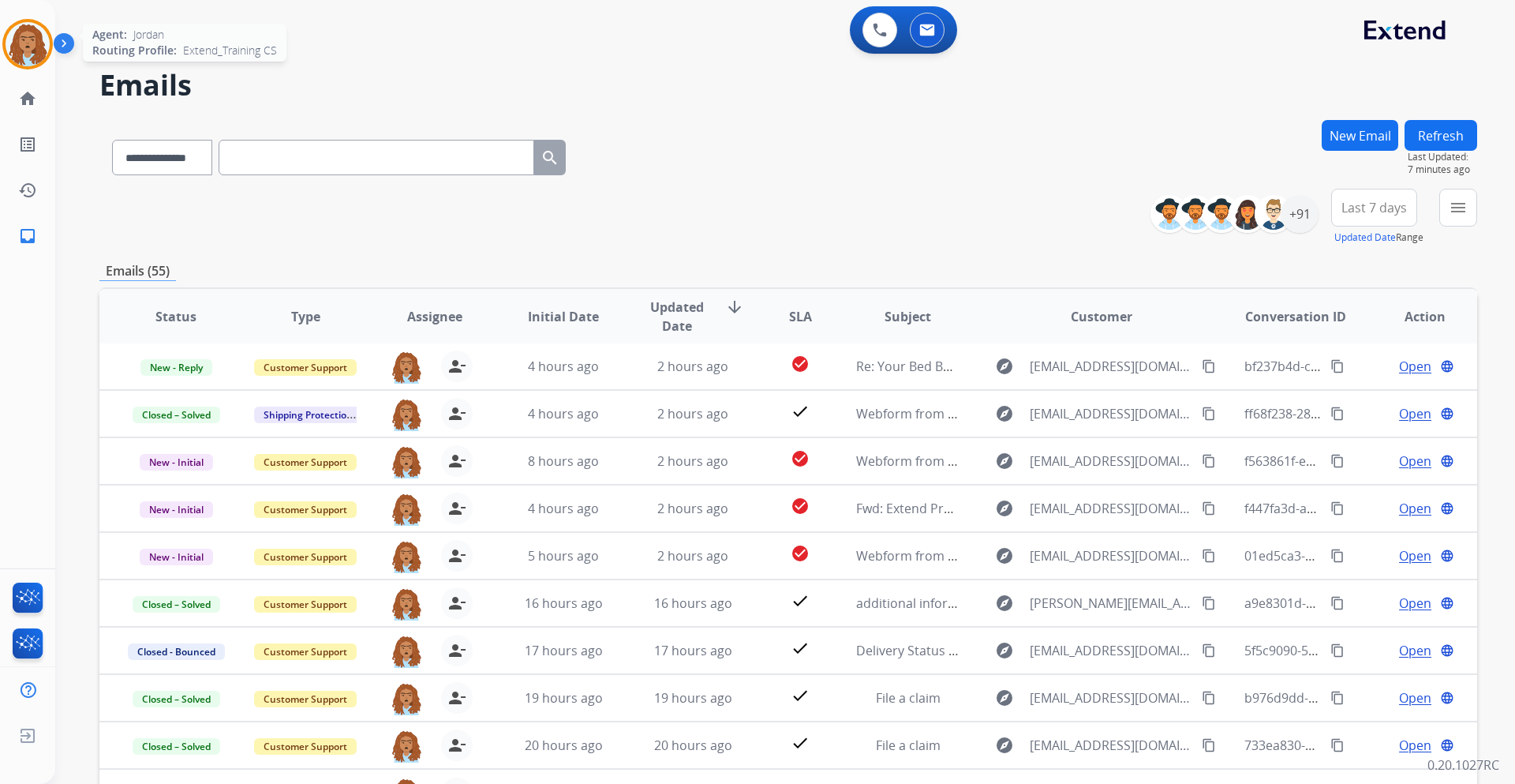
click at [19, 26] on img at bounding box center [28, 44] width 44 height 44
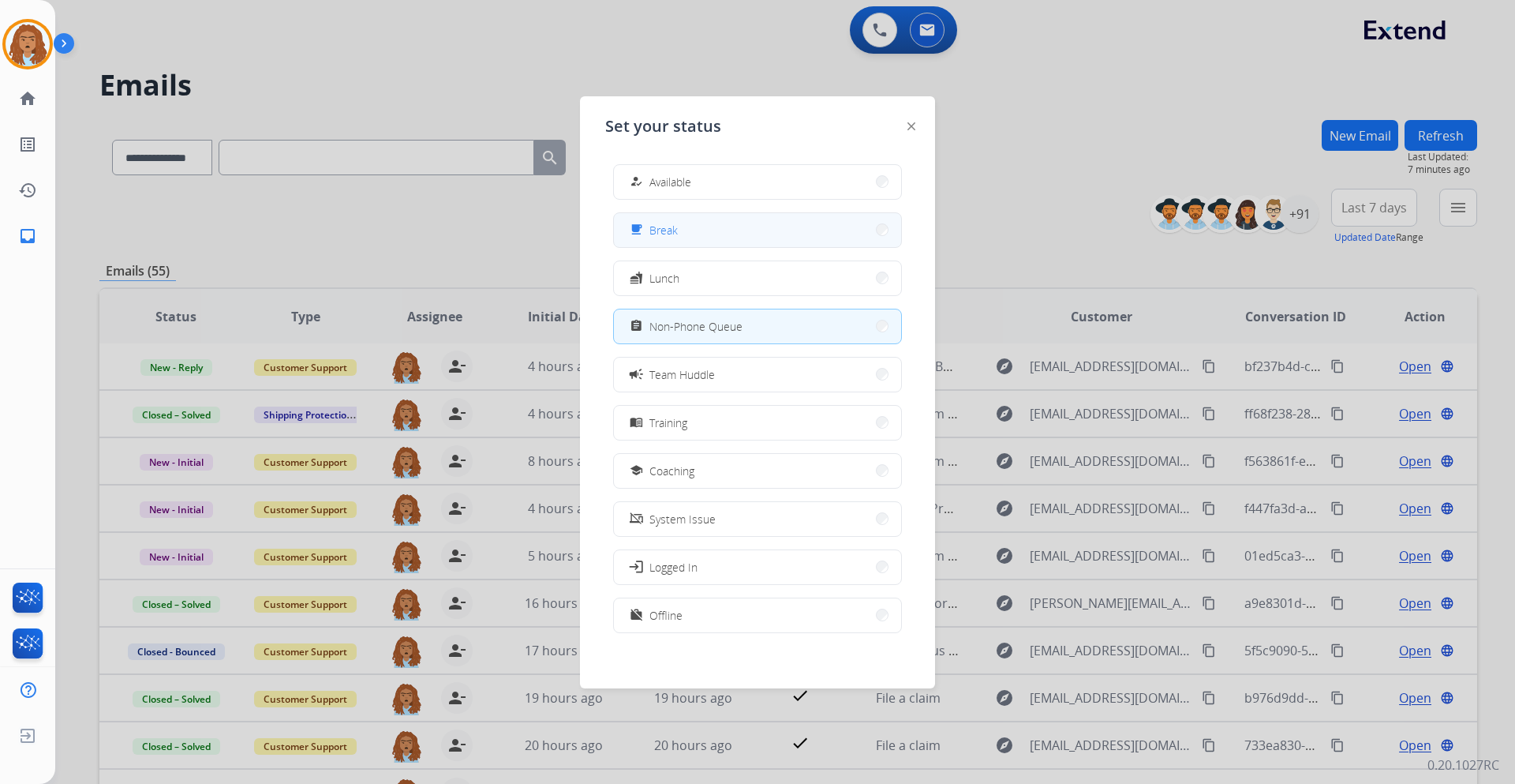
click at [706, 219] on button "free_breakfast Break" at bounding box center [757, 230] width 287 height 34
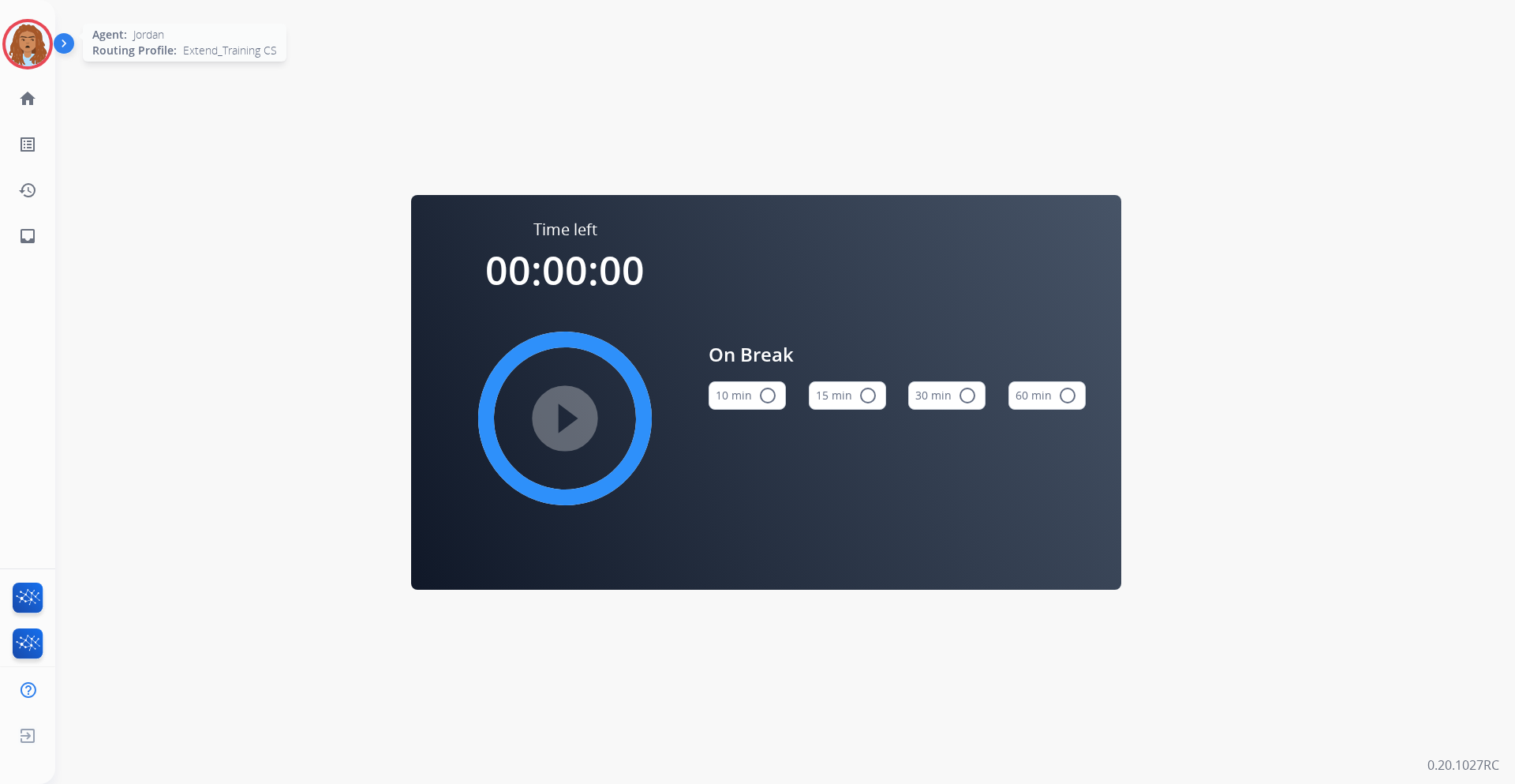
click at [17, 58] on img at bounding box center [28, 44] width 44 height 44
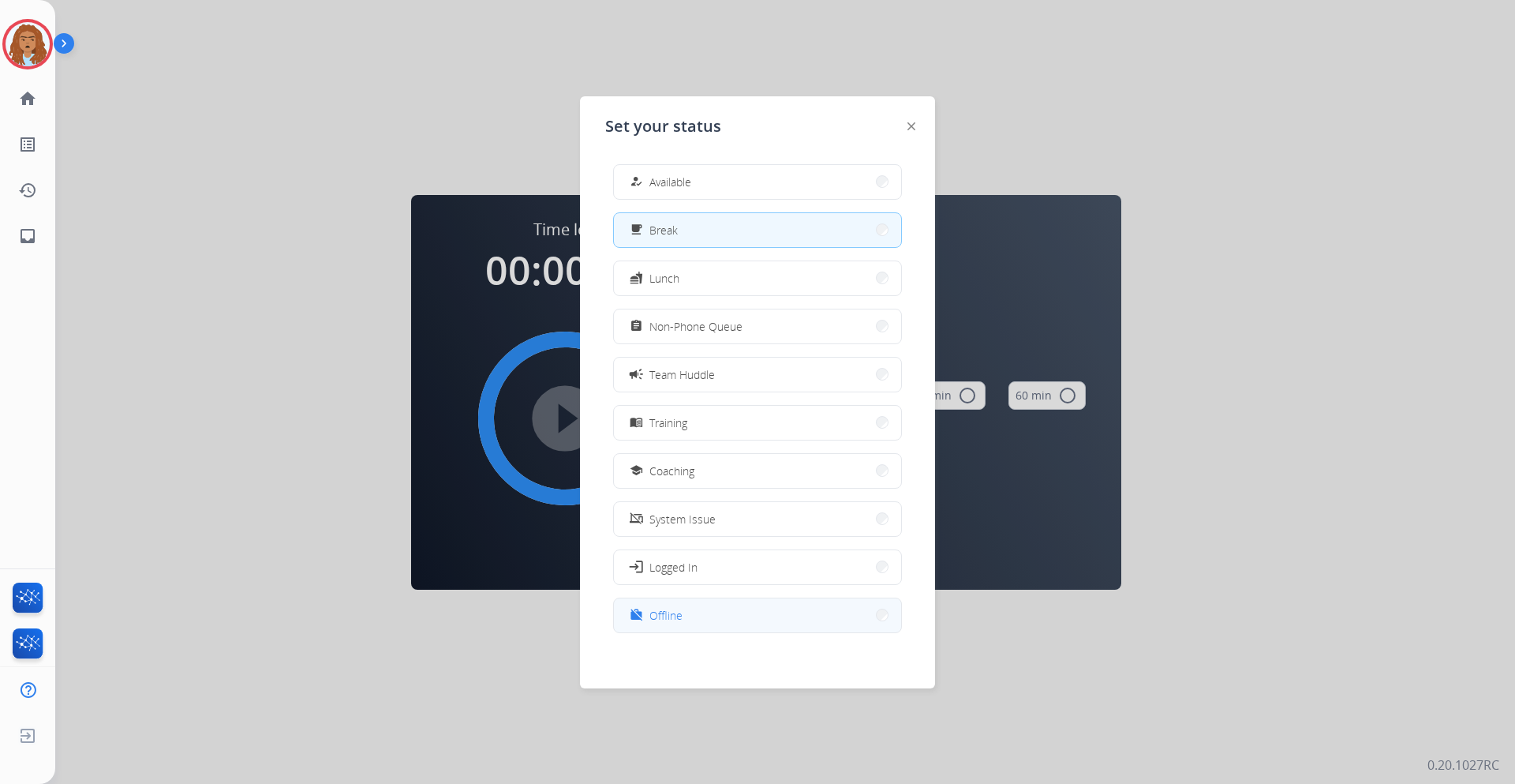
click at [702, 611] on button "work_off Offline" at bounding box center [757, 615] width 287 height 34
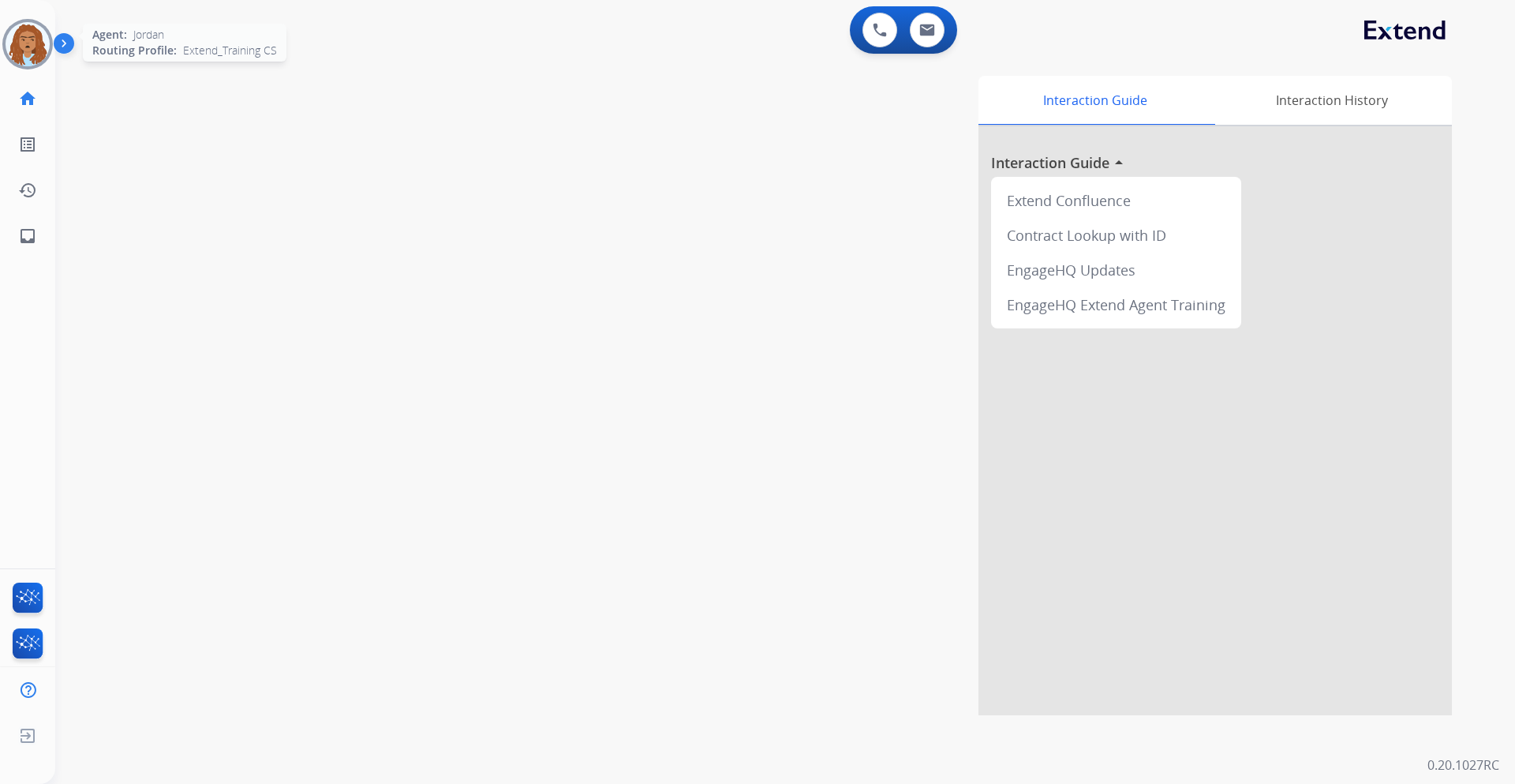
click at [19, 28] on img at bounding box center [28, 44] width 44 height 44
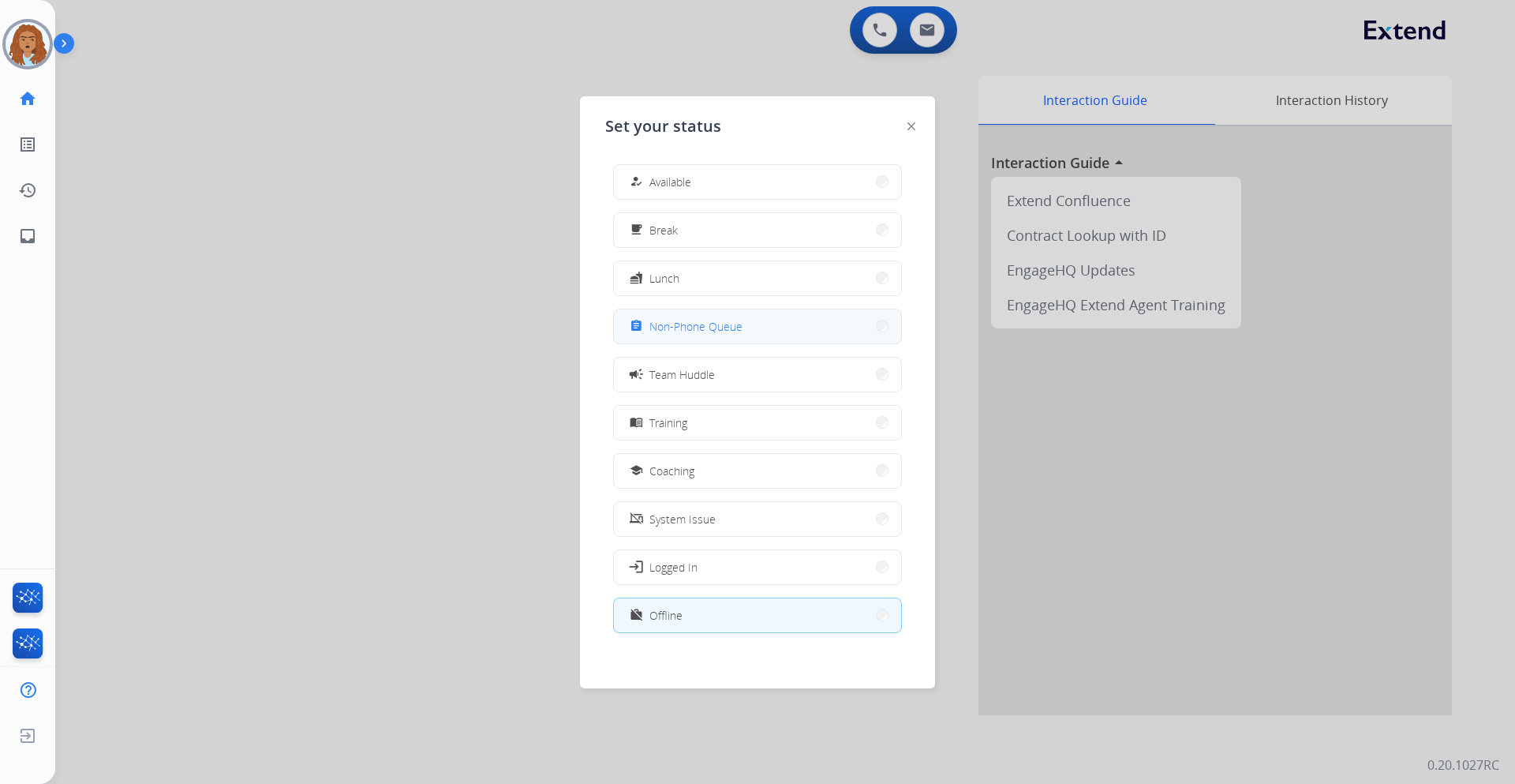
click at [829, 325] on button "assignment Non-Phone Queue" at bounding box center [757, 326] width 287 height 34
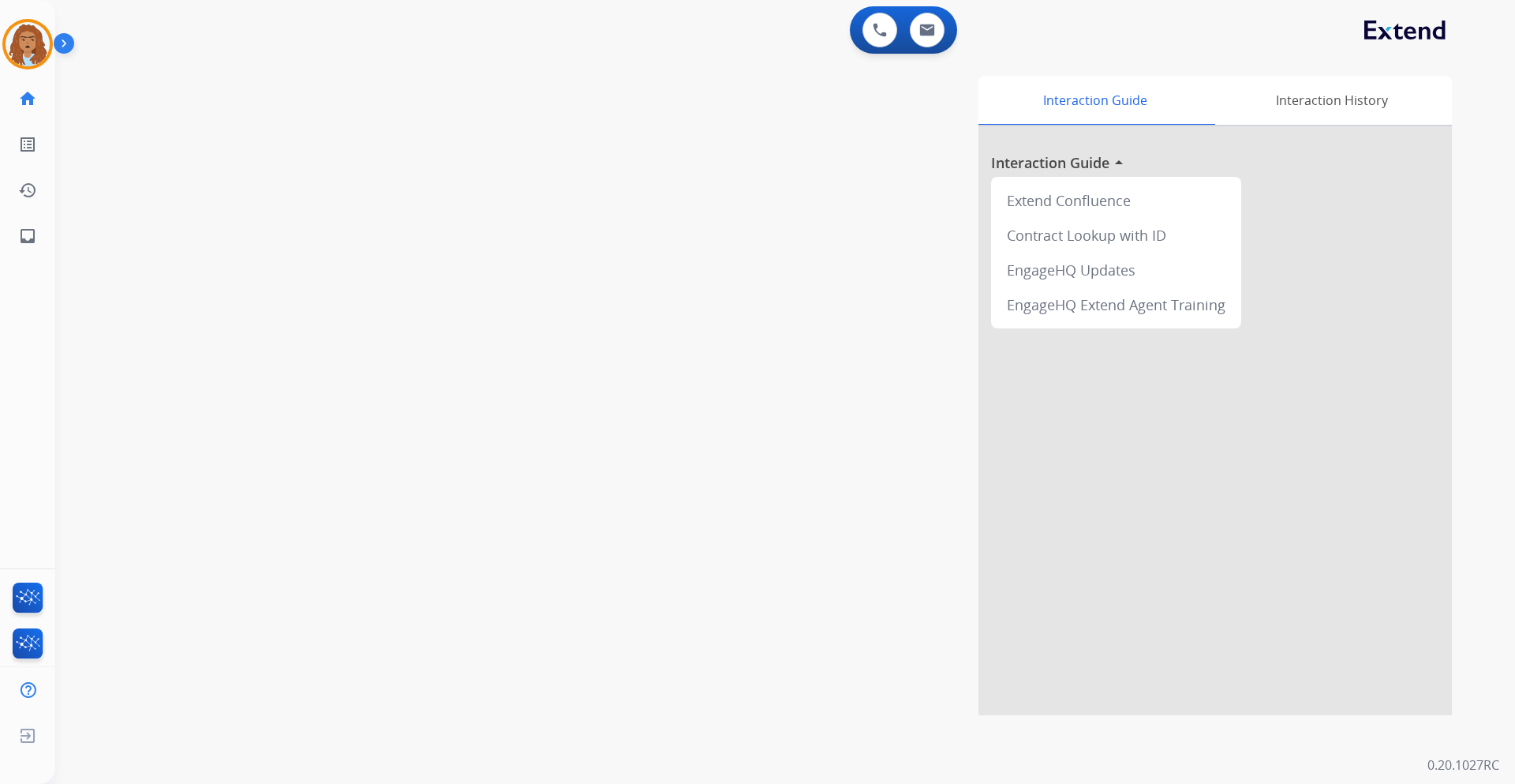
drag, startPoint x: 536, startPoint y: 239, endPoint x: 128, endPoint y: 217, distance: 408.6
click at [531, 240] on div "Interaction Guide Interaction History Interaction Guide arrow_drop_up Extend Co…" at bounding box center [987, 395] width 930 height 639
click at [35, 47] on img at bounding box center [28, 44] width 44 height 44
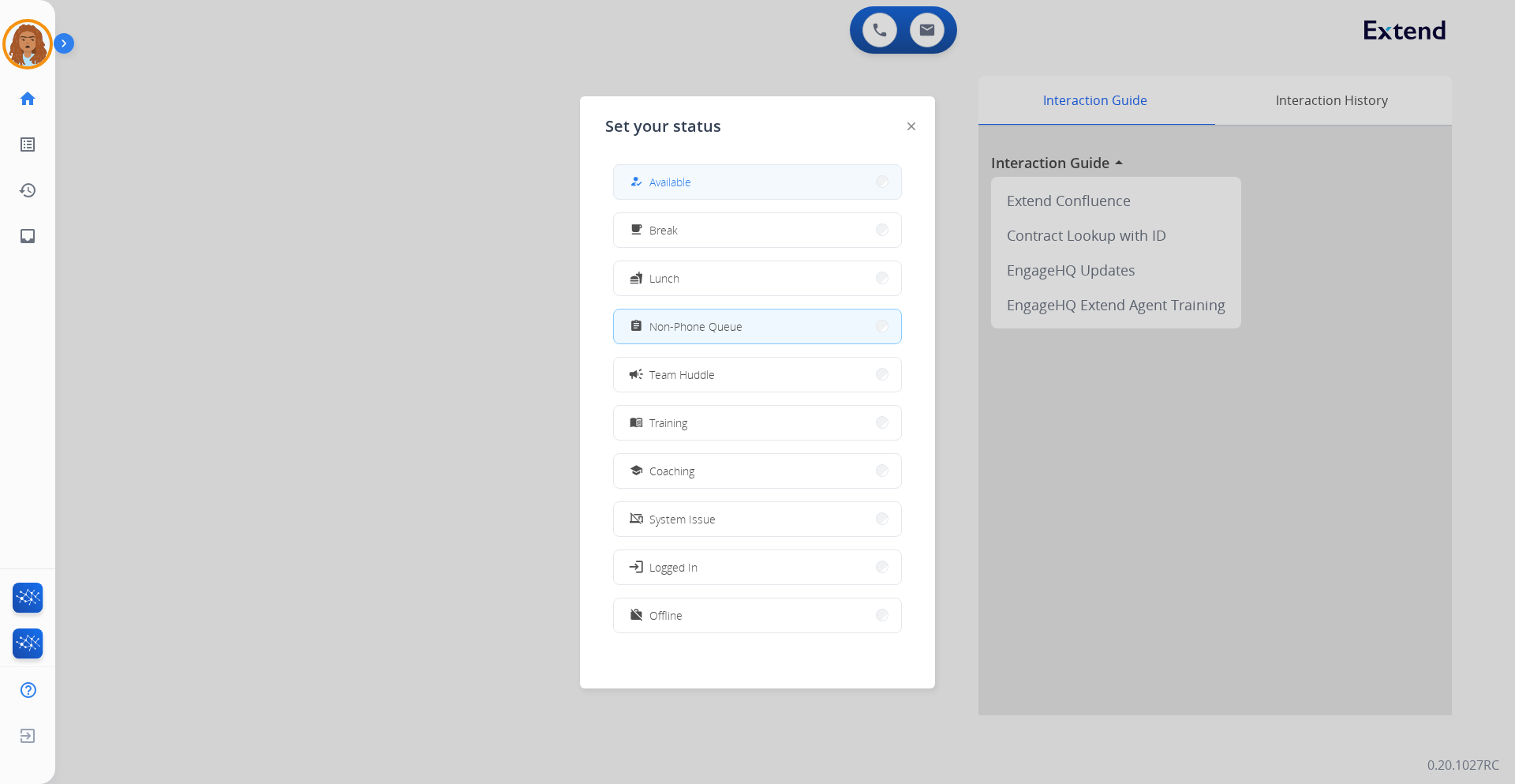
click at [701, 195] on button "how_to_reg Available" at bounding box center [757, 182] width 287 height 34
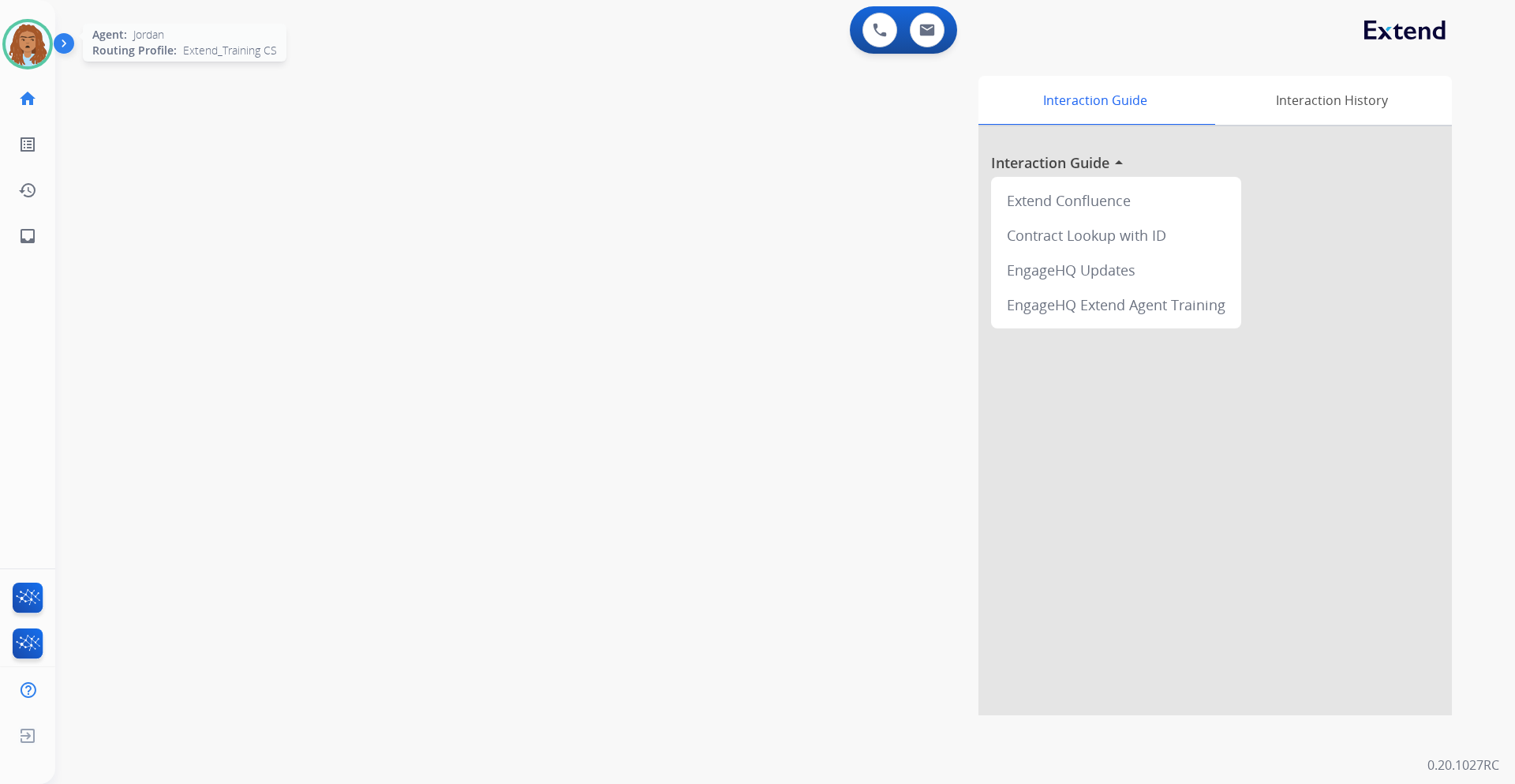
click at [35, 56] on img at bounding box center [28, 44] width 44 height 44
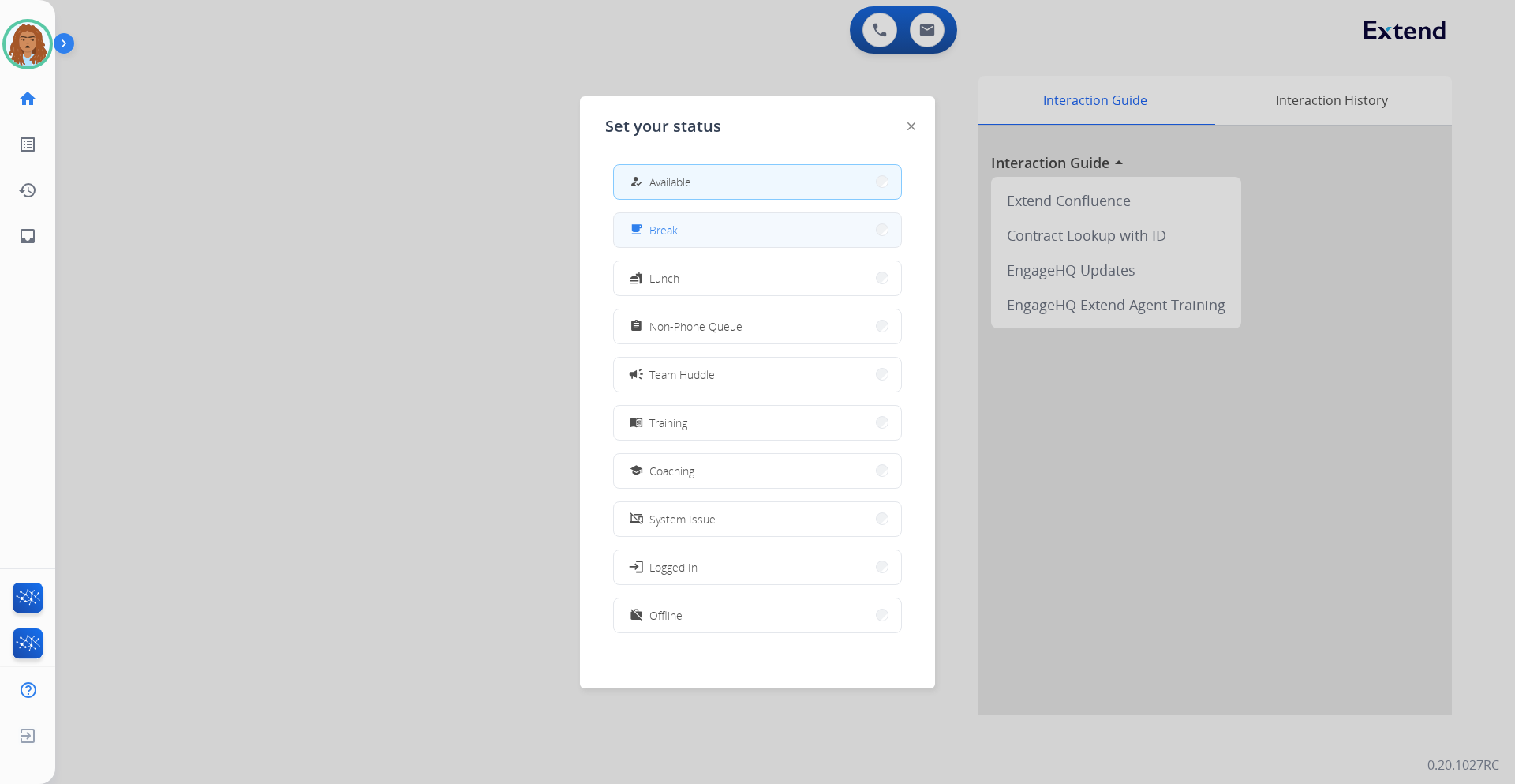
click at [724, 218] on button "free_breakfast Break" at bounding box center [757, 230] width 287 height 34
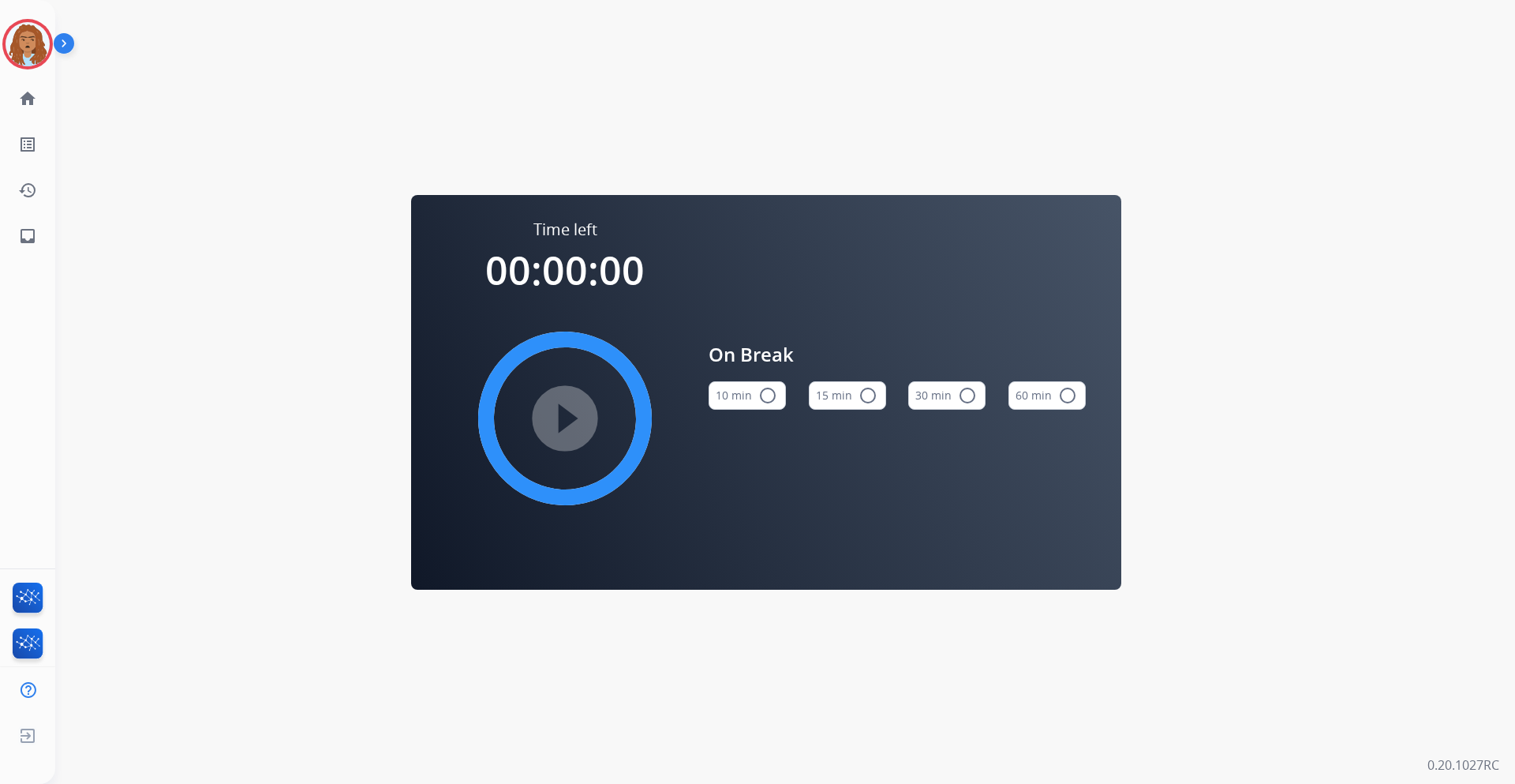
click at [724, 220] on div "On Break 10 min radio_button_unchecked 15 min radio_button_unchecked 30 min rad…" at bounding box center [897, 381] width 377 height 326
click at [39, 43] on img at bounding box center [28, 44] width 44 height 44
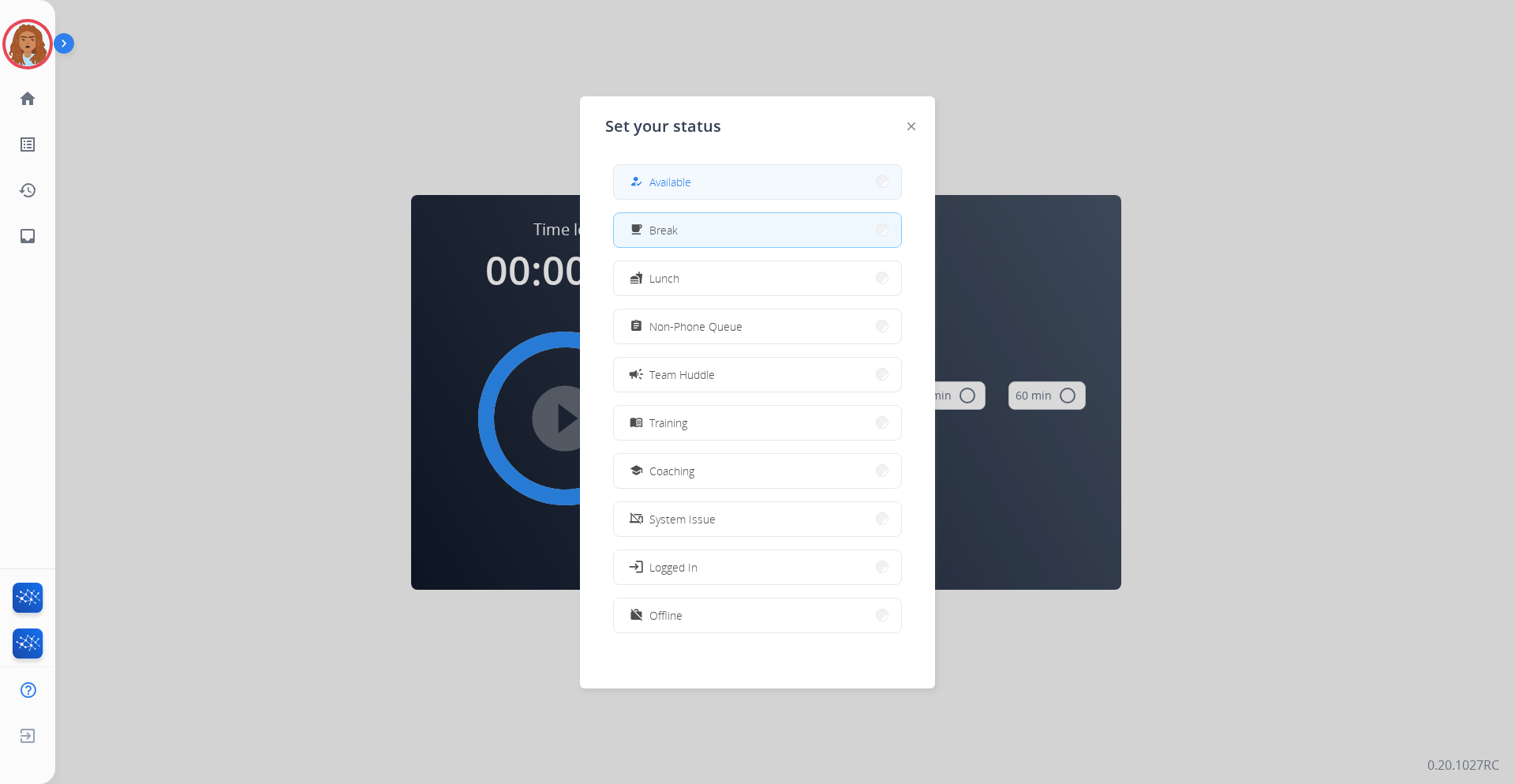
click at [676, 179] on span "Available" at bounding box center [670, 182] width 42 height 17
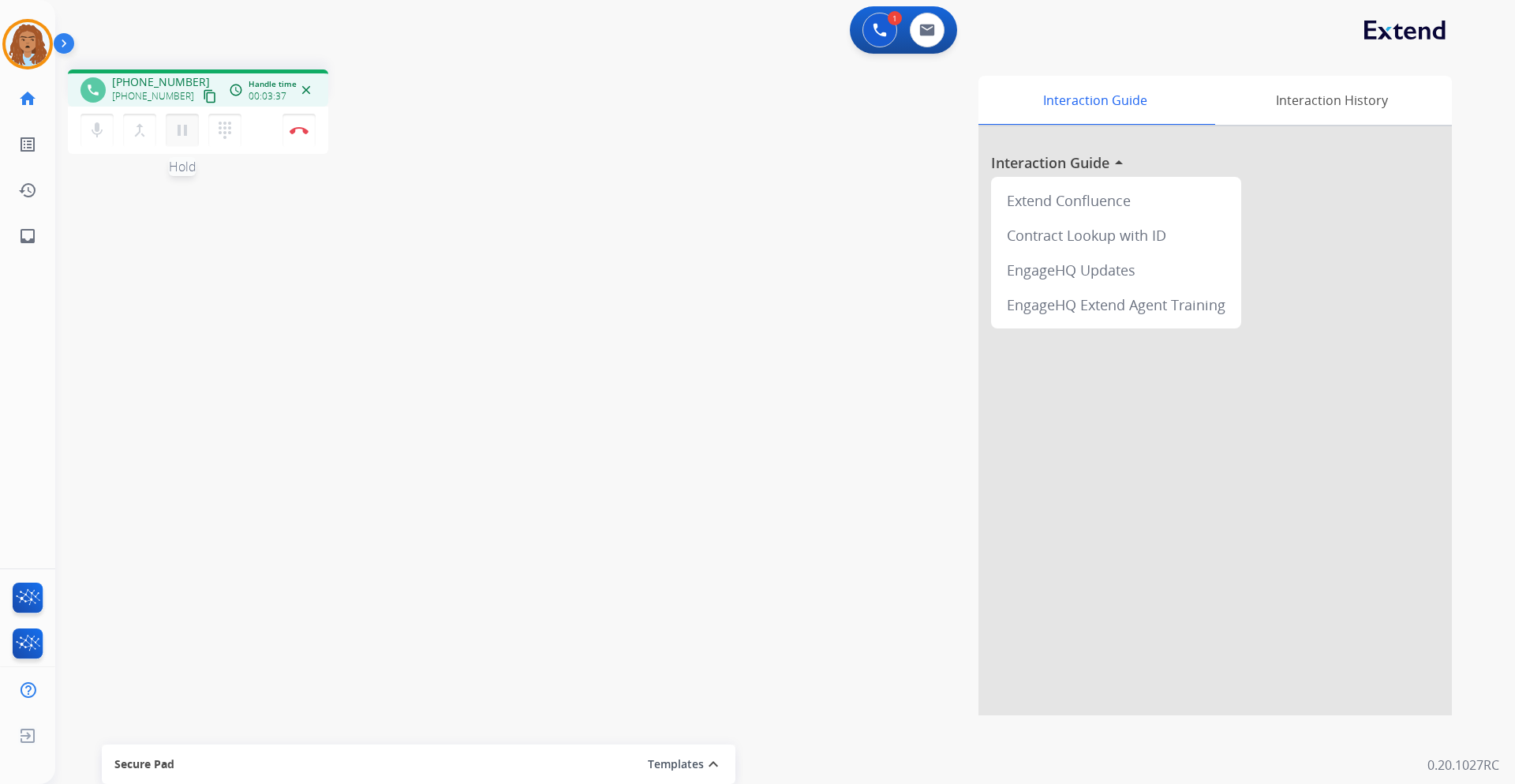
click at [180, 139] on mat-icon "pause" at bounding box center [182, 130] width 19 height 19
click at [95, 125] on mat-icon "mic" at bounding box center [97, 130] width 19 height 19
click at [184, 135] on mat-icon "play_arrow" at bounding box center [182, 130] width 19 height 19
click at [98, 136] on mat-icon "mic_off" at bounding box center [97, 130] width 19 height 19
click at [921, 24] on img at bounding box center [927, 30] width 16 height 13
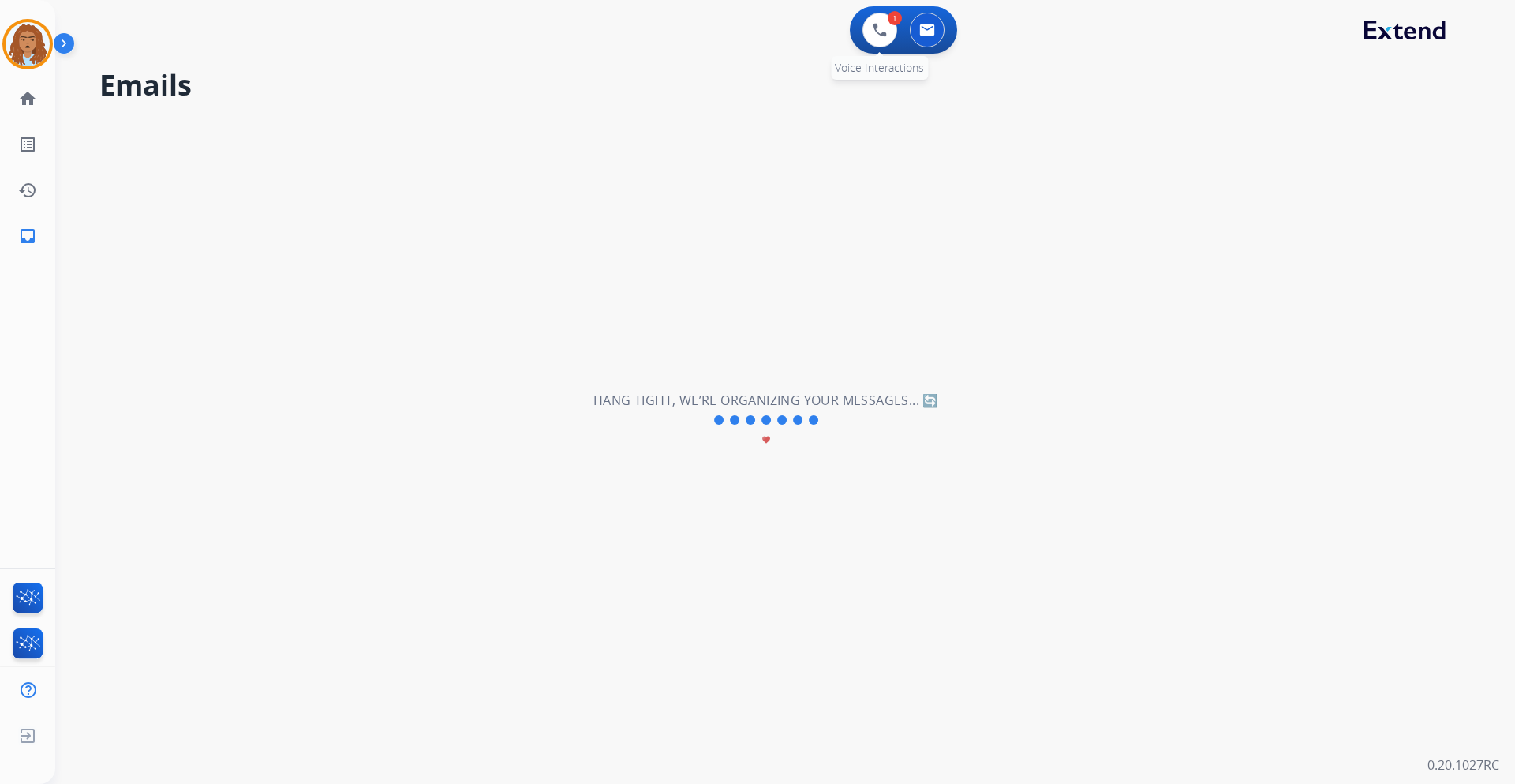
click at [862, 26] on div "1 Voice Interactions" at bounding box center [880, 30] width 47 height 35
click at [874, 35] on img at bounding box center [879, 30] width 14 height 14
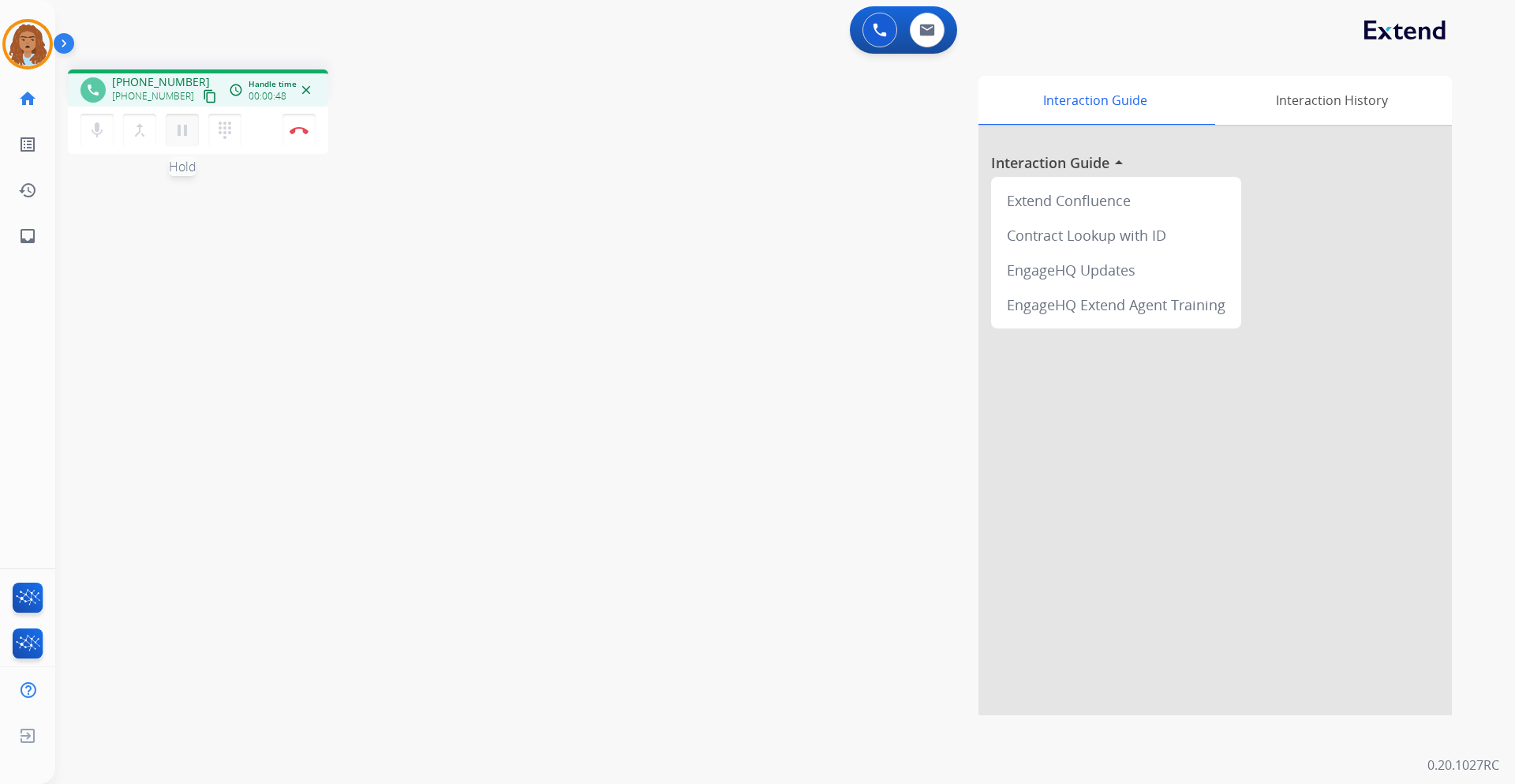
click at [177, 137] on mat-icon "pause" at bounding box center [182, 130] width 19 height 19
click at [181, 137] on mat-icon "play_arrow" at bounding box center [182, 130] width 19 height 19
click at [881, 36] on img at bounding box center [879, 30] width 14 height 14
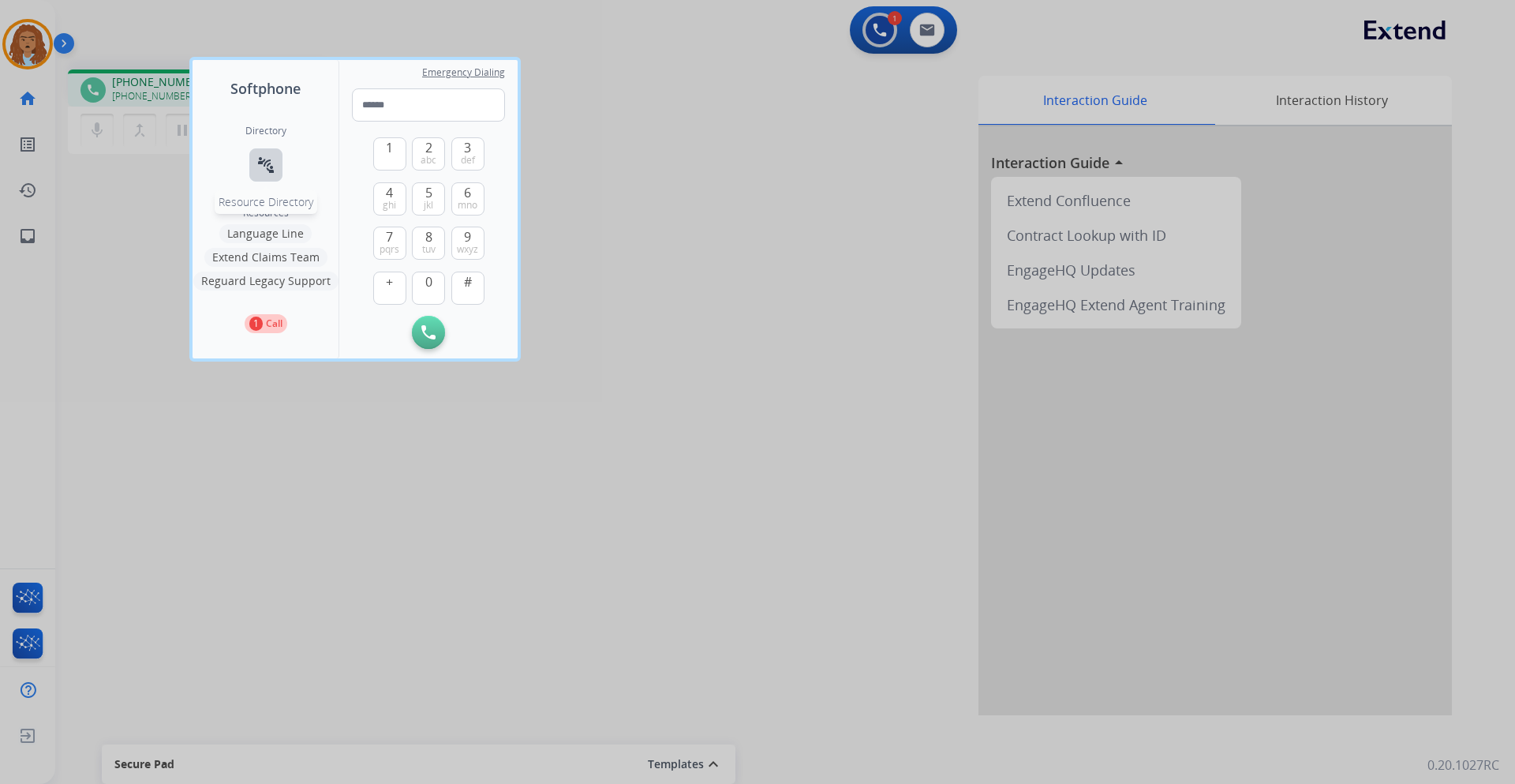
click at [274, 175] on button "connect_without_contact Resource Directory" at bounding box center [266, 164] width 33 height 33
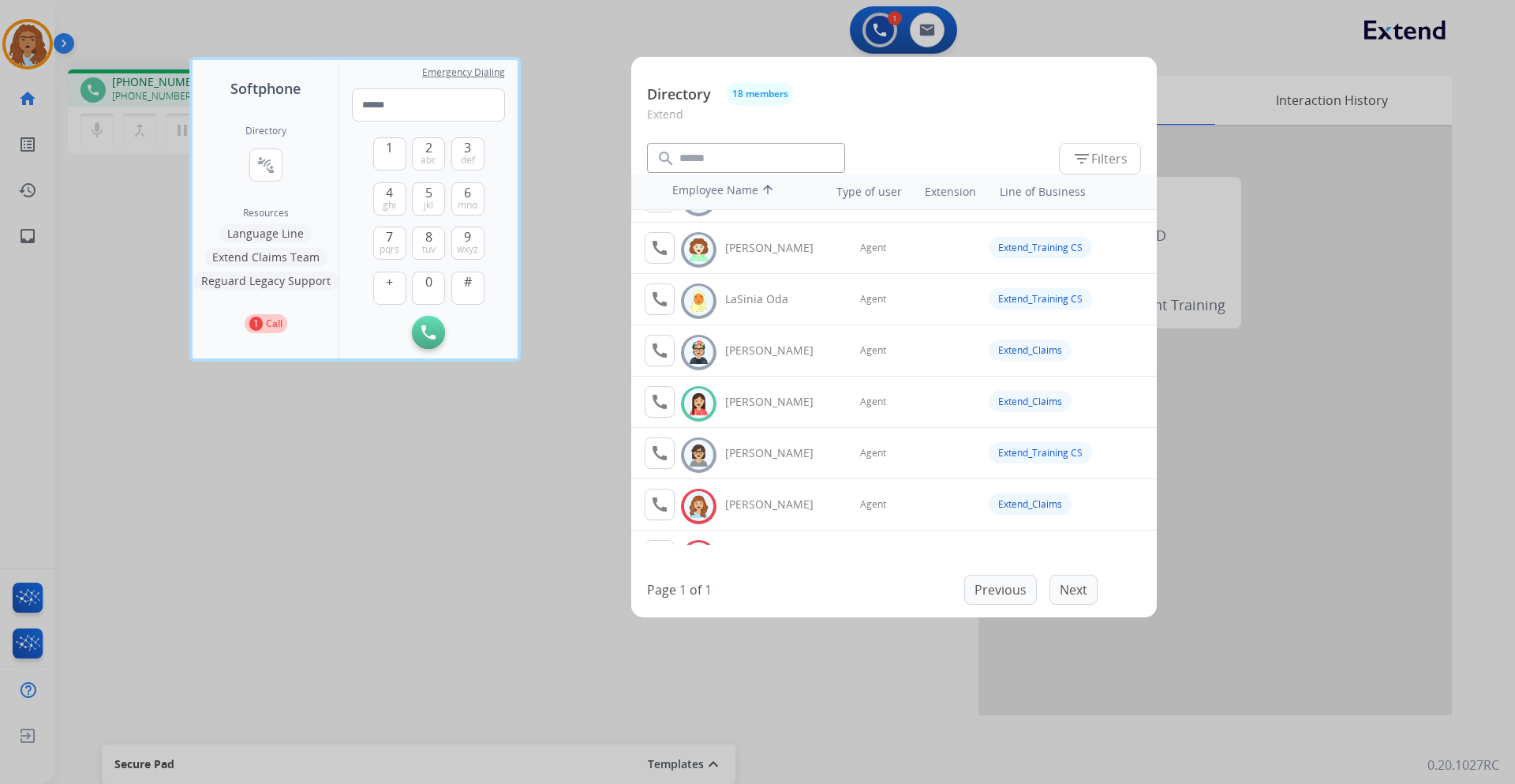
scroll to position [601, 0]
click at [381, 373] on div at bounding box center [757, 392] width 1515 height 784
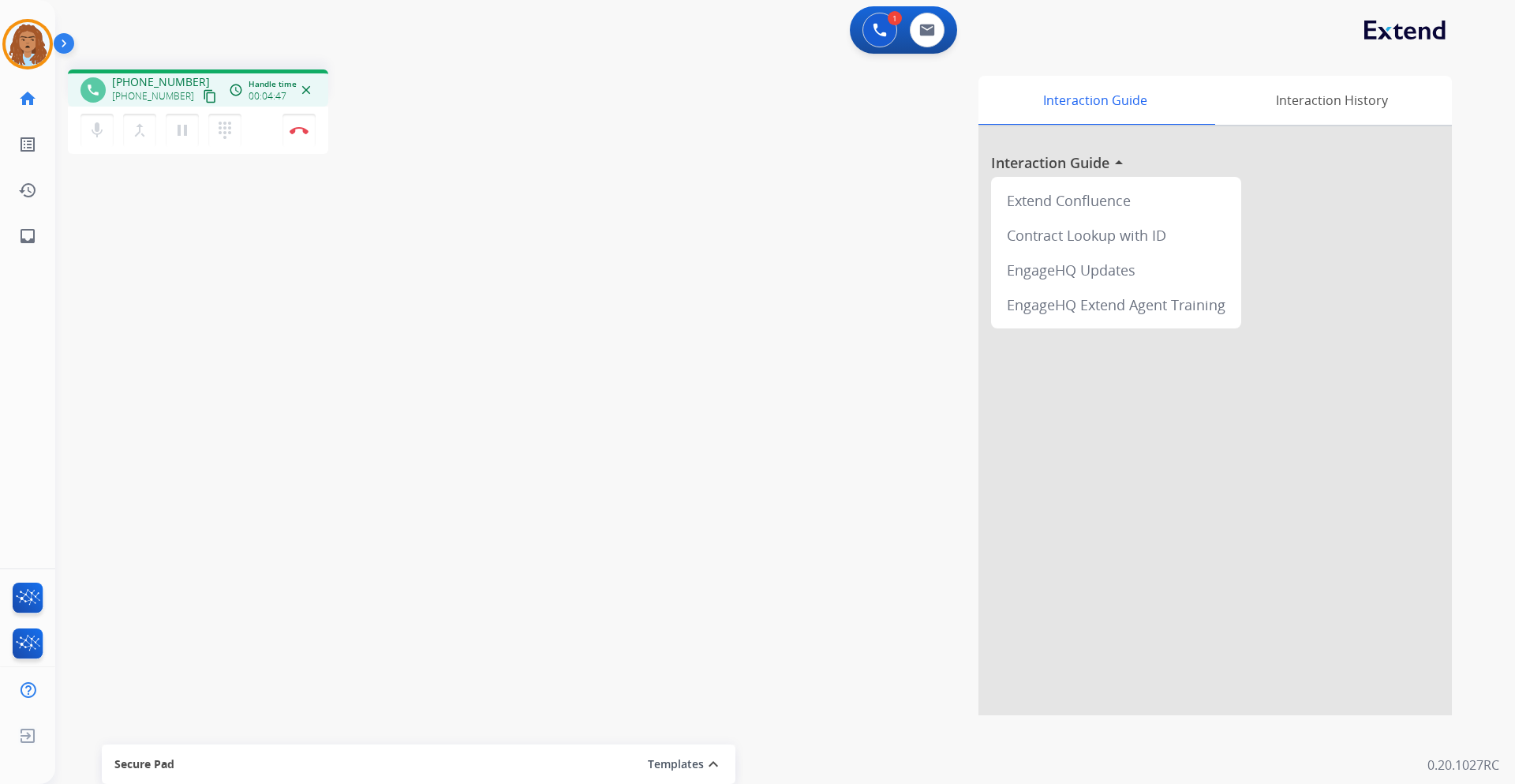
click at [78, 129] on div "mic Mute merge_type Bridge pause Hold dialpad Dialpad Disconnect" at bounding box center [198, 130] width 261 height 47
click at [91, 132] on mat-icon "mic" at bounding box center [97, 130] width 19 height 19
click at [100, 137] on mat-icon "mic_off" at bounding box center [97, 130] width 19 height 19
click at [177, 138] on mat-icon "pause" at bounding box center [182, 130] width 19 height 19
click at [876, 25] on img at bounding box center [879, 30] width 14 height 14
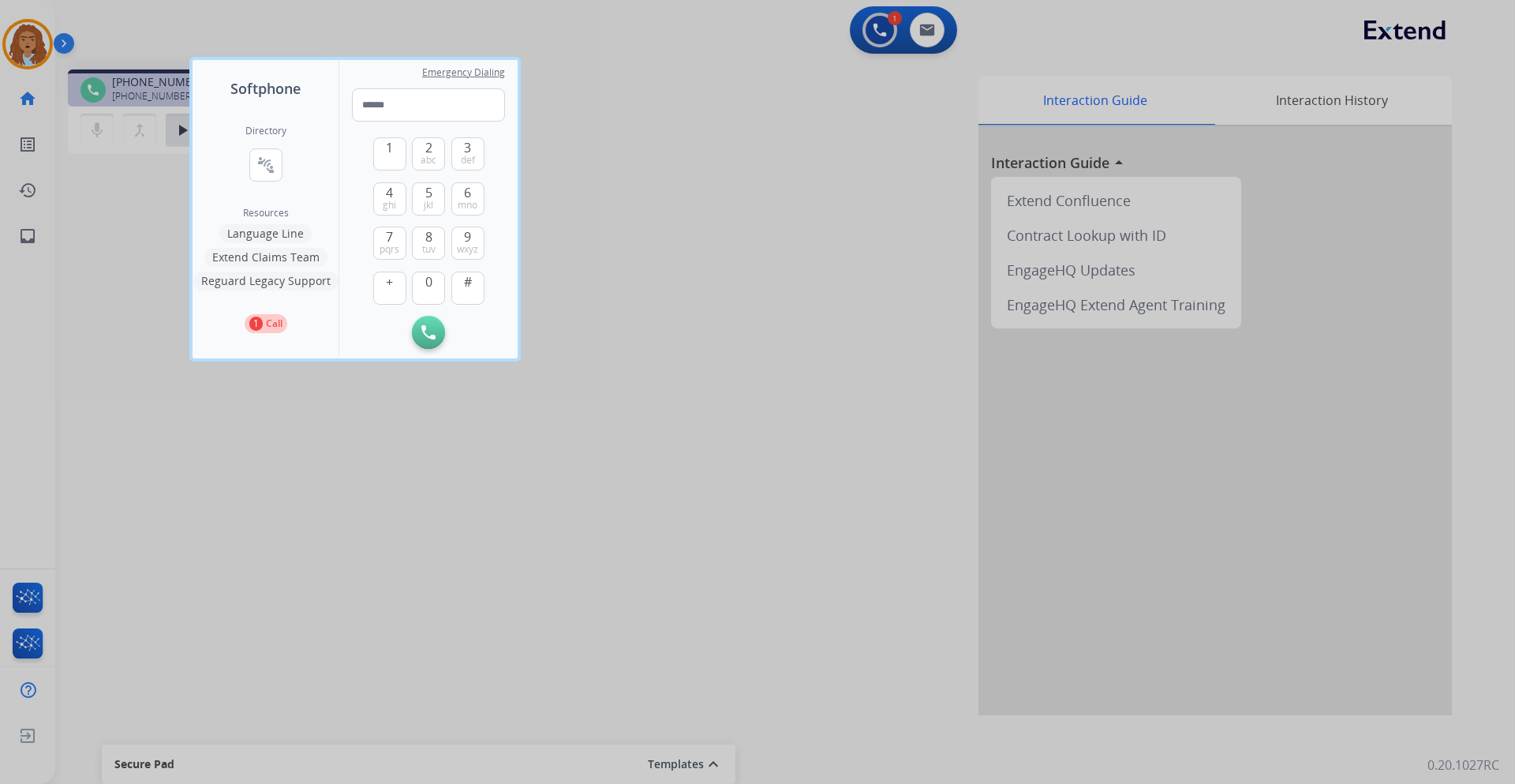
click at [244, 165] on div "Directory connect_without_contact Resource Directory Resources Language Line Ex…" at bounding box center [265, 228] width 146 height 259
click at [258, 164] on mat-icon "connect_without_contact" at bounding box center [266, 164] width 19 height 19
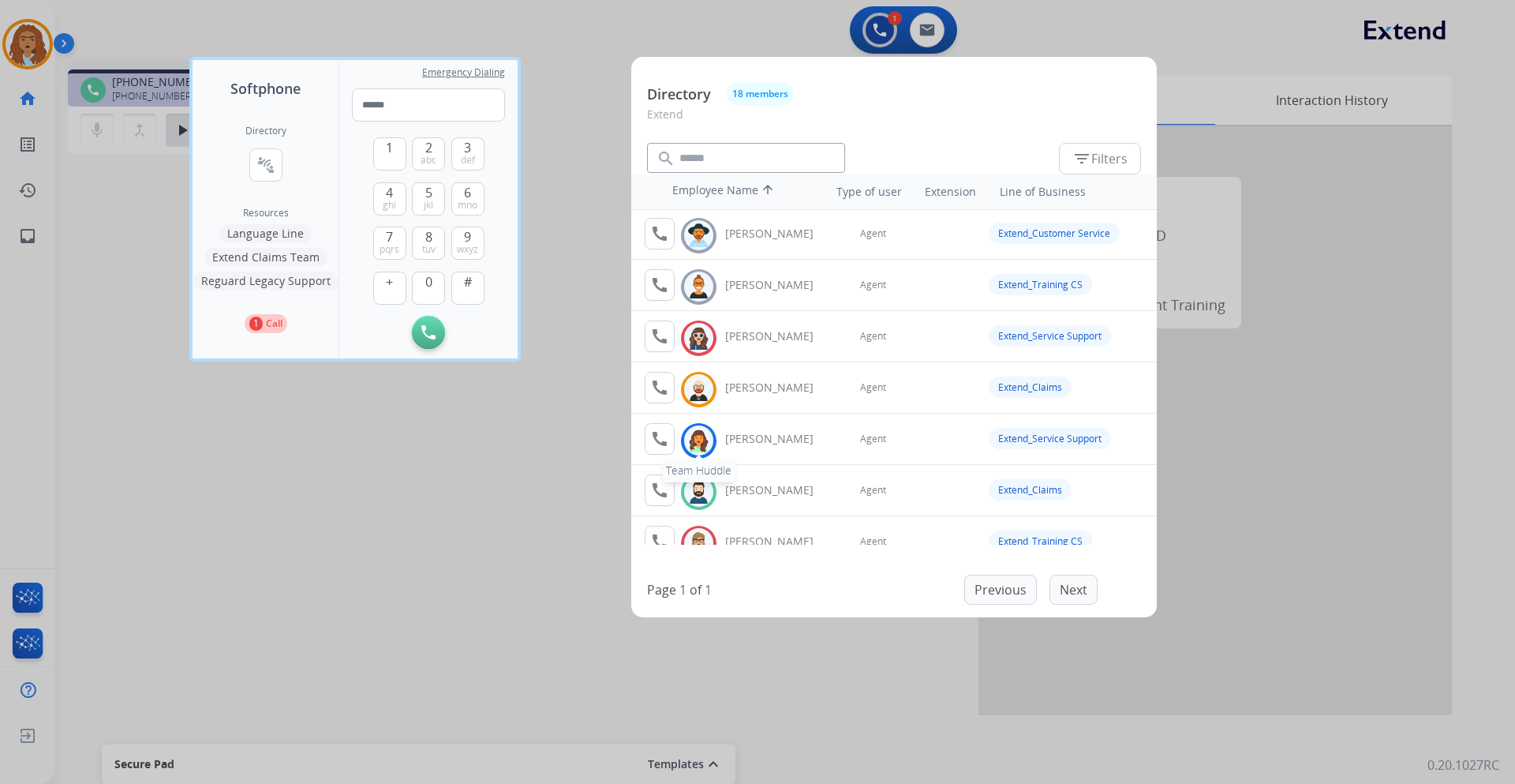
scroll to position [79, 0]
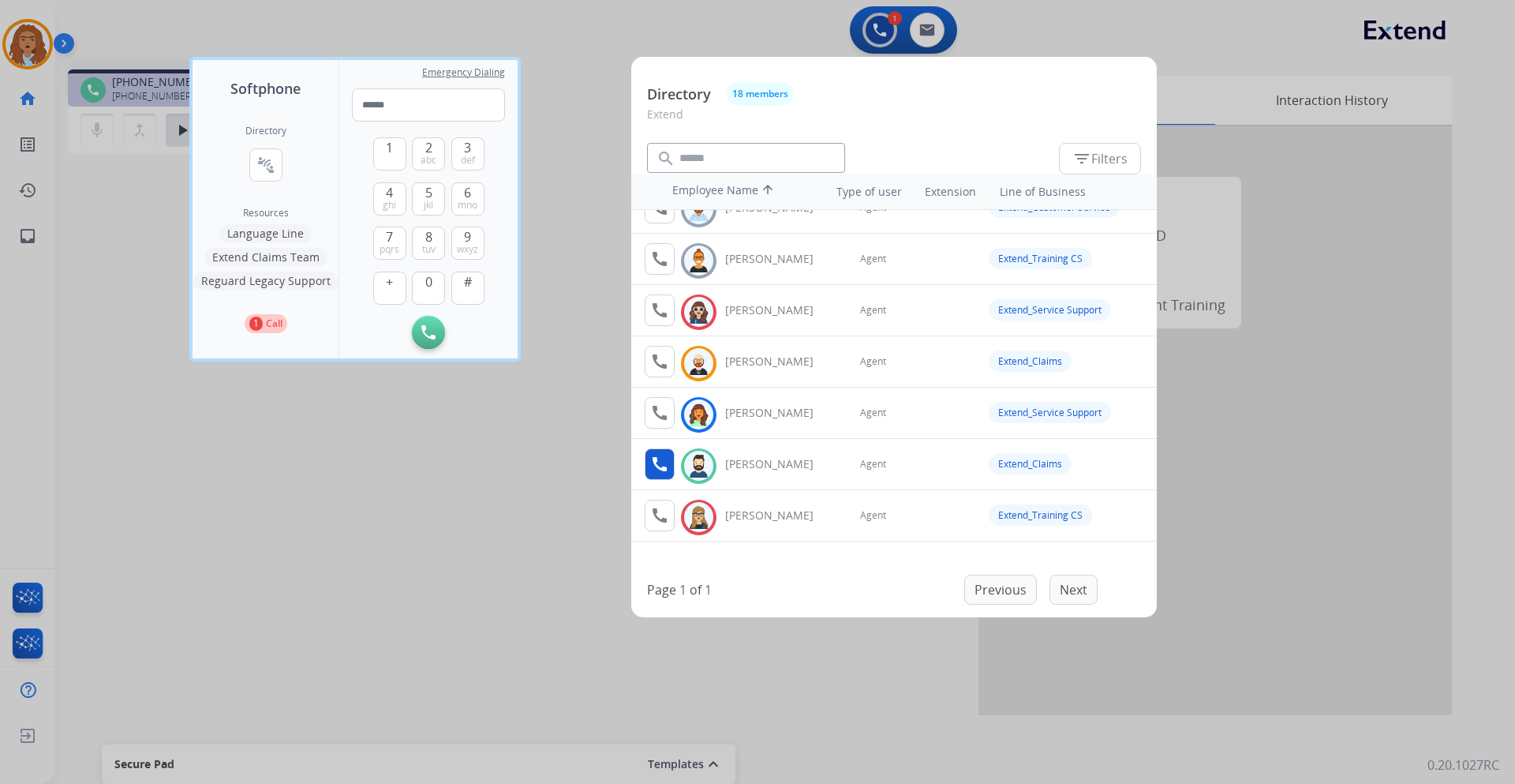
click at [664, 473] on mat-icon "call" at bounding box center [659, 464] width 19 height 19
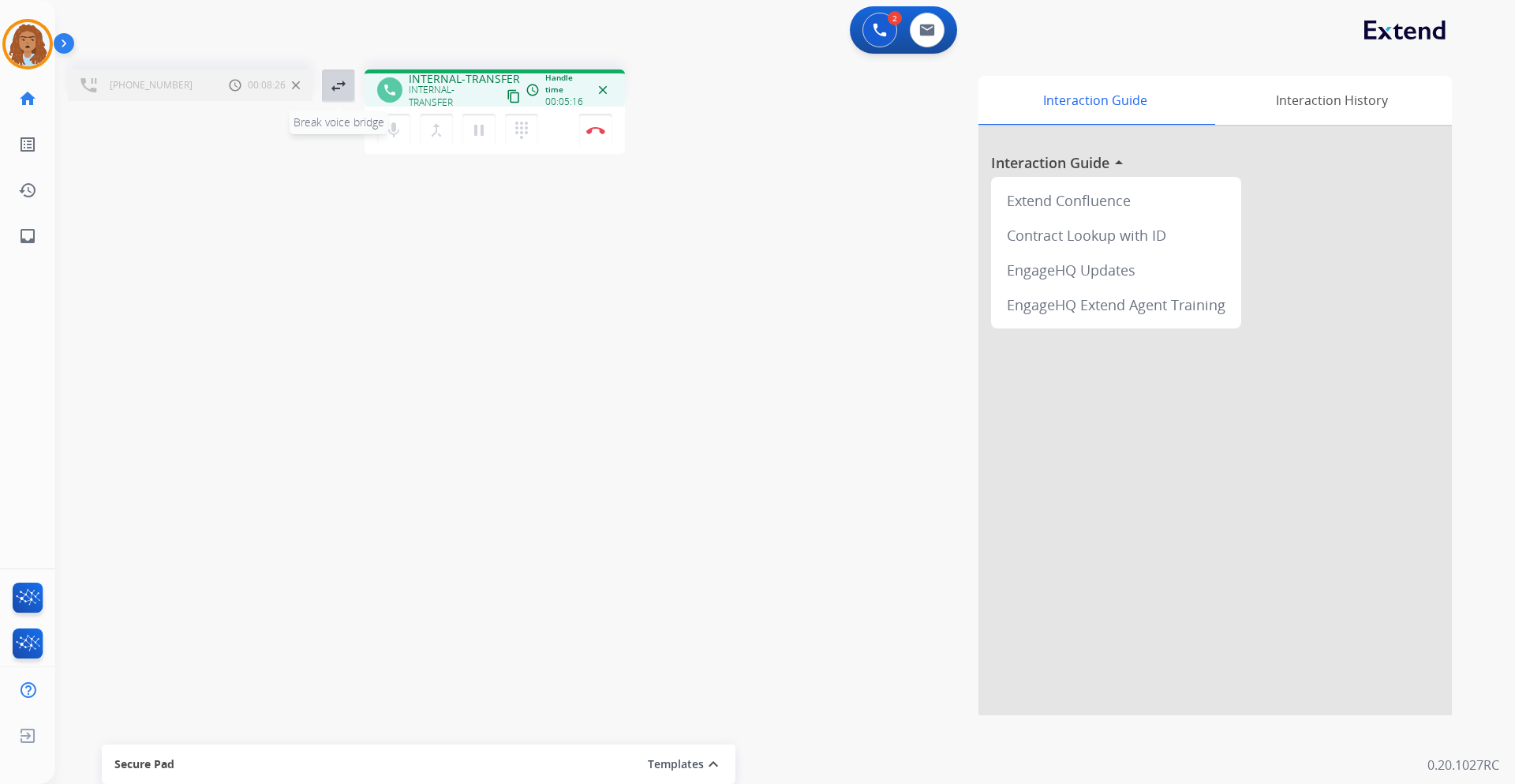
click at [337, 94] on mat-icon "swap_horiz" at bounding box center [338, 86] width 19 height 19
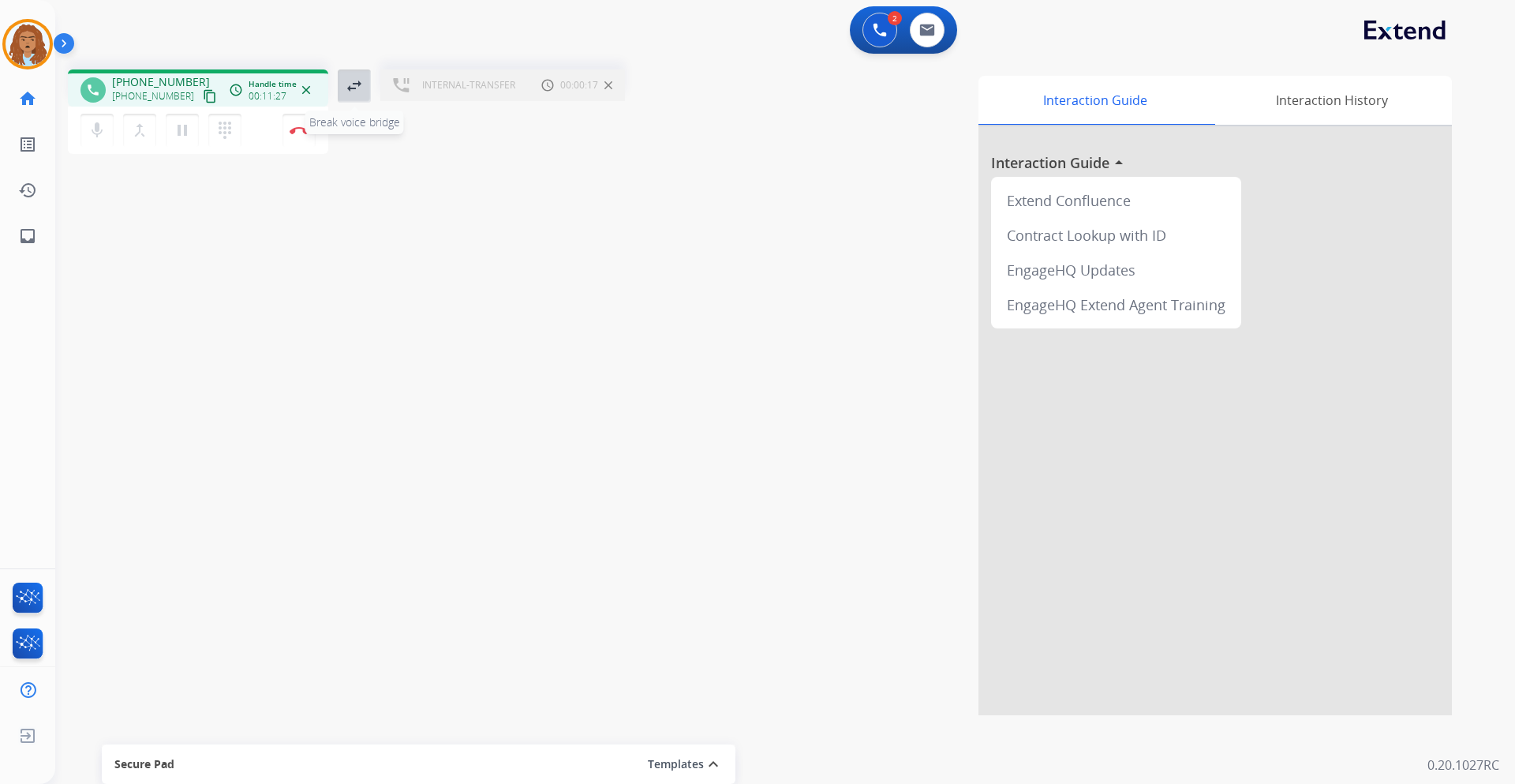
click at [352, 94] on mat-icon "swap_horiz" at bounding box center [354, 86] width 19 height 19
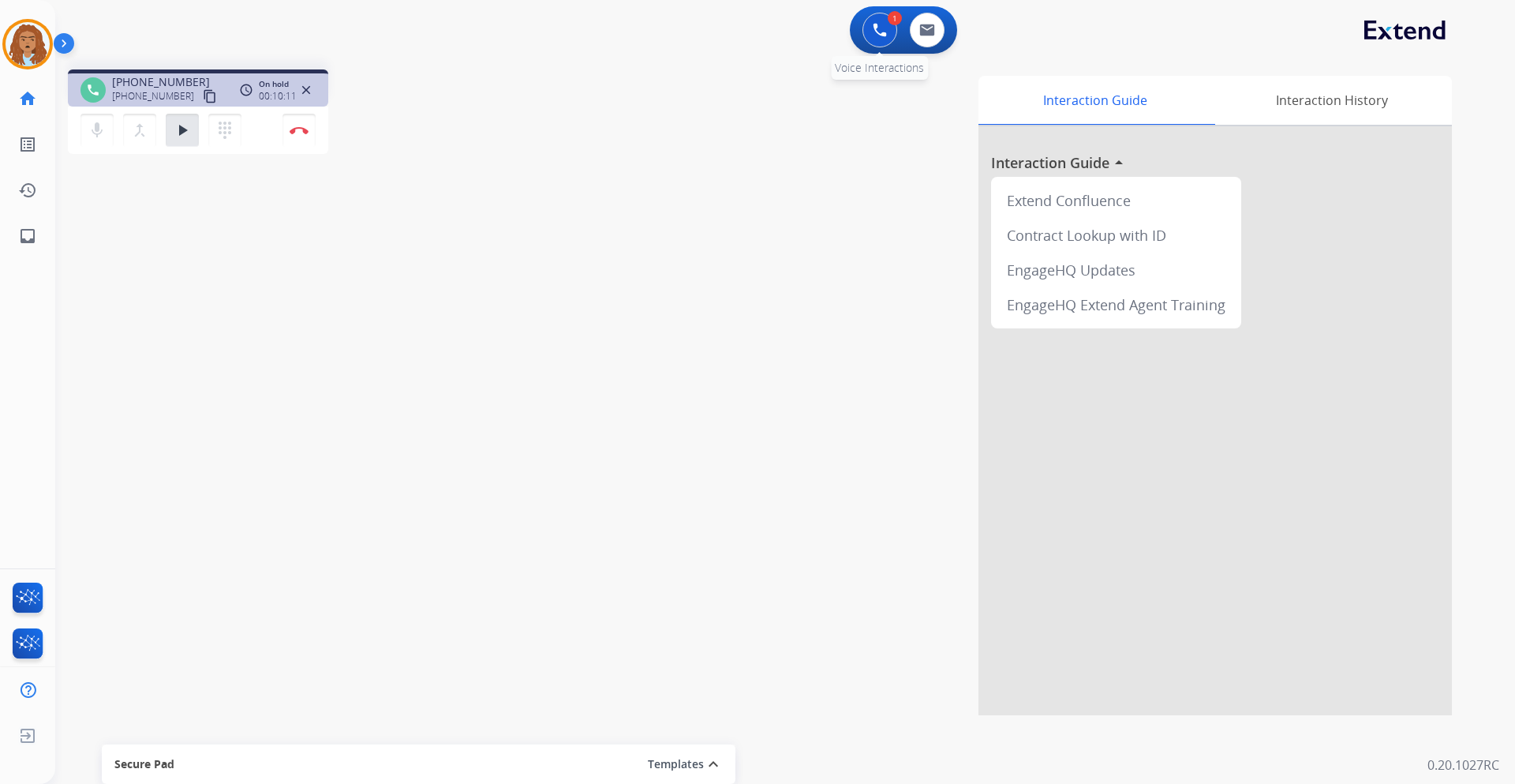
click at [863, 35] on button at bounding box center [879, 30] width 35 height 35
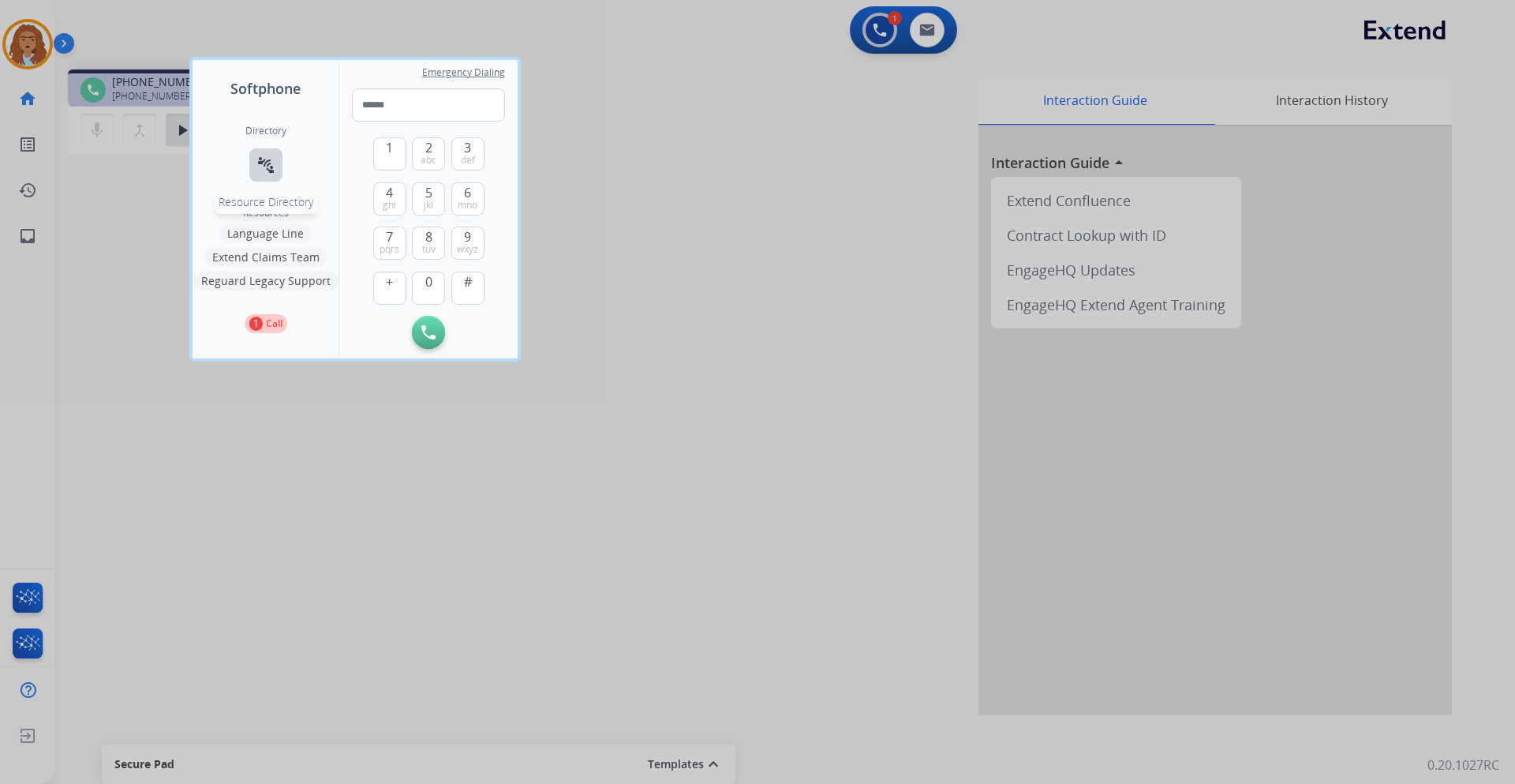
click at [266, 164] on mat-icon "connect_without_contact" at bounding box center [266, 164] width 19 height 19
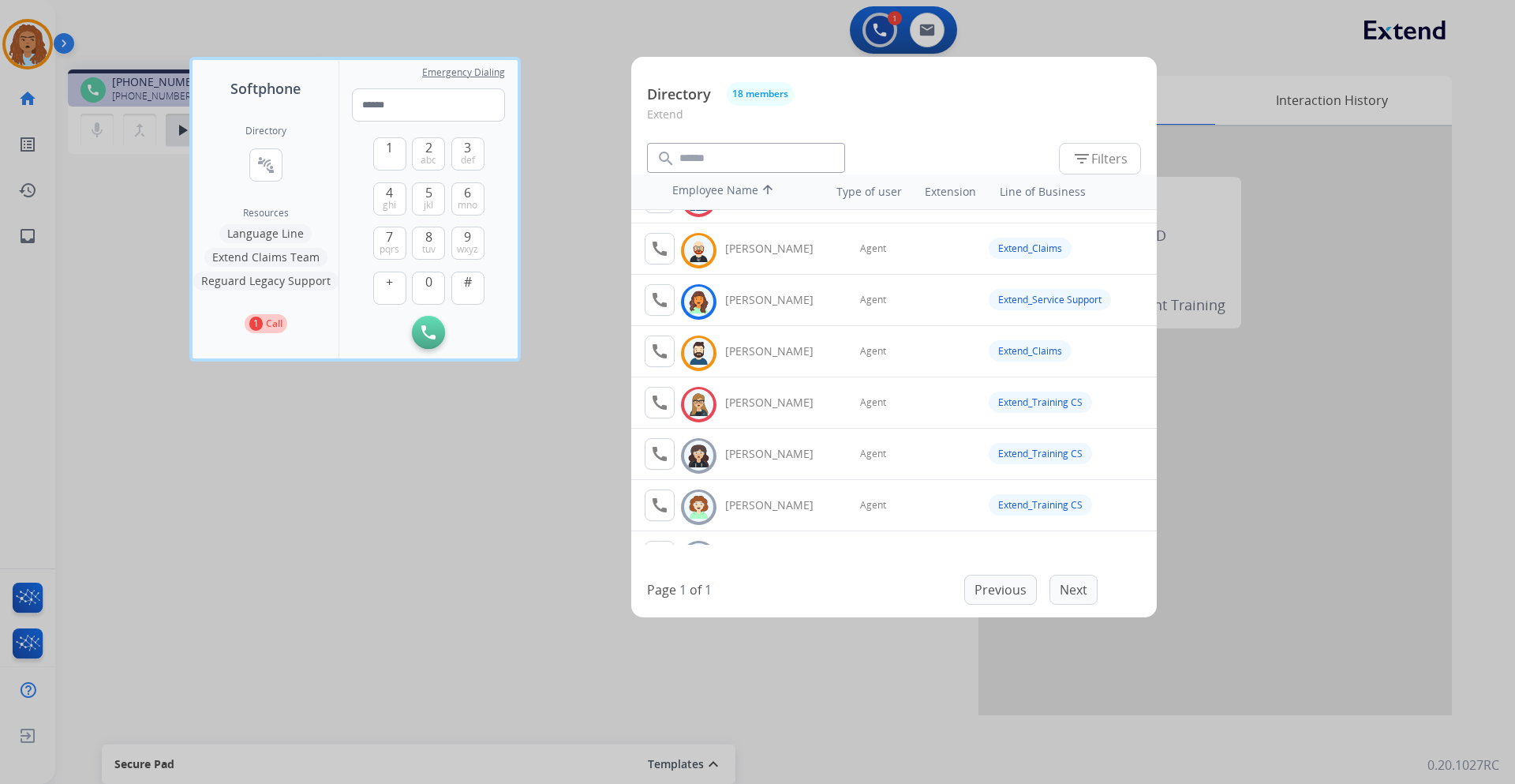
scroll to position [237, 0]
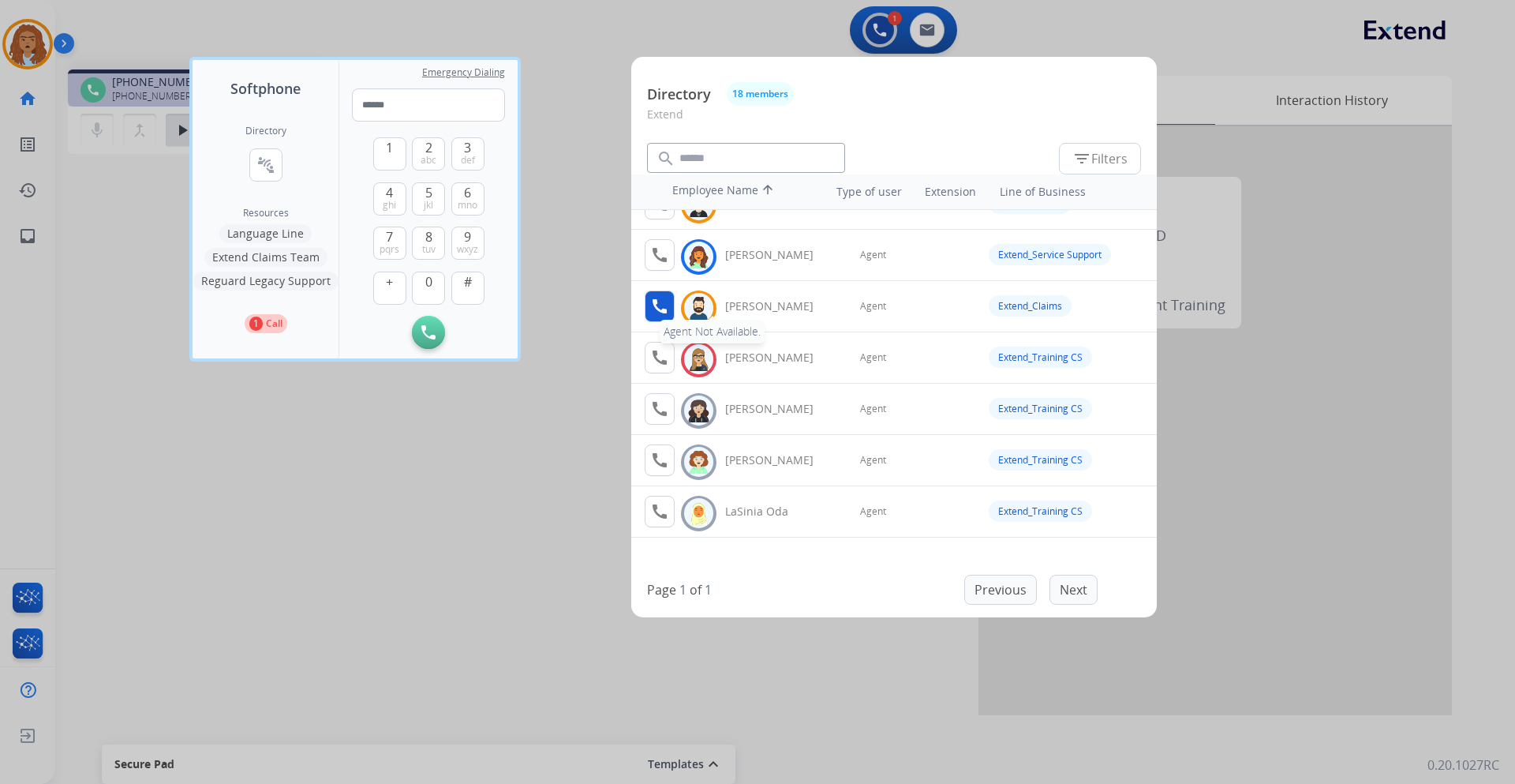
click at [650, 317] on button "call Agent Not Available." at bounding box center [660, 306] width 30 height 31
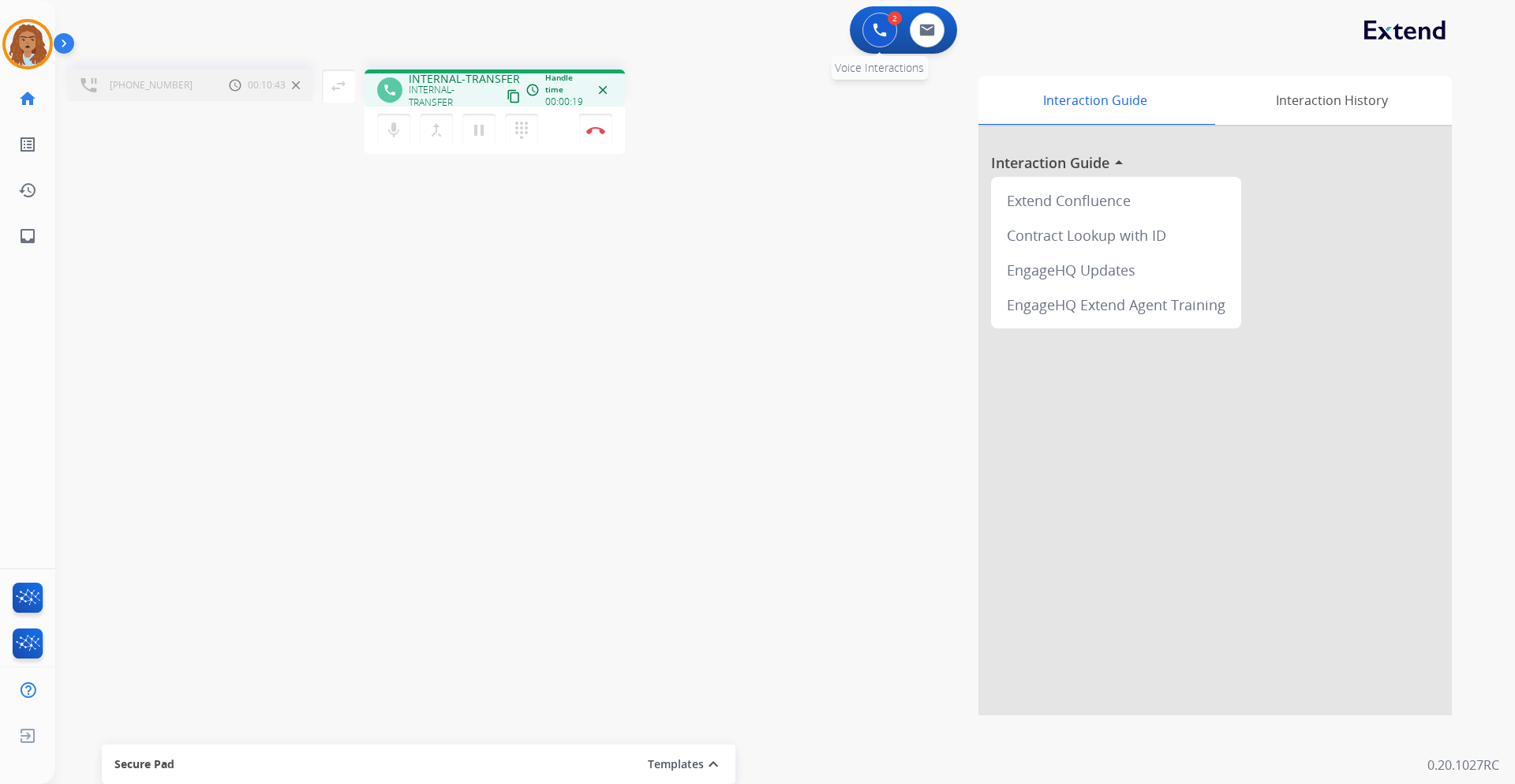
click at [865, 39] on button at bounding box center [879, 30] width 35 height 35
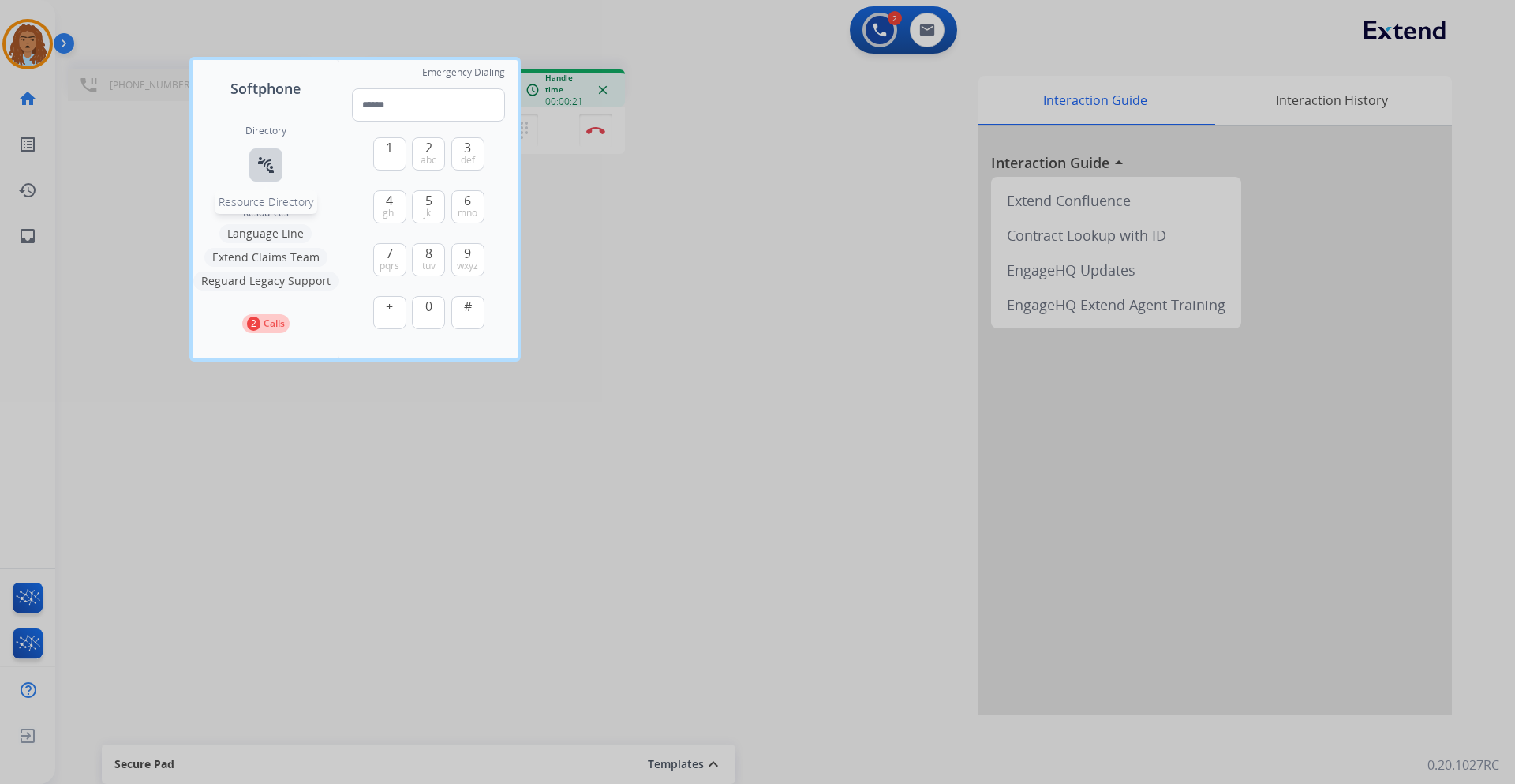
click at [266, 175] on button "connect_without_contact Resource Directory" at bounding box center [266, 164] width 33 height 33
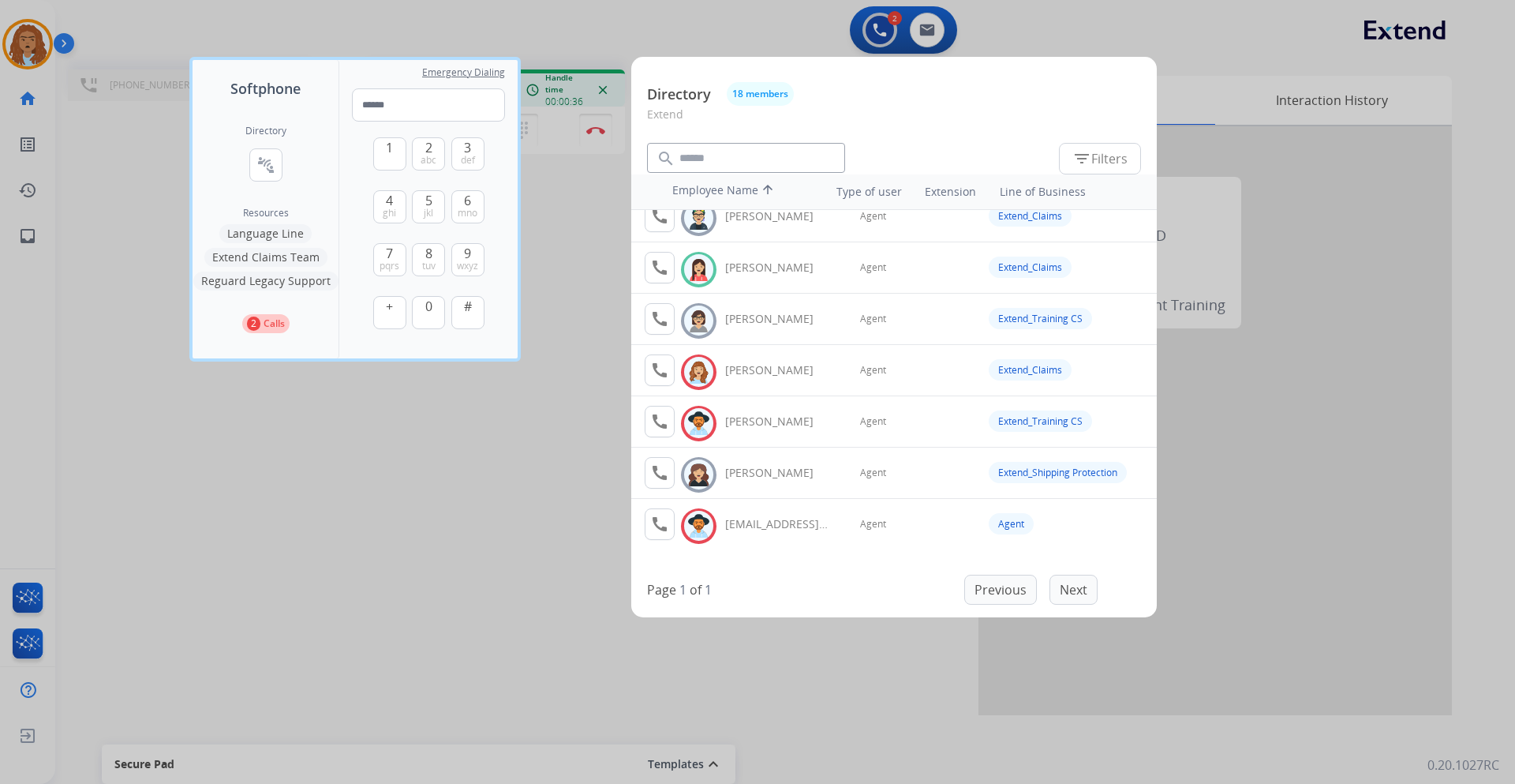
scroll to position [601, 0]
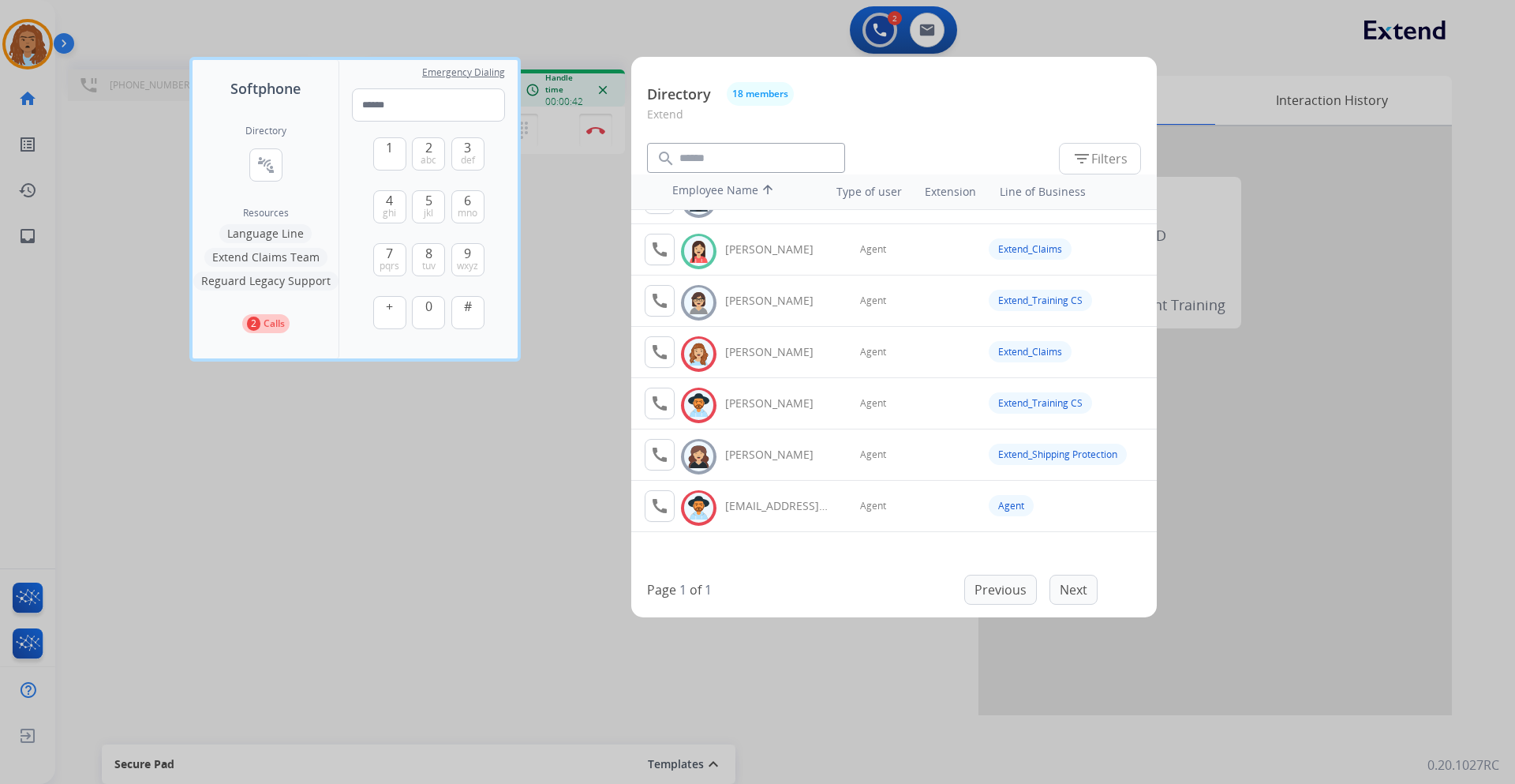
click at [572, 375] on div at bounding box center [757, 392] width 1515 height 784
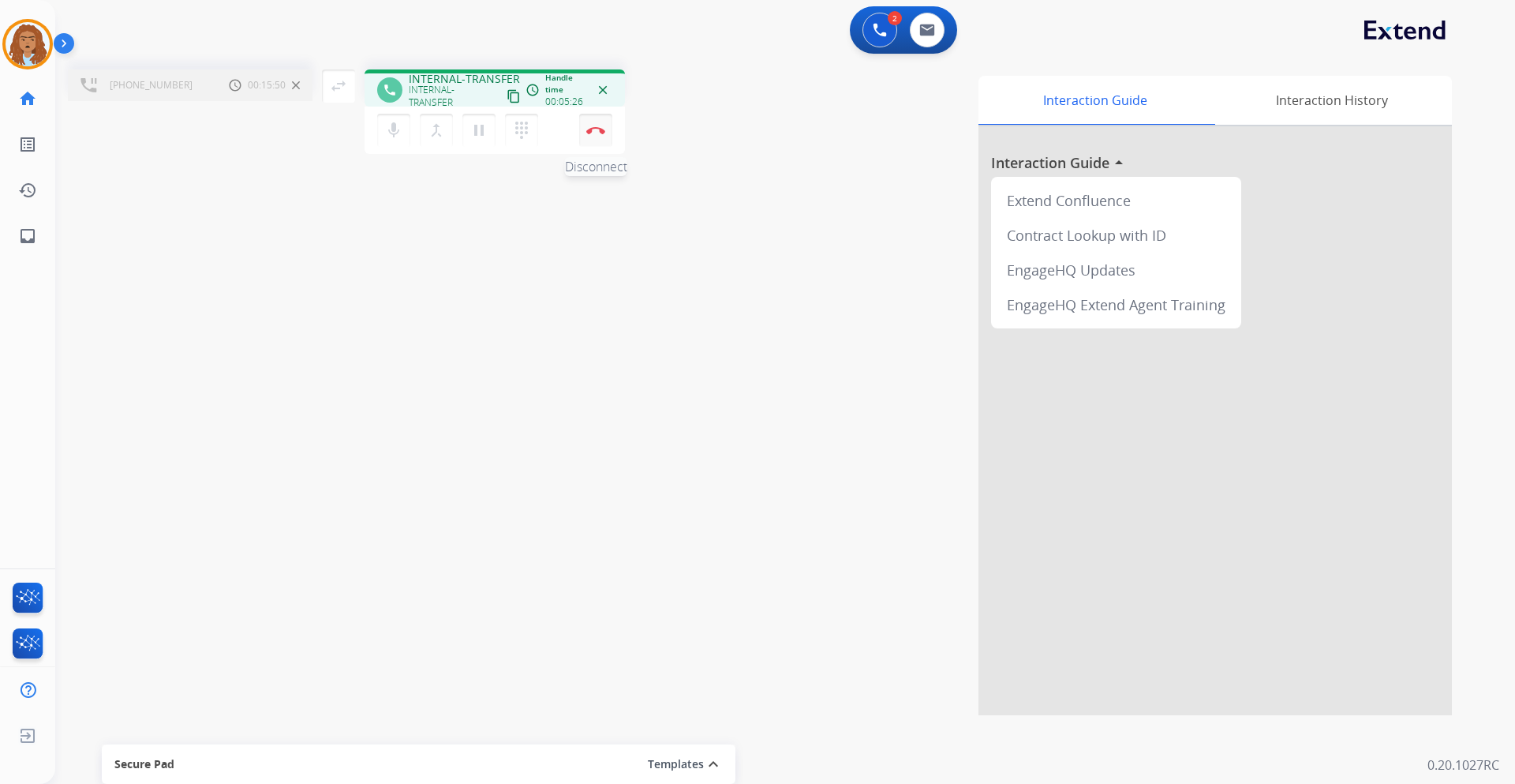
click at [591, 136] on button "Disconnect" at bounding box center [595, 130] width 33 height 33
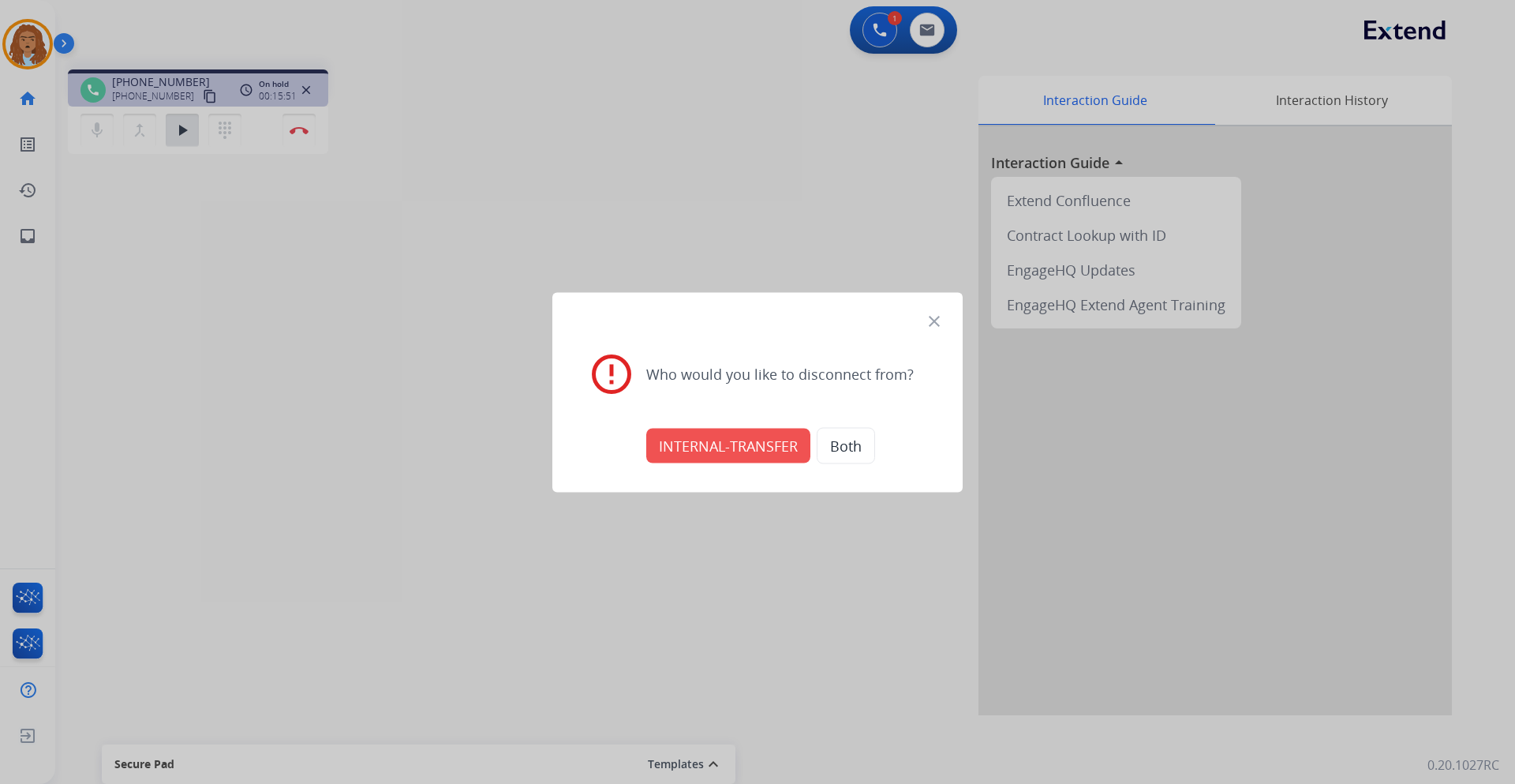
click at [686, 448] on button "INTERNAL-TRANSFER" at bounding box center [728, 444] width 164 height 35
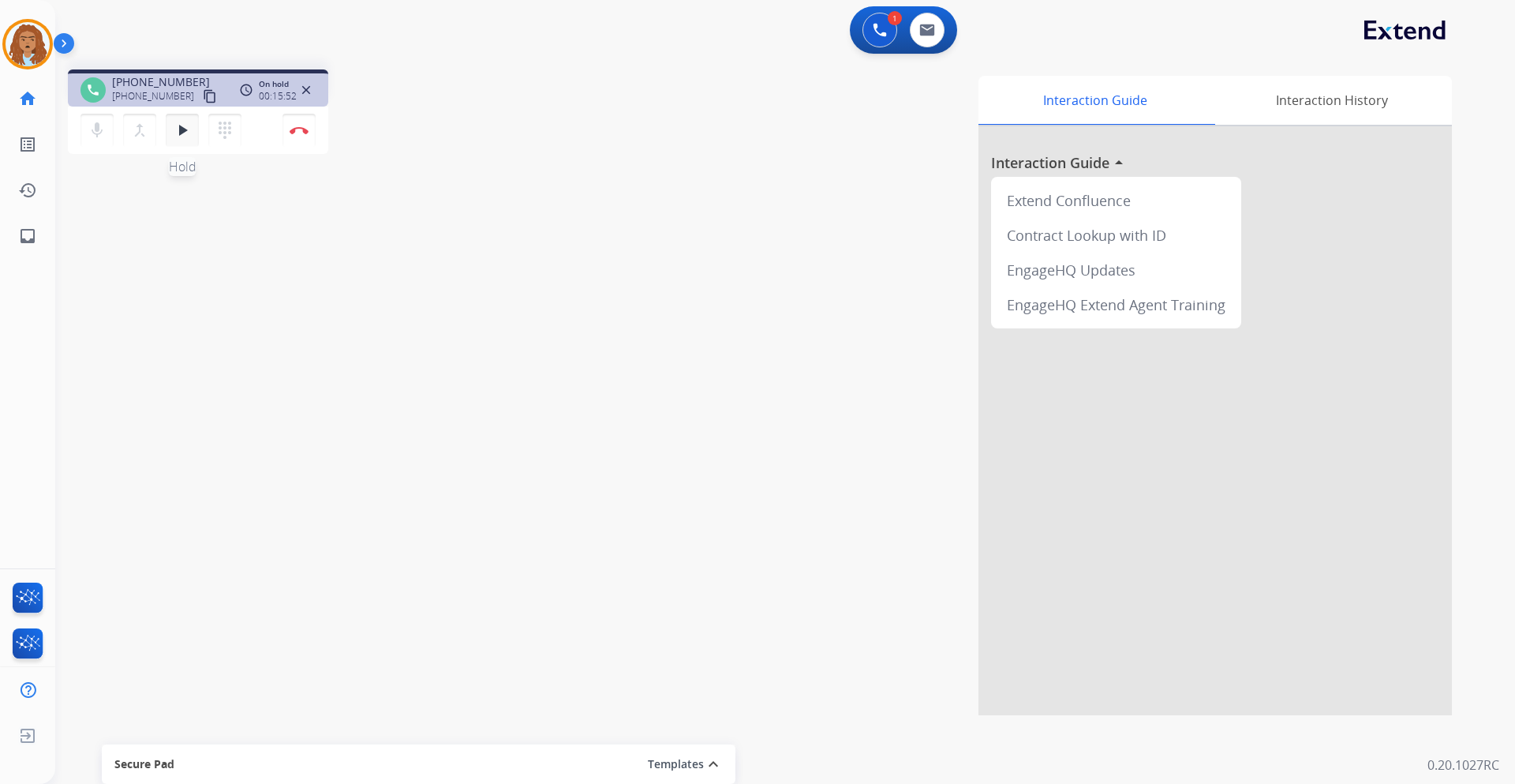
click at [174, 142] on button "play_arrow Hold" at bounding box center [182, 130] width 33 height 33
click at [300, 138] on button "Disconnect" at bounding box center [298, 130] width 33 height 33
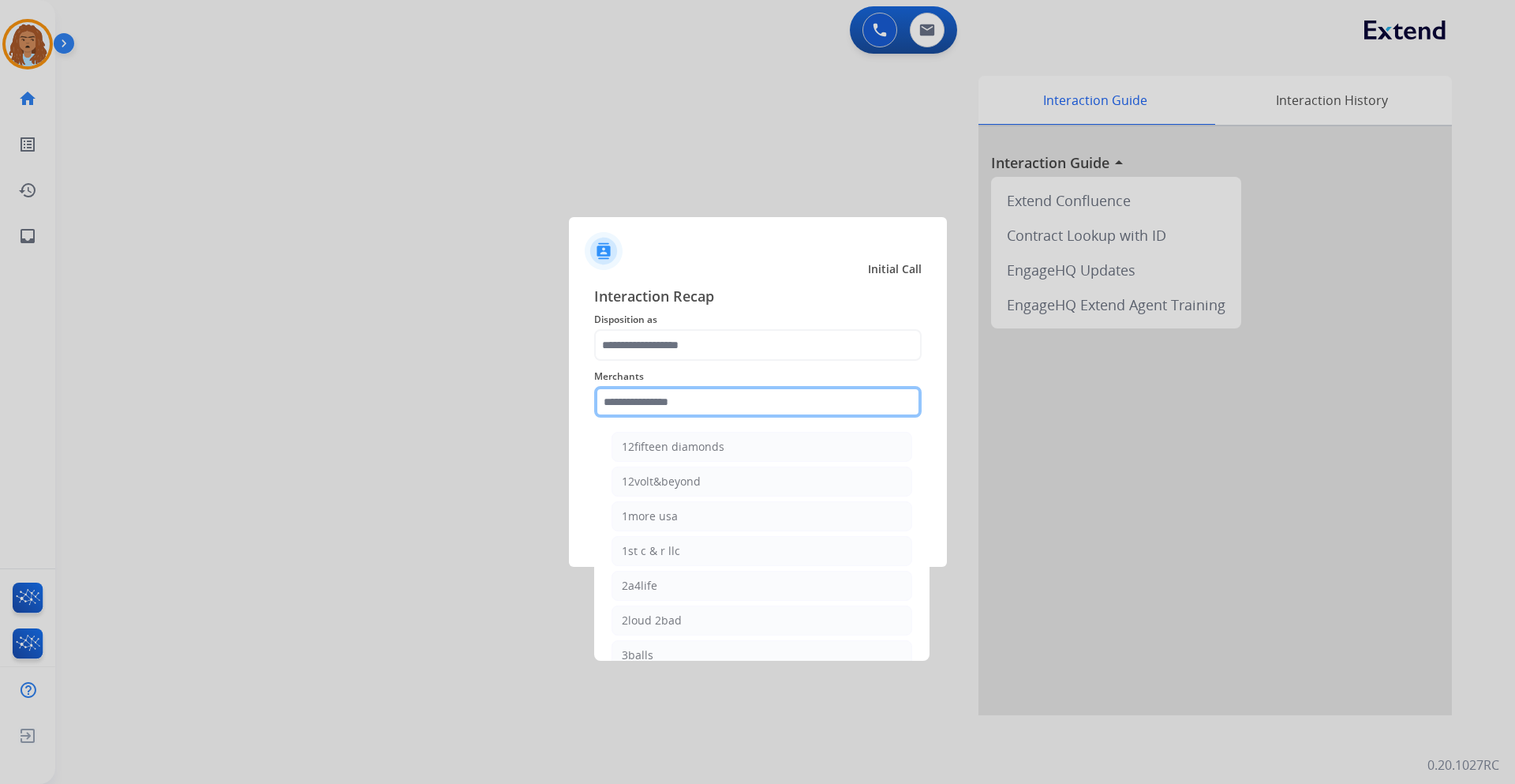
click at [697, 408] on input "text" at bounding box center [758, 401] width 328 height 31
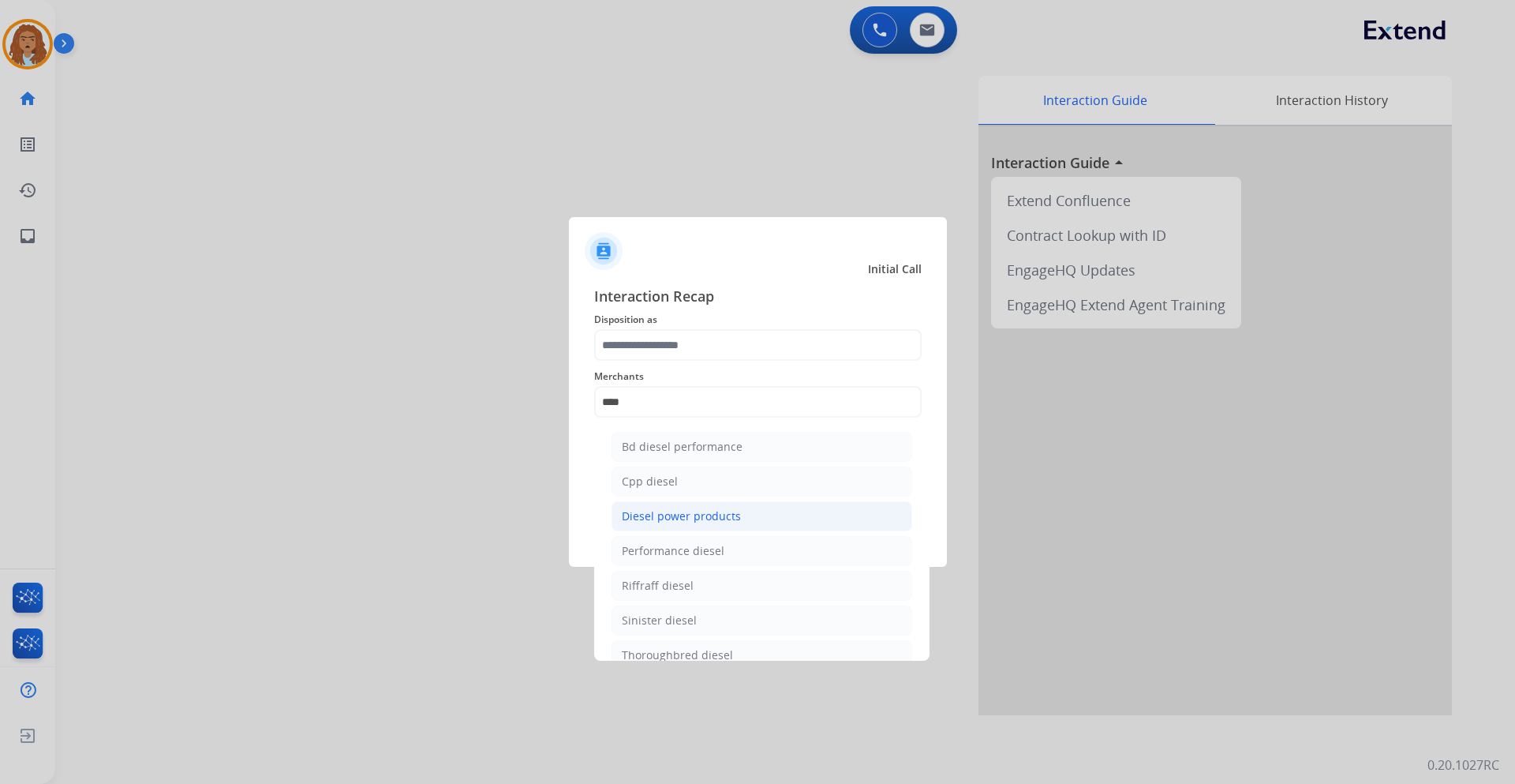
click at [691, 524] on div "Diesel power products" at bounding box center [681, 516] width 119 height 16
type input "**********"
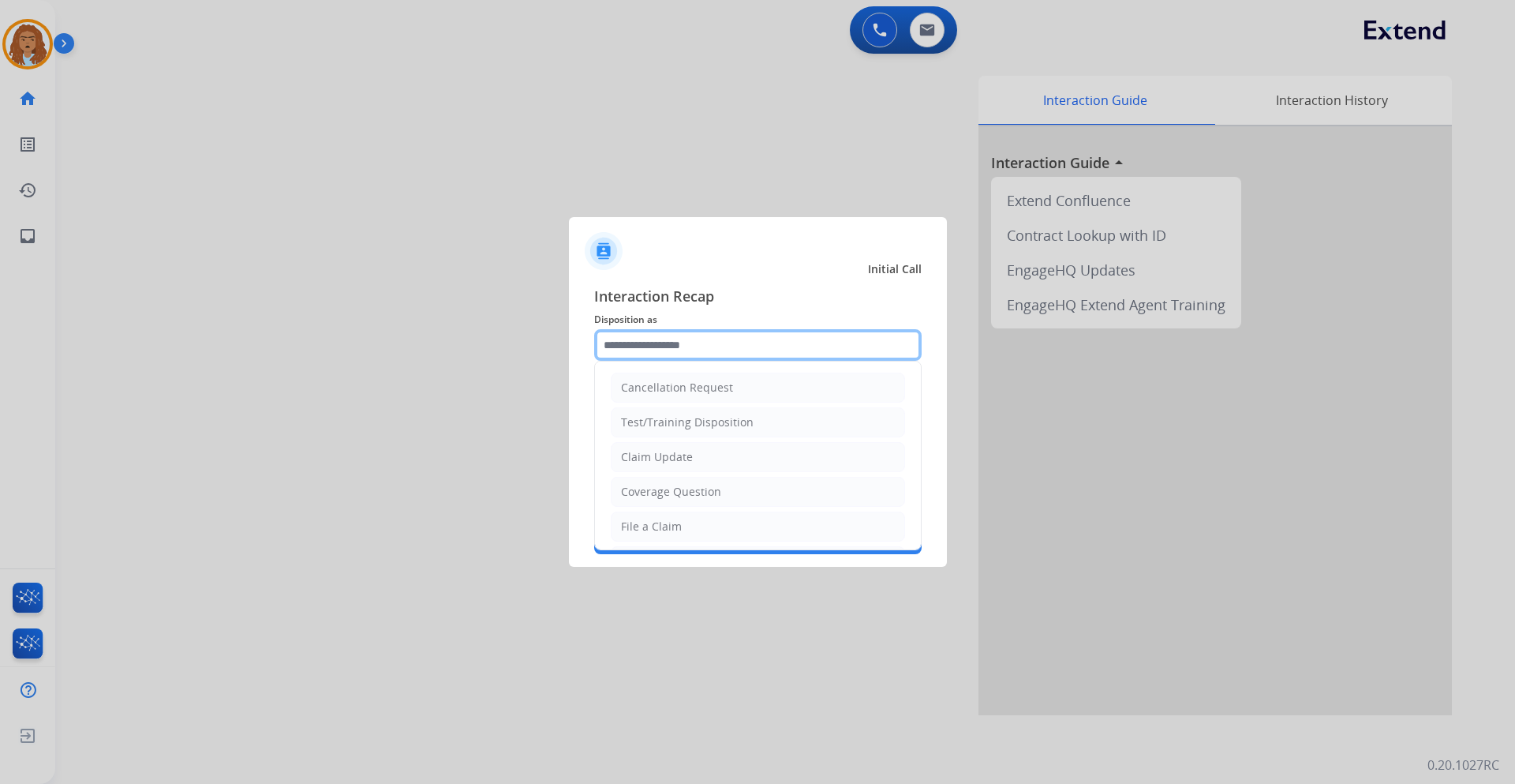
click at [728, 342] on input "text" at bounding box center [758, 344] width 328 height 31
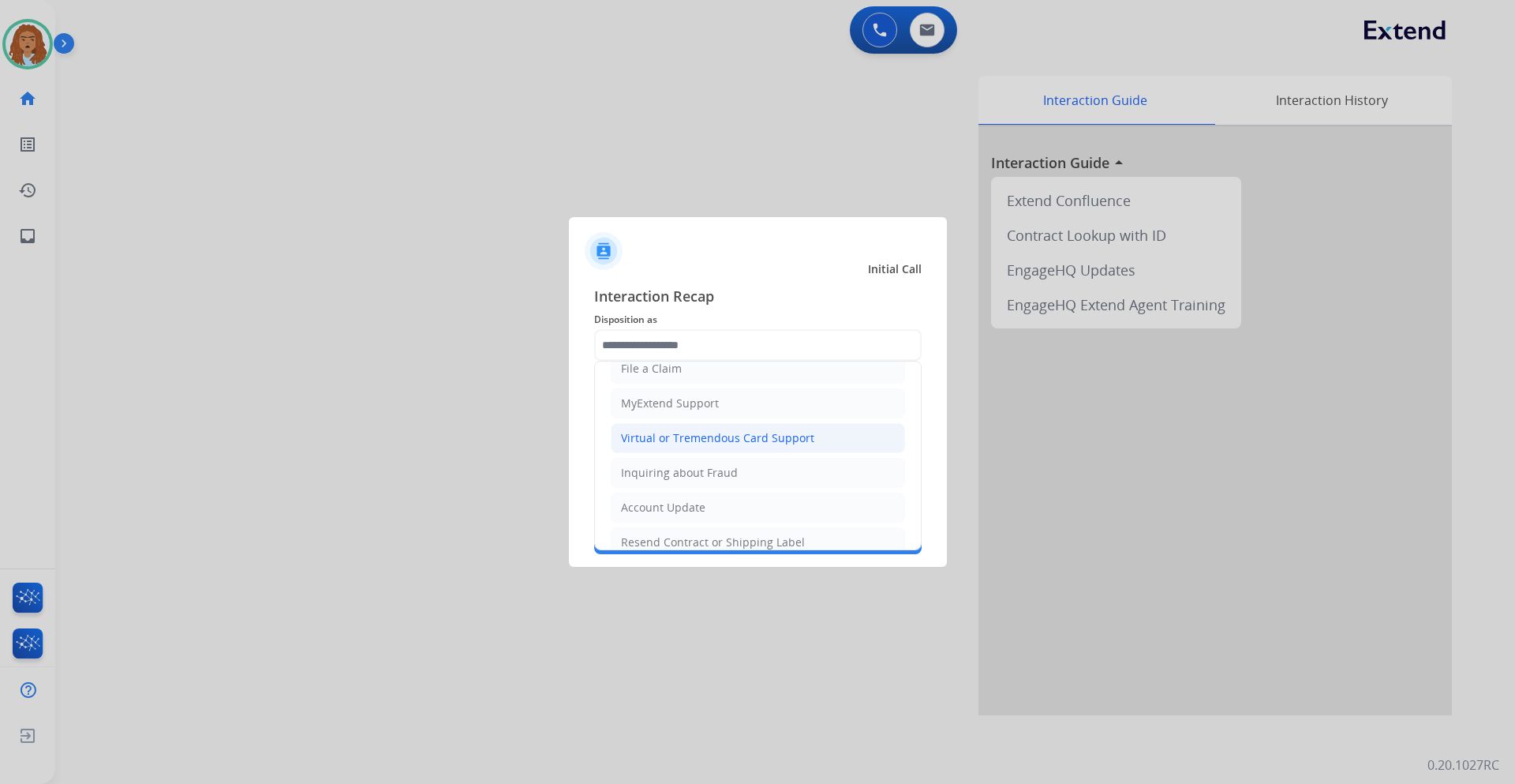
click at [744, 448] on li "Virtual or Tremendous Card Support" at bounding box center [758, 438] width 294 height 30
type input "**********"
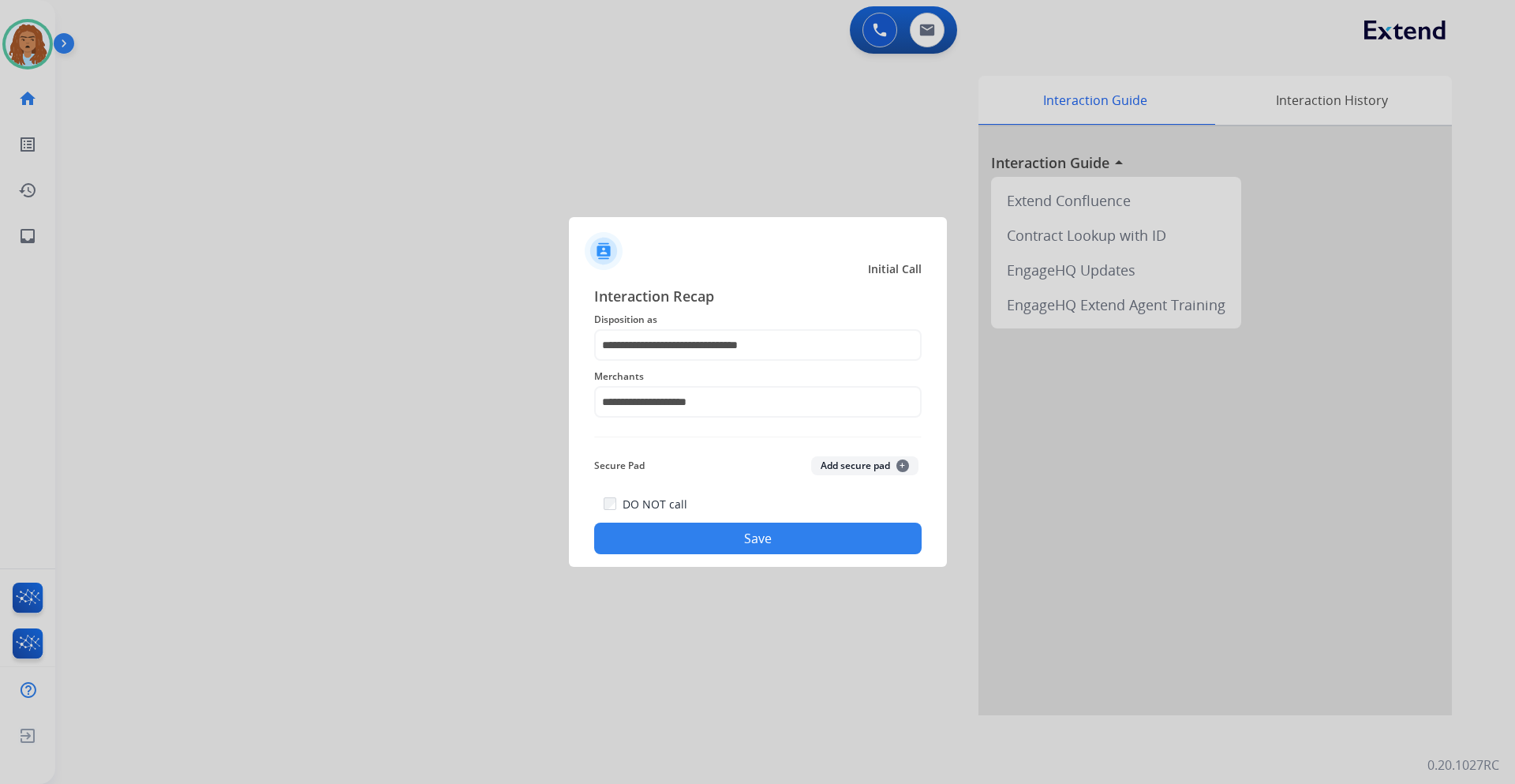
click at [736, 557] on div "**********" at bounding box center [758, 419] width 378 height 294
click at [744, 532] on button "Save" at bounding box center [758, 538] width 328 height 31
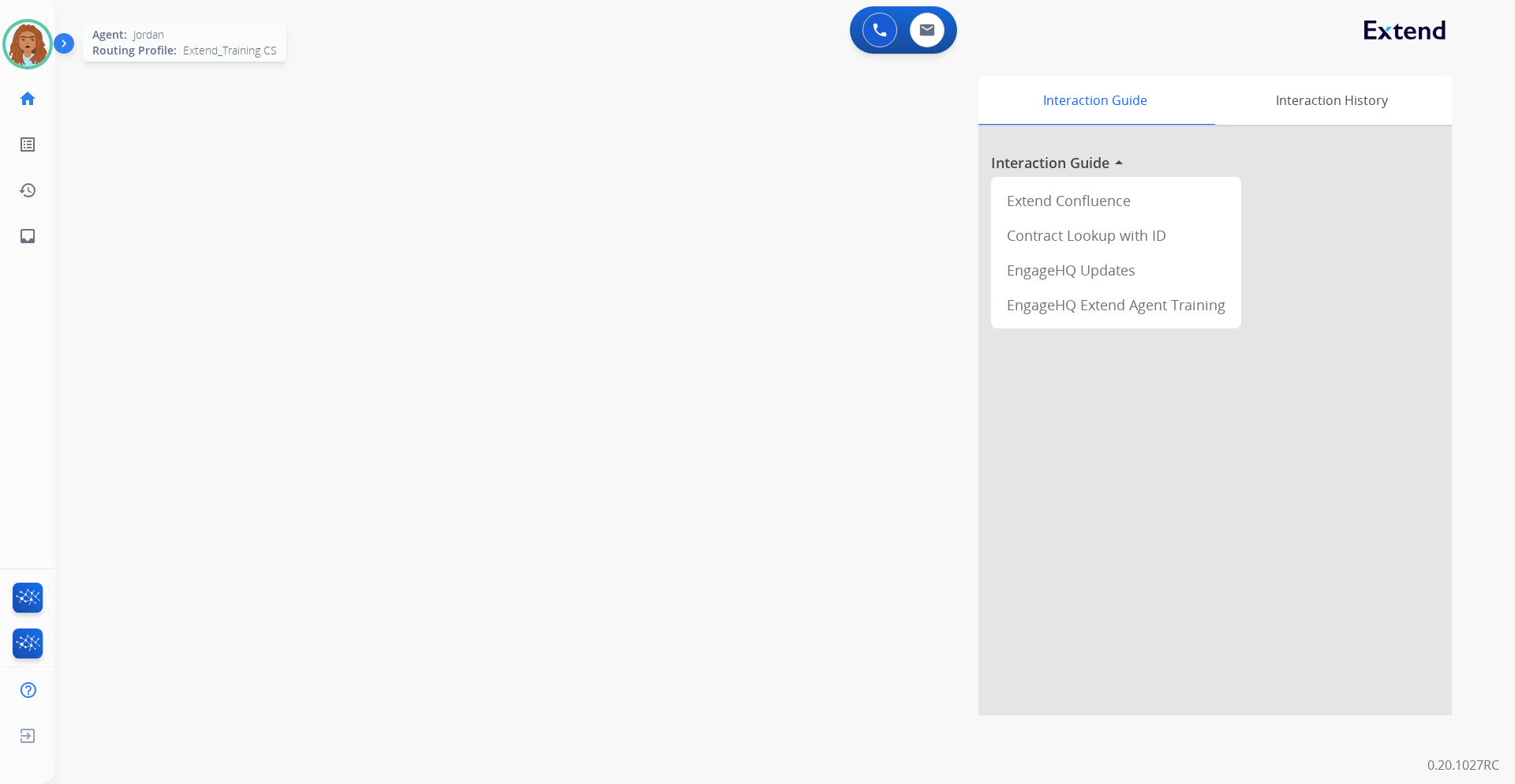
click at [22, 23] on img at bounding box center [28, 44] width 44 height 44
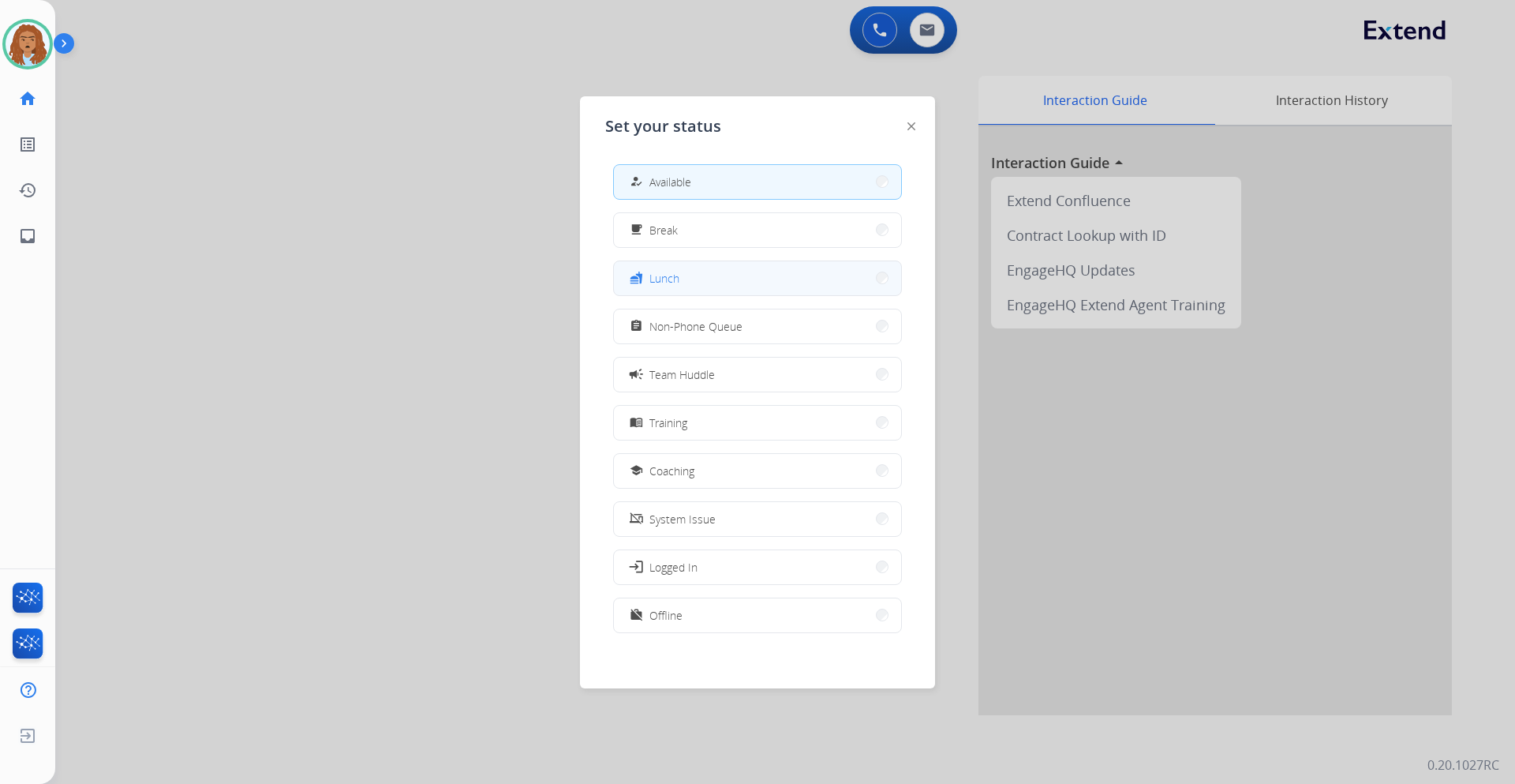
click at [685, 286] on button "fastfood Lunch" at bounding box center [757, 278] width 287 height 34
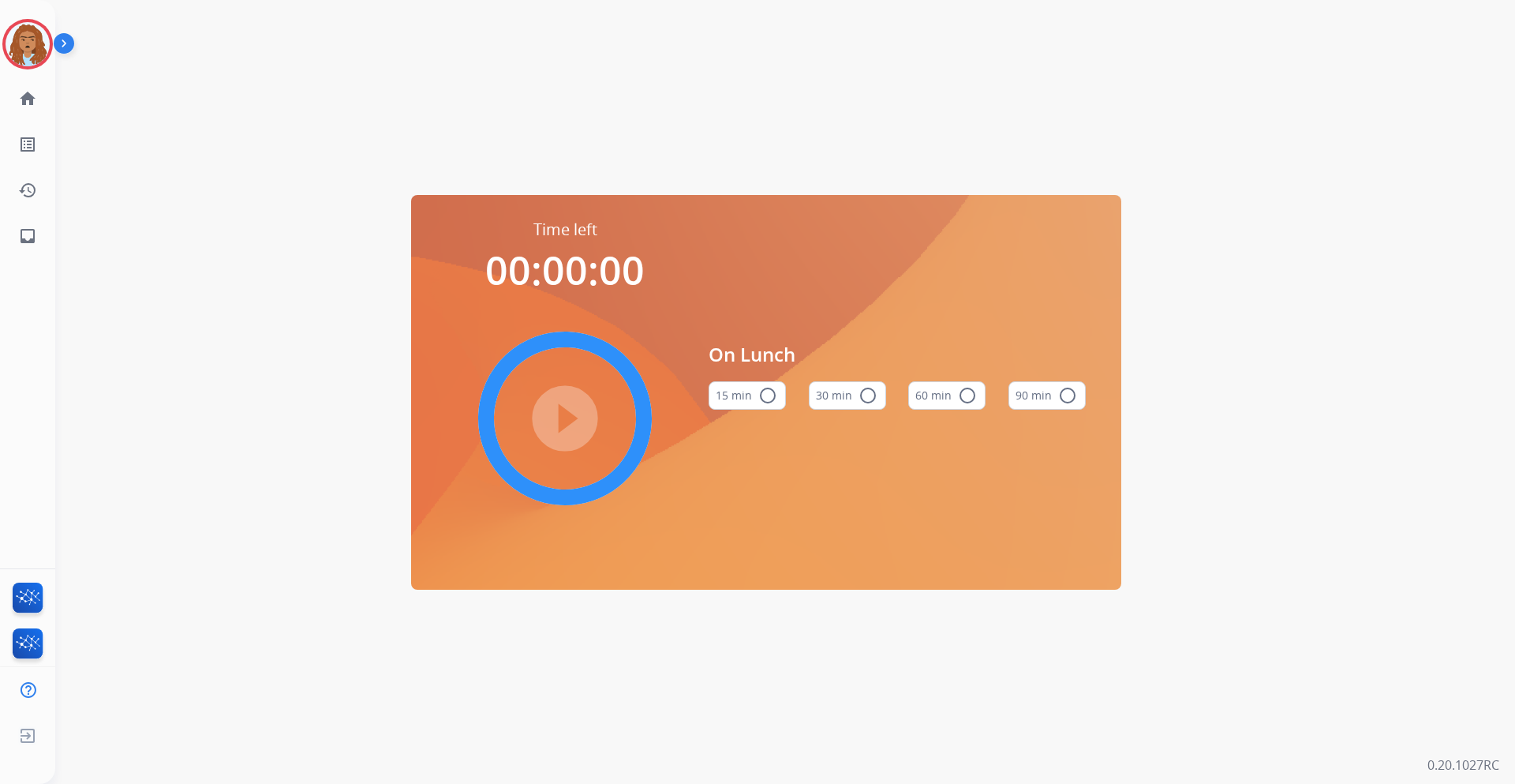
click at [923, 399] on button "60 min radio_button_unchecked" at bounding box center [948, 395] width 78 height 29
click at [556, 409] on mat-icon "play_circle_filled" at bounding box center [565, 418] width 19 height 19
